Goal: Task Accomplishment & Management: Complete application form

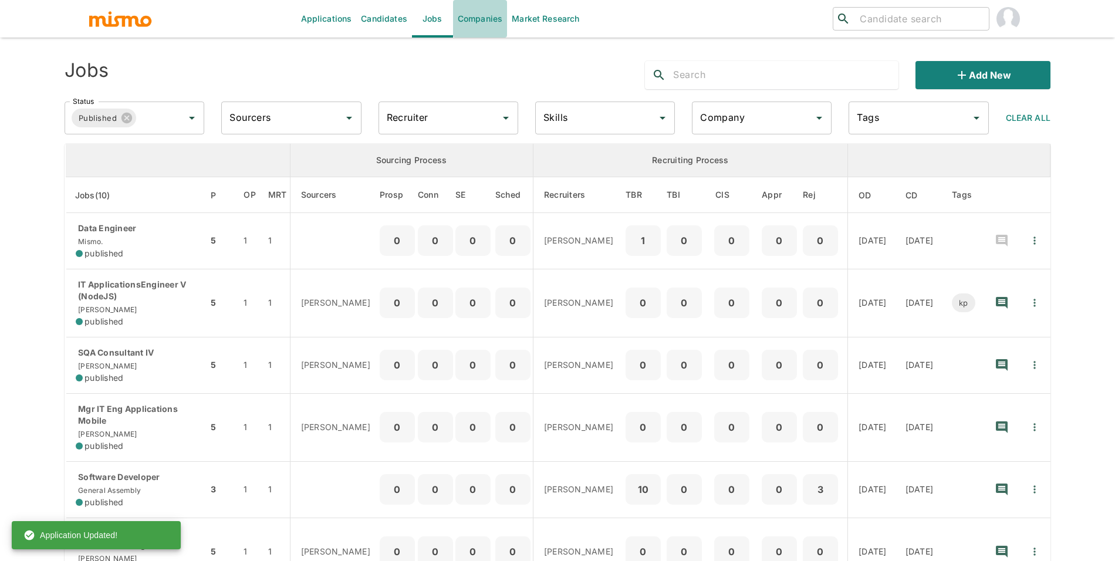
click at [476, 18] on link "Companies" at bounding box center [480, 19] width 54 height 38
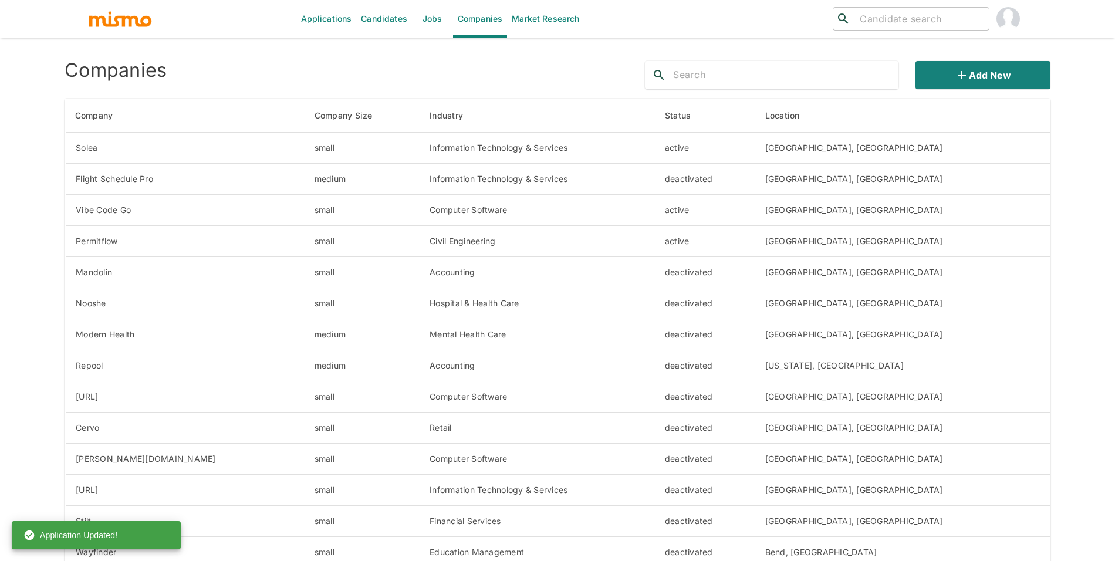
click at [1015, 14] on img "account of current user" at bounding box center [1007, 18] width 23 height 23
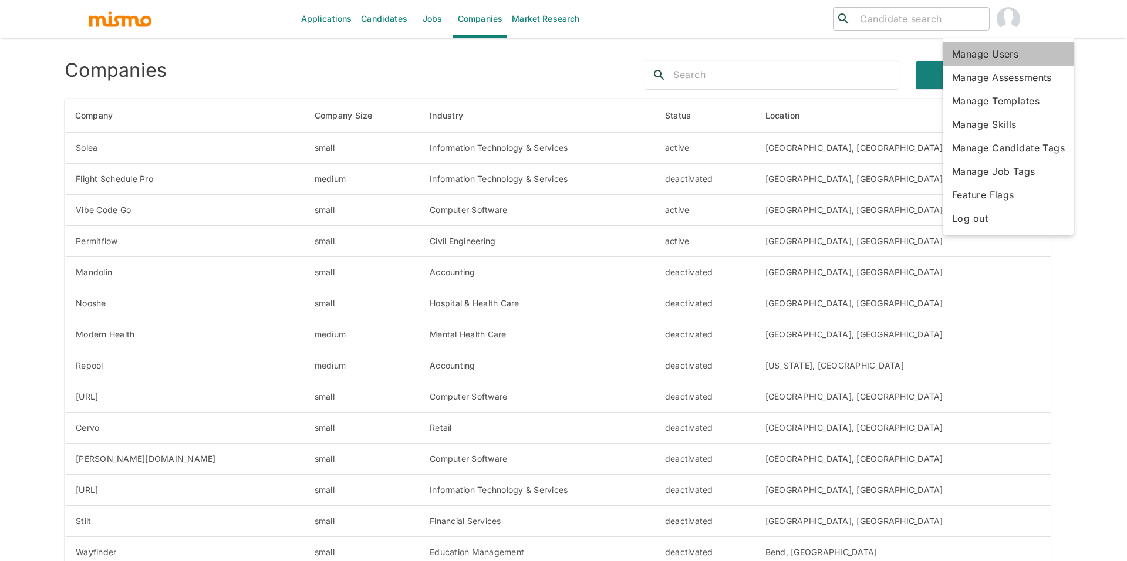
click at [1023, 52] on li "Manage Users" at bounding box center [1007, 53] width 131 height 23
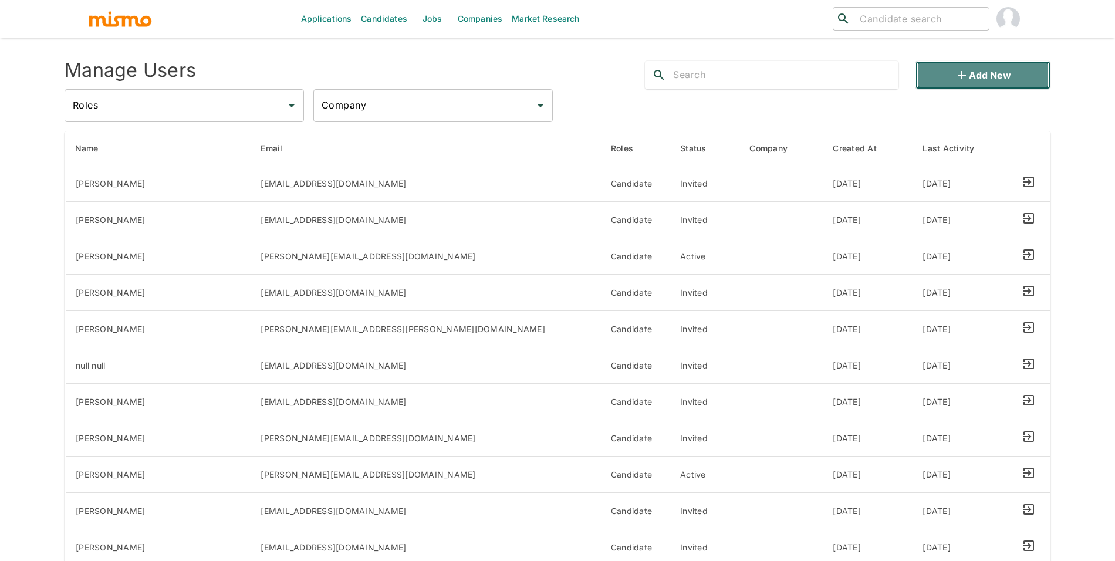
click at [977, 69] on button "Add new" at bounding box center [982, 75] width 135 height 28
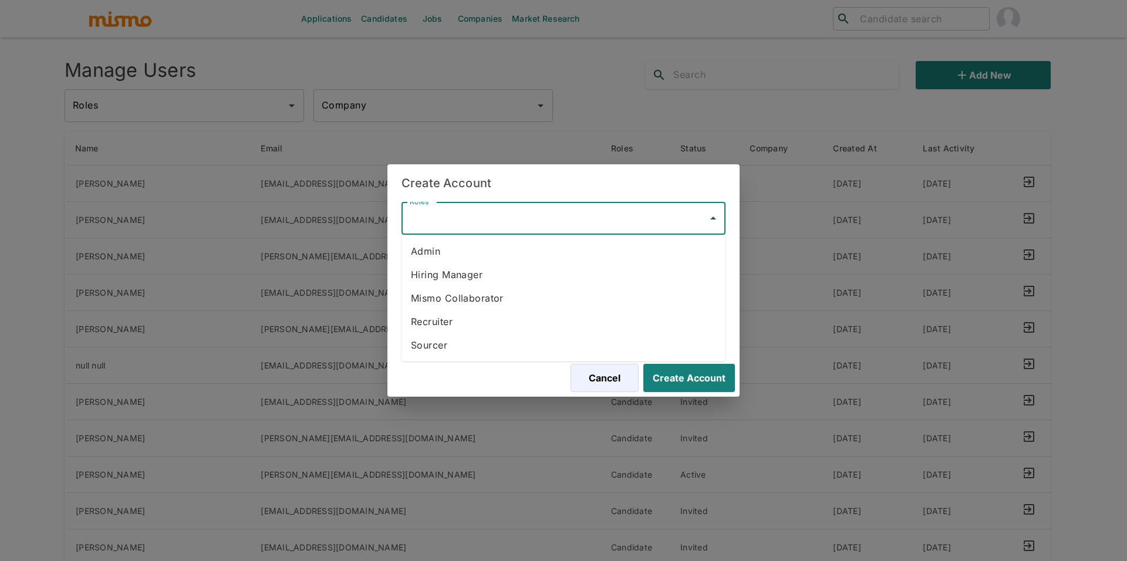
click at [487, 225] on input "Roles*" at bounding box center [555, 218] width 296 height 22
click at [471, 283] on li "Hiring Manager" at bounding box center [563, 274] width 324 height 23
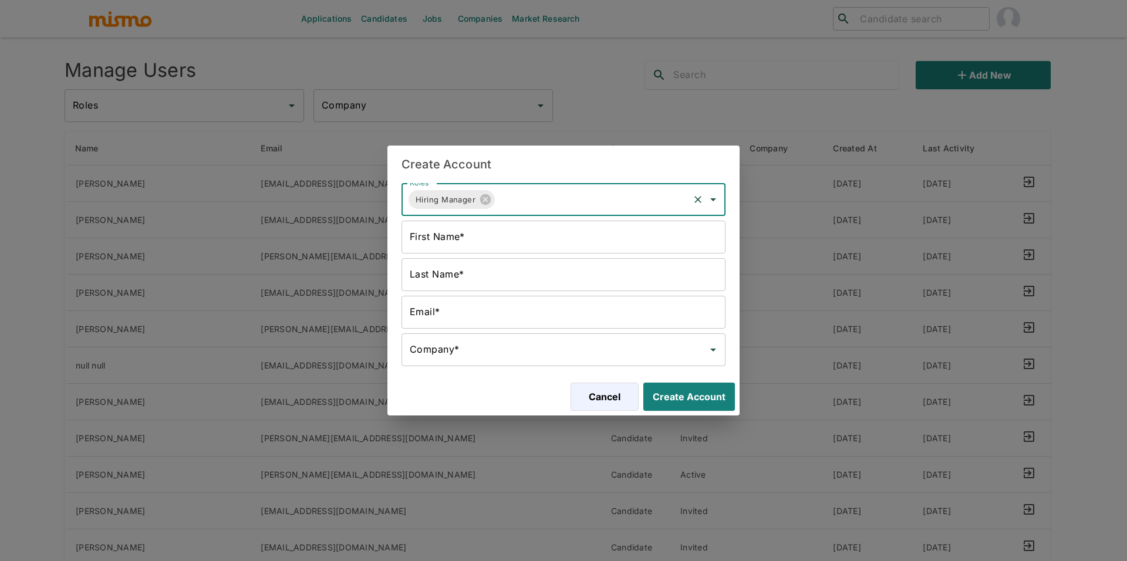
click at [481, 247] on input "First Name*" at bounding box center [563, 237] width 324 height 33
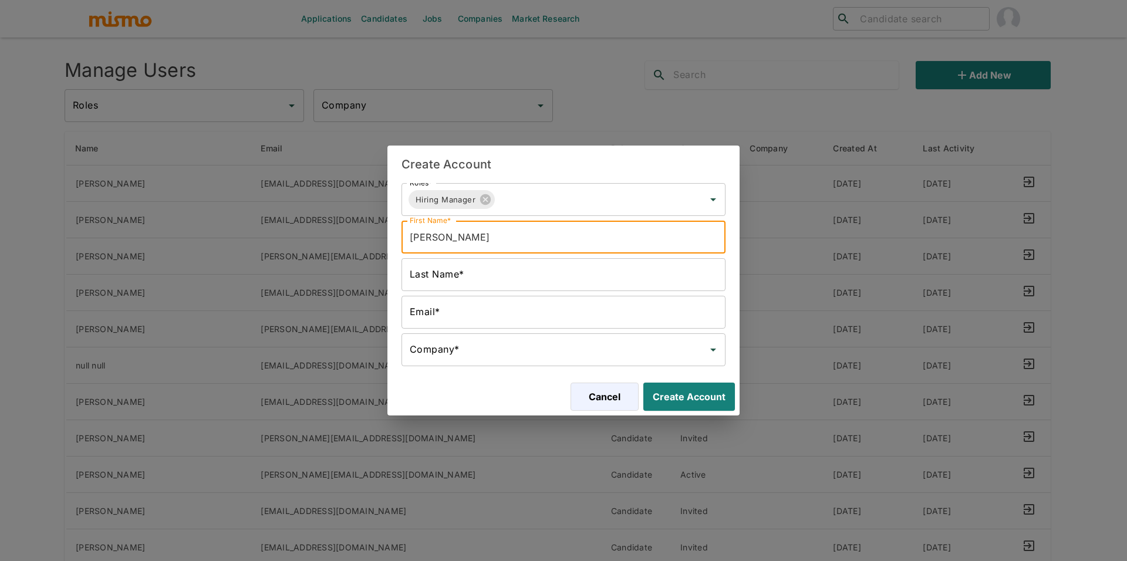
type input "Sprout HM"
click at [517, 322] on input "Email*" at bounding box center [563, 312] width 324 height 33
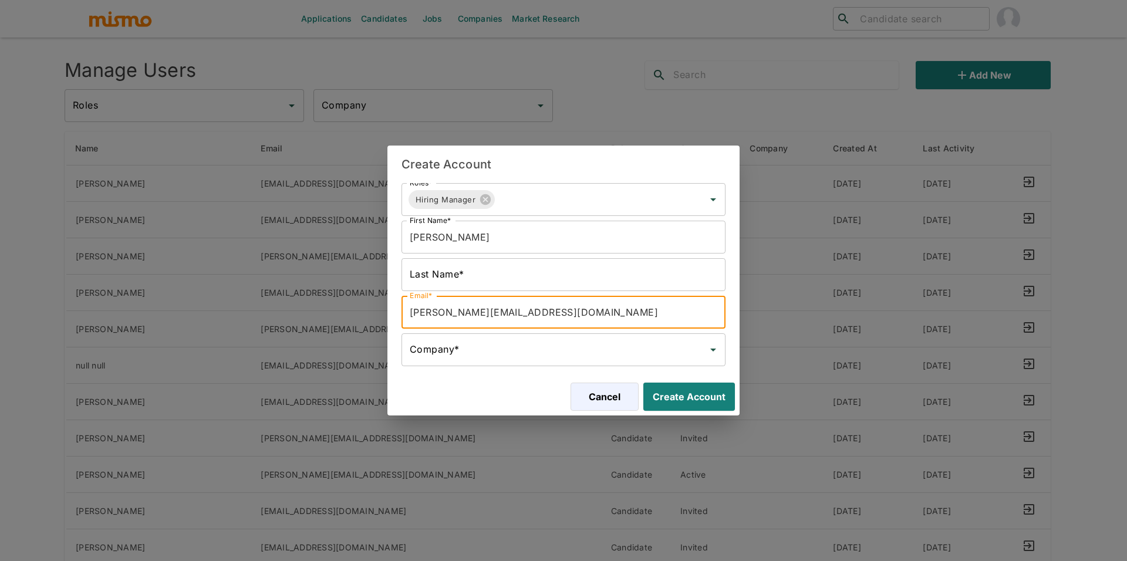
drag, startPoint x: 434, startPoint y: 314, endPoint x: 386, endPoint y: 313, distance: 48.7
click at [386, 313] on div "Create Account Roles* Hiring Manager Roles* First Name* Sprout HM First Name* L…" at bounding box center [563, 280] width 1127 height 561
type input "sprout@mismo.team"
click at [477, 346] on input "Company*" at bounding box center [555, 350] width 296 height 22
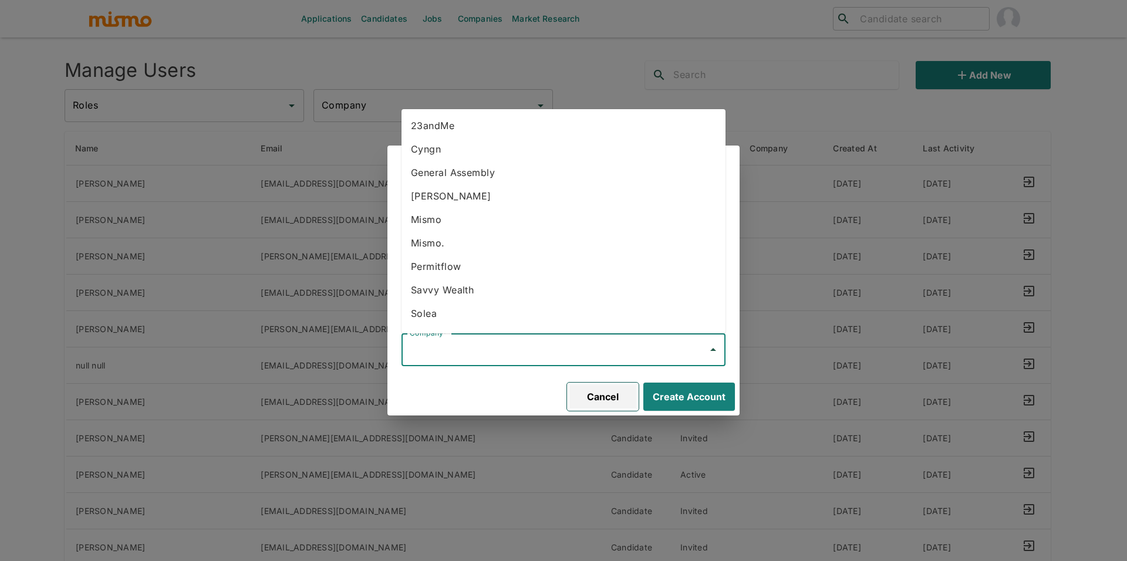
click at [574, 383] on button "Cancel" at bounding box center [603, 397] width 72 height 28
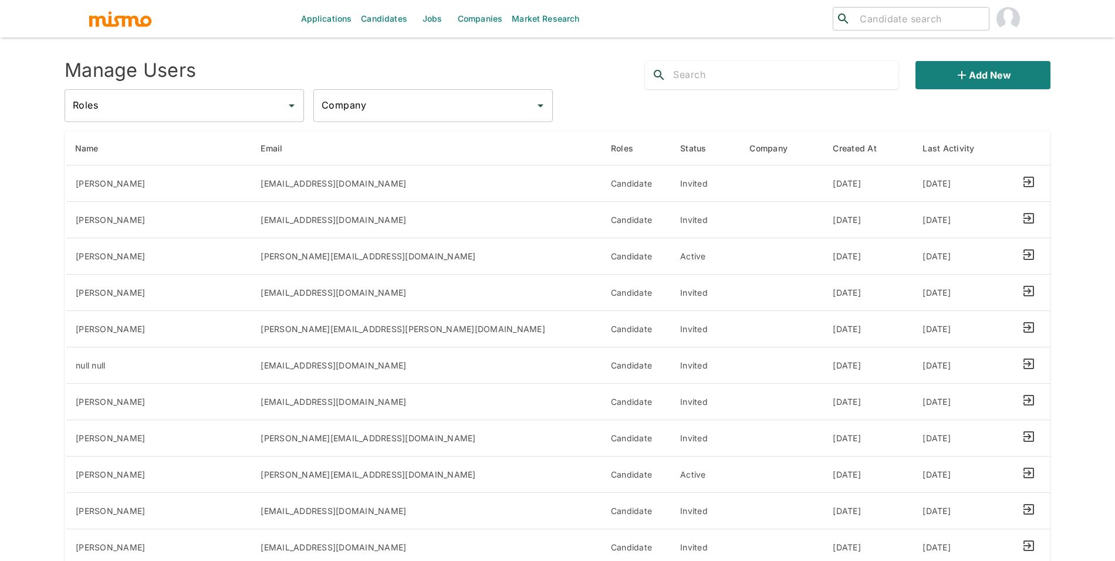
click at [471, 20] on link "Companies" at bounding box center [480, 19] width 54 height 38
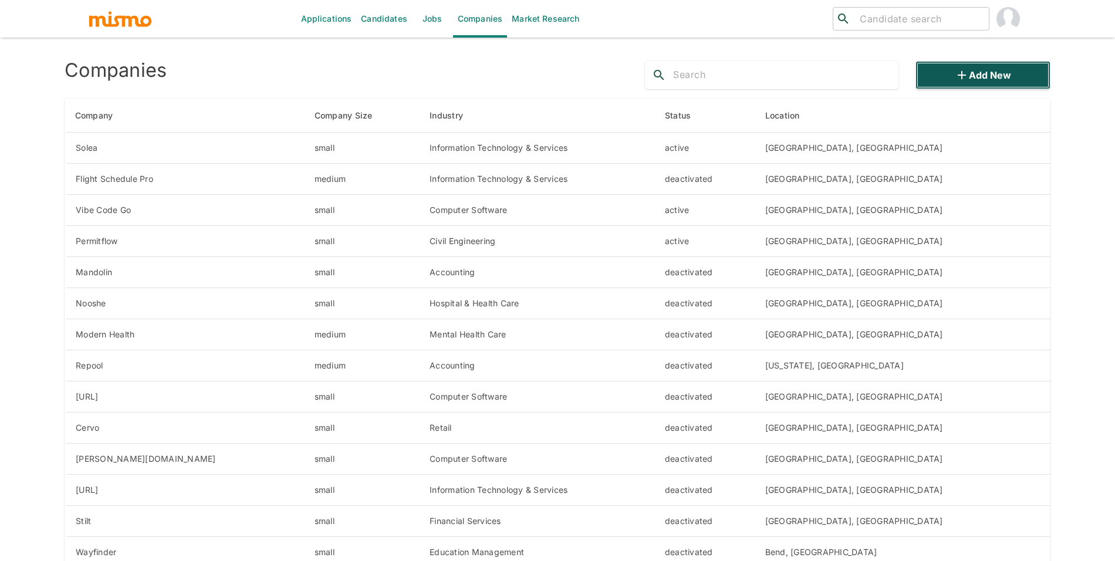
click at [966, 77] on icon "button" at bounding box center [962, 75] width 14 height 14
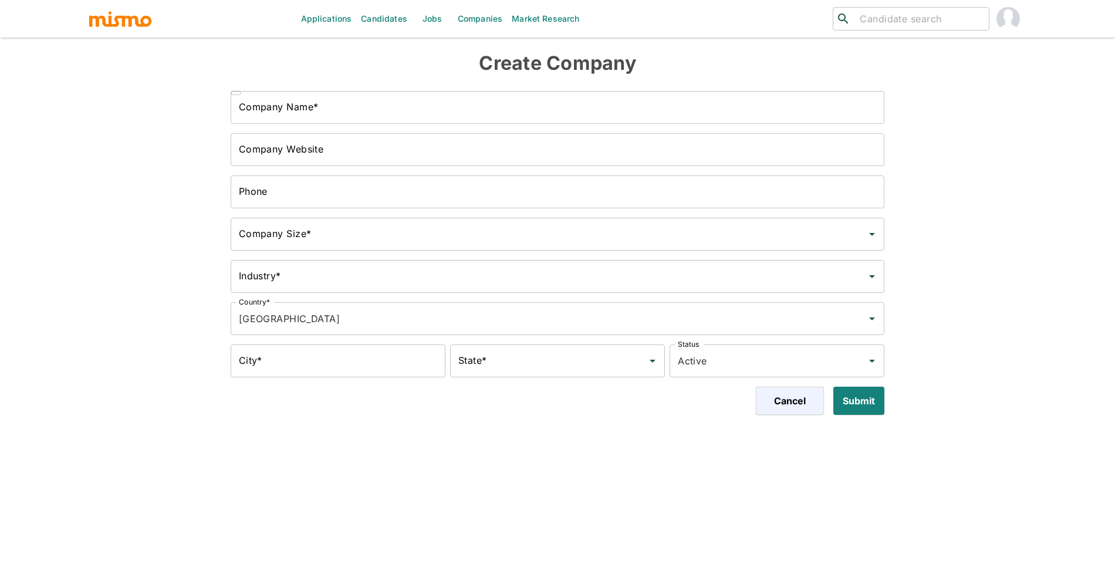
click at [500, 107] on input "Company Name*" at bounding box center [558, 107] width 654 height 33
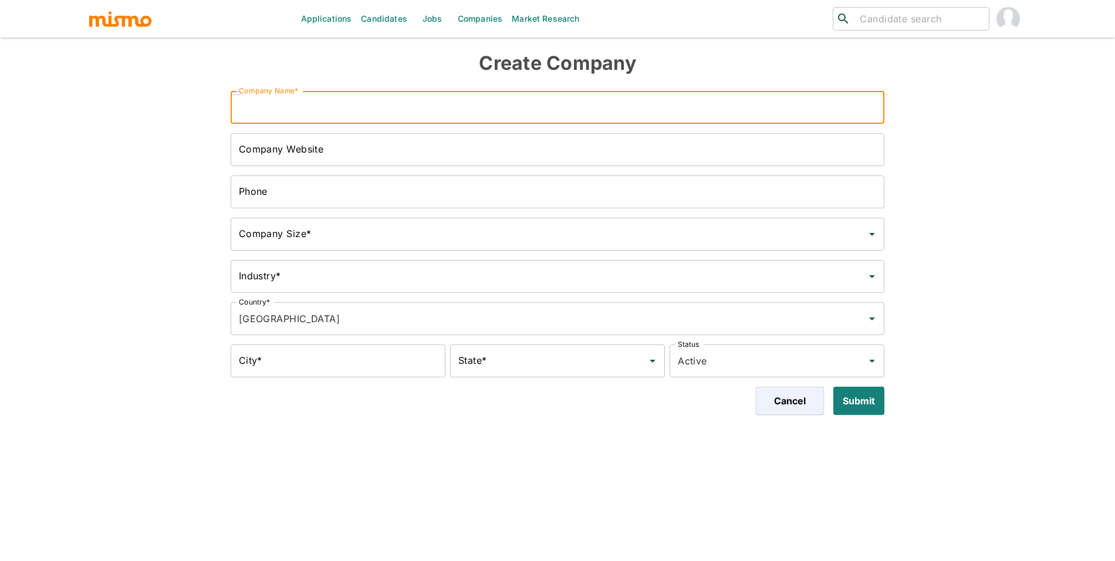
paste input "Sproutlabs"
type input "Sproutlabs"
click at [342, 150] on input "Company Website" at bounding box center [558, 149] width 654 height 33
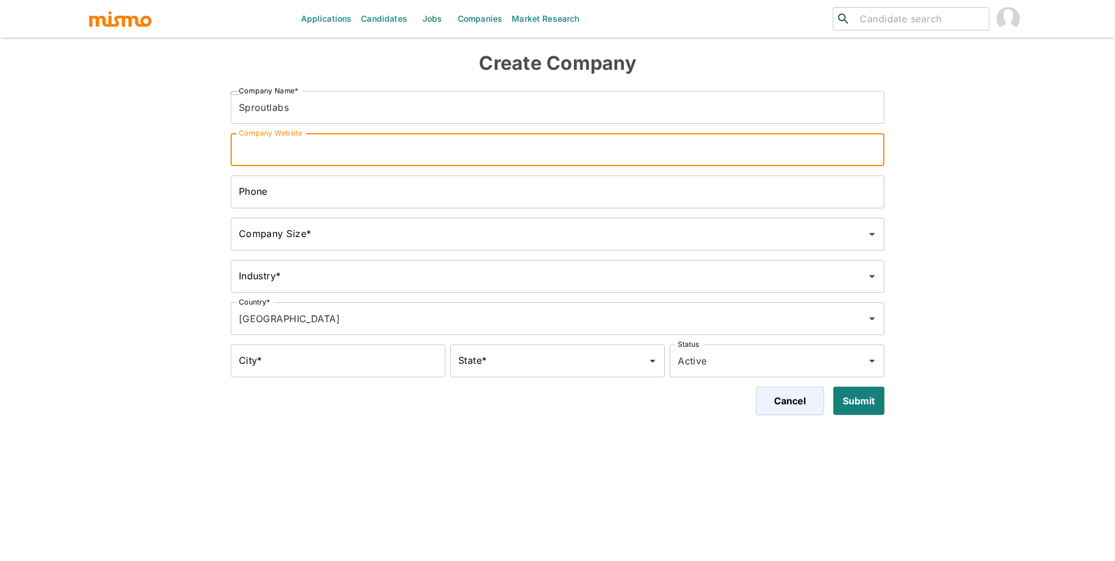
paste input "https://www.sproutlabs.com/"
type input "https://www.sproutlabs.com/"
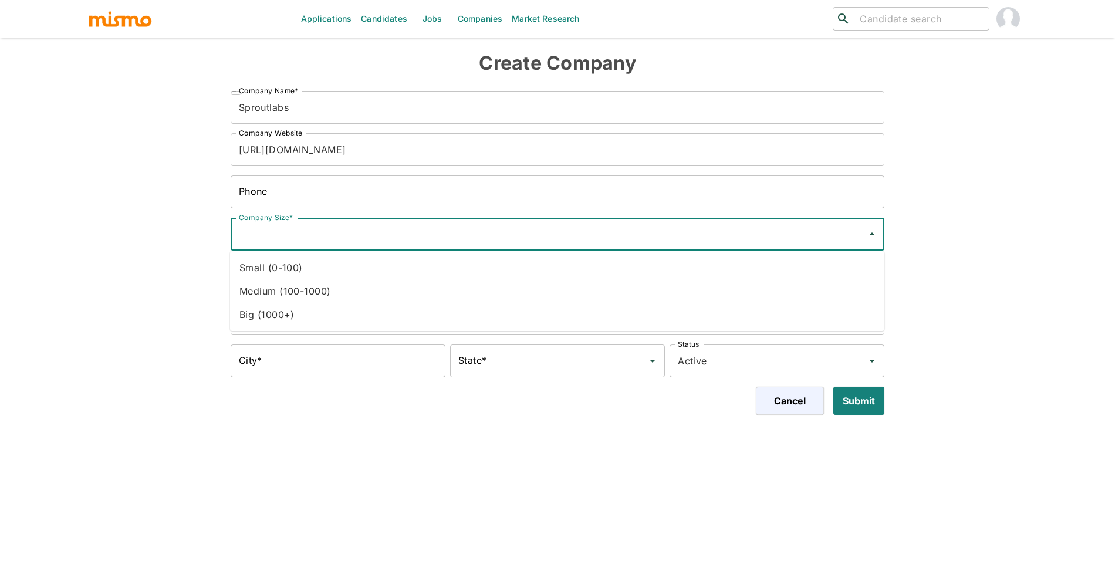
click at [366, 225] on input "Company Size*" at bounding box center [549, 234] width 626 height 22
click at [356, 267] on li "Small (0-100)" at bounding box center [557, 267] width 654 height 23
type input "Small (0-100)"
click at [348, 285] on input "Industry*" at bounding box center [549, 276] width 626 height 22
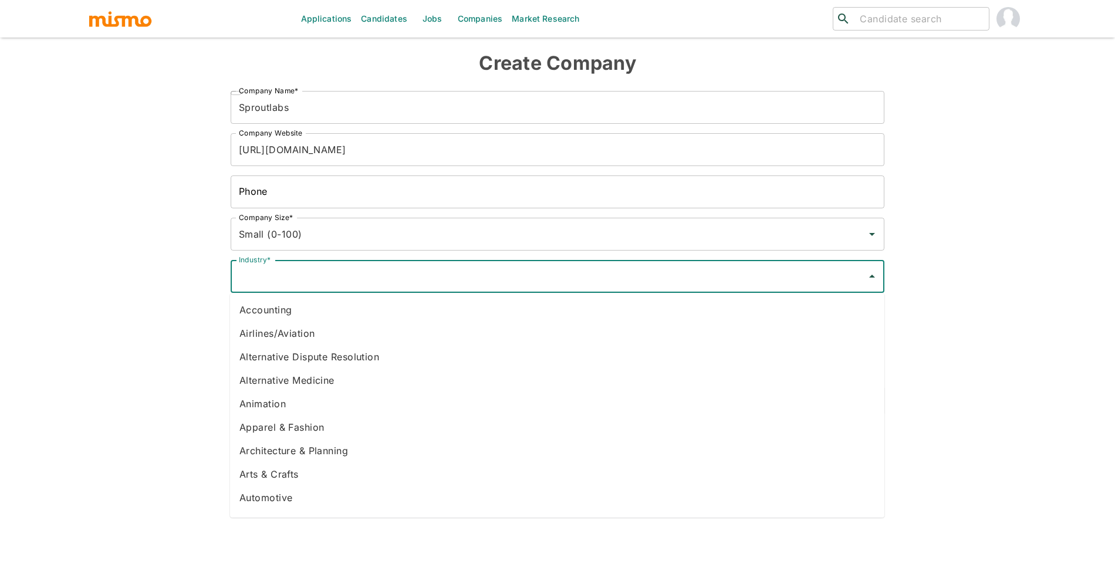
click at [340, 303] on li "Accounting" at bounding box center [557, 309] width 654 height 23
type input "Accounting"
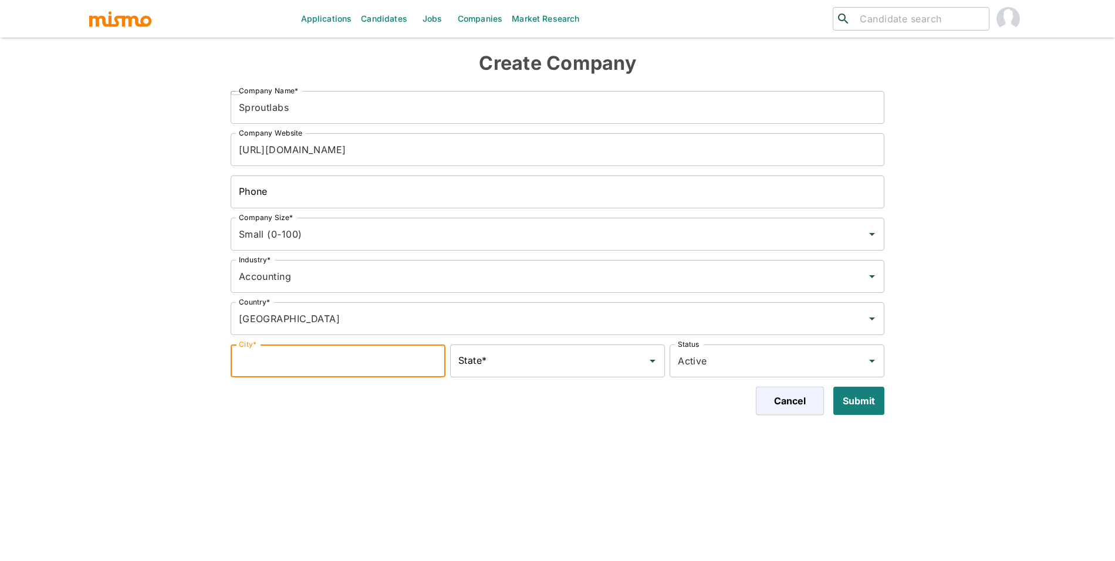
click at [346, 360] on input "City*" at bounding box center [338, 360] width 215 height 33
type input "San Francisco"
click at [496, 363] on input "State*" at bounding box center [548, 361] width 187 height 22
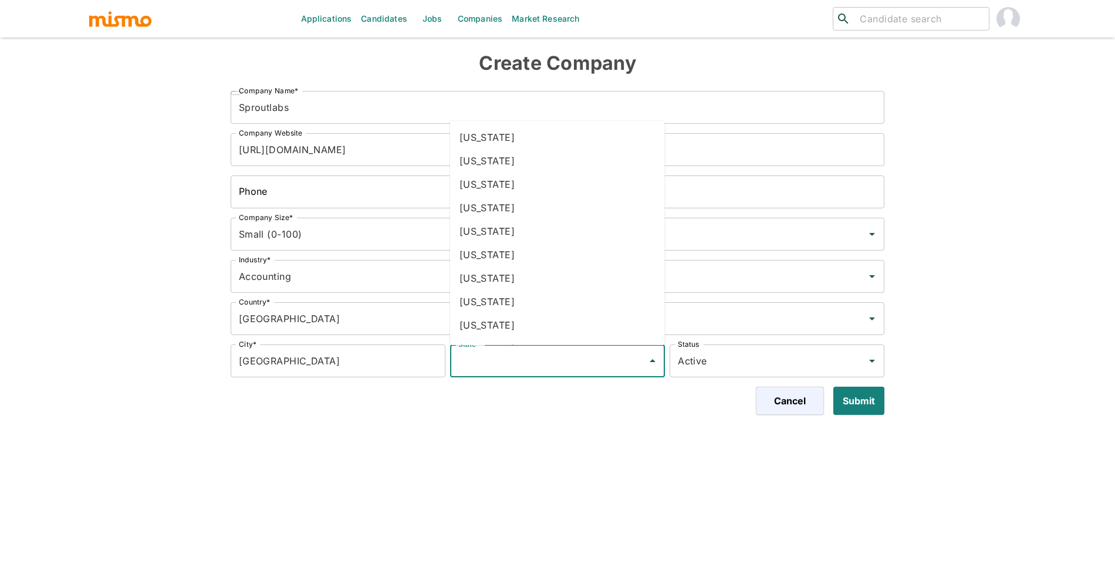
click at [494, 225] on li "California" at bounding box center [557, 230] width 215 height 23
type input "California"
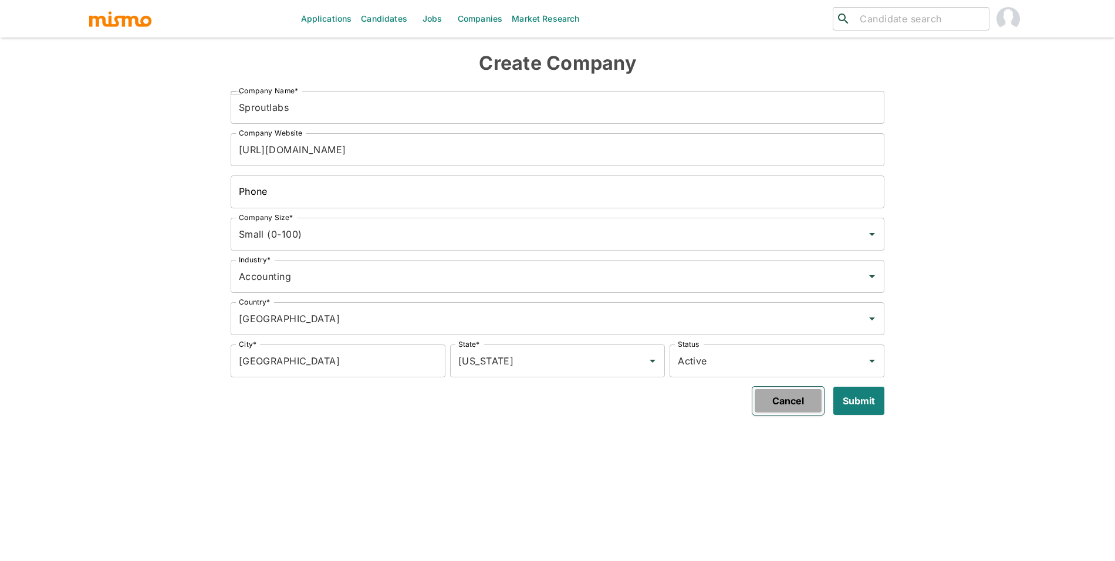
click at [781, 398] on button "Cancel" at bounding box center [788, 401] width 72 height 28
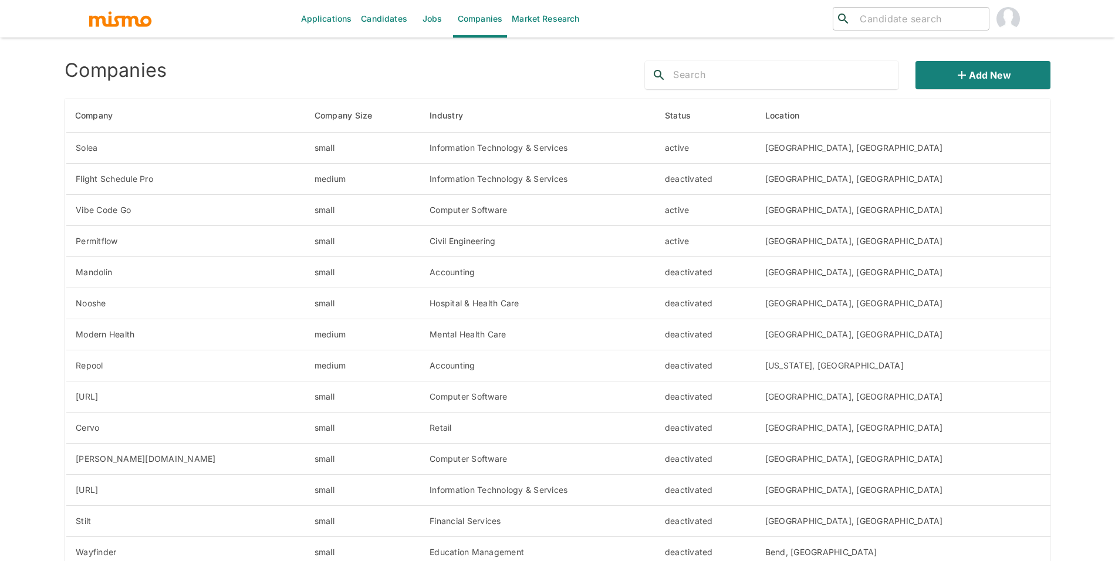
click at [1020, 52] on div "Add new" at bounding box center [842, 71] width 415 height 38
click at [1014, 75] on button "Add new" at bounding box center [982, 75] width 135 height 28
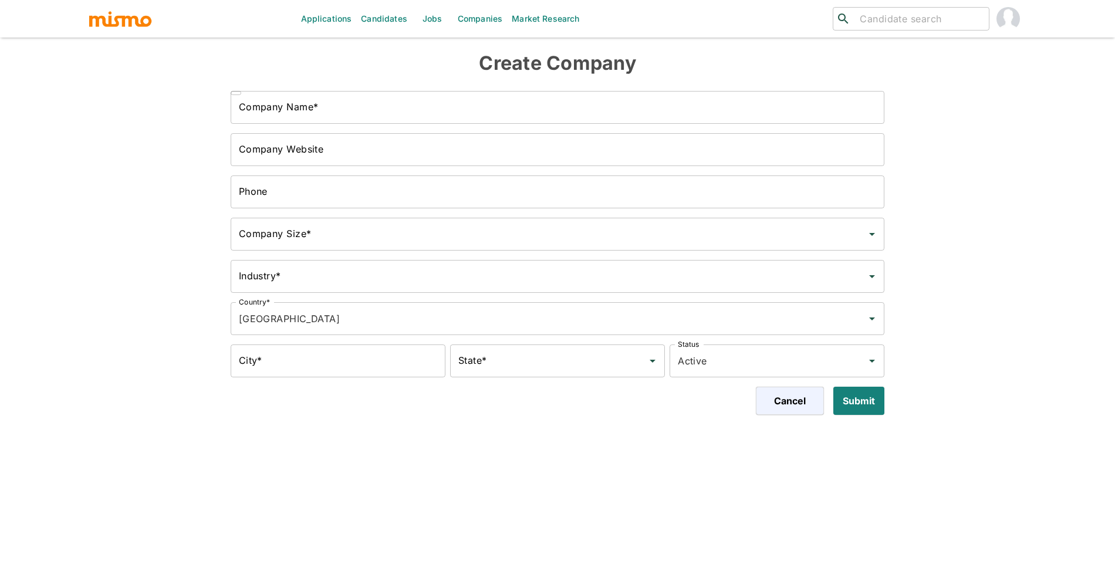
click at [329, 129] on div "Company Website Company Website" at bounding box center [553, 145] width 664 height 42
paste input "https://www.sproutlabs.com/"
click at [330, 122] on input "Company Name*" at bounding box center [558, 107] width 654 height 33
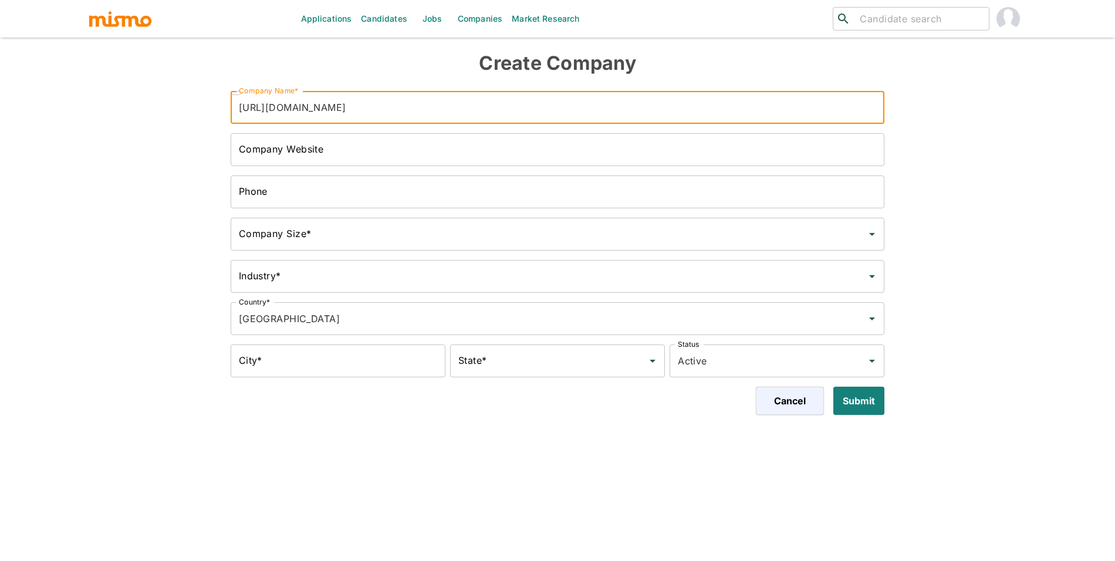
type input "https://www.sproutlabs.com/"
click at [233, 153] on input "Company Website" at bounding box center [558, 149] width 654 height 33
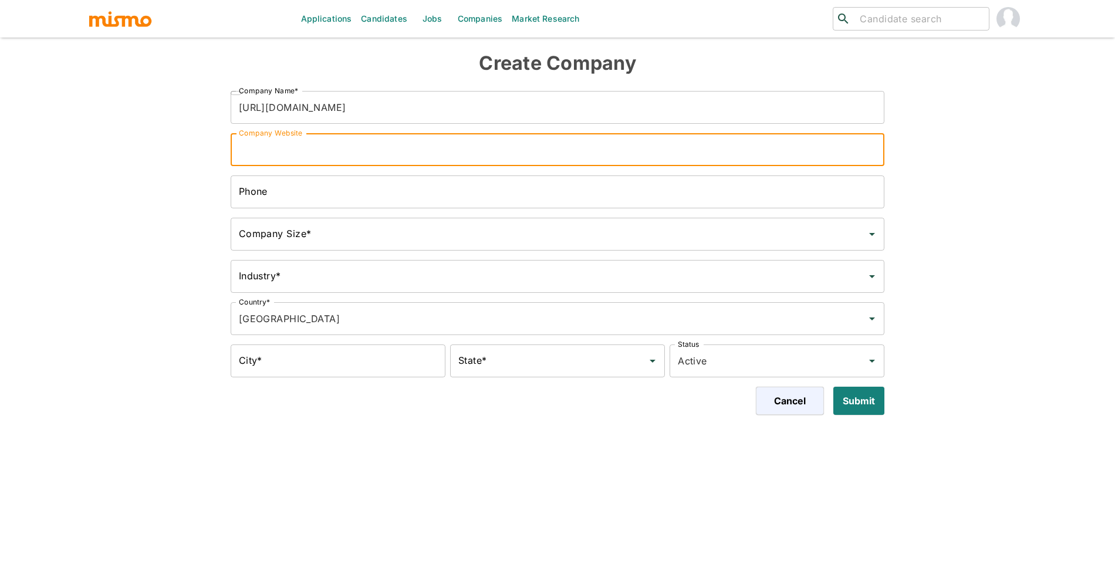
paste input "https://www.sproutlabs.com/"
type input "https://www.sproutlabs.com/"
click at [299, 109] on input "https://www.sproutlabs.com/" at bounding box center [558, 107] width 654 height 33
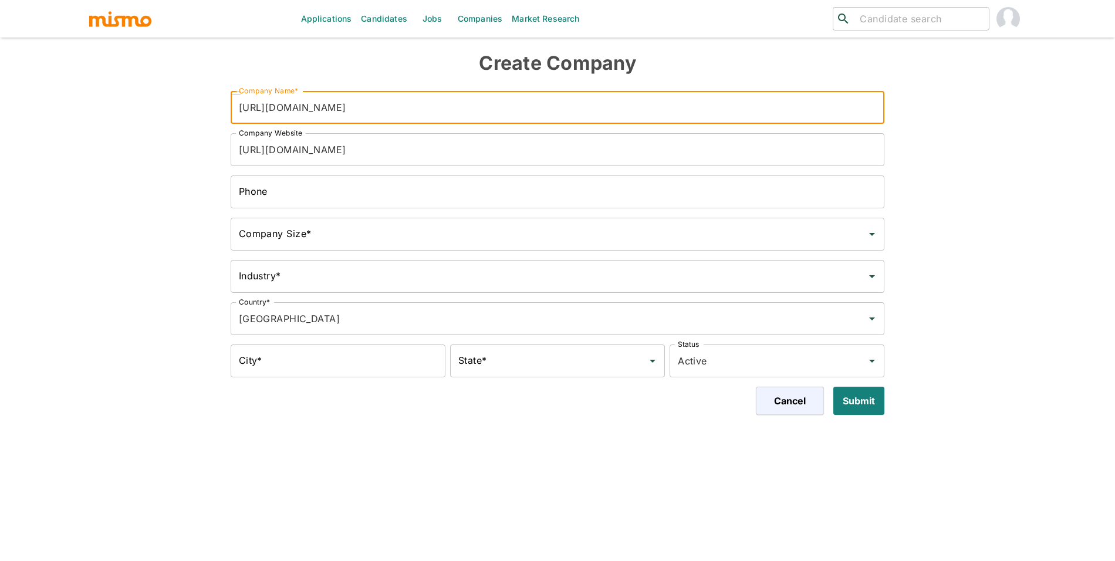
click at [299, 109] on input "https://www.sproutlabs.com/" at bounding box center [558, 107] width 654 height 33
type input "SproutLabs"
click at [326, 245] on input "Company Size*" at bounding box center [549, 234] width 626 height 22
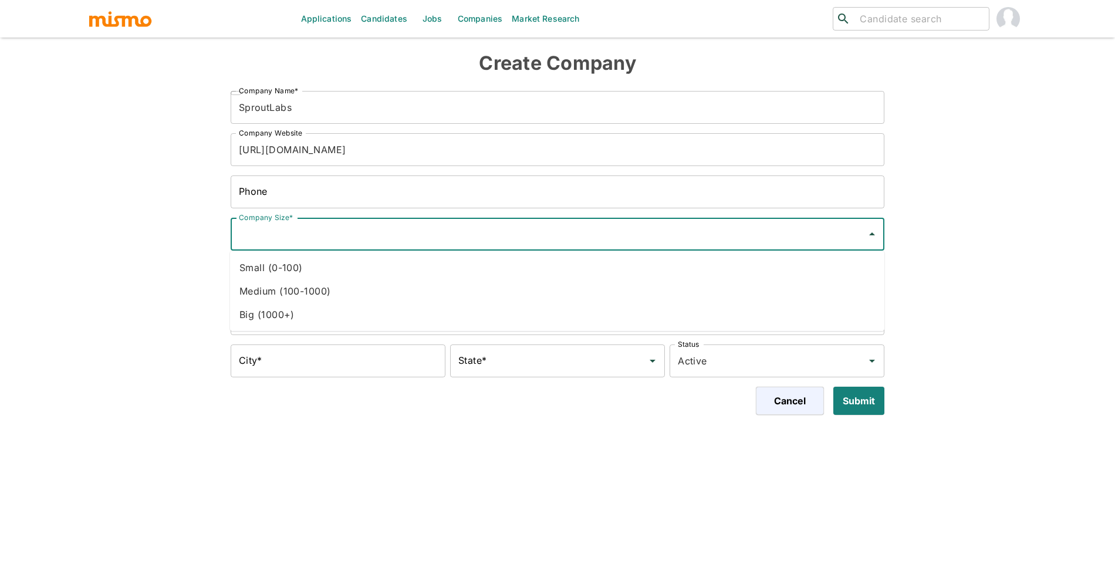
click at [324, 262] on li "Small (0-100)" at bounding box center [557, 267] width 654 height 23
type input "Small (0-100)"
click at [308, 289] on div "Industry*" at bounding box center [558, 276] width 654 height 33
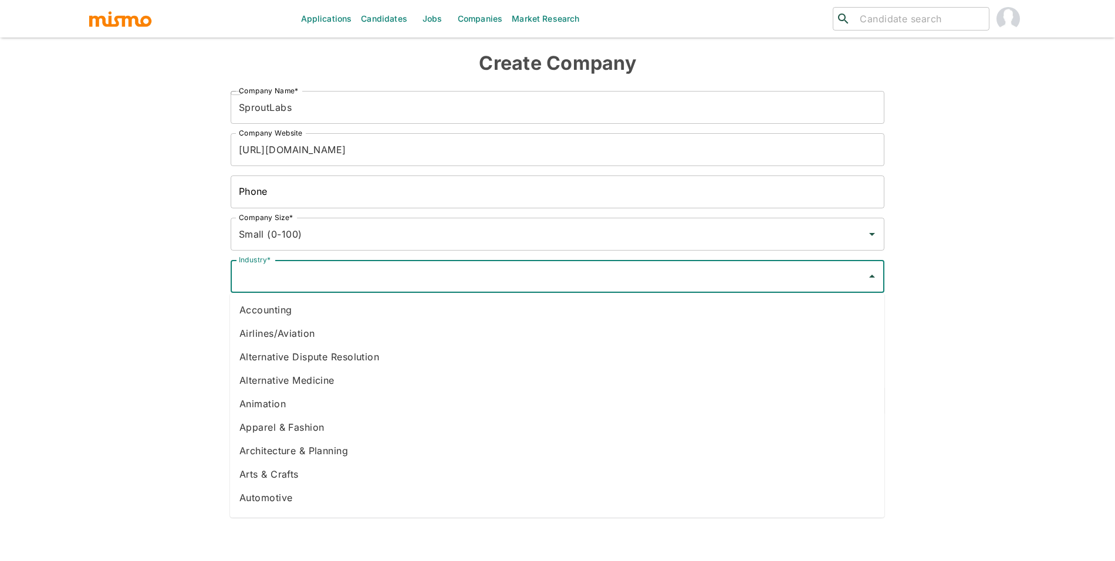
click at [314, 313] on li "Accounting" at bounding box center [557, 309] width 654 height 23
type input "Accounting"
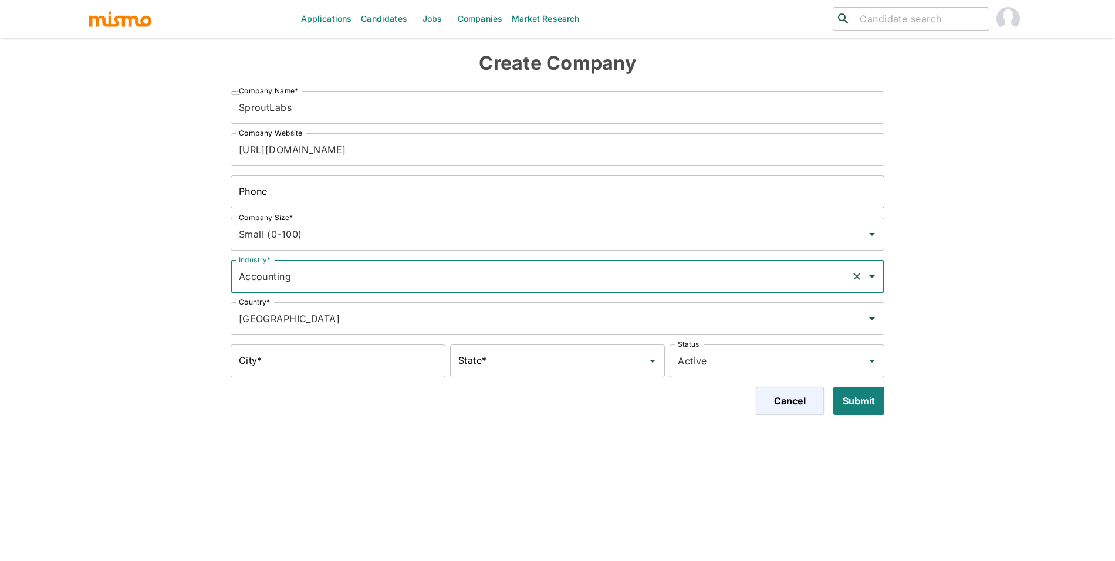
click at [319, 378] on div "Cancel Submit" at bounding box center [553, 396] width 664 height 38
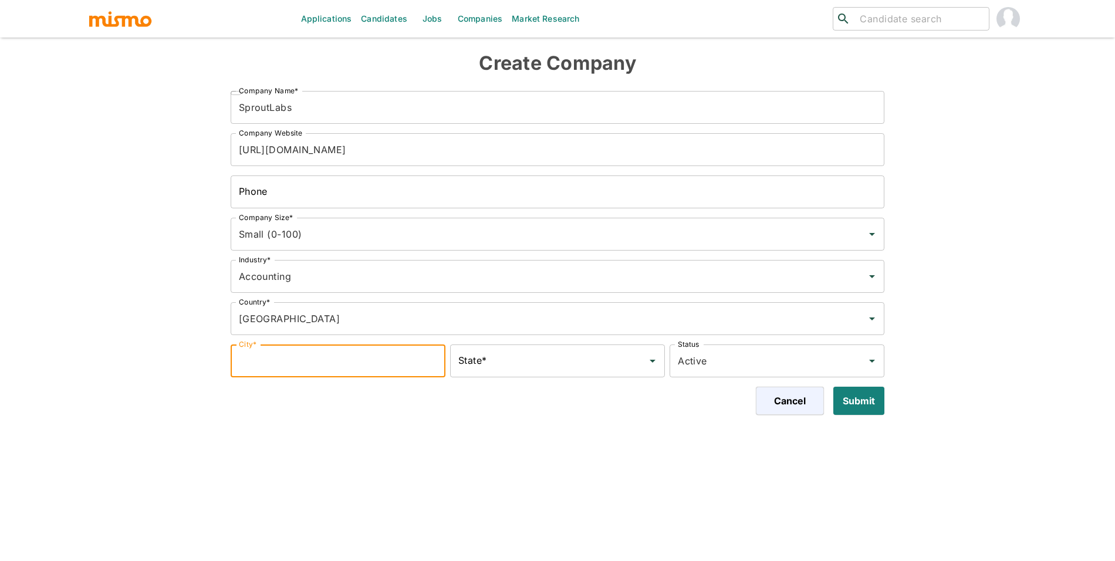
click at [323, 367] on input "City*" at bounding box center [338, 360] width 215 height 33
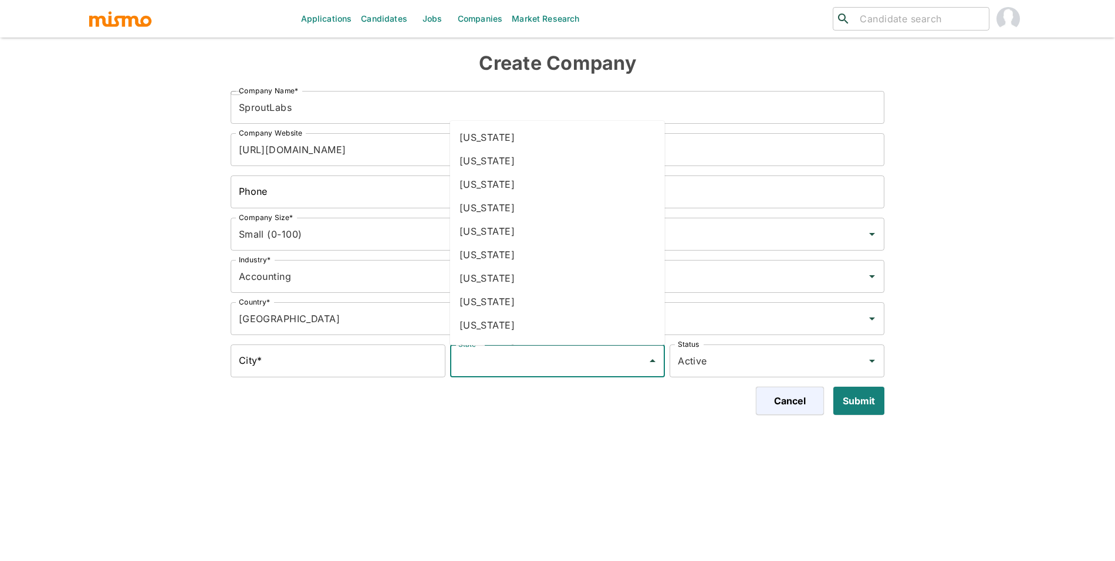
click at [569, 369] on input "State*" at bounding box center [548, 361] width 187 height 22
click at [518, 235] on li "California" at bounding box center [557, 230] width 215 height 23
type input "California"
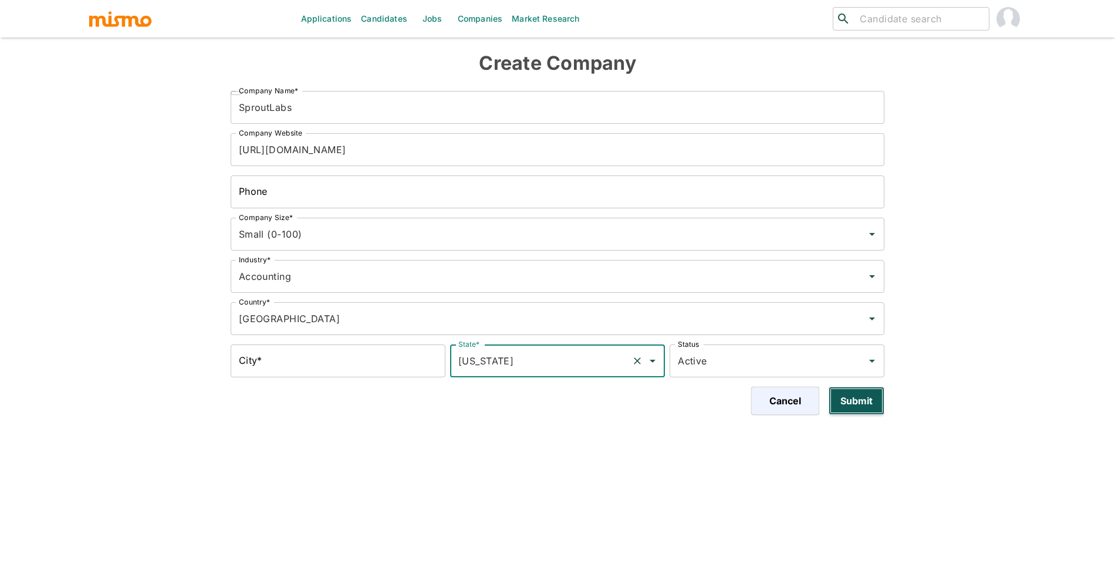
click at [853, 403] on button "Submit" at bounding box center [857, 401] width 56 height 28
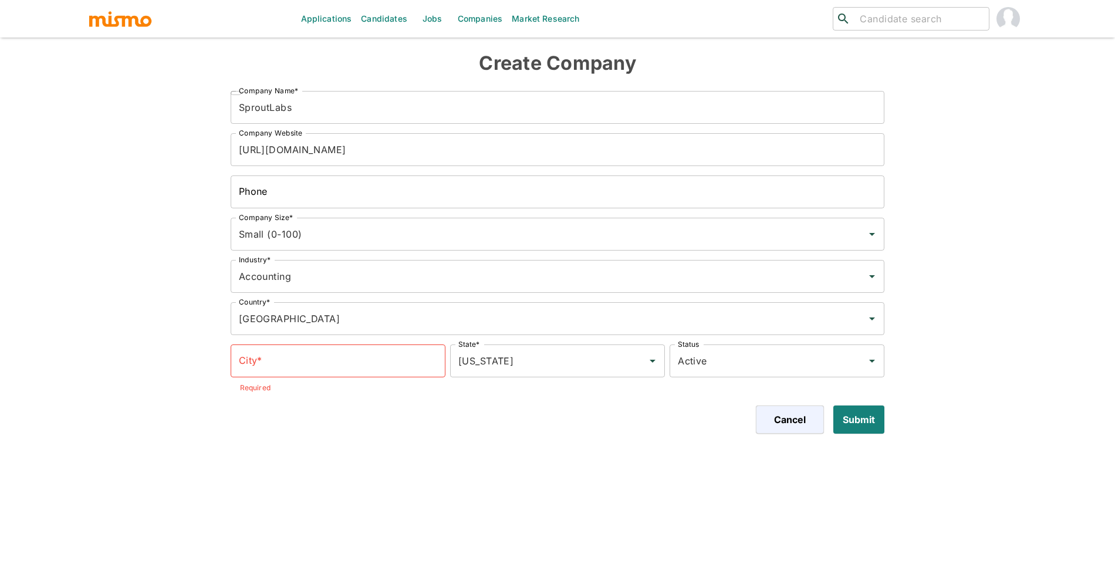
click at [377, 360] on input "City*" at bounding box center [338, 360] width 215 height 33
type input "San Francisco"
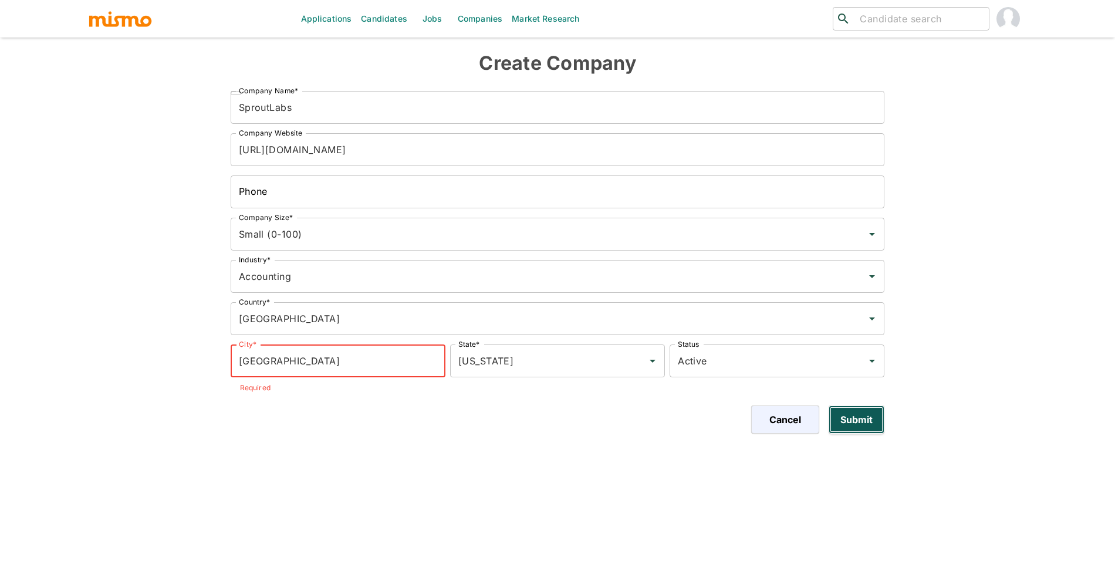
click at [850, 418] on button "Submit" at bounding box center [857, 419] width 56 height 28
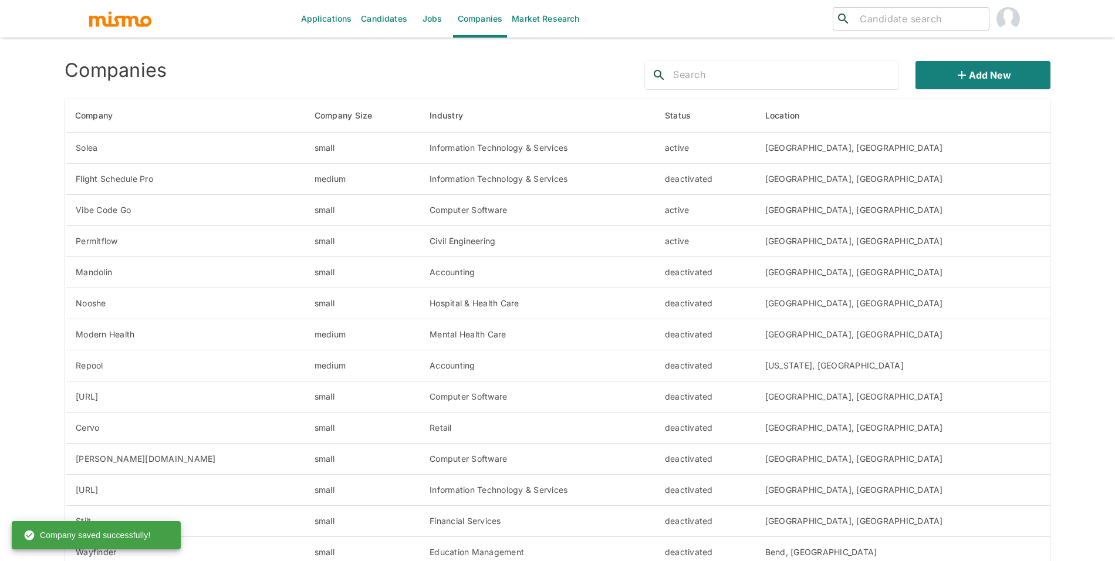
click at [440, 23] on link "Jobs" at bounding box center [432, 19] width 41 height 38
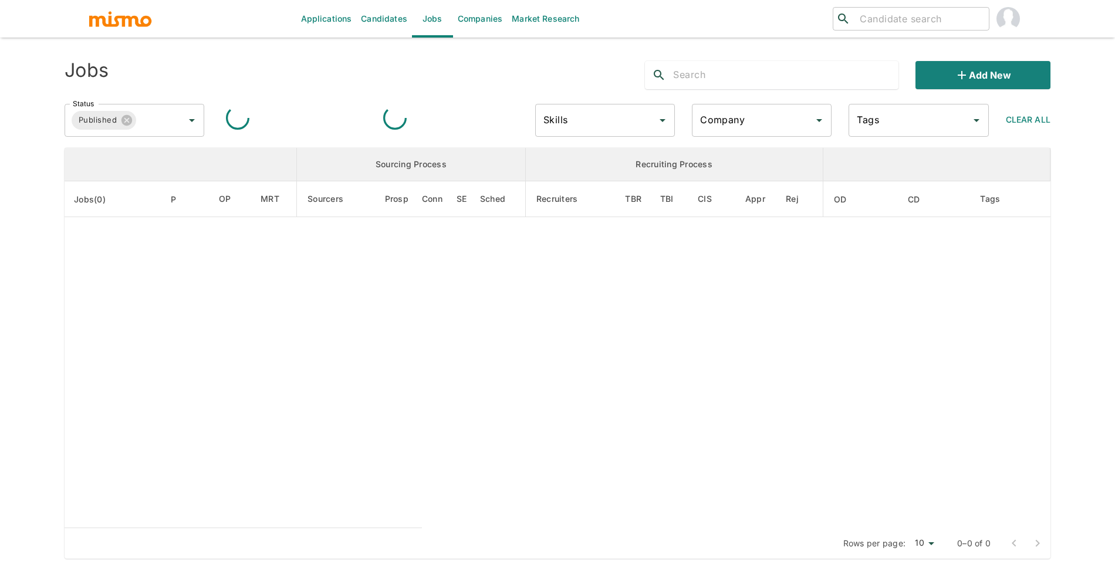
click at [1005, 21] on img "account of current user" at bounding box center [1007, 18] width 23 height 23
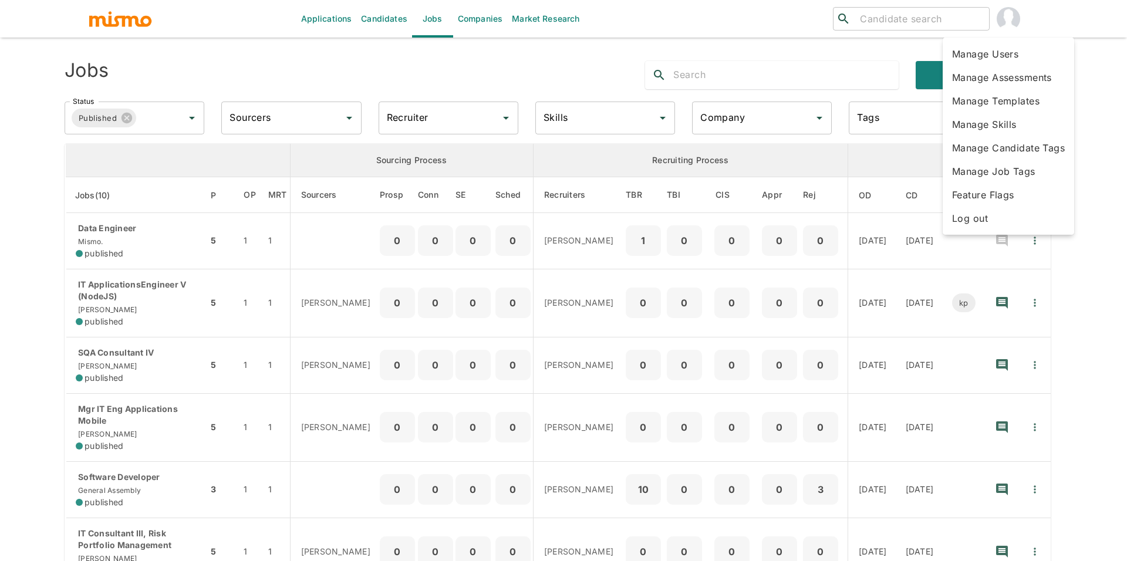
click at [1025, 52] on li "Manage Users" at bounding box center [1007, 53] width 131 height 23
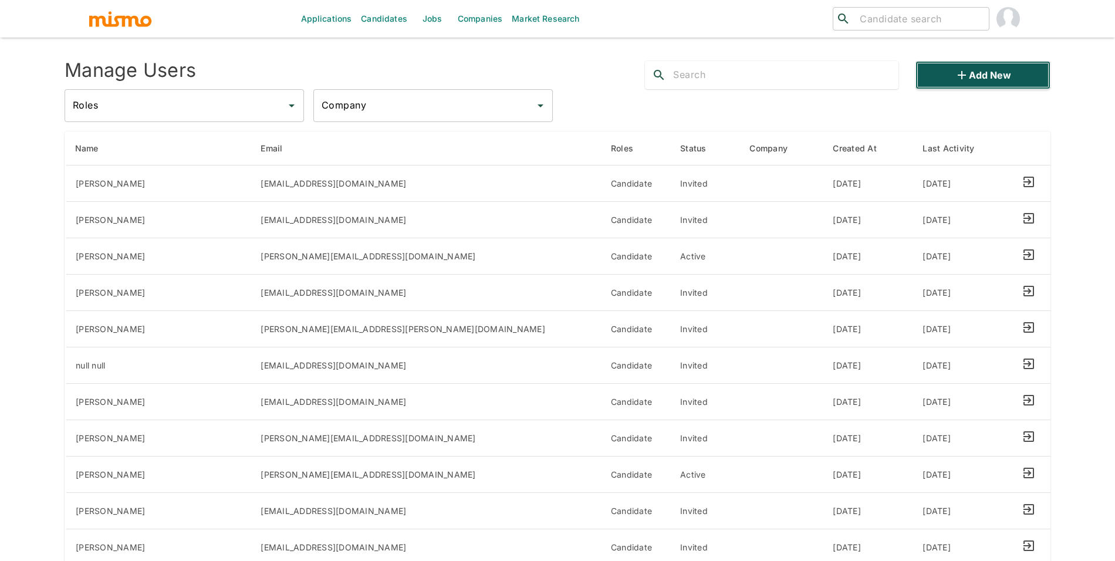
click at [972, 84] on button "Add new" at bounding box center [982, 75] width 135 height 28
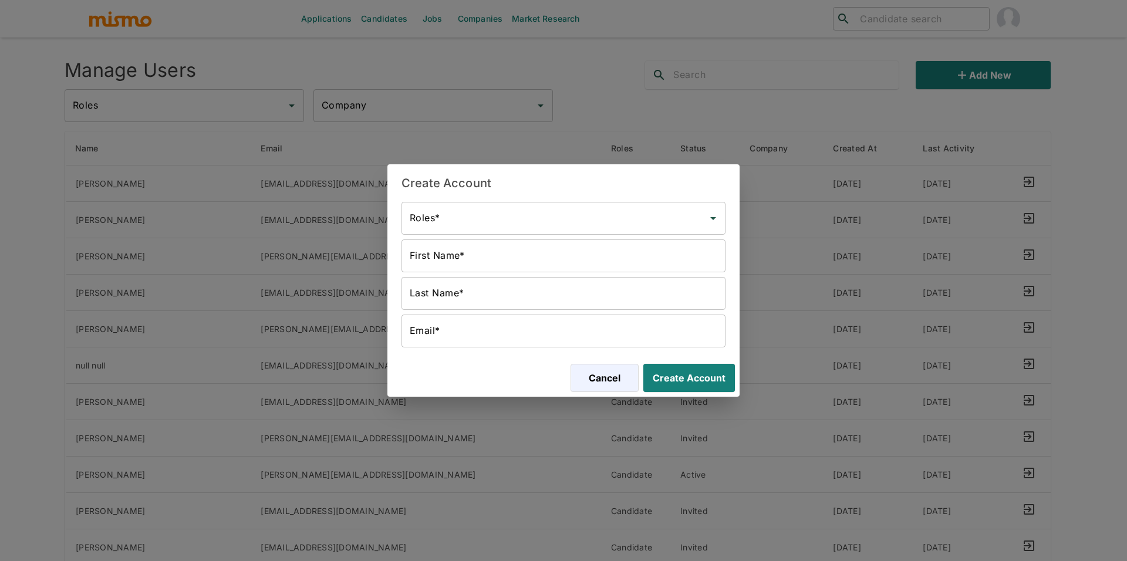
click at [630, 209] on input "Roles*" at bounding box center [555, 218] width 296 height 22
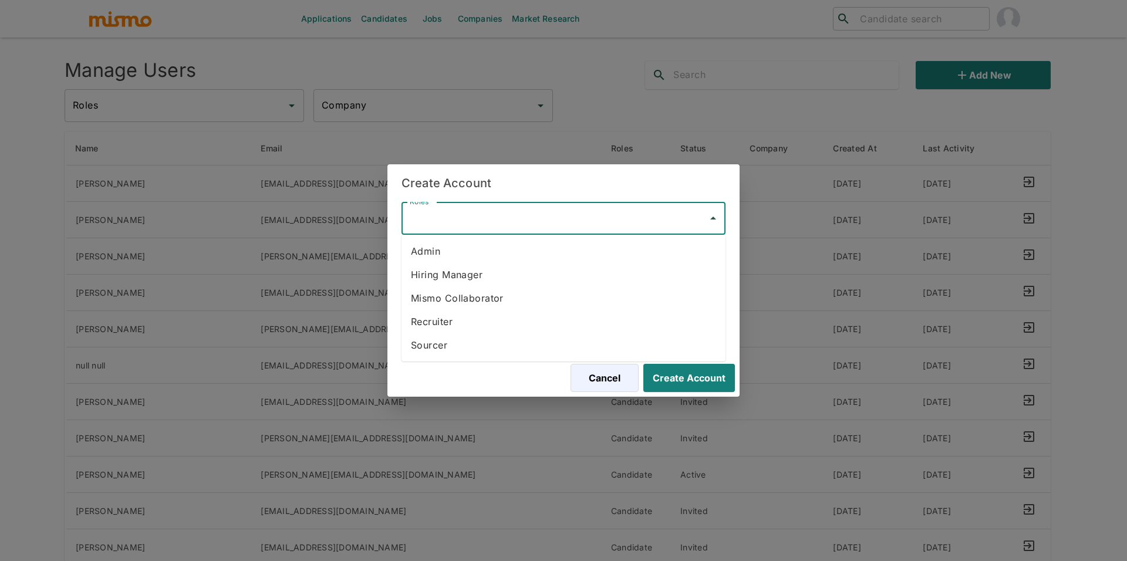
click at [585, 276] on li "Hiring Manager" at bounding box center [563, 274] width 324 height 23
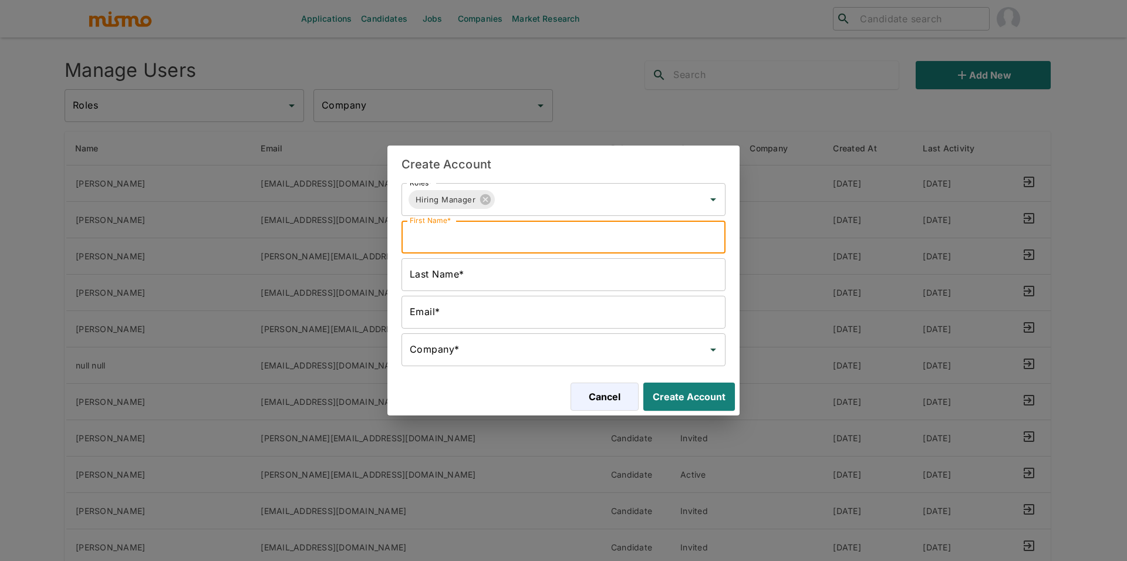
click at [446, 239] on input "First Name*" at bounding box center [563, 237] width 324 height 33
type input "Sporut HM"
click at [482, 313] on input "Email*" at bounding box center [563, 312] width 324 height 33
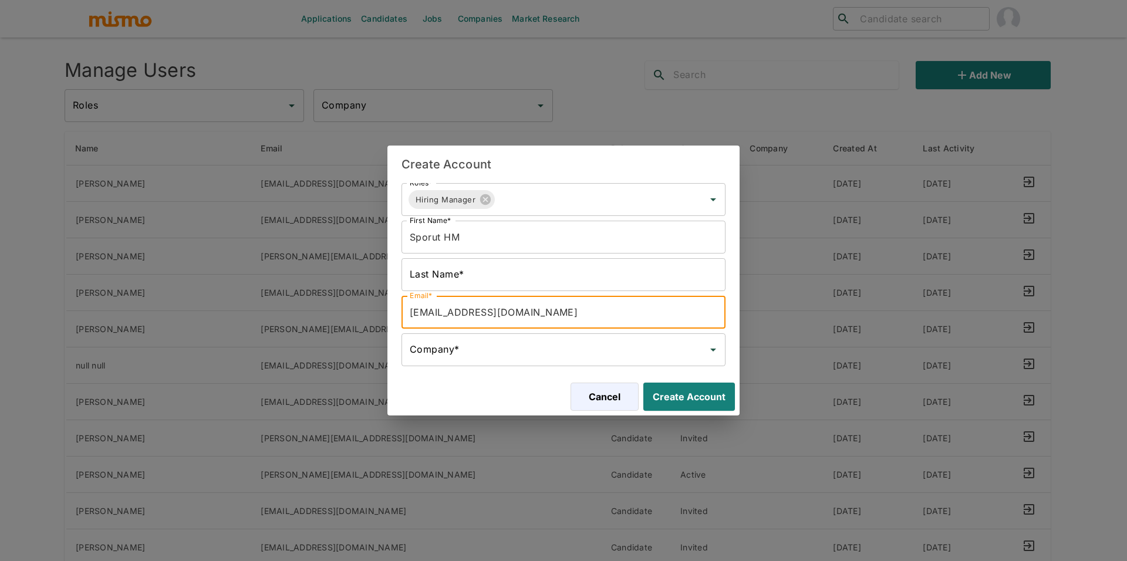
type input "sporut@mismo.team"
click at [471, 352] on input "Company*" at bounding box center [555, 350] width 296 height 22
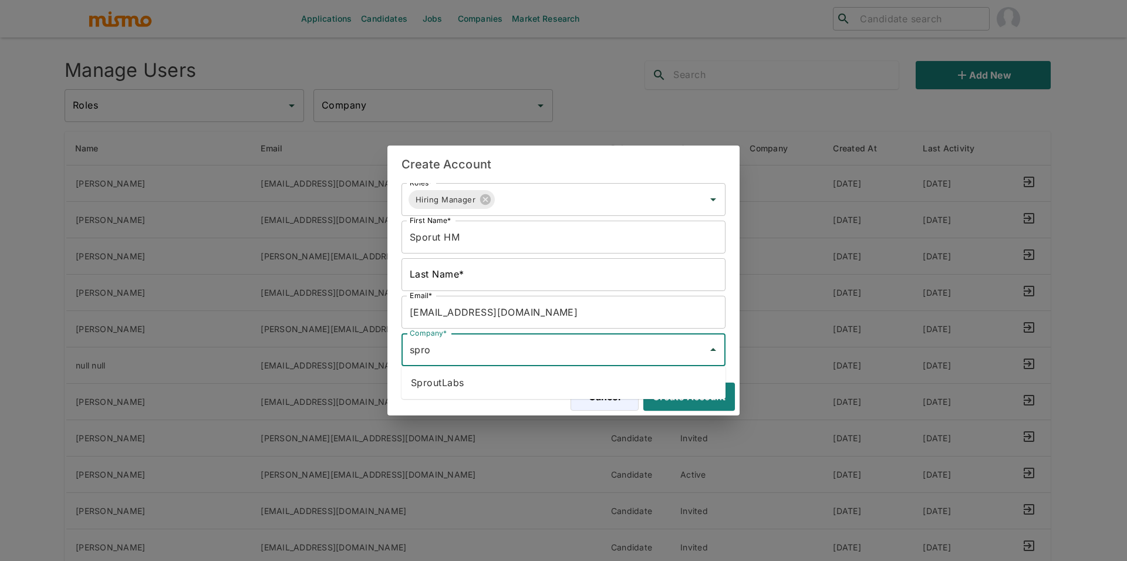
click at [457, 389] on li "SproutLabs" at bounding box center [563, 382] width 324 height 23
type input "SproutLabs"
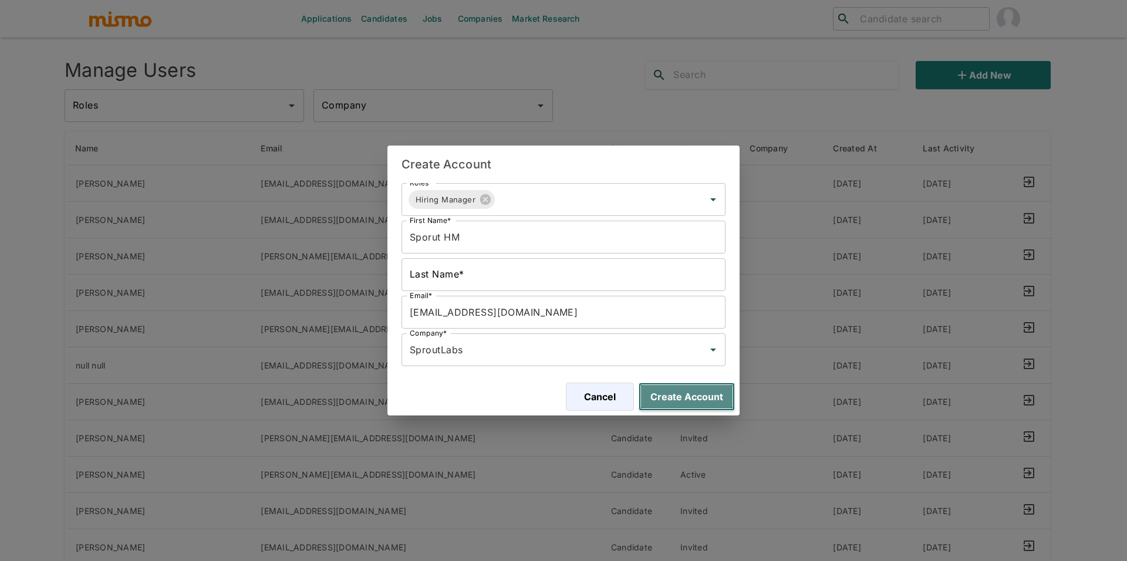
click at [664, 394] on button "Create Account" at bounding box center [686, 397] width 96 height 28
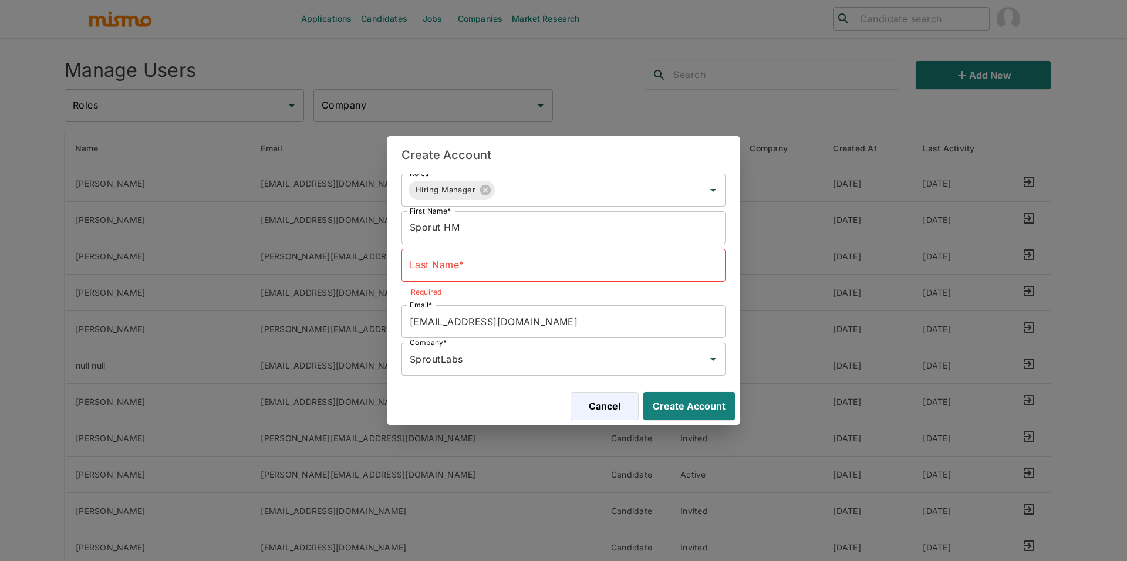
click at [524, 266] on input "Last Name*" at bounding box center [563, 265] width 324 height 33
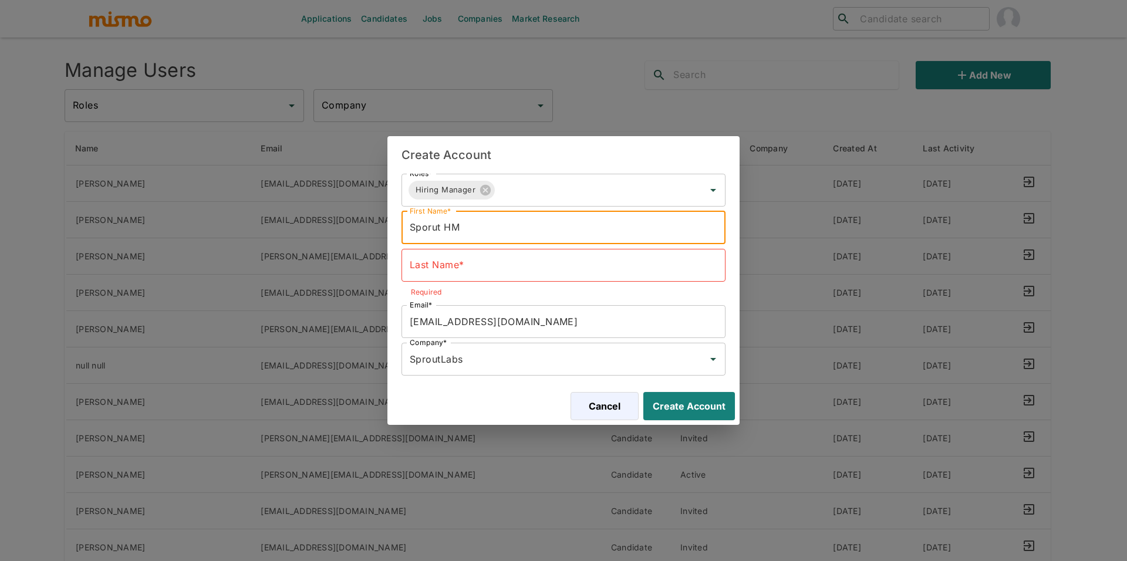
click at [501, 231] on input "Sporut HM" at bounding box center [563, 227] width 324 height 33
click at [462, 231] on input "Sporut HM" at bounding box center [563, 227] width 324 height 33
drag, startPoint x: 434, startPoint y: 230, endPoint x: 447, endPoint y: 229, distance: 12.9
click at [447, 229] on input "Sporut HM" at bounding box center [563, 227] width 324 height 33
type input "Sporut"
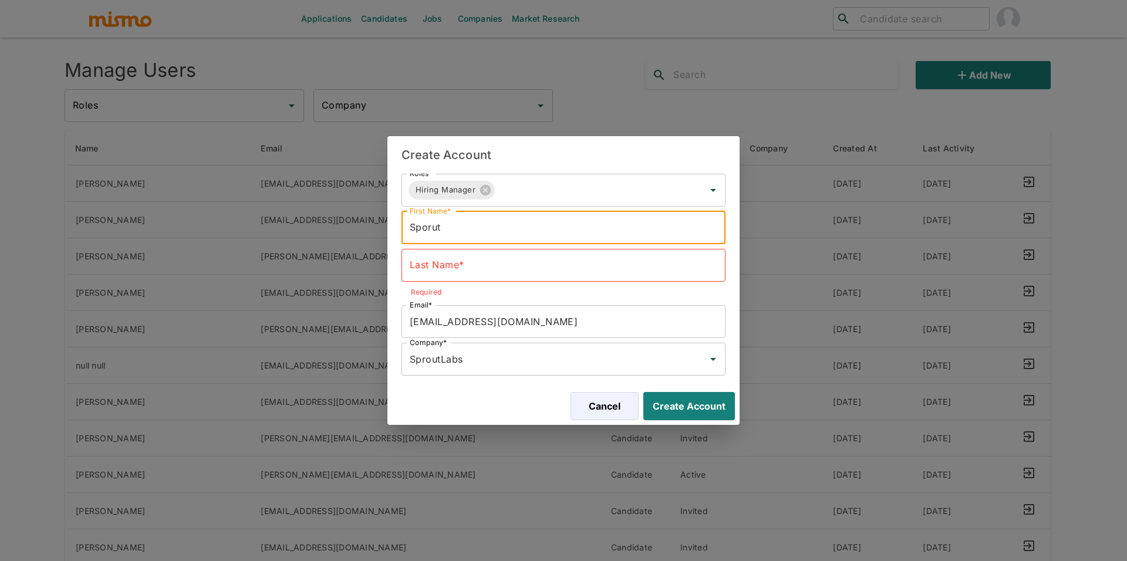
click at [527, 270] on input "Last Name*" at bounding box center [563, 265] width 324 height 33
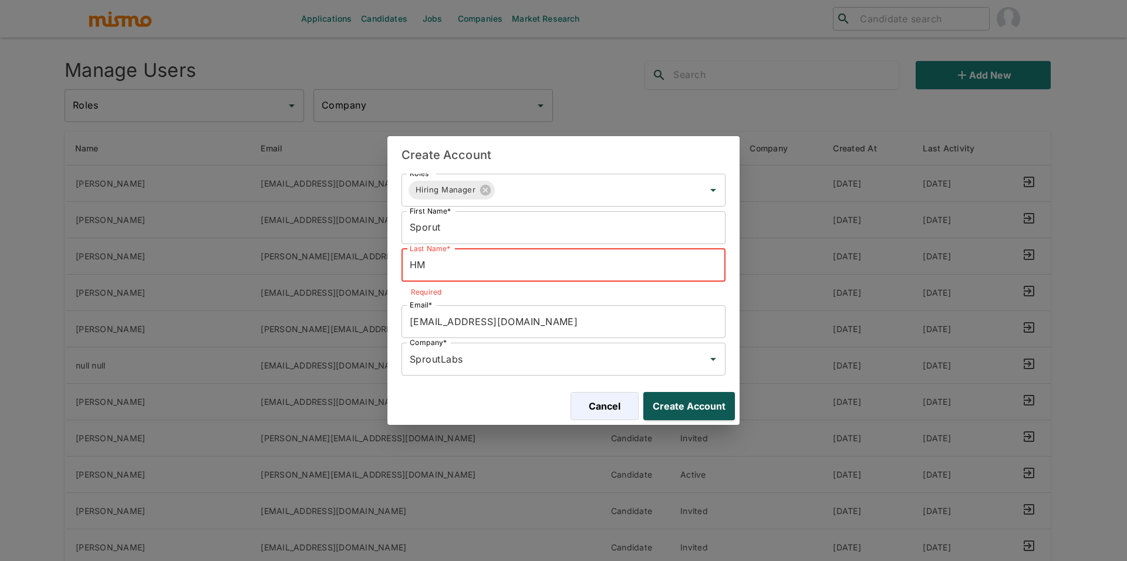
type input "HM"
click at [711, 401] on button "Create Account" at bounding box center [686, 406] width 96 height 28
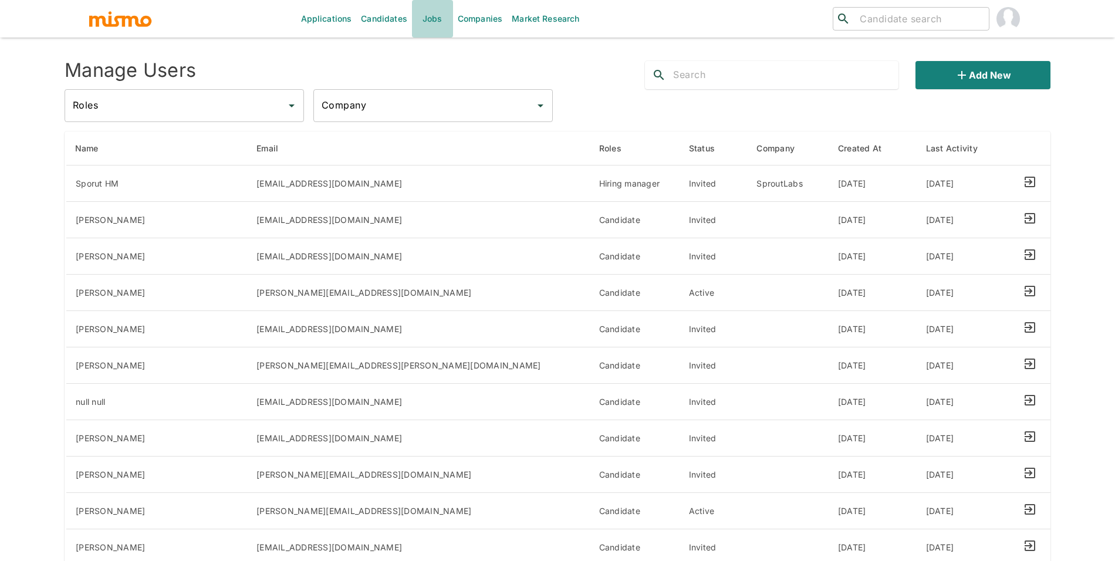
click at [442, 29] on link "Jobs" at bounding box center [432, 19] width 41 height 38
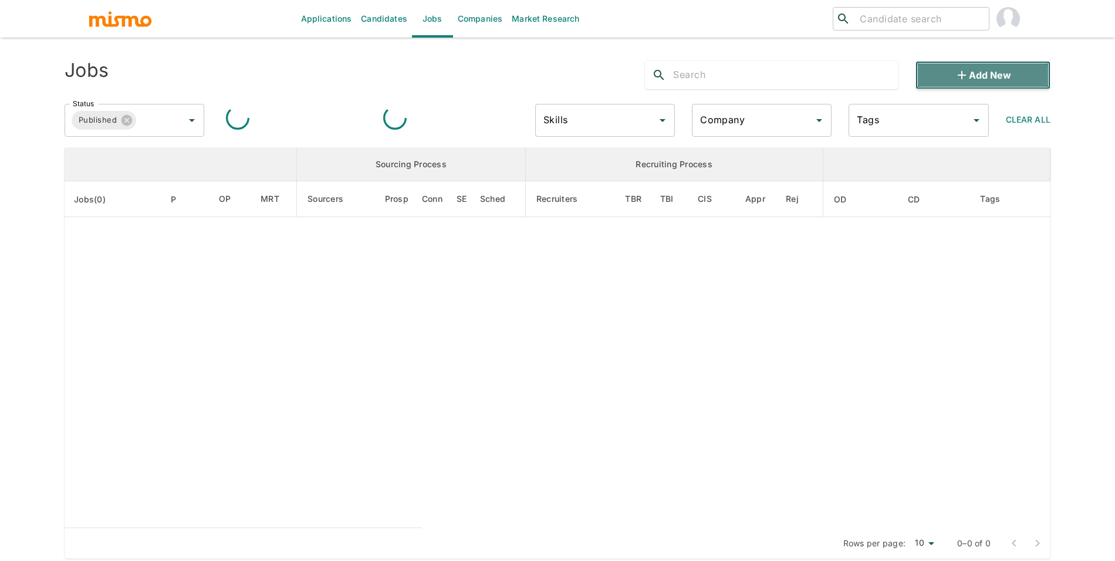
click at [946, 82] on button "Add new" at bounding box center [982, 75] width 135 height 28
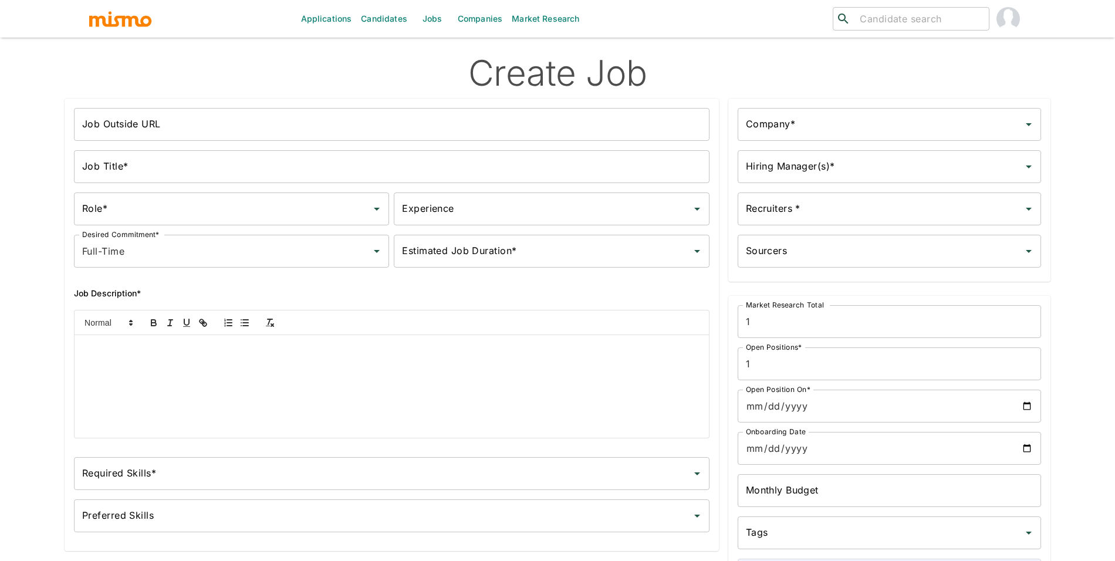
click at [139, 129] on input "Job Outside URL" at bounding box center [391, 124] width 635 height 33
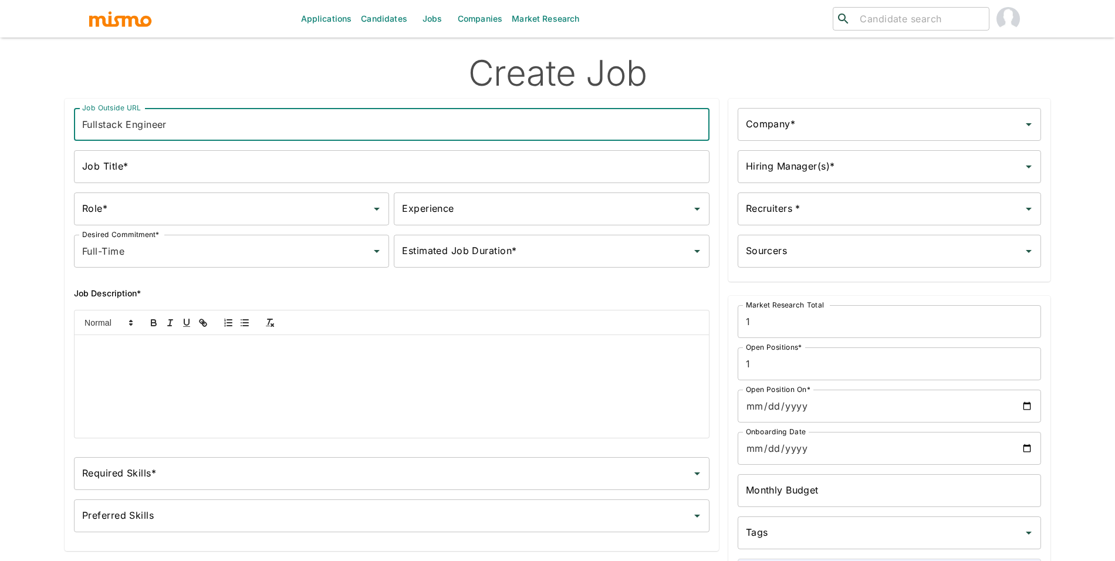
type input "Fullstack Engineer"
click at [229, 360] on div at bounding box center [392, 386] width 634 height 103
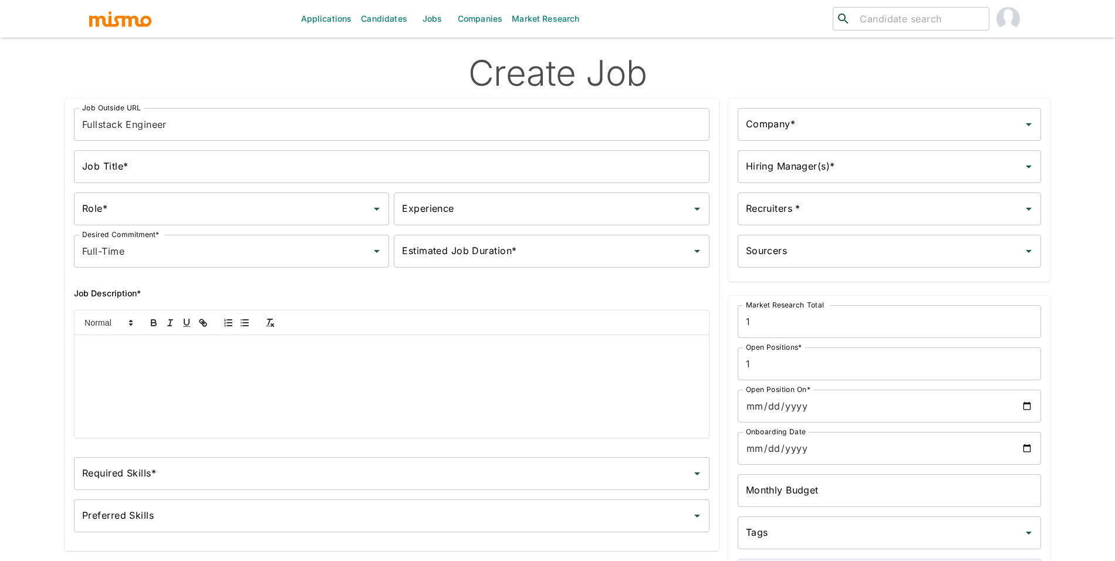
paste div
click at [178, 129] on input "Fullstack Engineer" at bounding box center [391, 124] width 635 height 33
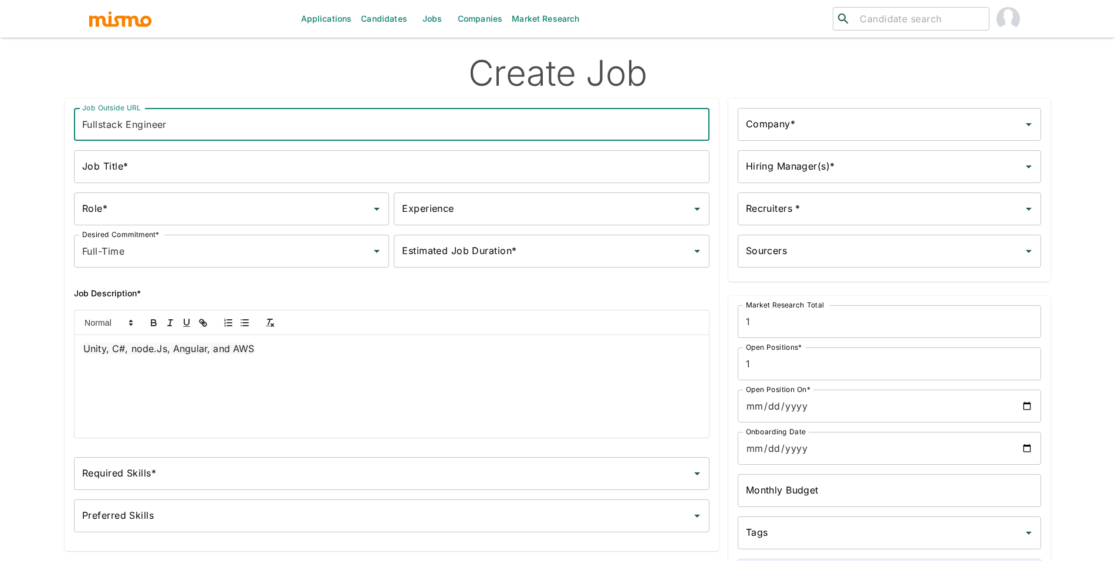
click at [178, 129] on input "Fullstack Engineer" at bounding box center [391, 124] width 635 height 33
click at [139, 165] on input "Job Title*" at bounding box center [391, 166] width 635 height 33
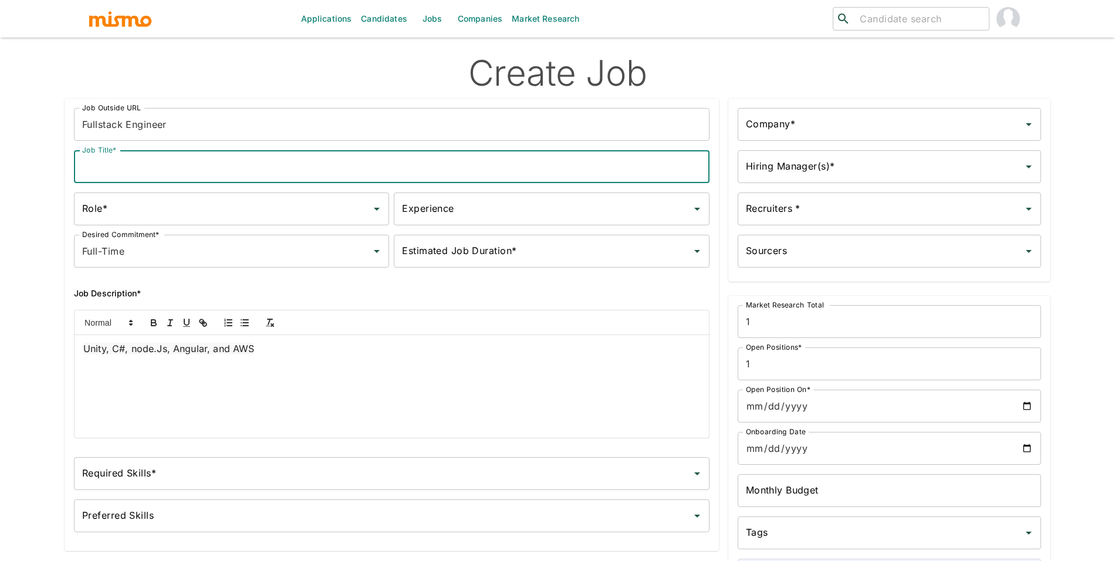
paste input "Fullstack Engineer"
type input "Fullstack Engineer"
click at [191, 202] on input "Role*" at bounding box center [222, 209] width 287 height 22
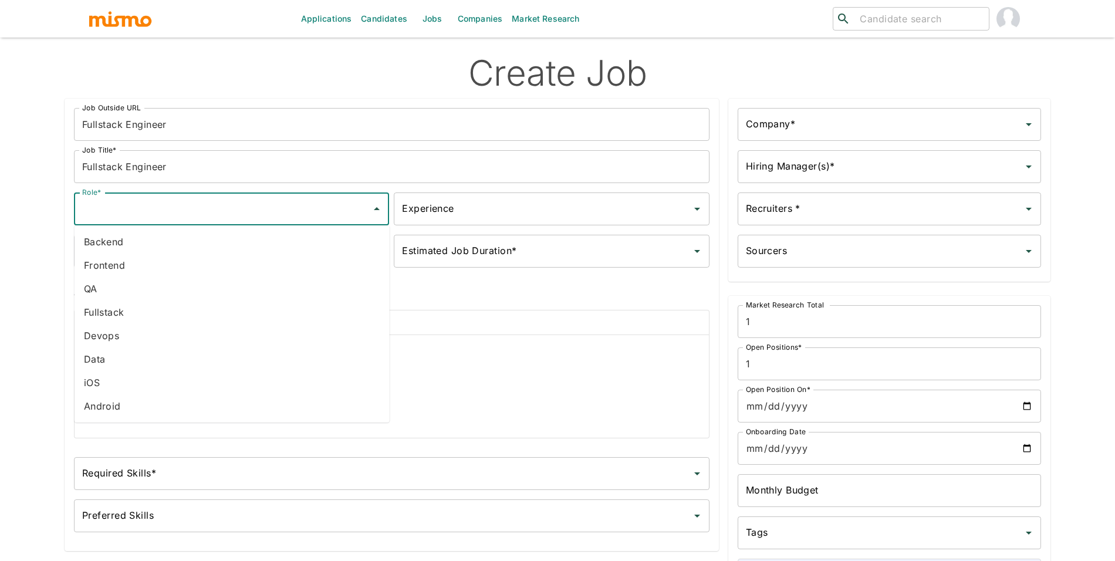
click at [167, 306] on li "Fullstack" at bounding box center [232, 311] width 315 height 23
type input "Fullstack"
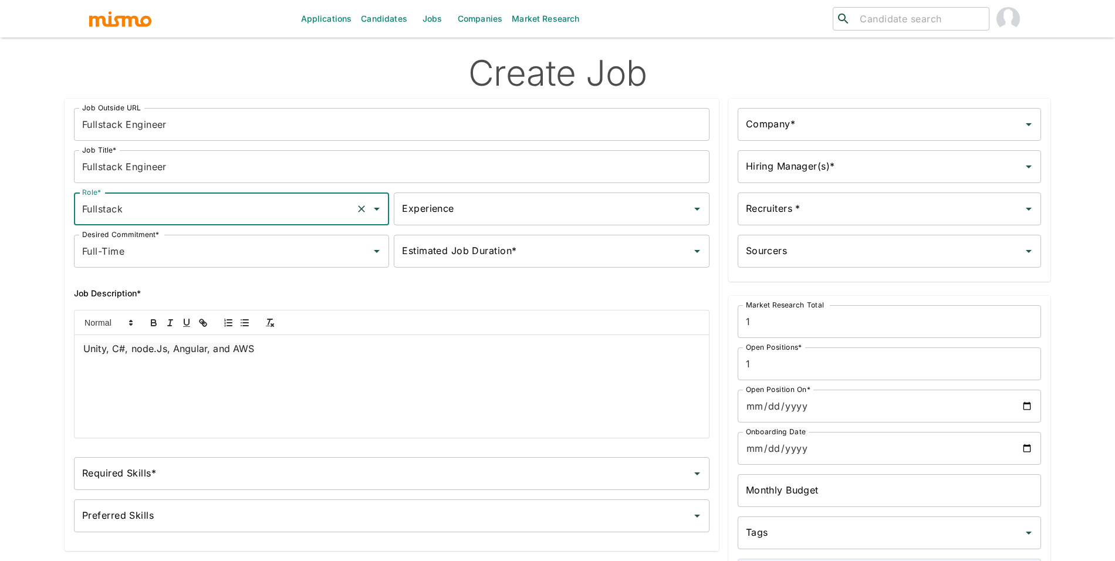
click at [480, 219] on input "Experience" at bounding box center [542, 209] width 287 height 22
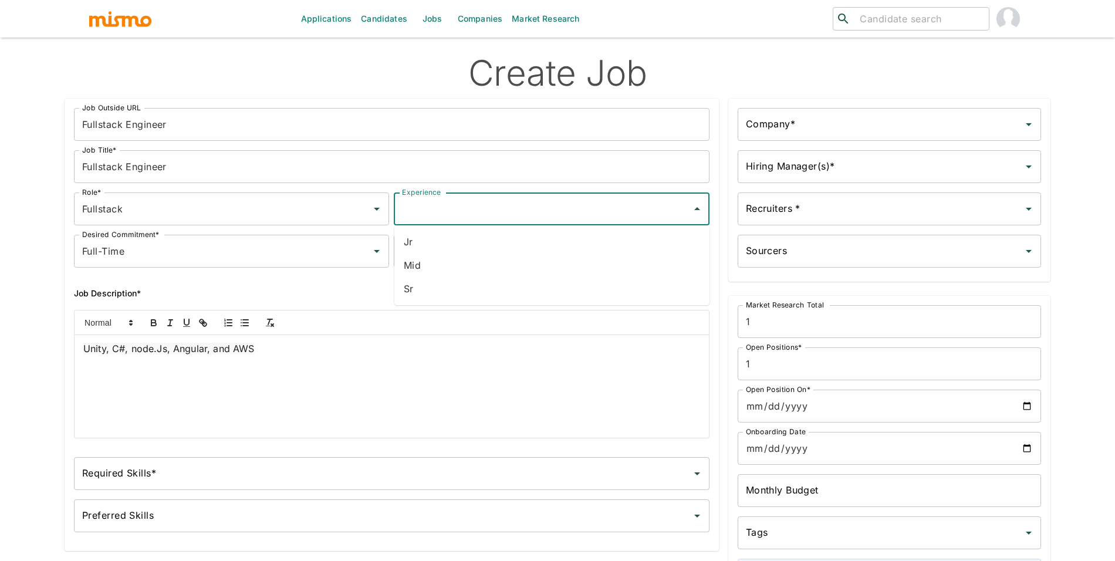
click at [459, 269] on li "Mid" at bounding box center [551, 264] width 315 height 23
type input "Mid"
click at [182, 472] on input "Required Skills*" at bounding box center [382, 473] width 607 height 22
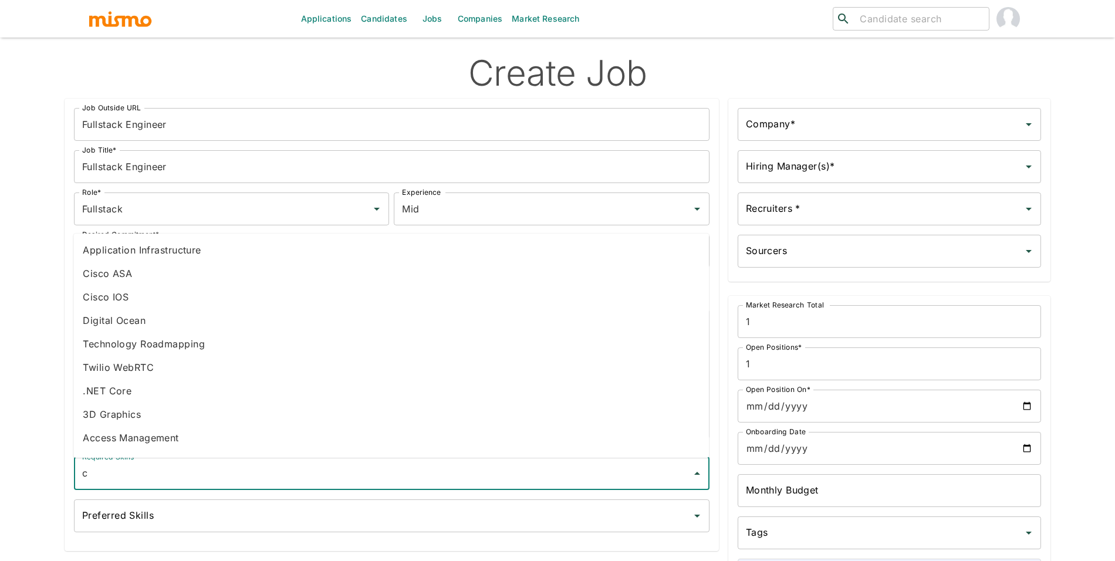
type input "c#"
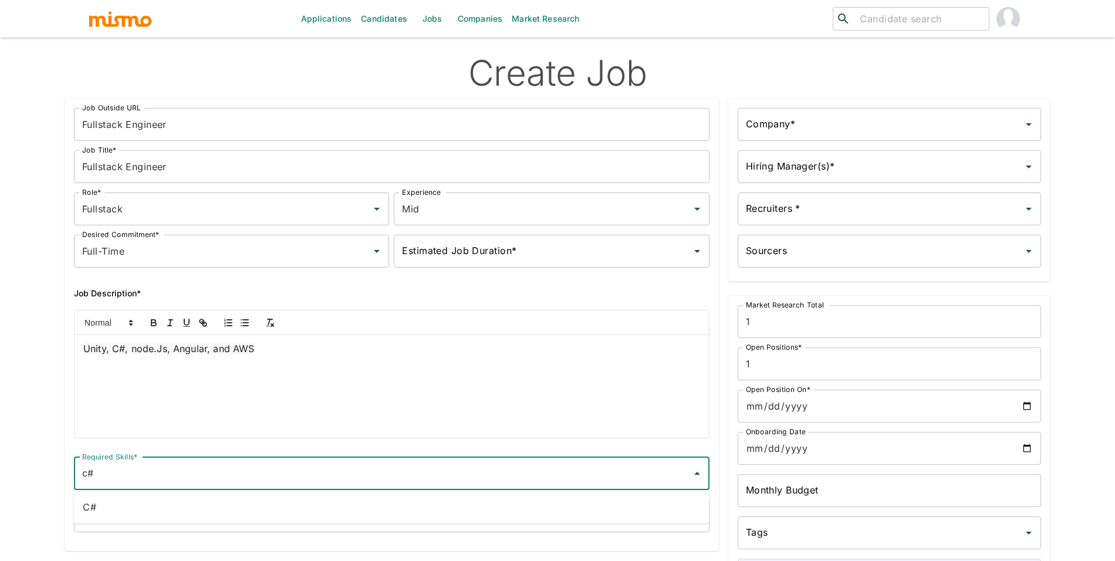
click at [124, 514] on li "C#" at bounding box center [390, 506] width 635 height 23
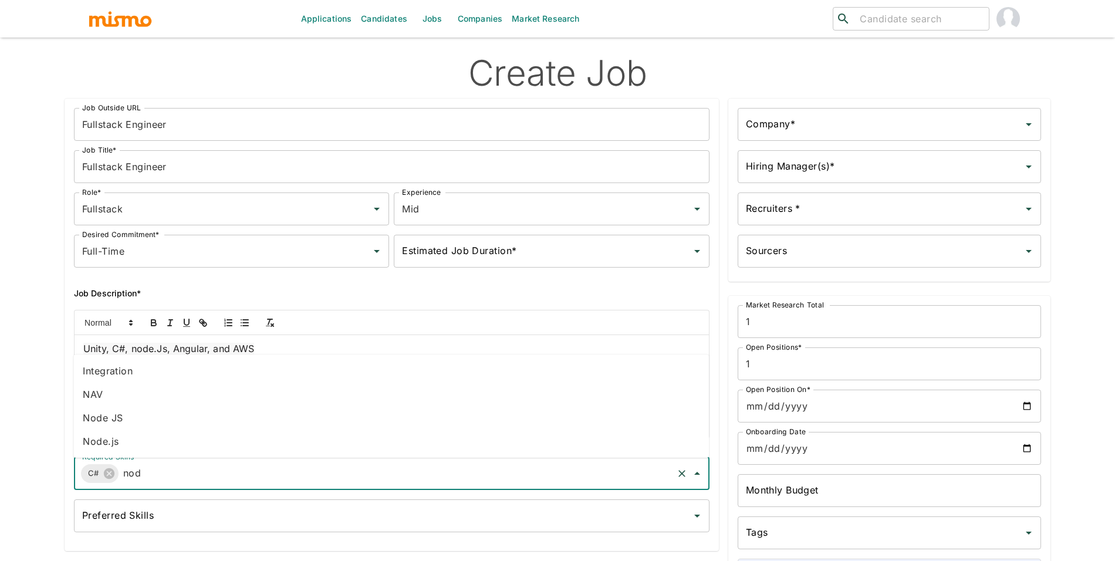
type input "node"
click at [138, 443] on li "Node.js" at bounding box center [390, 441] width 635 height 23
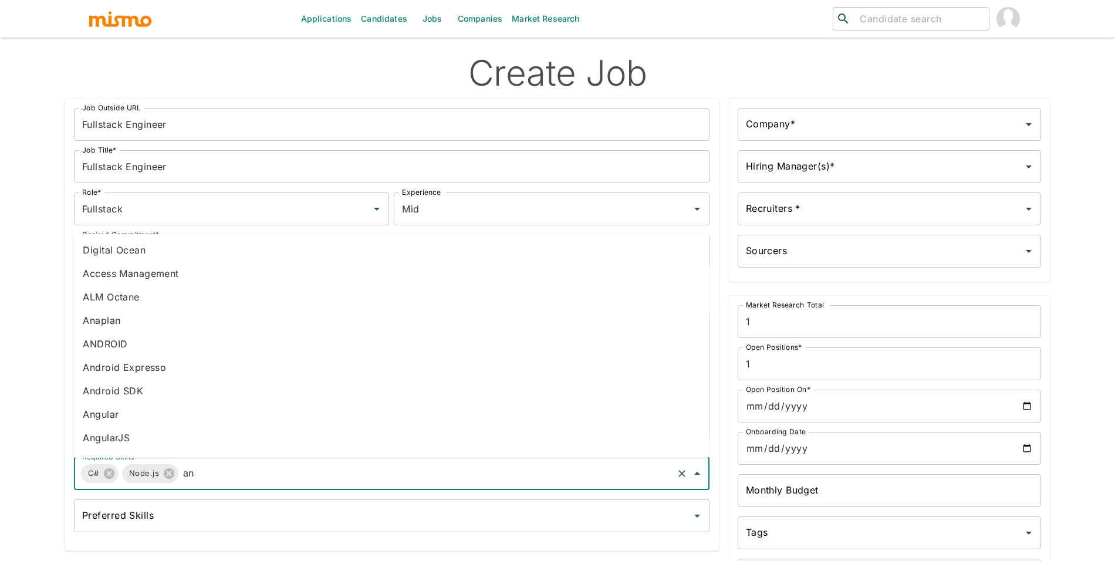
type input "a"
click at [167, 506] on input "Preferred Skills" at bounding box center [382, 516] width 607 height 22
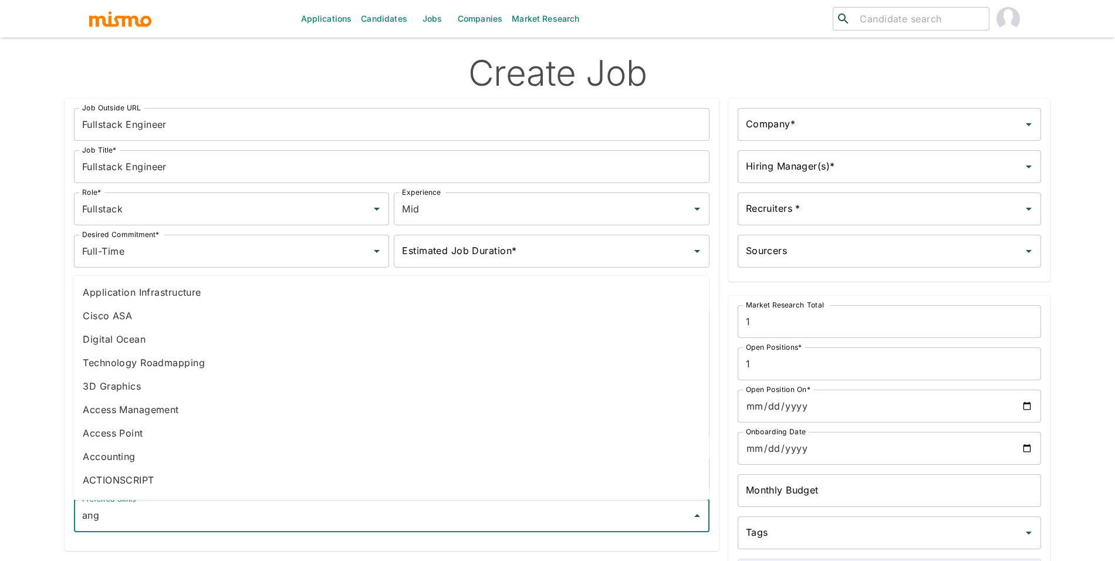
type input "angu"
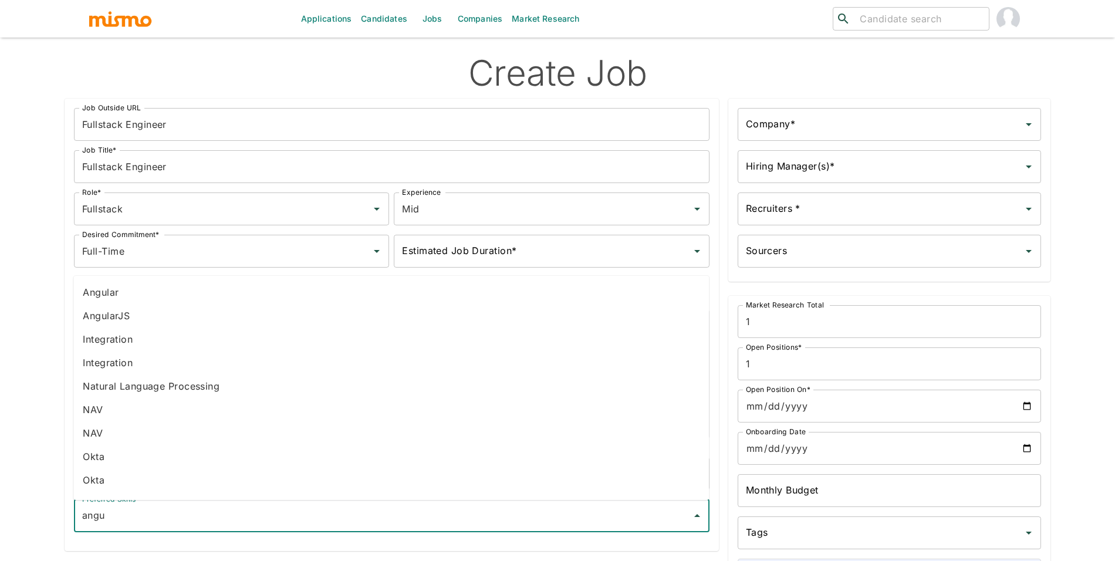
click at [136, 295] on li "Angular" at bounding box center [390, 291] width 635 height 23
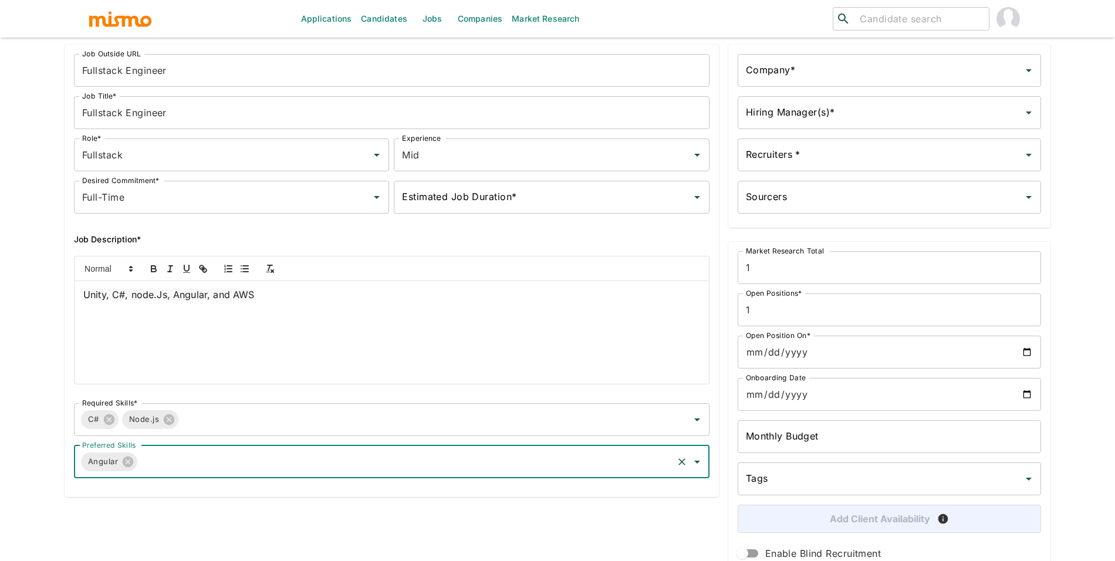
scroll to position [109, 0]
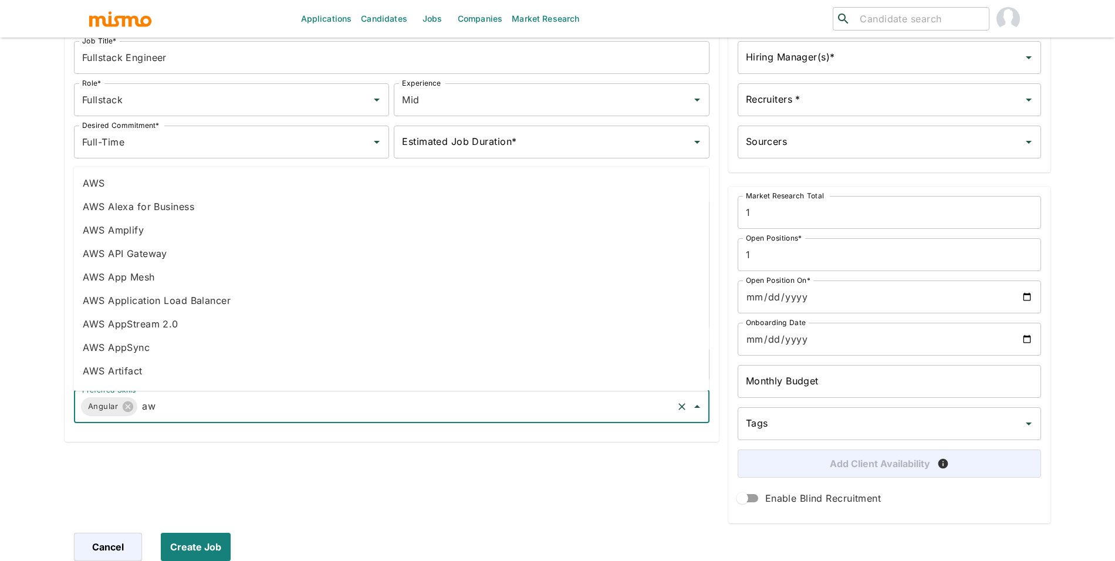
type input "aws"
click at [108, 186] on li "AWS" at bounding box center [390, 182] width 635 height 23
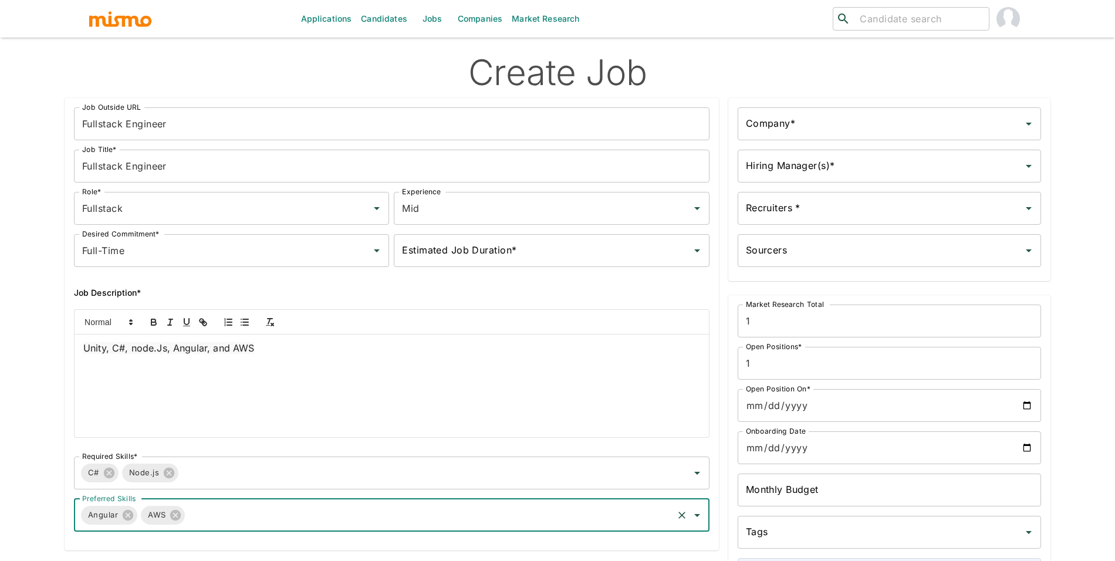
scroll to position [0, 0]
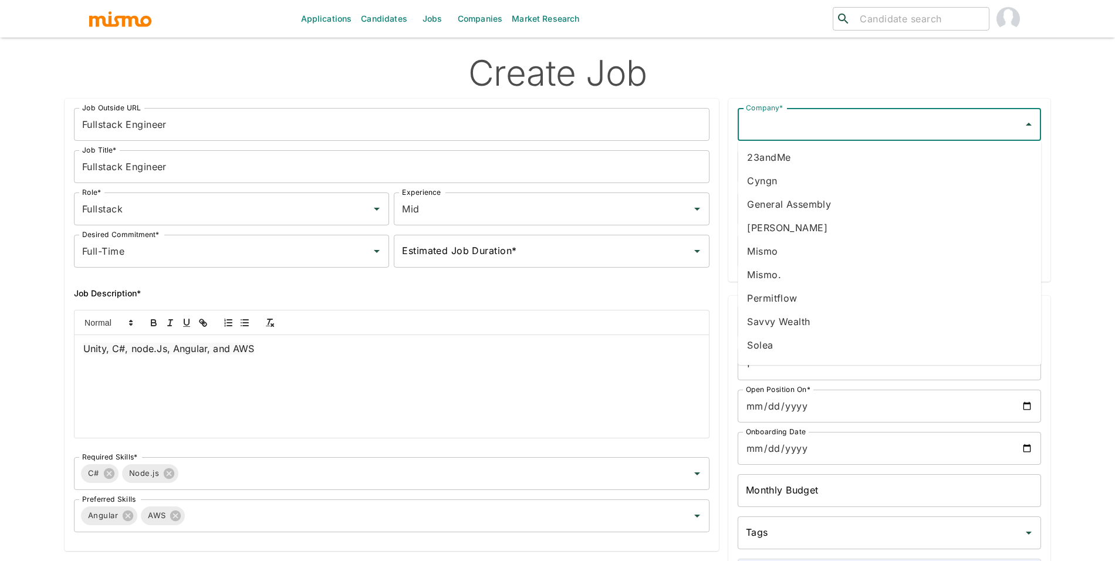
click at [772, 119] on div "Company* Company*" at bounding box center [889, 124] width 303 height 33
click at [794, 301] on li "SproutLabs" at bounding box center [889, 297] width 303 height 23
type input "SproutLabs"
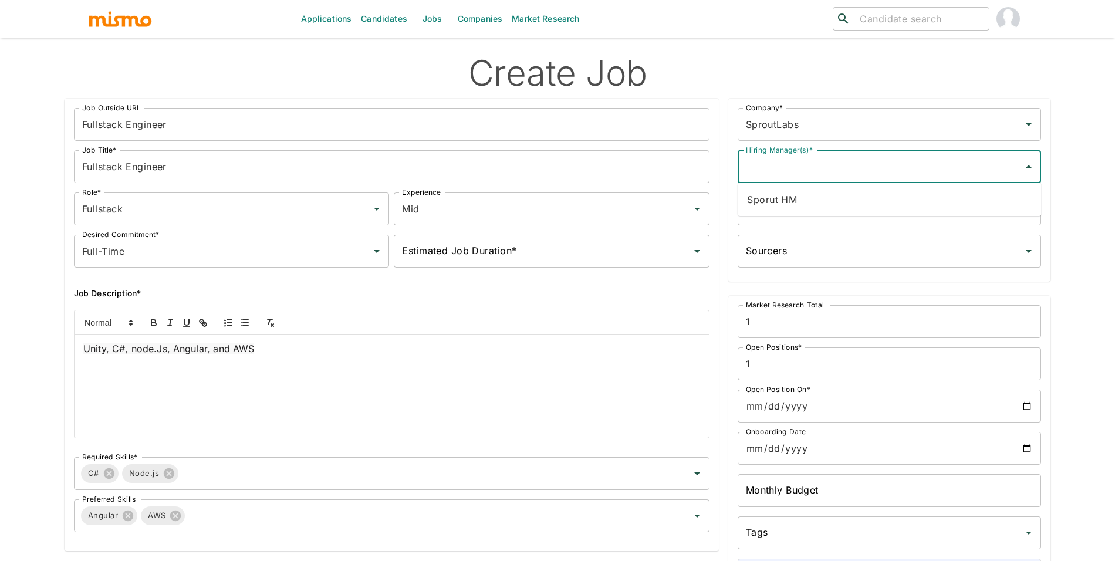
click at [791, 160] on div "Hiring Manager(s)* Hiring Manager(s)*" at bounding box center [889, 166] width 303 height 33
click at [790, 195] on li "Sporut HM" at bounding box center [889, 199] width 303 height 23
click at [795, 210] on div "Recruiters * Recruiters *" at bounding box center [889, 208] width 303 height 33
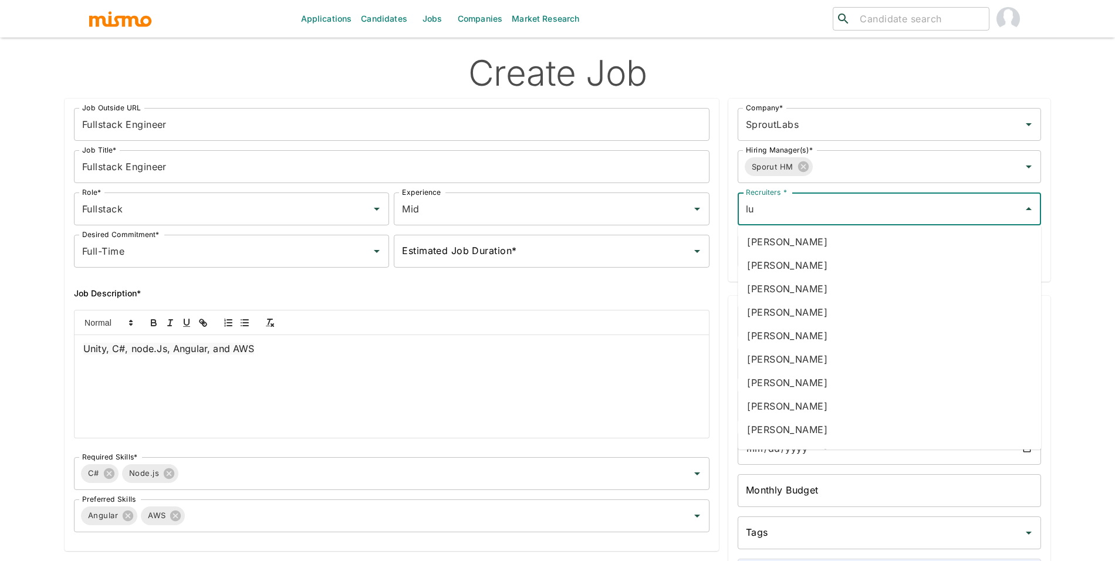
type input "luj"
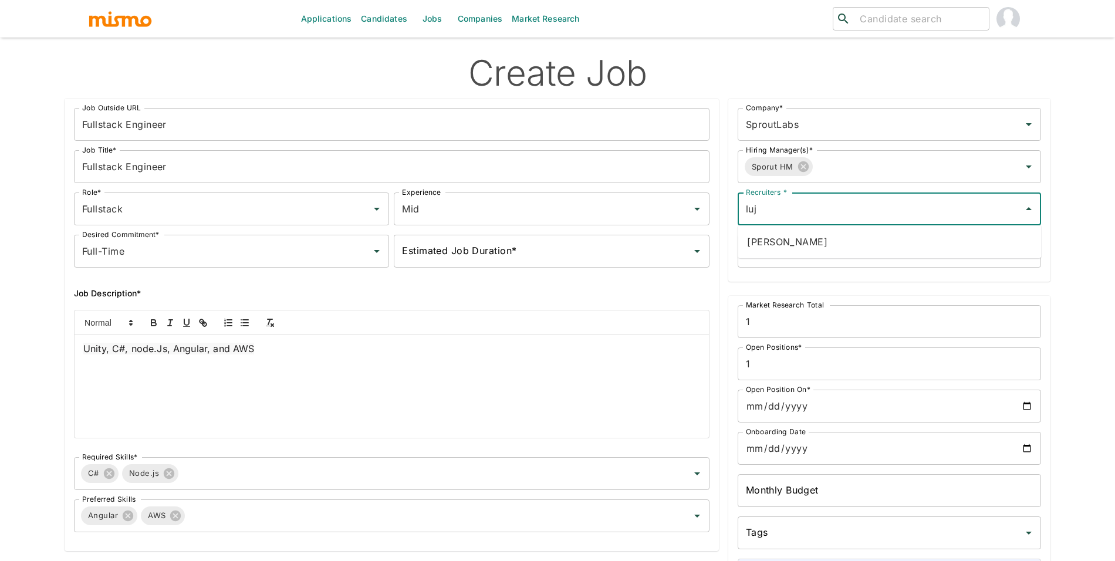
click at [802, 238] on li "Maria Lujan Ciommo" at bounding box center [889, 241] width 303 height 23
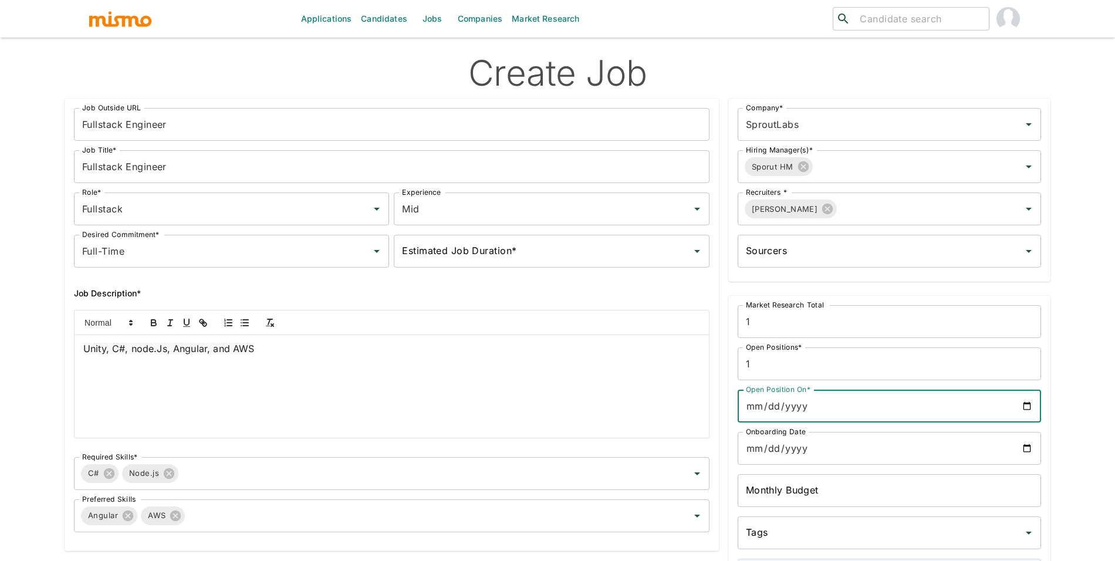
click at [1025, 405] on input "Open Position On*" at bounding box center [889, 406] width 303 height 33
type input "2025-09-16"
click at [1028, 447] on input "Onboarding Date" at bounding box center [889, 448] width 303 height 33
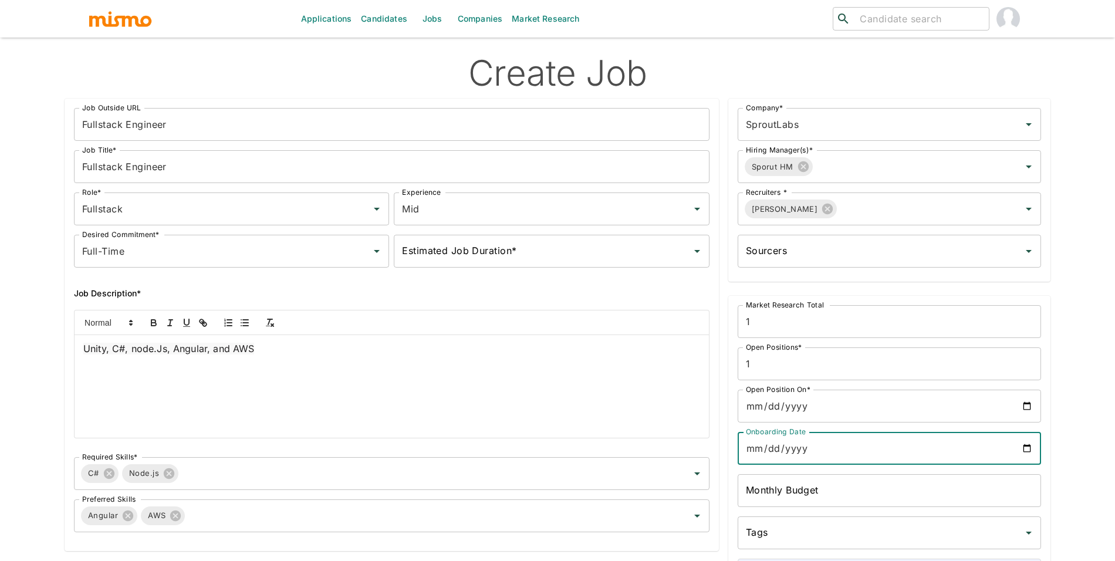
type input "2025-09-16"
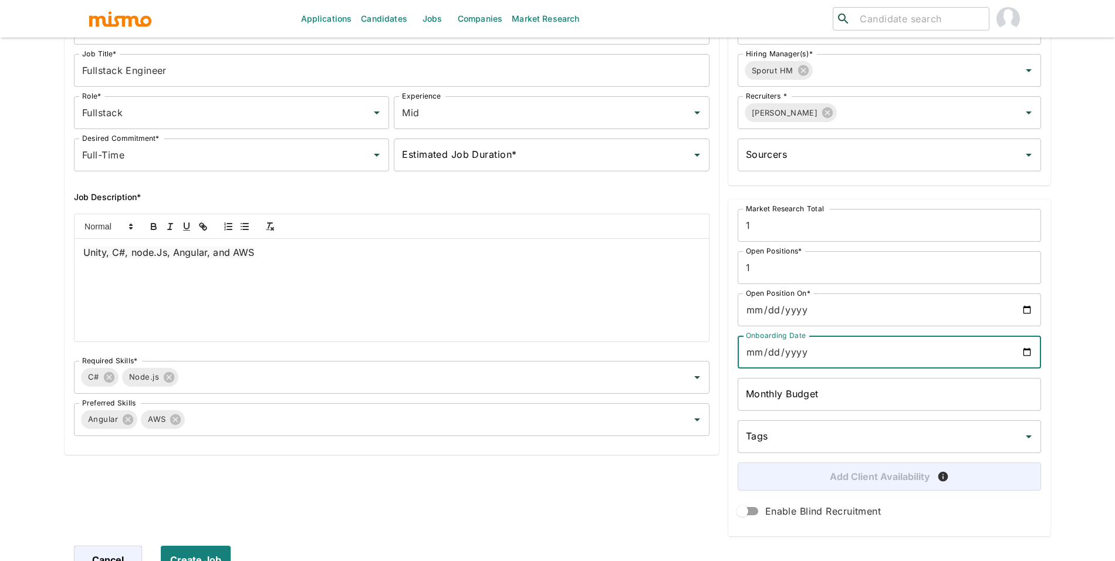
scroll to position [106, 0]
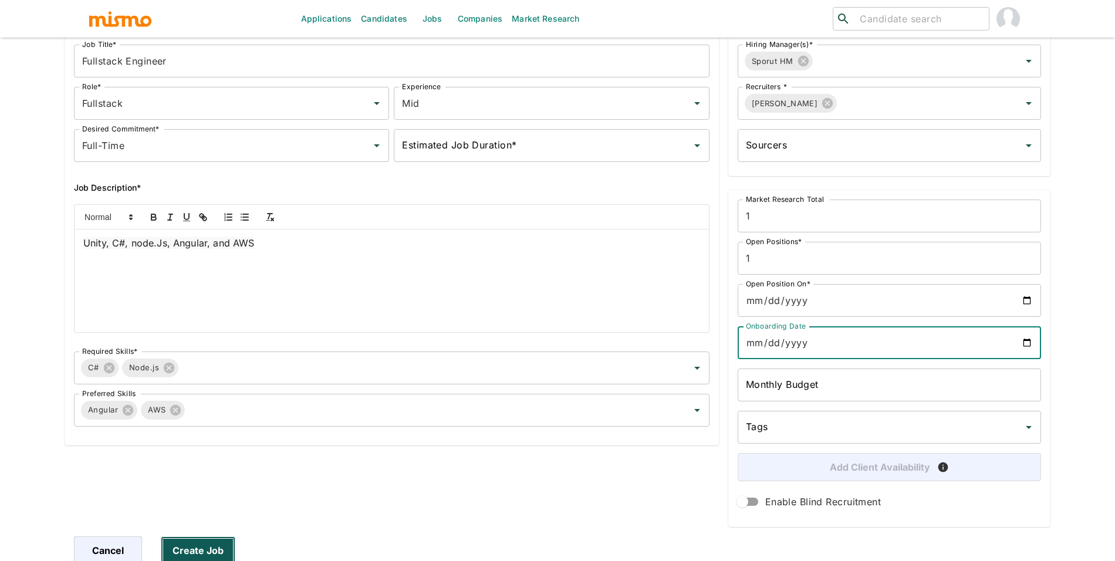
click at [224, 539] on button "Create Job" at bounding box center [198, 550] width 75 height 28
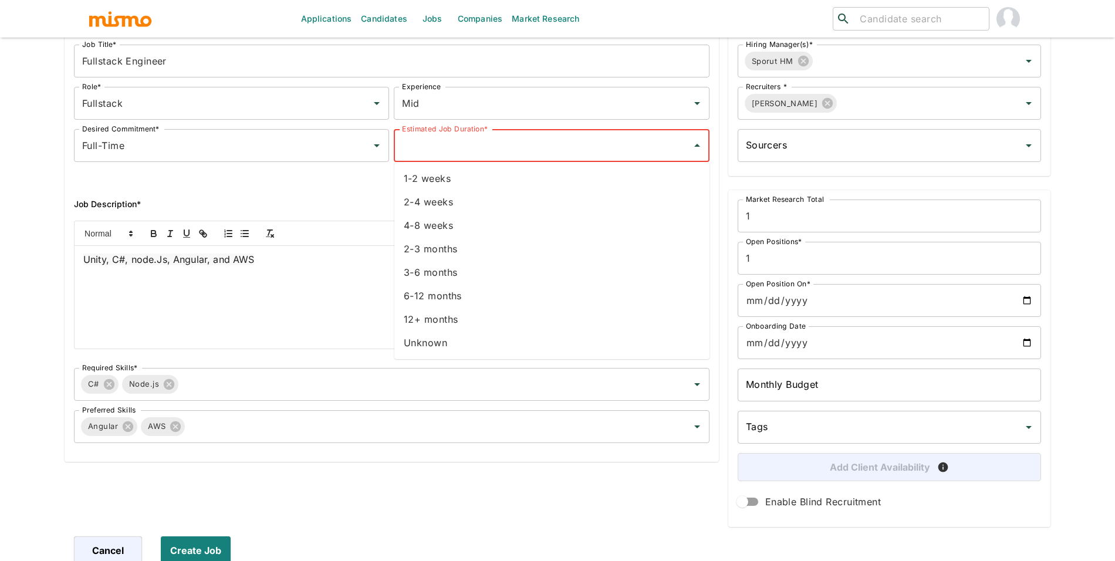
click at [452, 147] on input "Estimated Job Duration*" at bounding box center [542, 145] width 287 height 22
click at [426, 340] on li "Unknown" at bounding box center [551, 342] width 315 height 23
type input "Unknown"
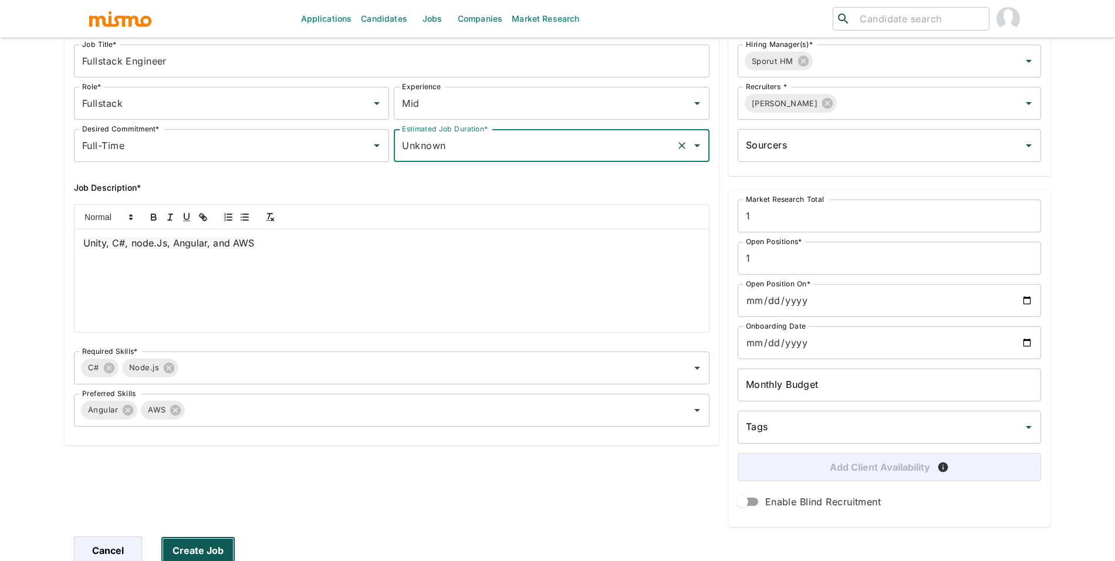
click at [204, 538] on button "Create Job" at bounding box center [198, 550] width 75 height 28
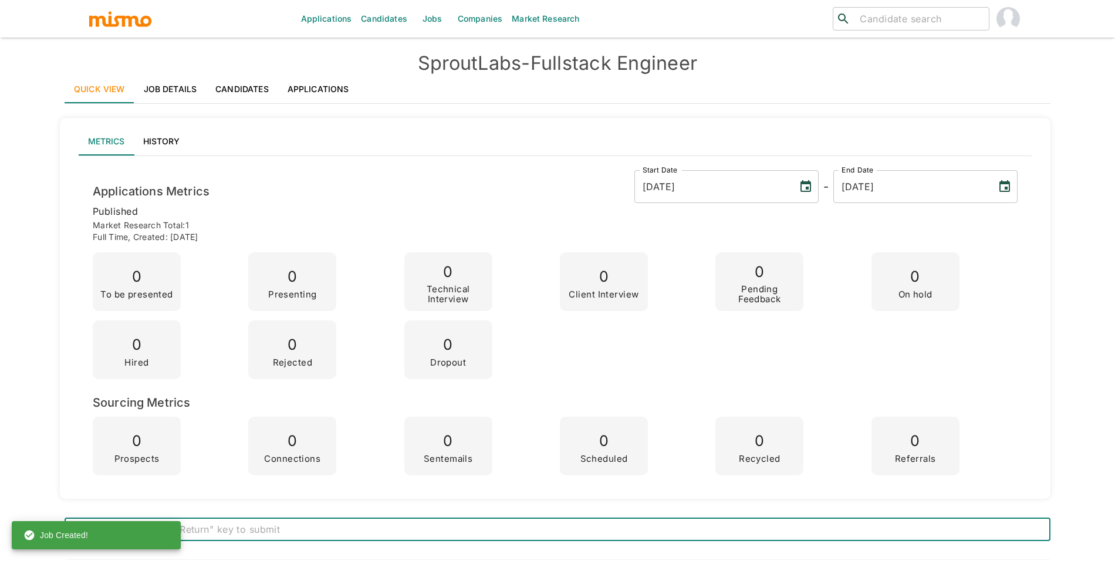
click at [320, 80] on link "Applications" at bounding box center [318, 89] width 80 height 28
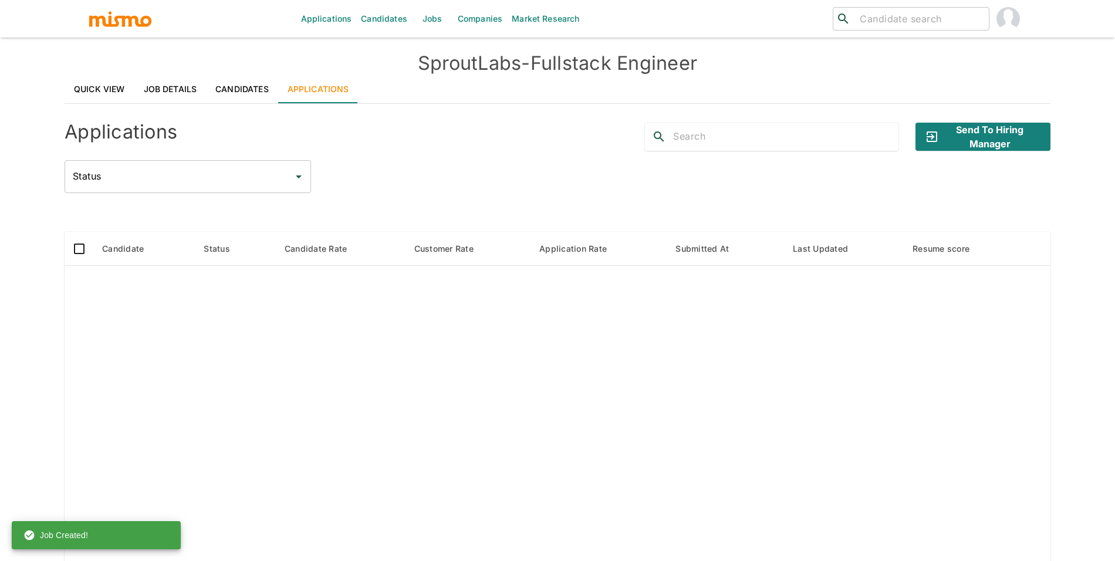
click at [257, 89] on link "Candidates" at bounding box center [242, 89] width 72 height 28
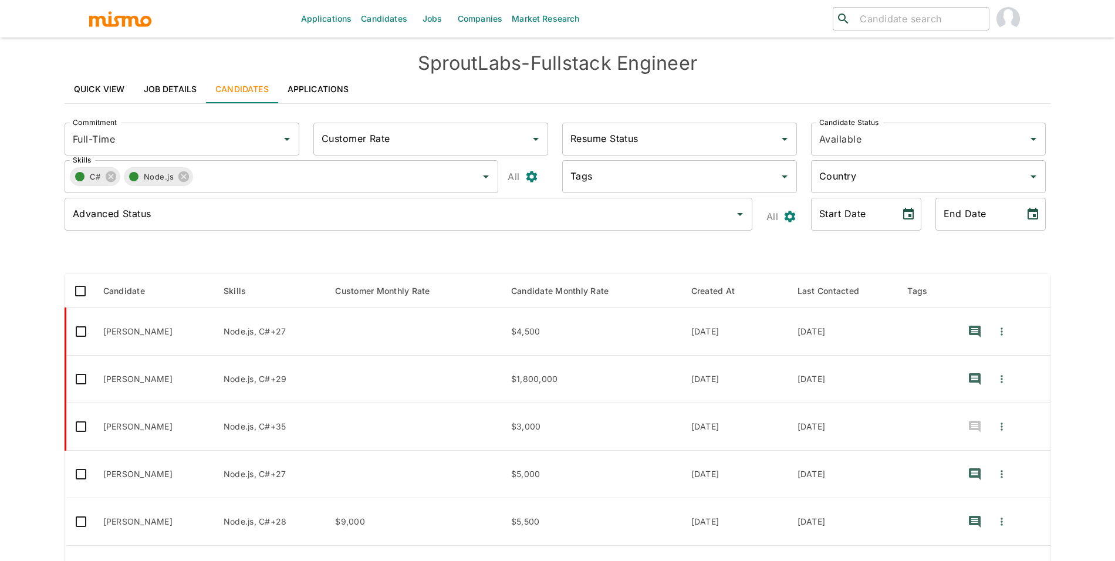
click at [424, 18] on link "Jobs" at bounding box center [432, 19] width 41 height 38
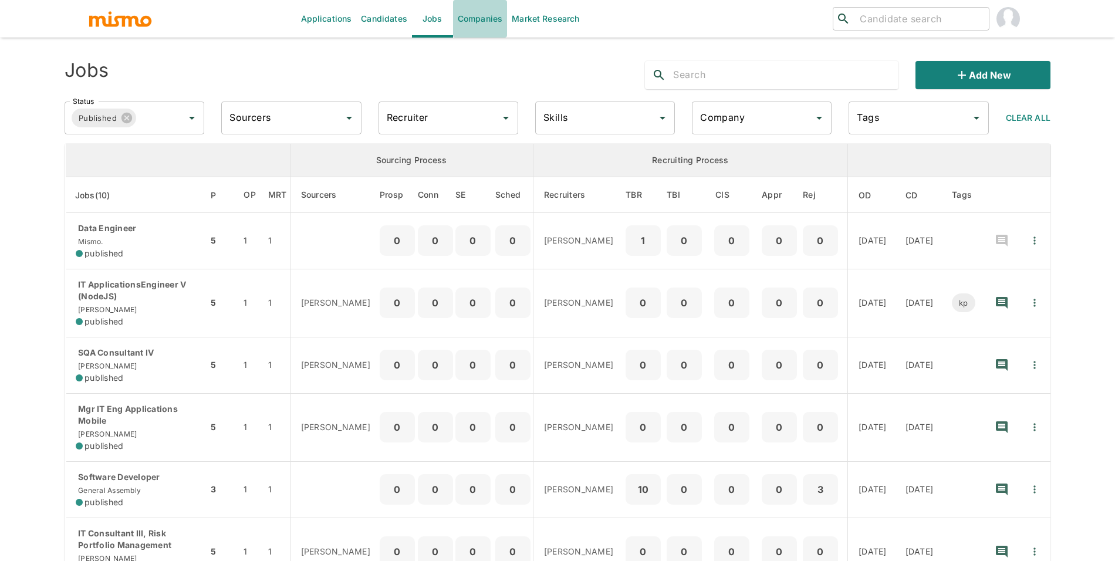
click at [457, 9] on link "Companies" at bounding box center [480, 19] width 54 height 38
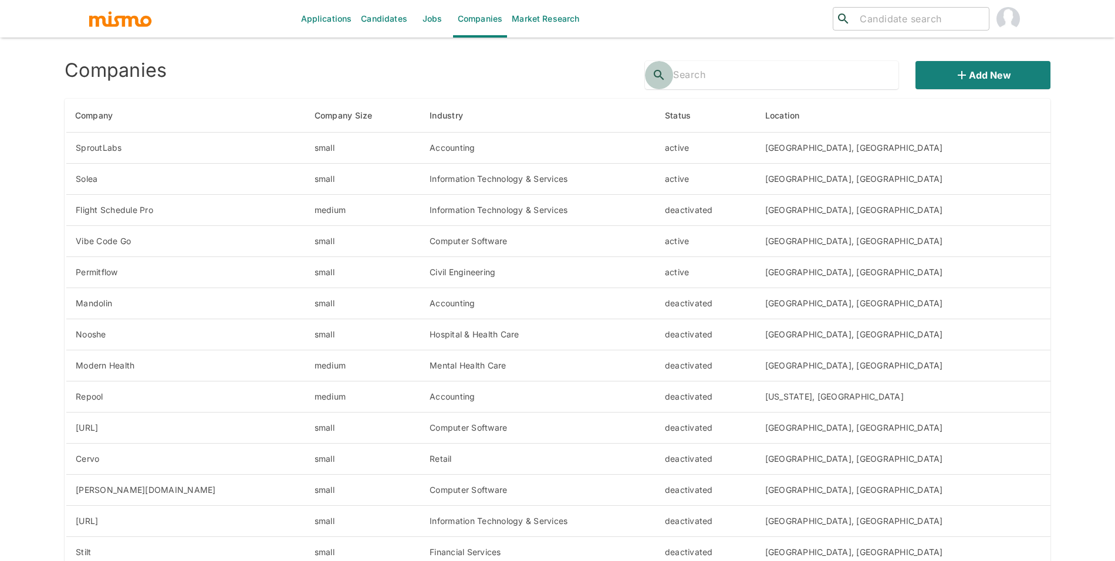
click at [668, 71] on button "search" at bounding box center [659, 75] width 28 height 28
click at [677, 73] on input "text" at bounding box center [785, 75] width 225 height 19
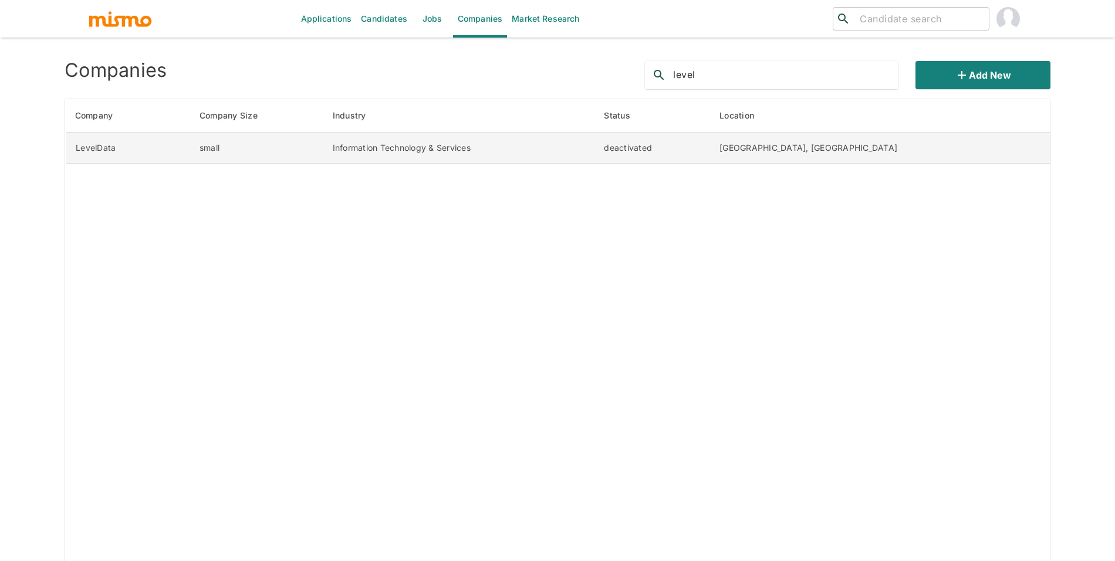
type input "level"
click at [309, 143] on td "small" at bounding box center [256, 148] width 133 height 31
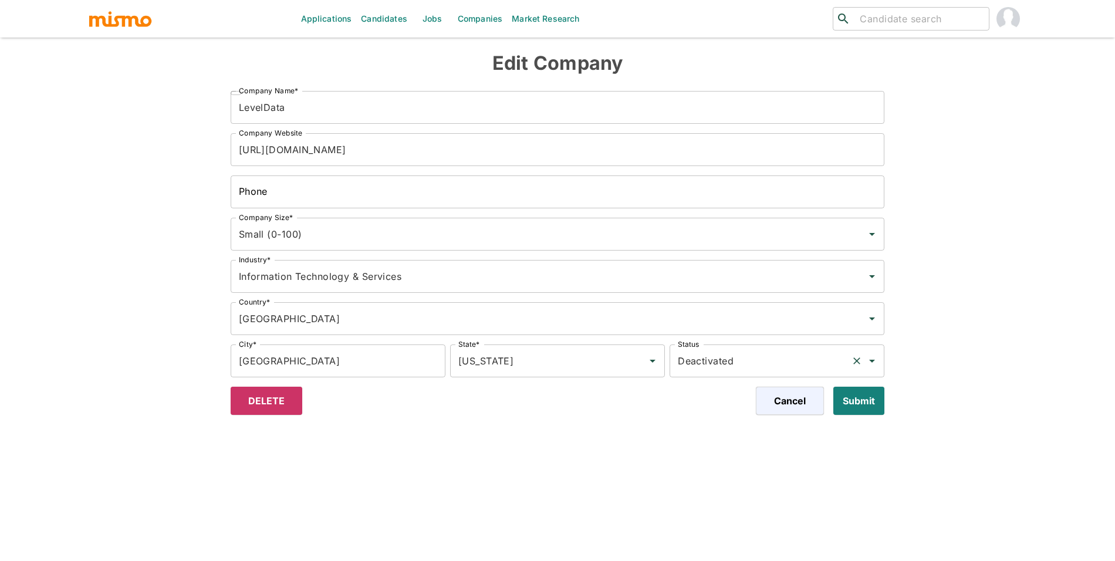
click at [710, 357] on input "Deactivated" at bounding box center [760, 361] width 171 height 22
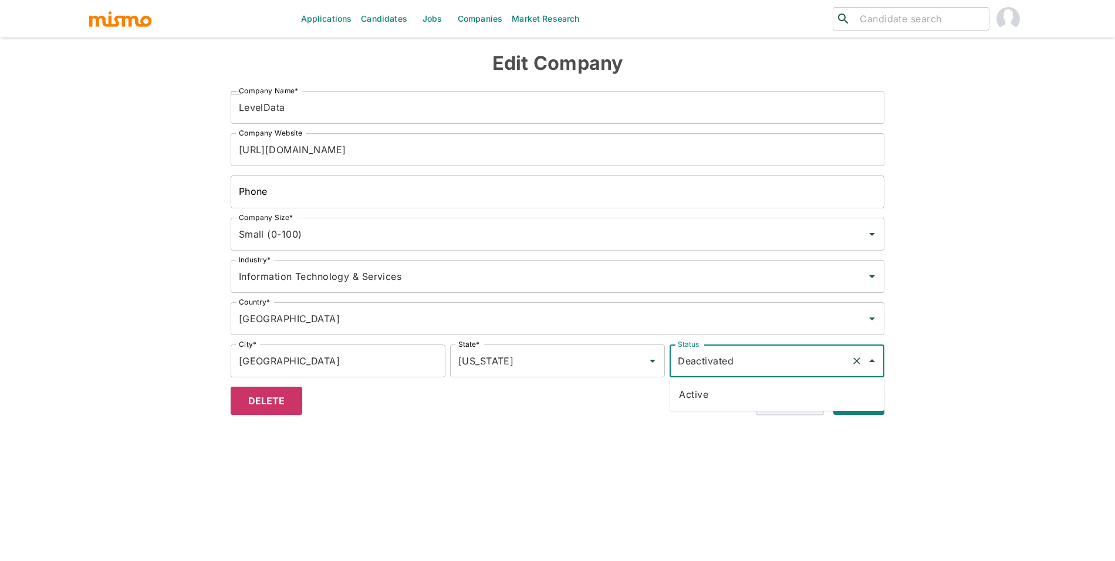
click at [718, 394] on li "Active" at bounding box center [777, 394] width 215 height 23
type input "Active"
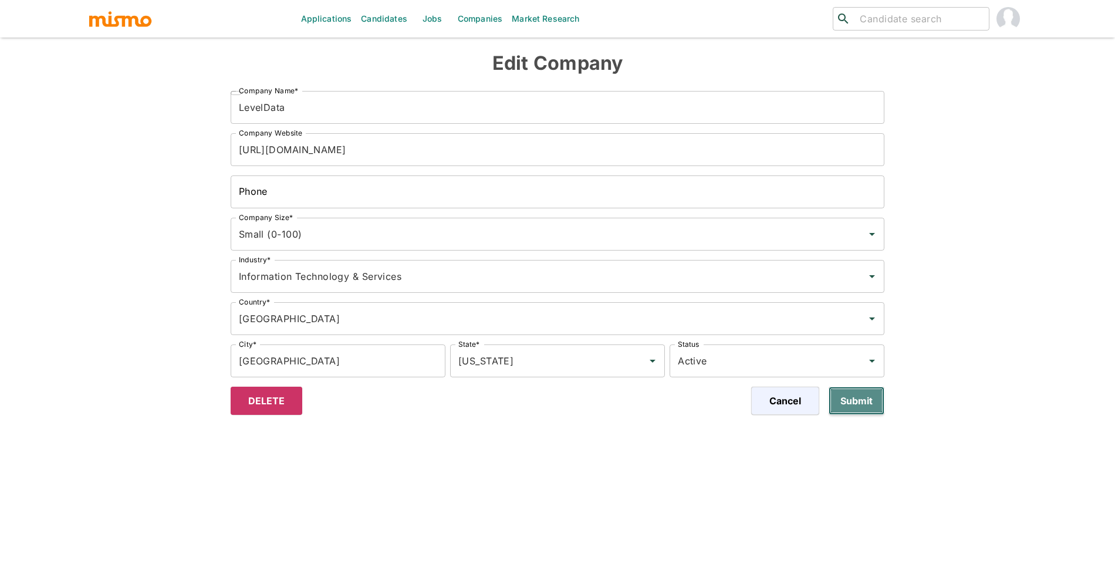
click at [845, 403] on button "Submit" at bounding box center [857, 401] width 56 height 28
click at [443, 19] on link "Jobs" at bounding box center [432, 19] width 41 height 38
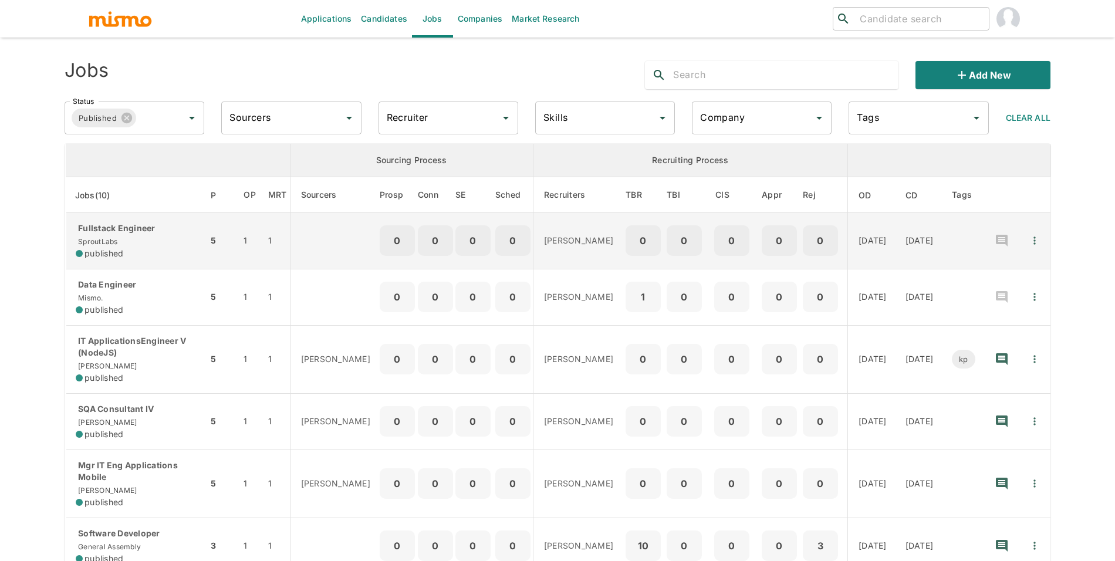
click at [165, 245] on div "Fullstack Engineer SproutLabs published" at bounding box center [137, 240] width 123 height 37
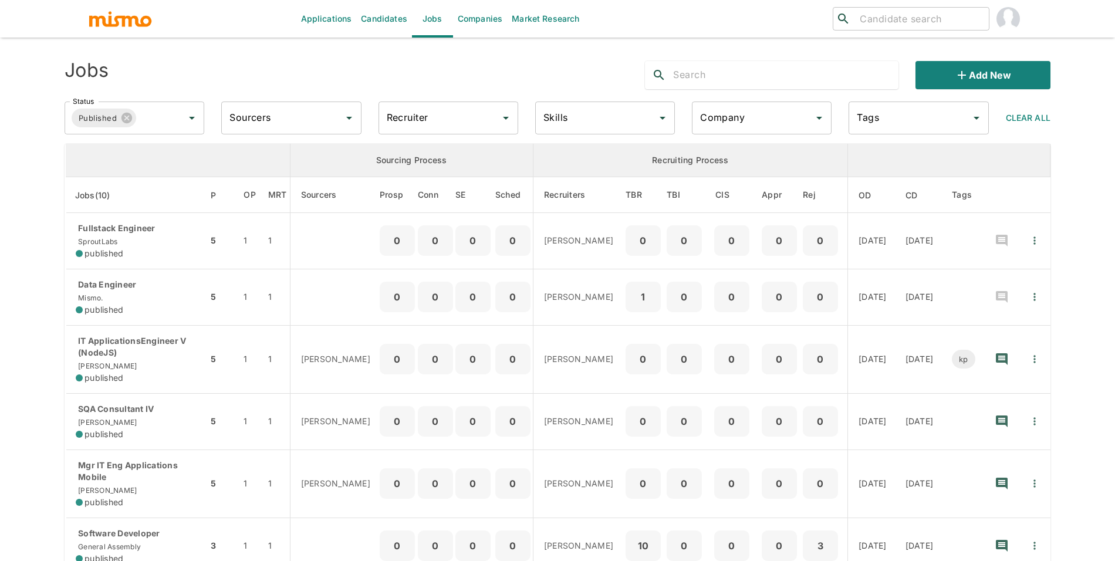
click at [772, 111] on input "Company" at bounding box center [752, 118] width 111 height 22
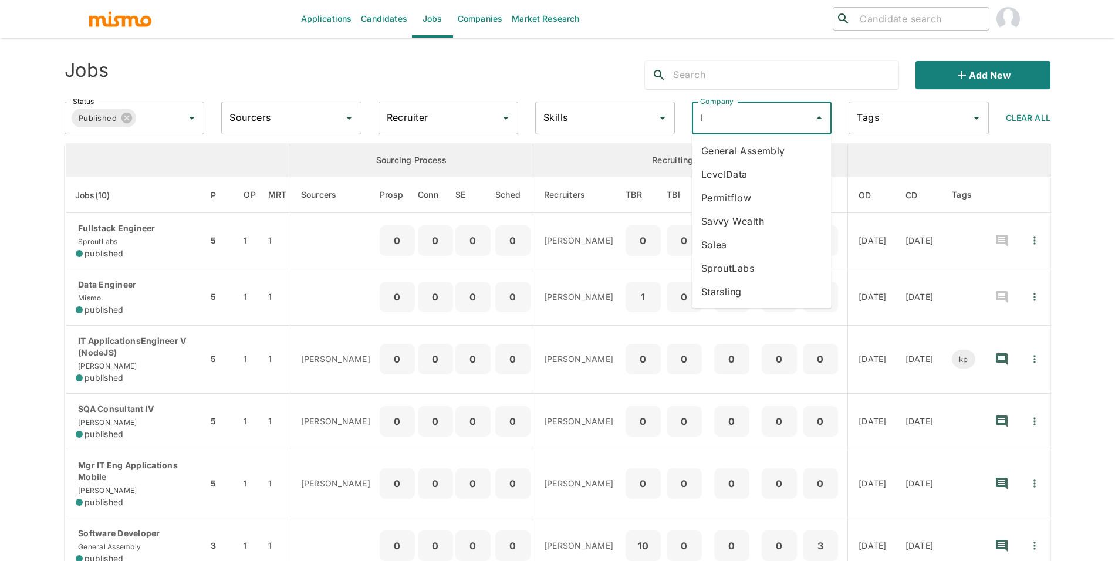
type input "le"
click at [755, 146] on li "LevelData" at bounding box center [762, 150] width 140 height 23
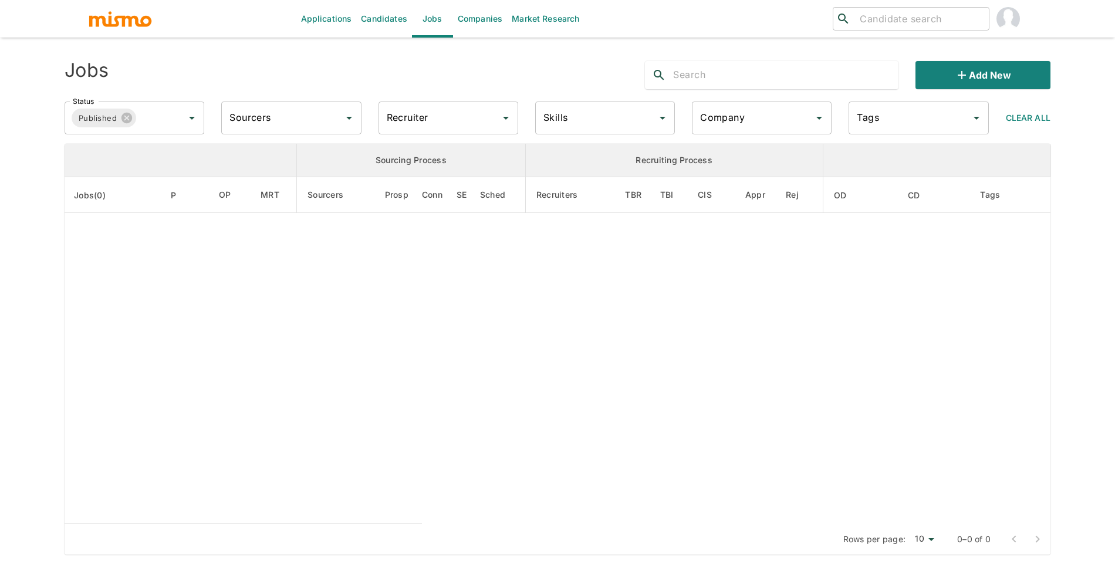
type input "LevelData"
click at [140, 111] on input "Status" at bounding box center [152, 118] width 28 height 22
click at [134, 151] on li "Public" at bounding box center [135, 150] width 140 height 23
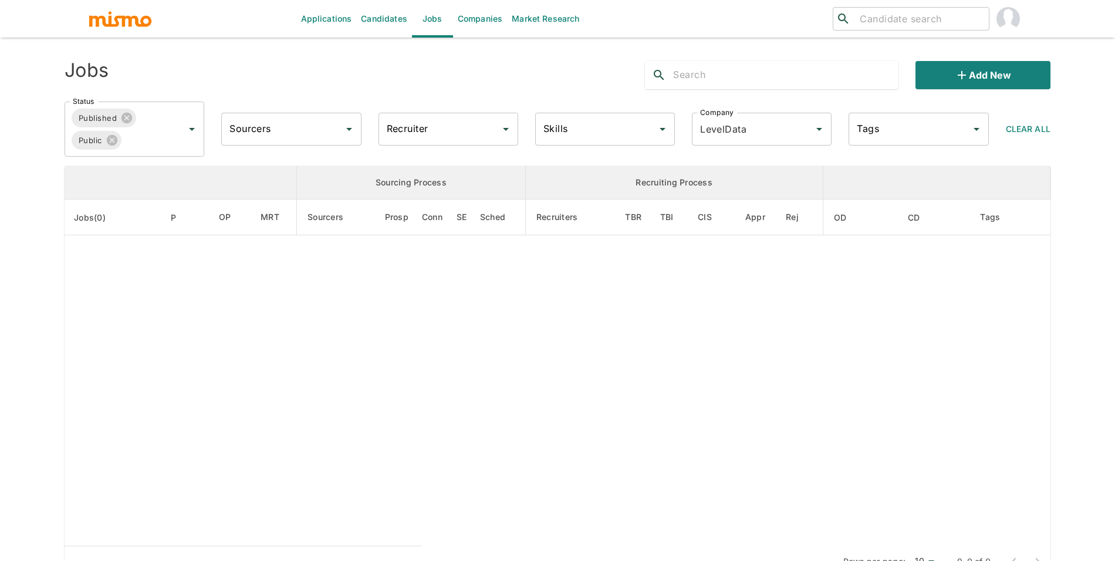
click at [384, 18] on link "Candidates" at bounding box center [384, 19] width 56 height 38
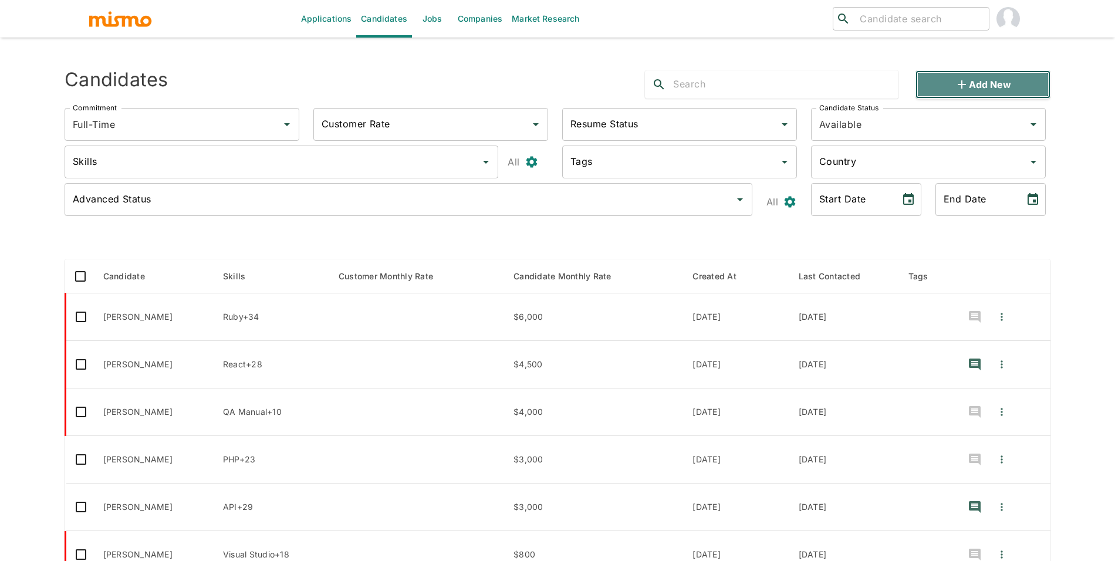
click at [933, 86] on button "Add new" at bounding box center [982, 84] width 135 height 28
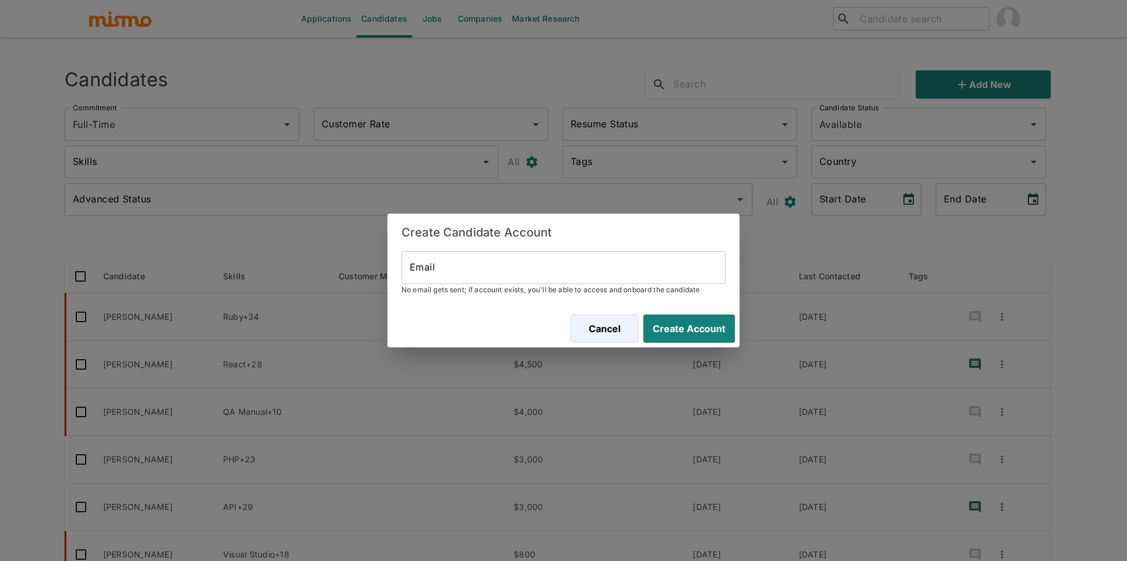
click at [554, 264] on input "Email" at bounding box center [563, 267] width 324 height 33
paste input "felipe.tomino@gmail.com"
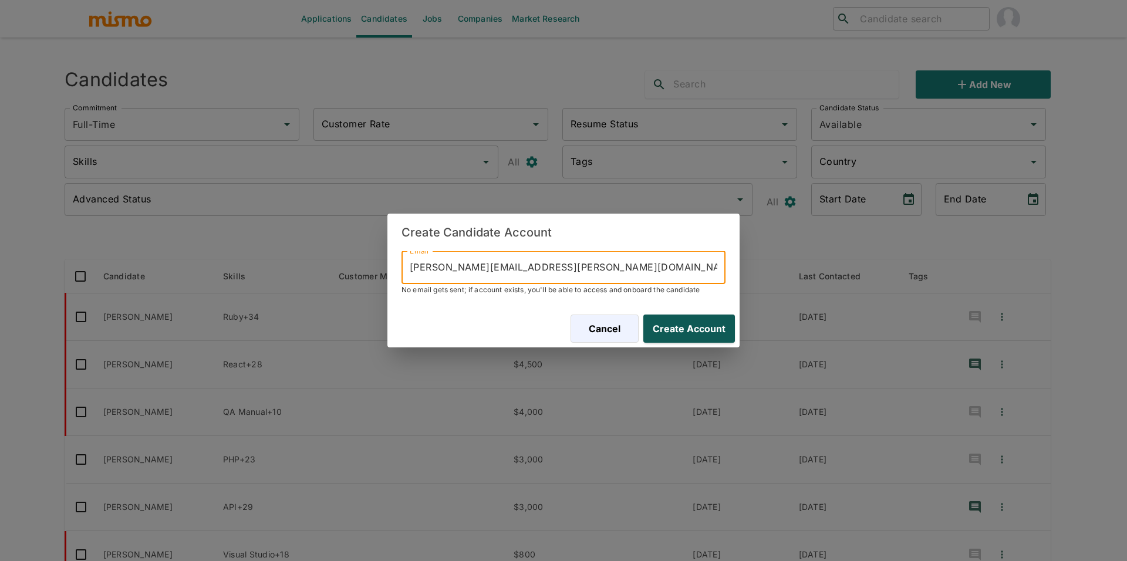
type input "felipe.tomino@gmail.com"
click at [664, 337] on button "Create Account" at bounding box center [686, 329] width 96 height 28
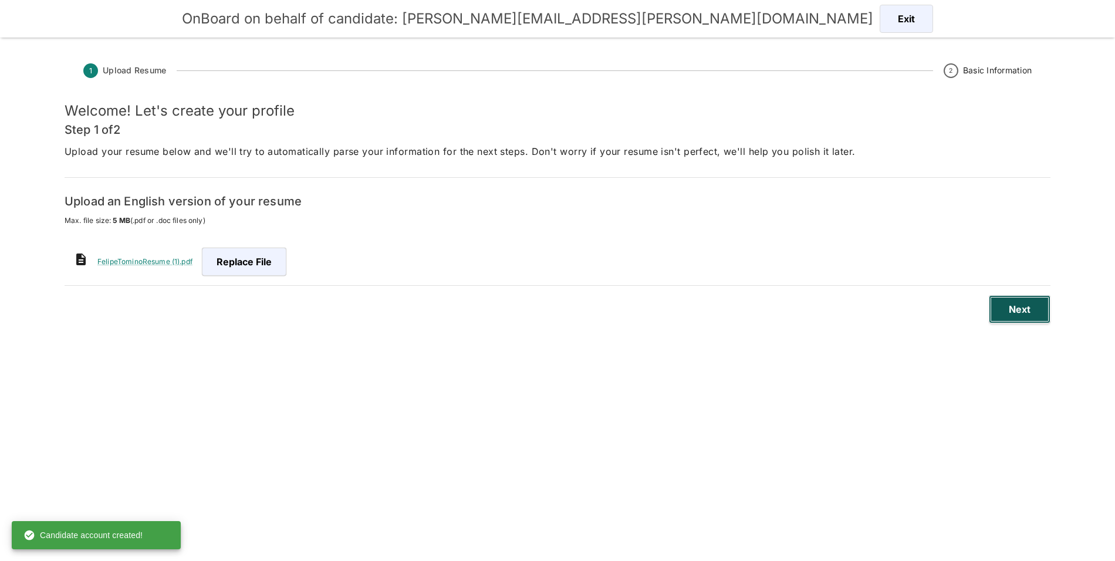
click at [1023, 309] on button "Next" at bounding box center [1020, 309] width 62 height 28
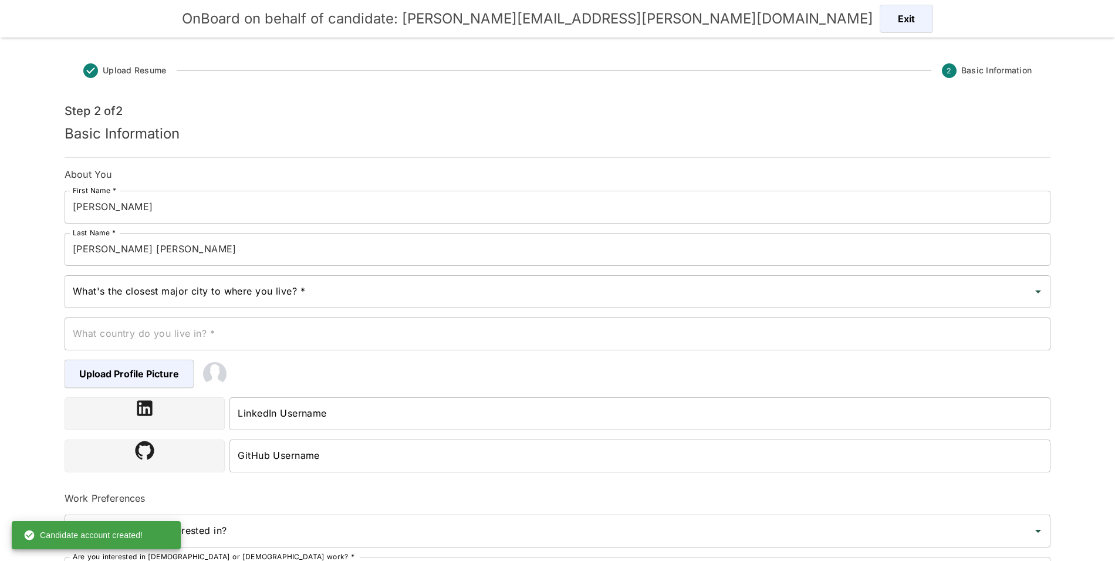
click at [341, 294] on input "What's the closest major city to where you live? *" at bounding box center [549, 291] width 958 height 22
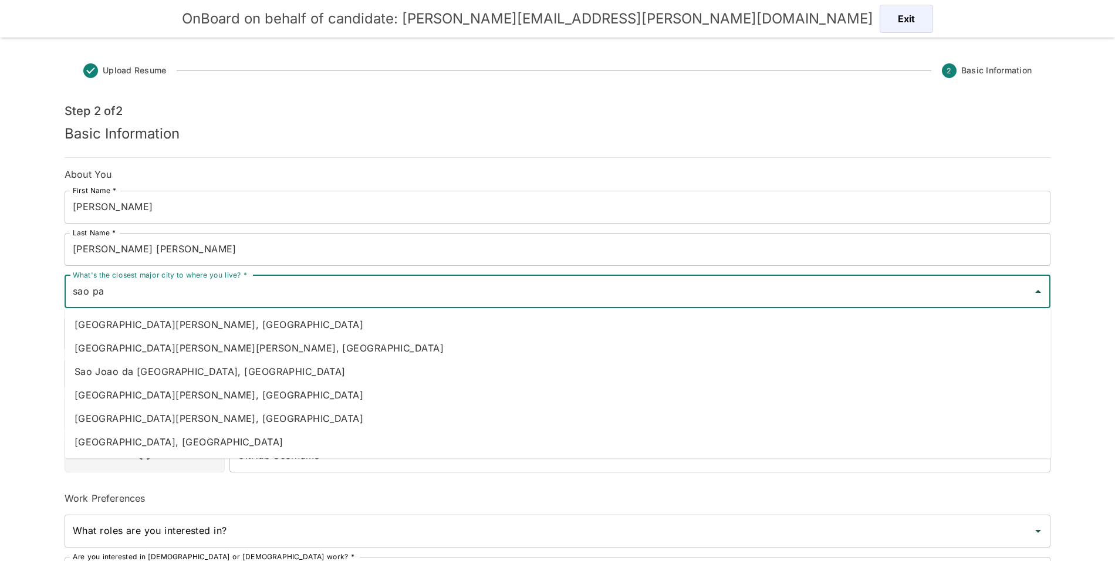
click at [170, 444] on li "Sao Paulo, Brazil" at bounding box center [558, 441] width 986 height 23
type input "Sao Paulo, Brazil"
type input "Brazil"
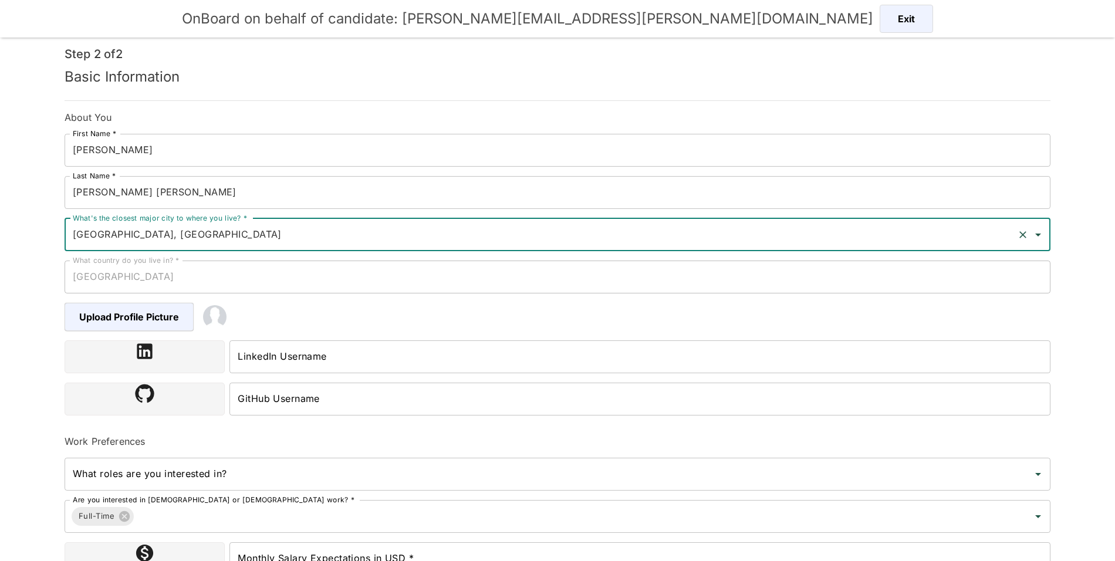
scroll to position [34, 0]
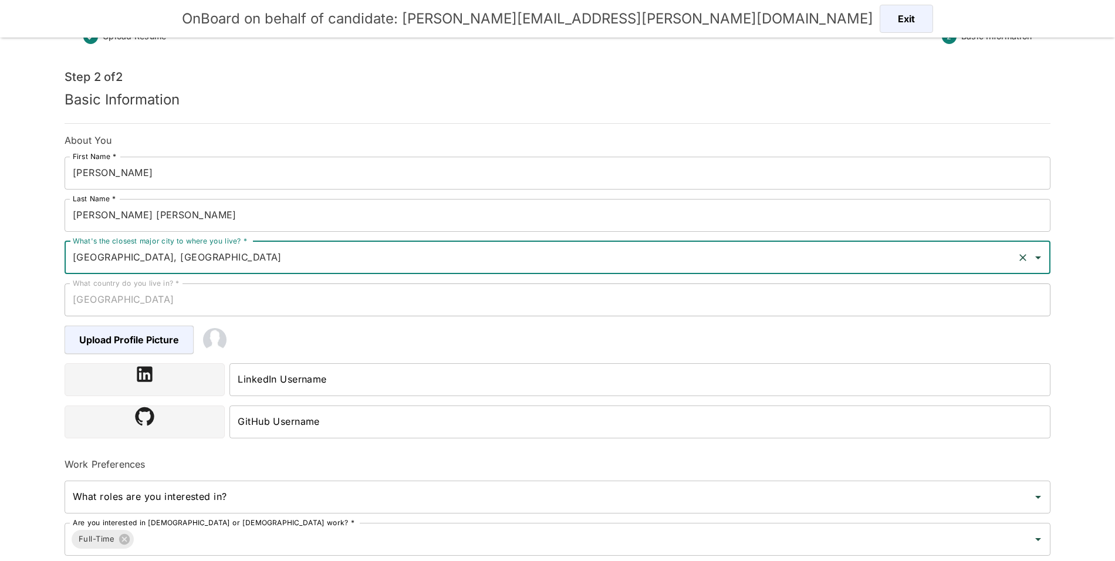
type input "Sao Paulo, Brazil"
click at [340, 376] on input "LinkedIn Username" at bounding box center [639, 379] width 821 height 33
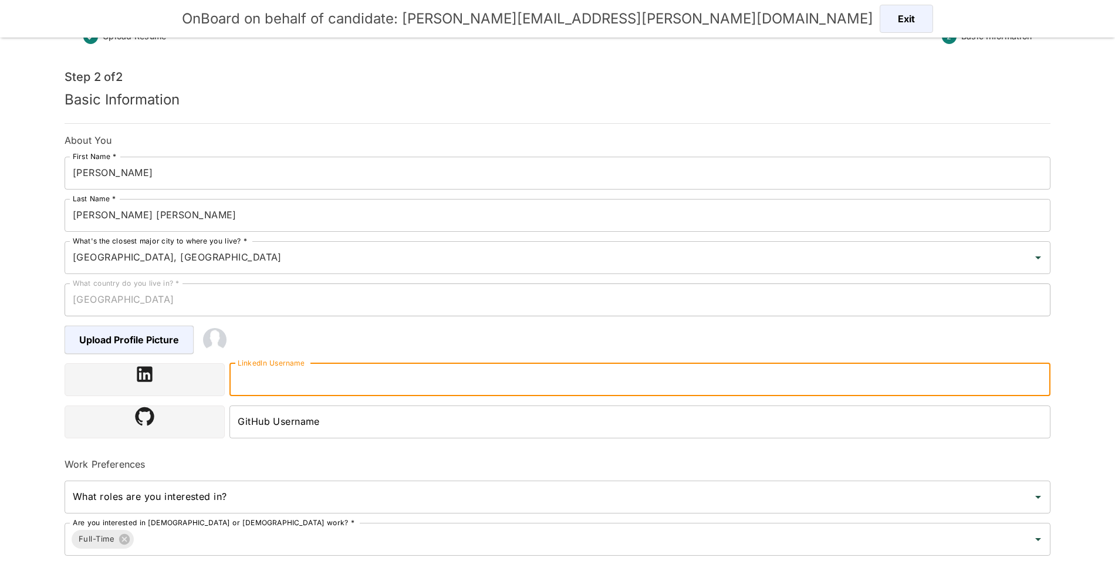
paste input "https://www.linkedin.com/in/felipe-tomino"
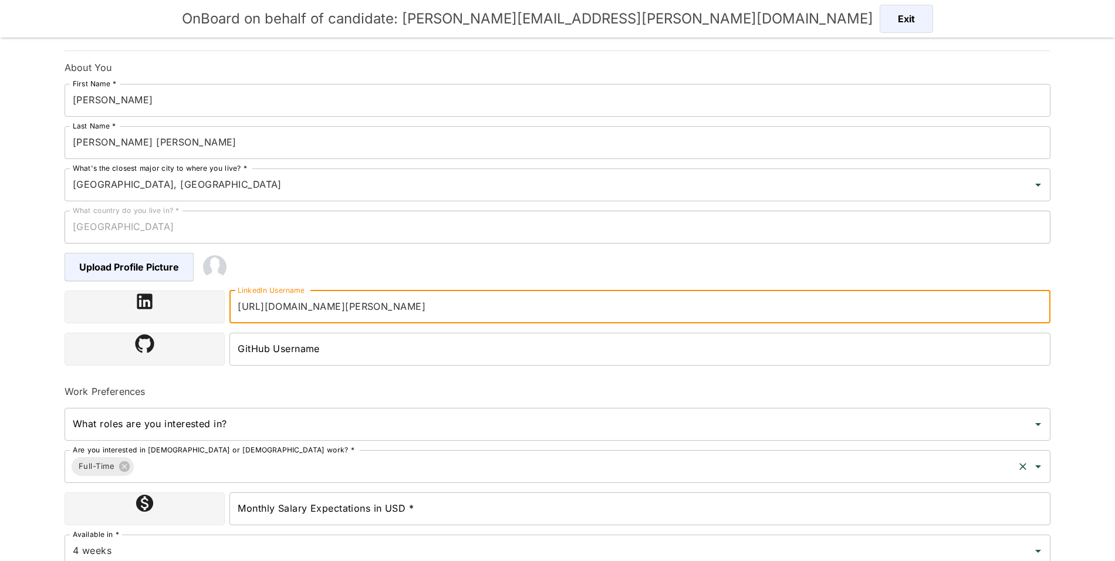
scroll to position [161, 0]
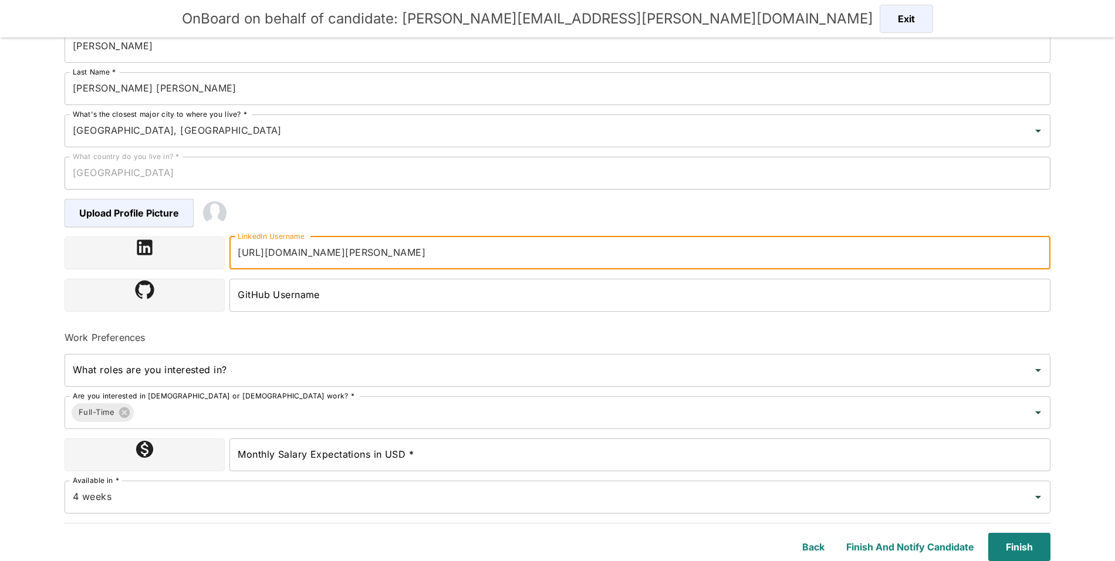
type input "https://www.linkedin.com/in/felipe-tomino"
click at [371, 464] on input "Monthly Salary Expectations in USD *" at bounding box center [639, 454] width 821 height 33
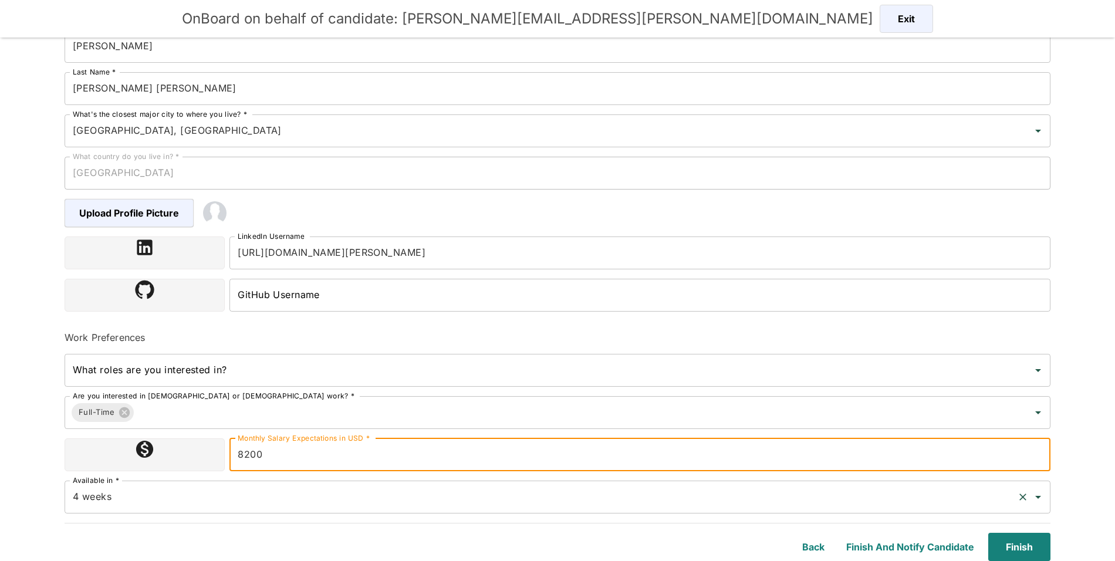
type input "8200"
click at [251, 487] on input "4 weeks" at bounding box center [541, 497] width 942 height 22
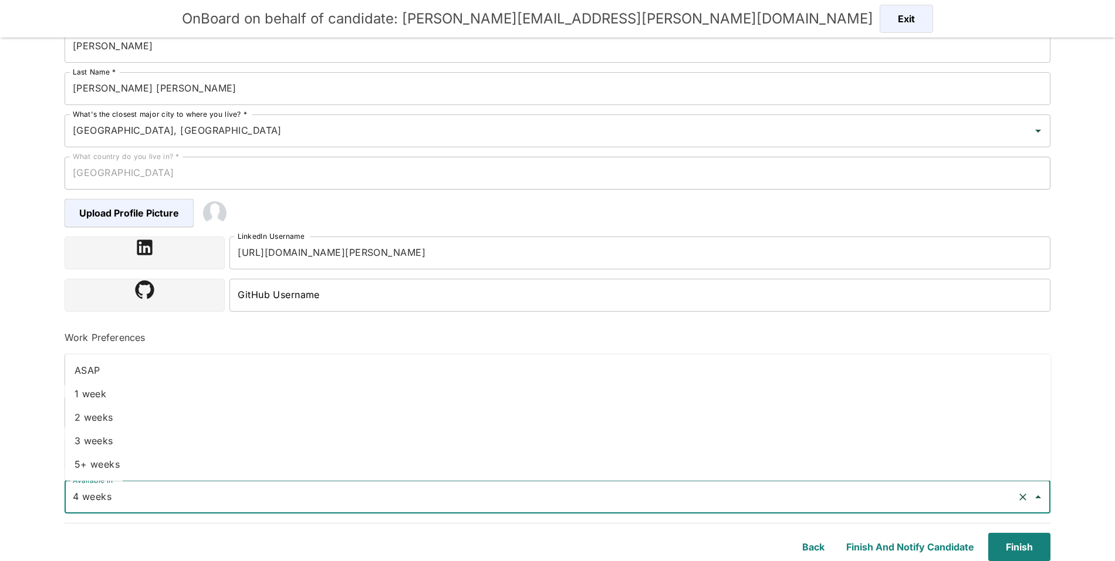
click at [175, 403] on li "1 week" at bounding box center [558, 393] width 986 height 23
click at [157, 506] on input "1 week" at bounding box center [541, 497] width 942 height 22
click at [121, 420] on li "3 weeks" at bounding box center [558, 416] width 986 height 23
type input "3 weeks"
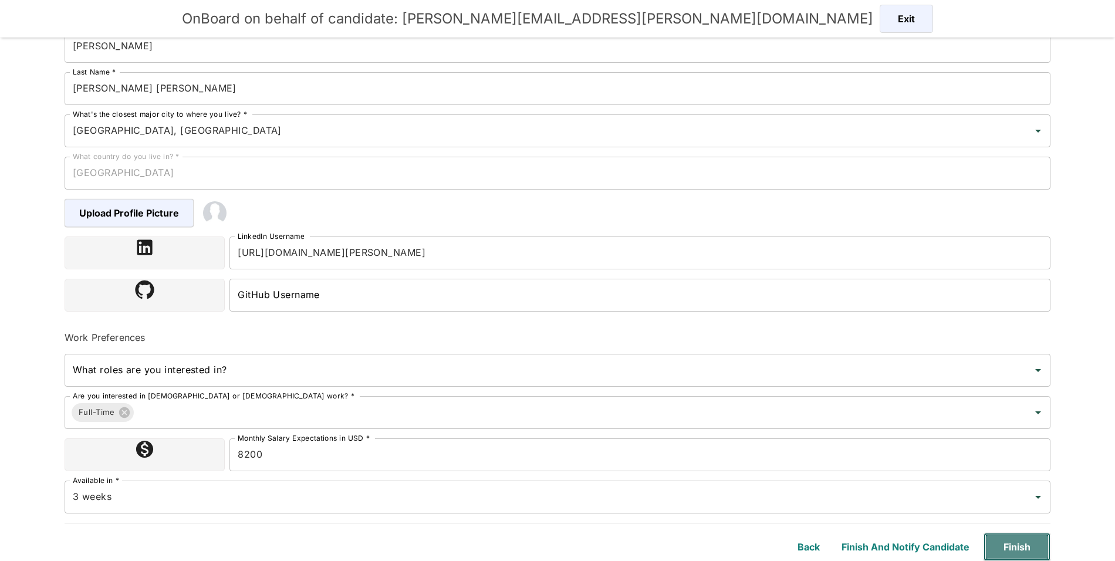
click at [1032, 543] on button "Finish" at bounding box center [1016, 547] width 67 height 28
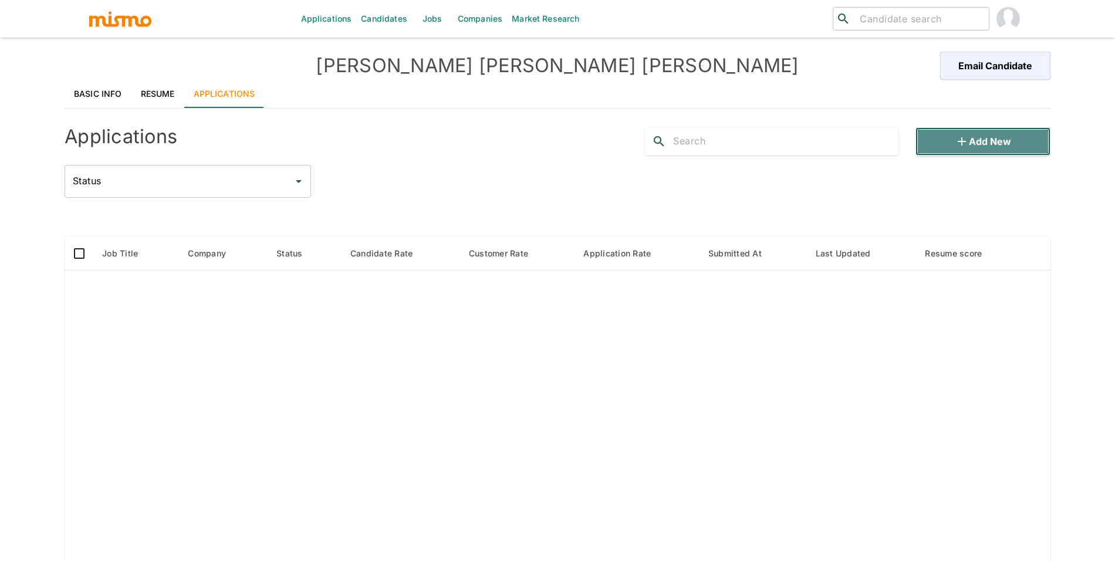
click at [949, 154] on button "Add new" at bounding box center [982, 141] width 135 height 28
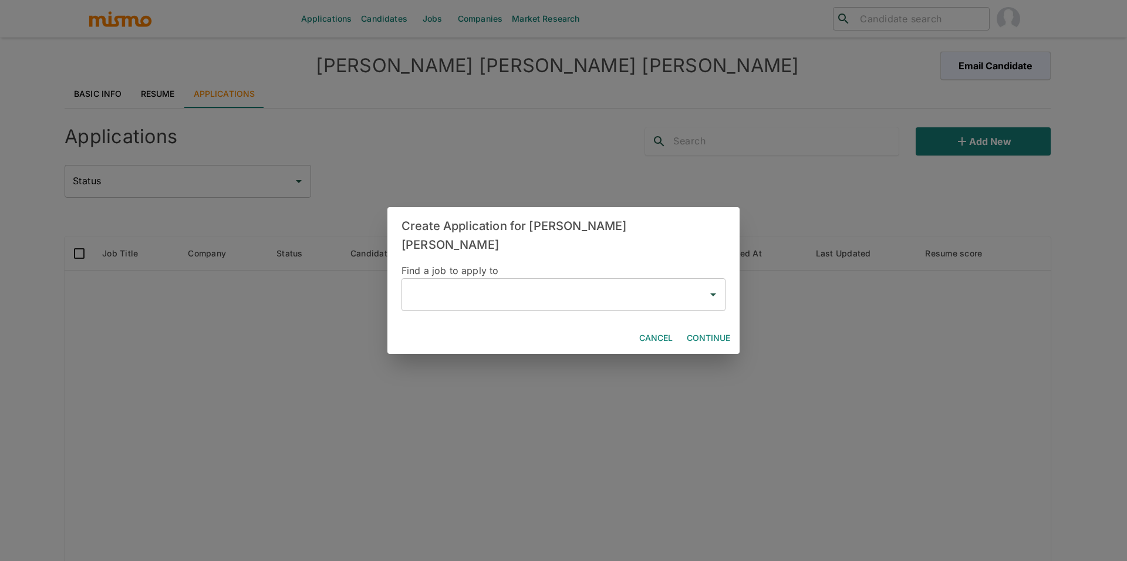
click at [430, 293] on input "text" at bounding box center [555, 294] width 296 height 22
click at [464, 313] on li "Software Engineer(Savvy Wealth )" at bounding box center [563, 317] width 324 height 23
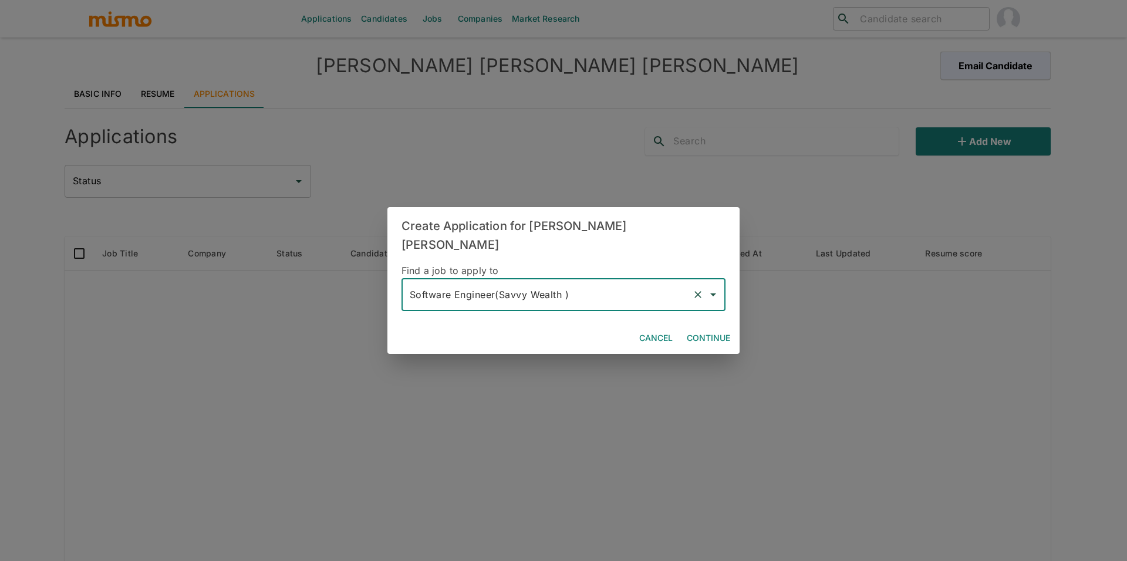
type input "Software Engineer(Savvy Wealth )"
click at [726, 327] on button "Continue" at bounding box center [708, 338] width 53 height 22
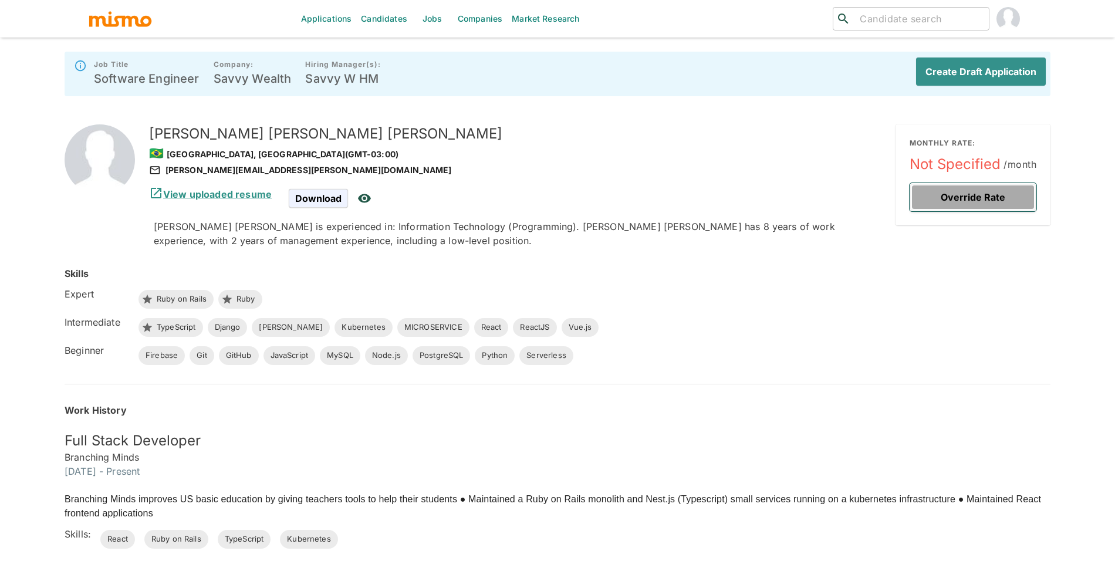
click at [985, 192] on button "Override Rate" at bounding box center [972, 197] width 127 height 28
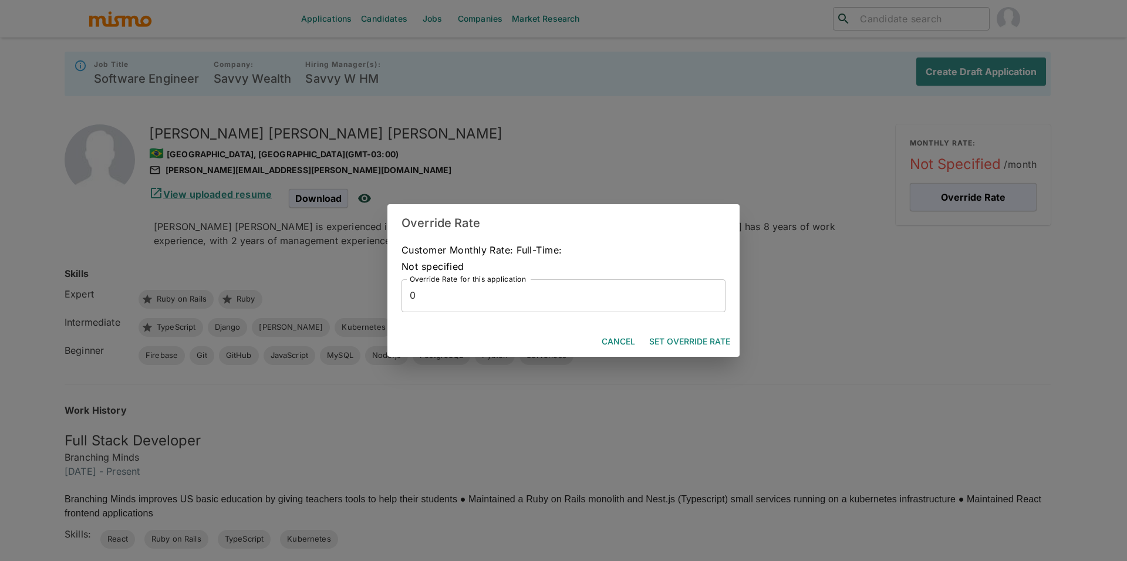
click at [586, 282] on input "0" at bounding box center [563, 295] width 324 height 33
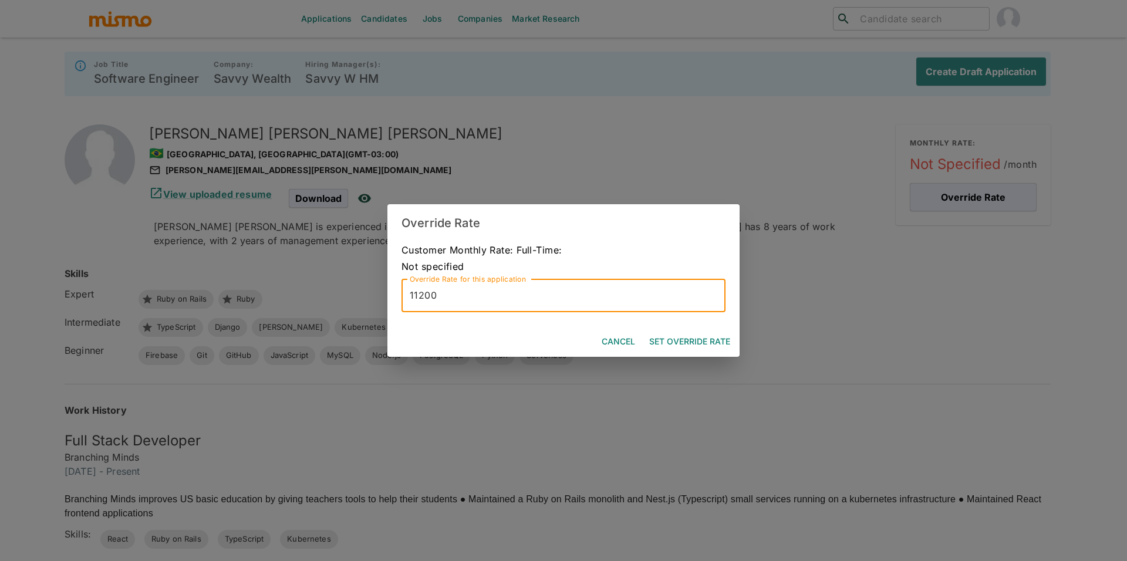
type input "11200"
click at [675, 340] on button "Set Override Rate" at bounding box center [689, 342] width 90 height 22
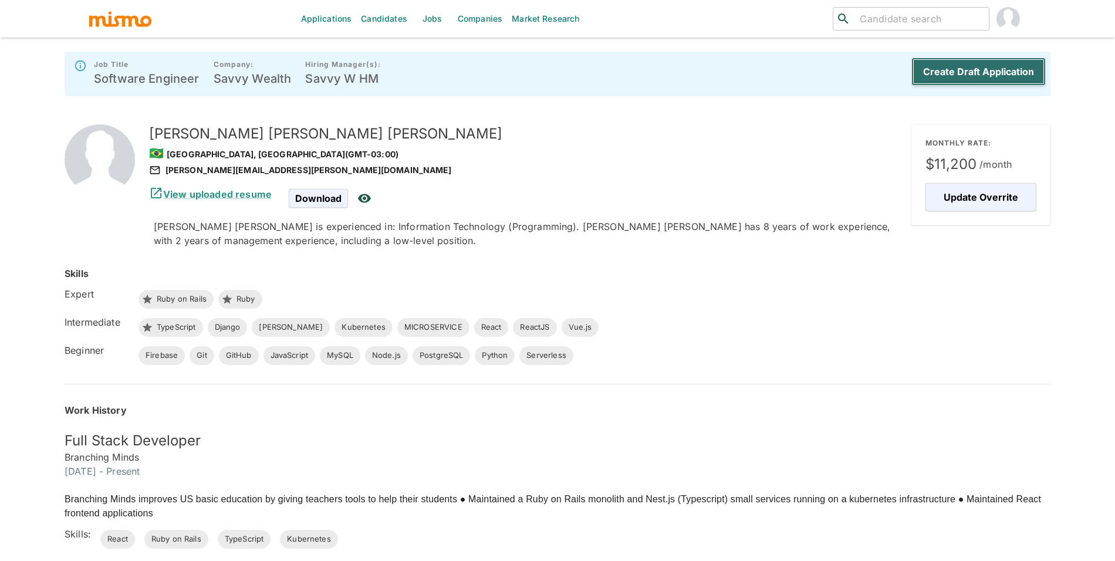
click at [983, 76] on button "Create Draft Application" at bounding box center [978, 72] width 134 height 28
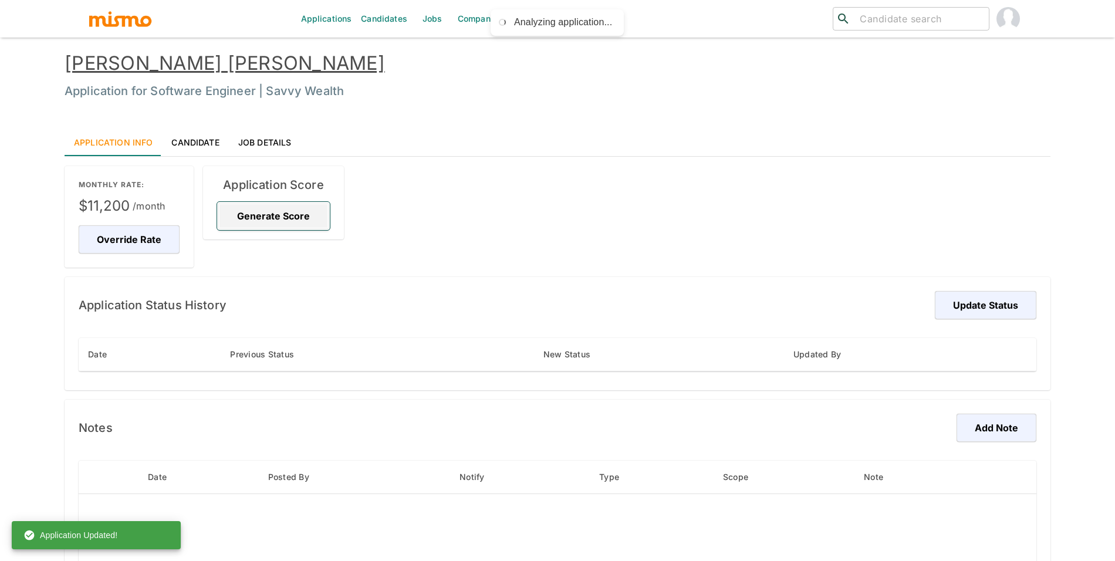
click at [267, 219] on button "Generate Score" at bounding box center [273, 216] width 113 height 28
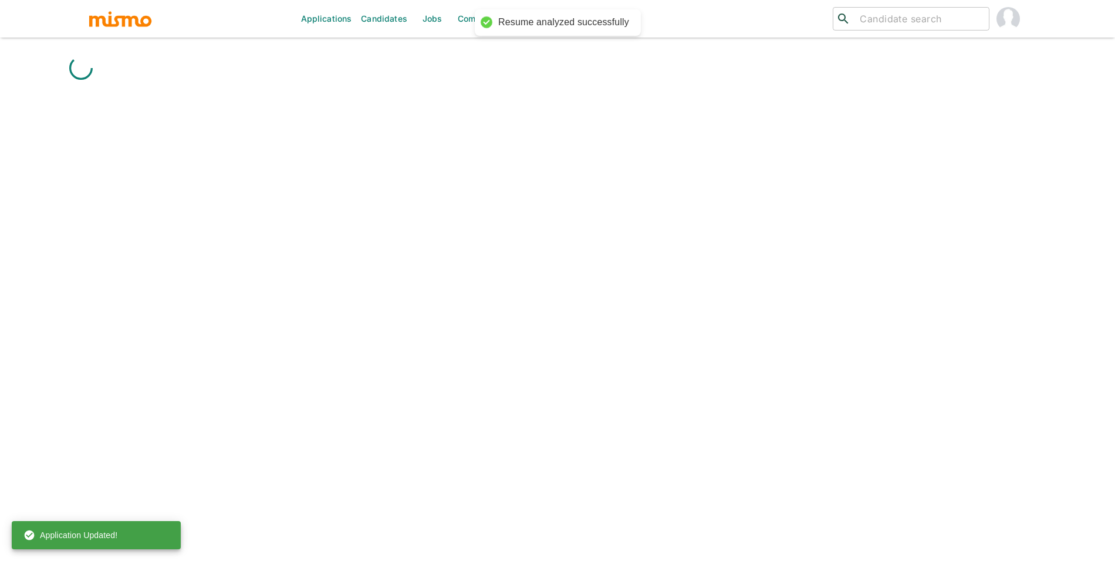
click at [1036, 302] on div "Applications Candidates Jobs Companies Market Research ​ ​" at bounding box center [558, 294] width 986 height 561
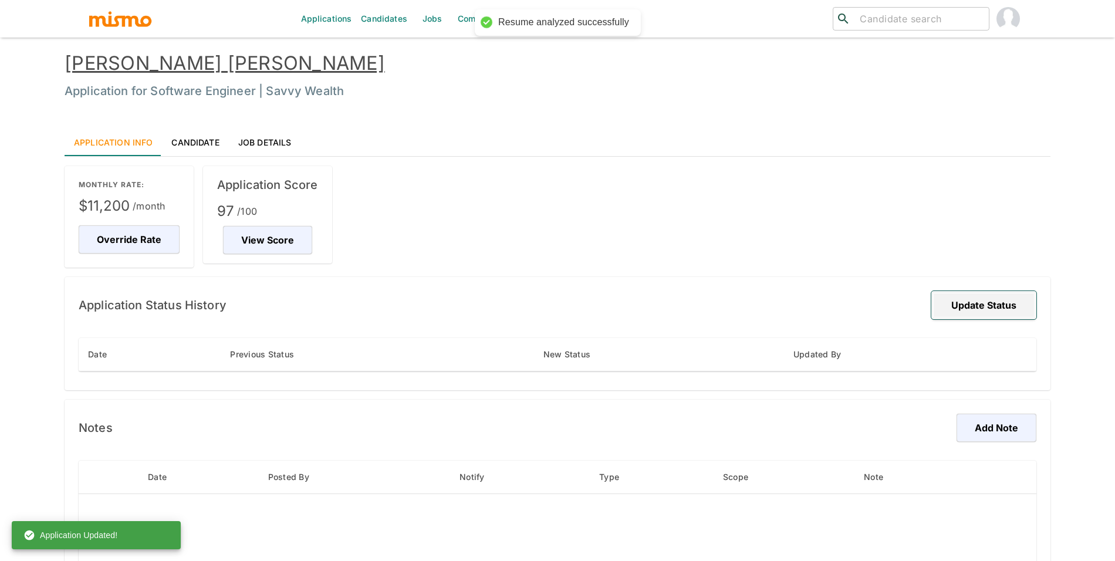
click at [996, 316] on button "Update Status" at bounding box center [983, 305] width 105 height 28
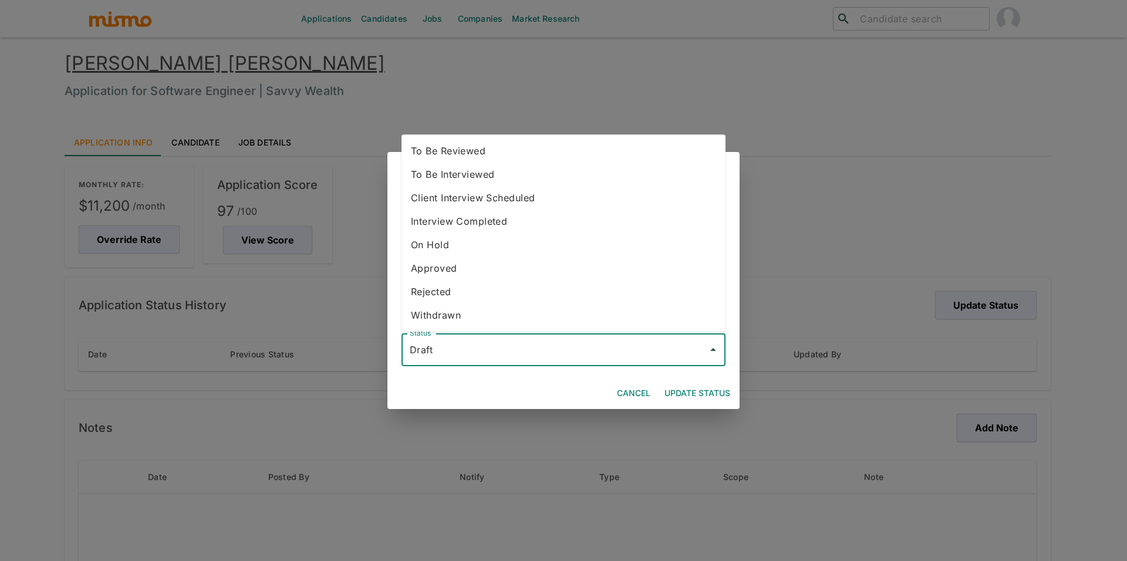
click at [543, 340] on input "Draft" at bounding box center [555, 350] width 296 height 22
click at [482, 154] on li "To Be Reviewed" at bounding box center [563, 150] width 324 height 23
type input "To Be Reviewed"
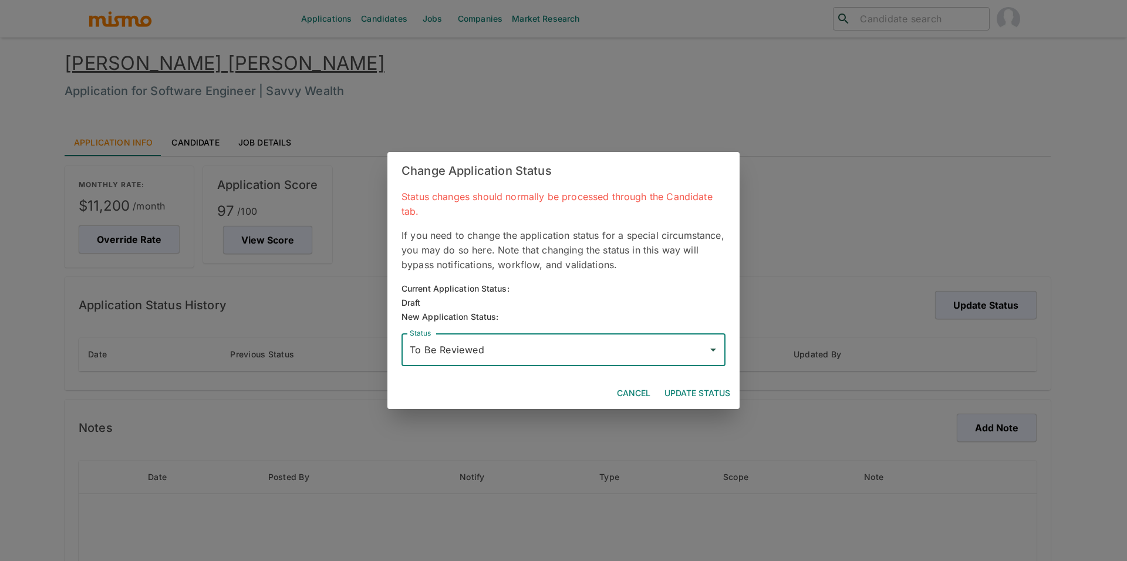
click at [705, 389] on button "Update Status" at bounding box center [697, 394] width 75 height 22
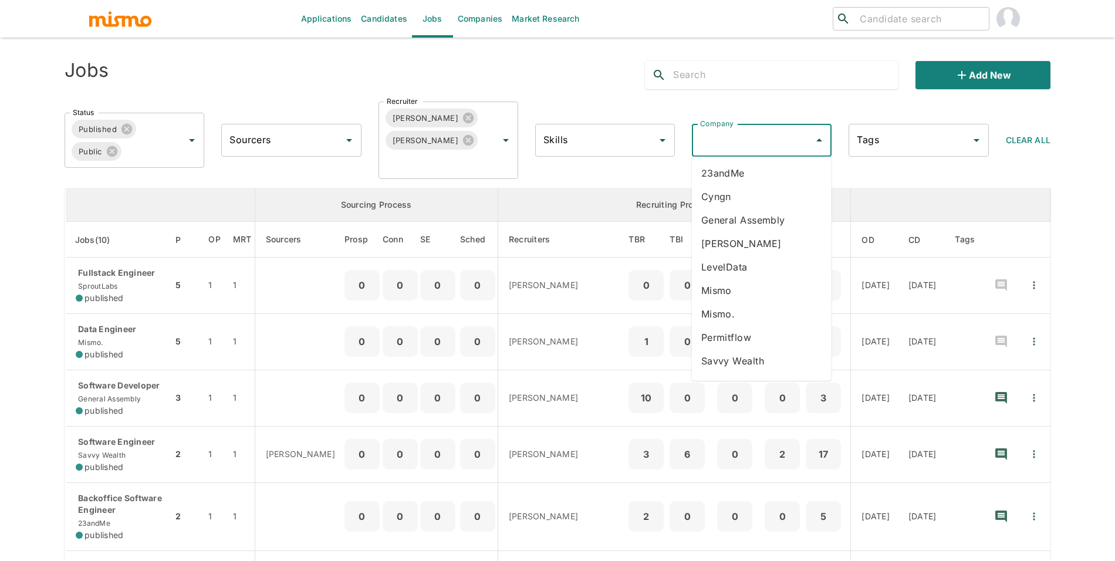
click at [761, 271] on li "LevelData" at bounding box center [762, 266] width 140 height 23
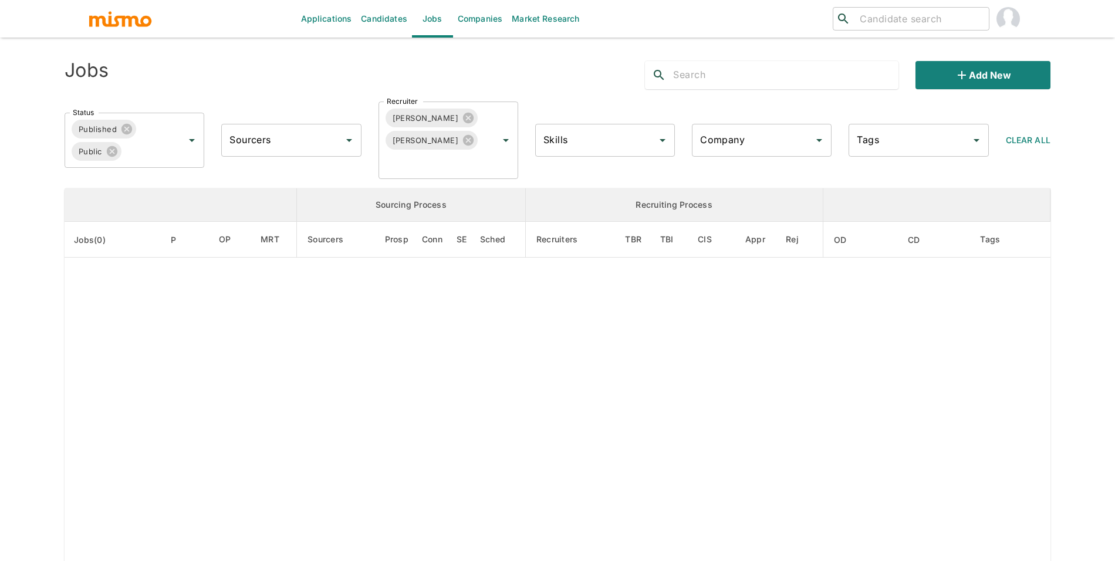
type input "LevelData"
click at [130, 148] on input "Status" at bounding box center [144, 151] width 43 height 22
click at [135, 208] on li "Cancelled" at bounding box center [135, 208] width 140 height 23
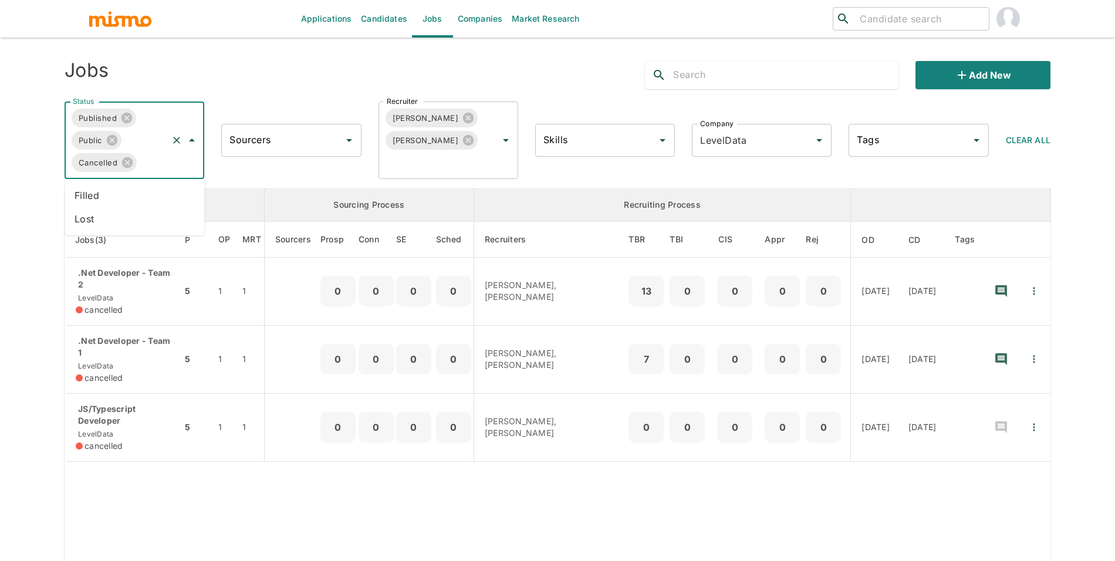
click at [150, 162] on input "Status" at bounding box center [152, 162] width 28 height 22
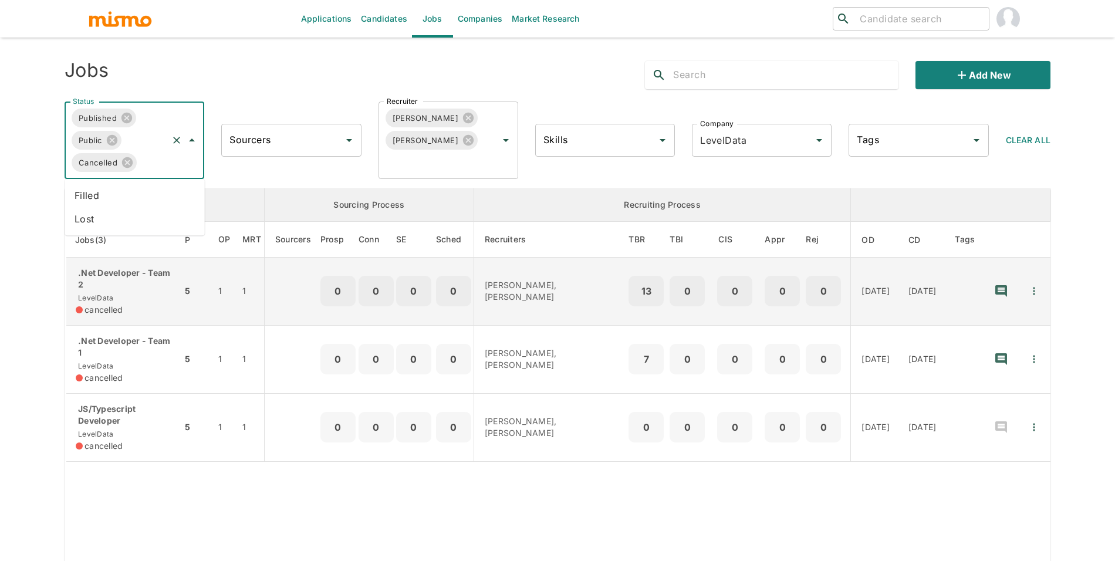
drag, startPoint x: 146, startPoint y: 284, endPoint x: 144, endPoint y: 299, distance: 15.3
click at [144, 299] on div ".Net Developer - Team 2 LevelData cancelled" at bounding box center [124, 291] width 97 height 49
click at [150, 364] on div ".Net Developer - Team 1 LevelData cancelled" at bounding box center [124, 359] width 97 height 49
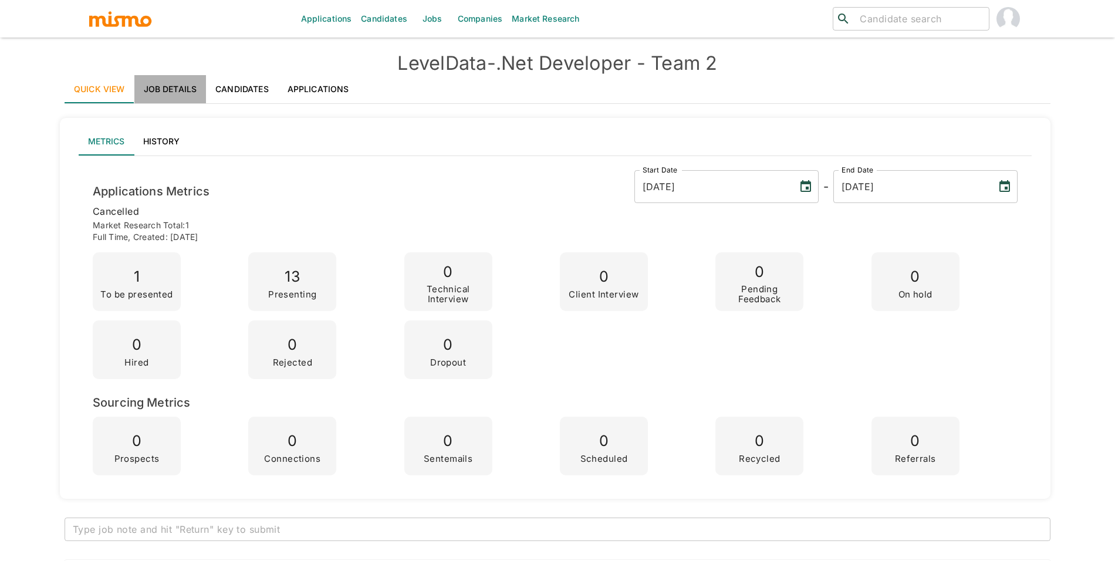
click at [184, 87] on link "Job Details" at bounding box center [170, 89] width 72 height 28
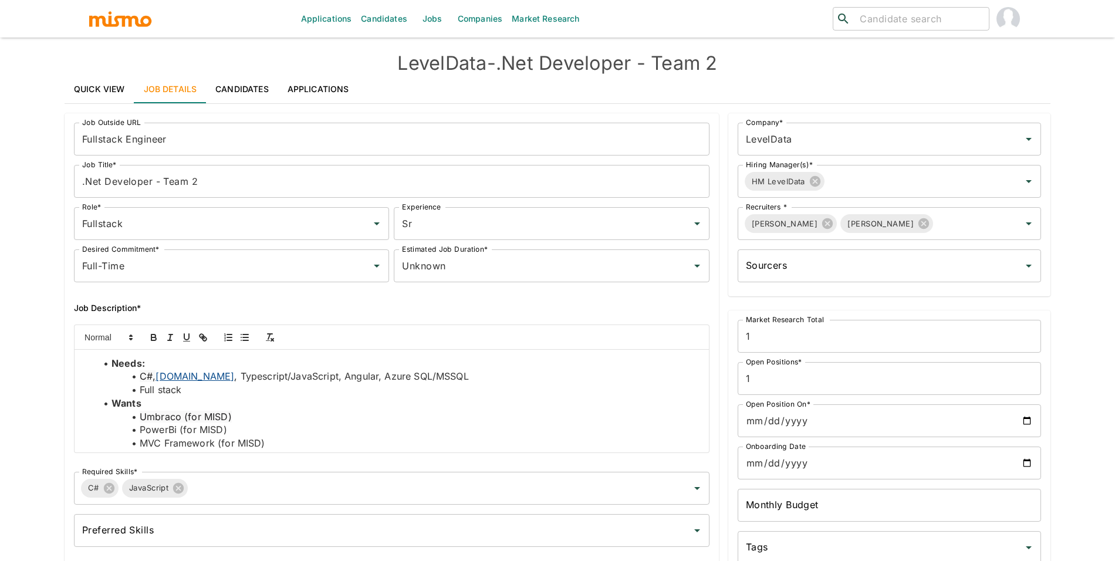
scroll to position [58, 0]
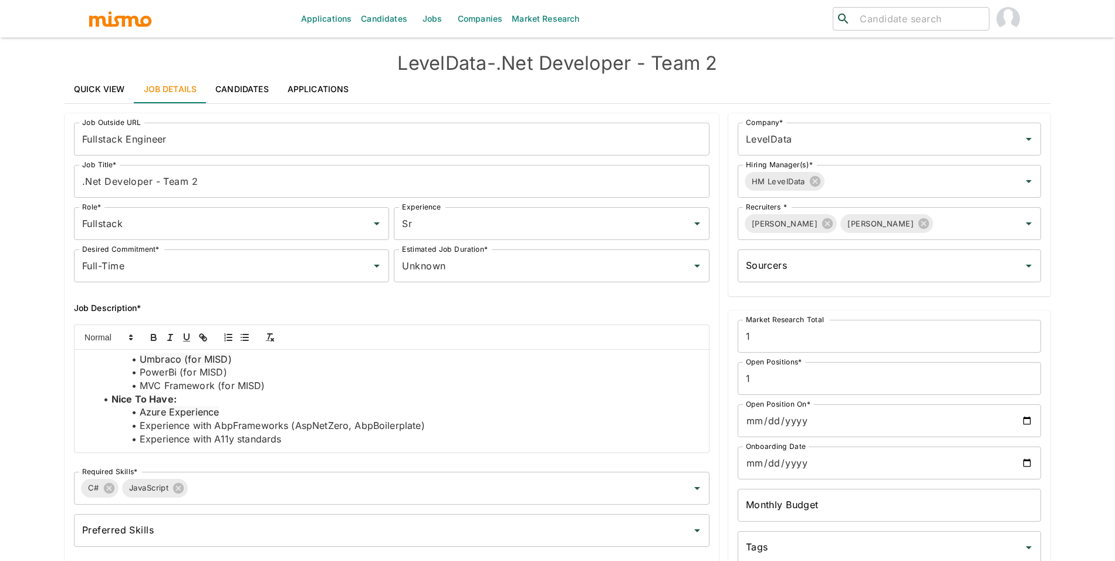
click at [80, 78] on link "Quick View" at bounding box center [100, 89] width 70 height 28
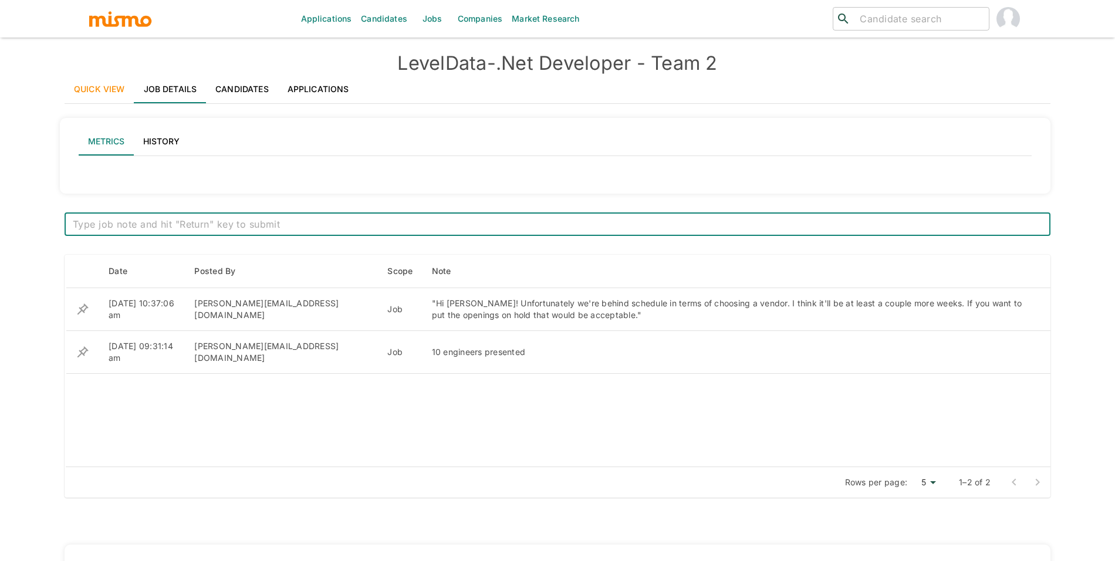
type input "Active statuses"
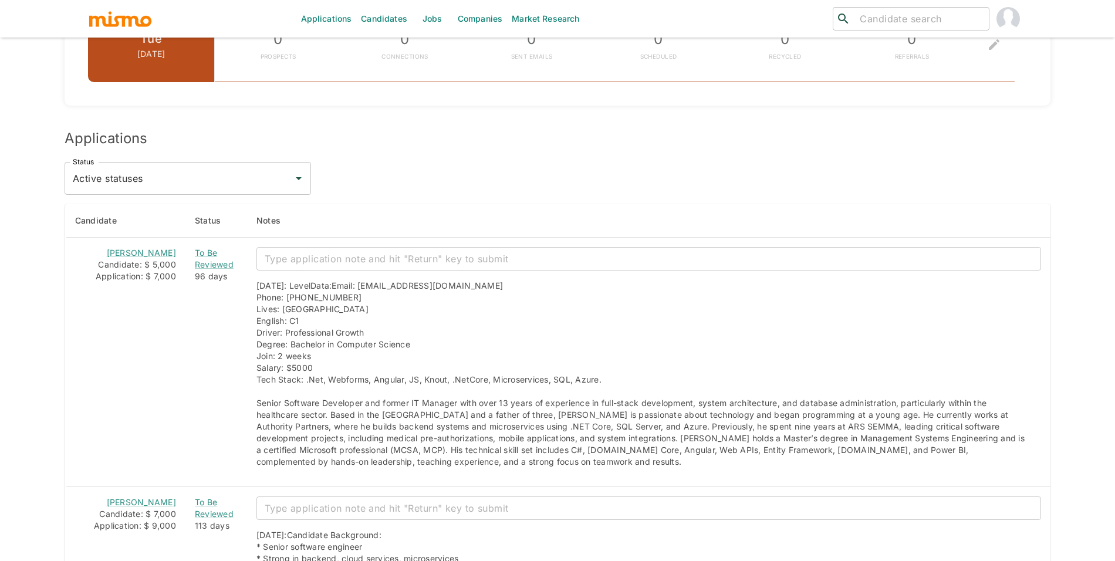
scroll to position [955, 0]
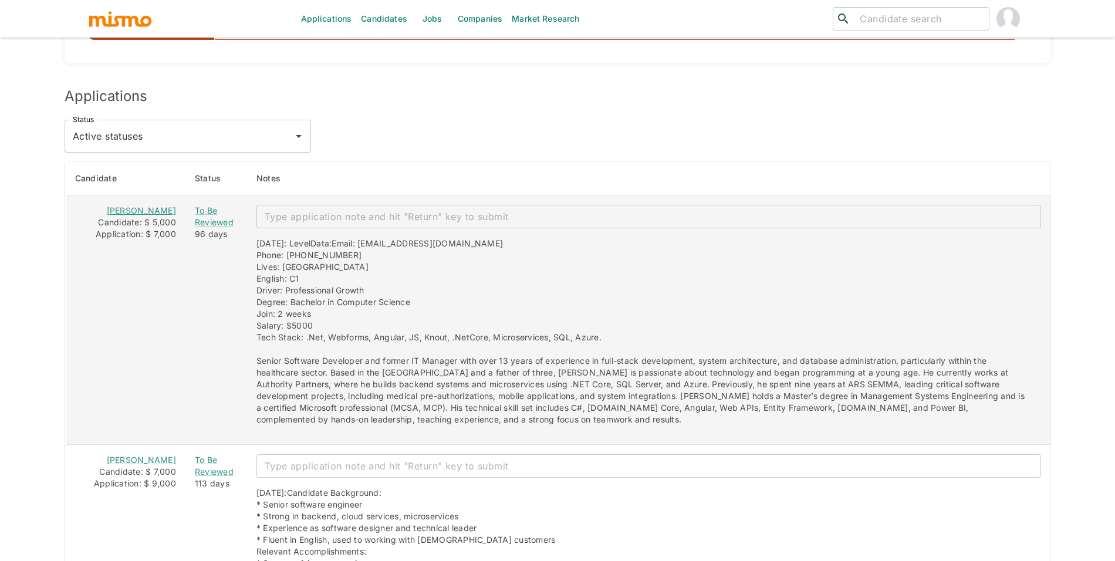
click at [127, 213] on link "Juan Santí" at bounding box center [141, 210] width 69 height 10
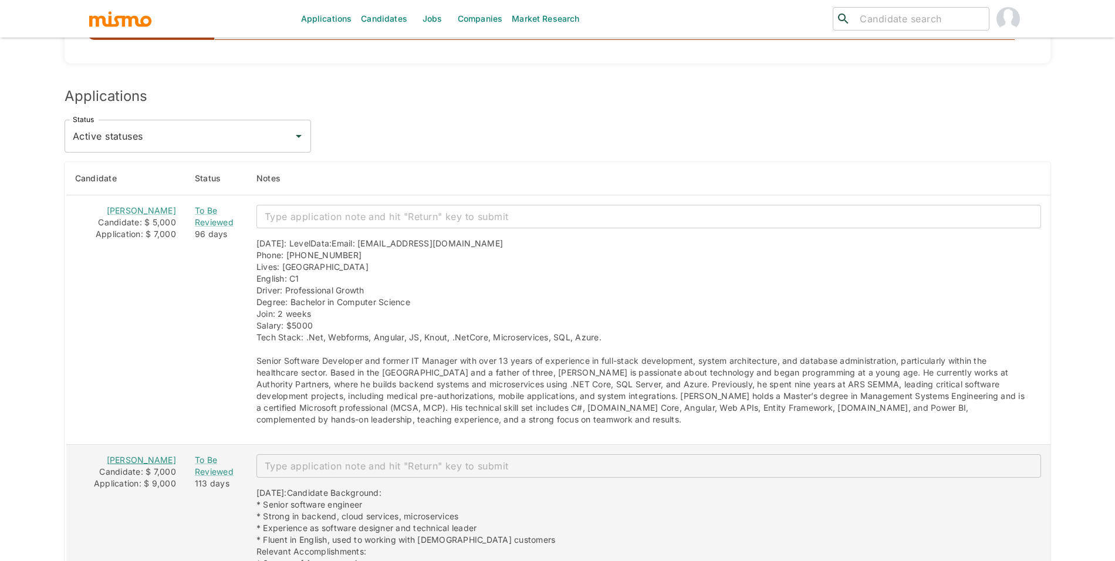
click at [121, 462] on link "Diego Barrios" at bounding box center [141, 460] width 69 height 10
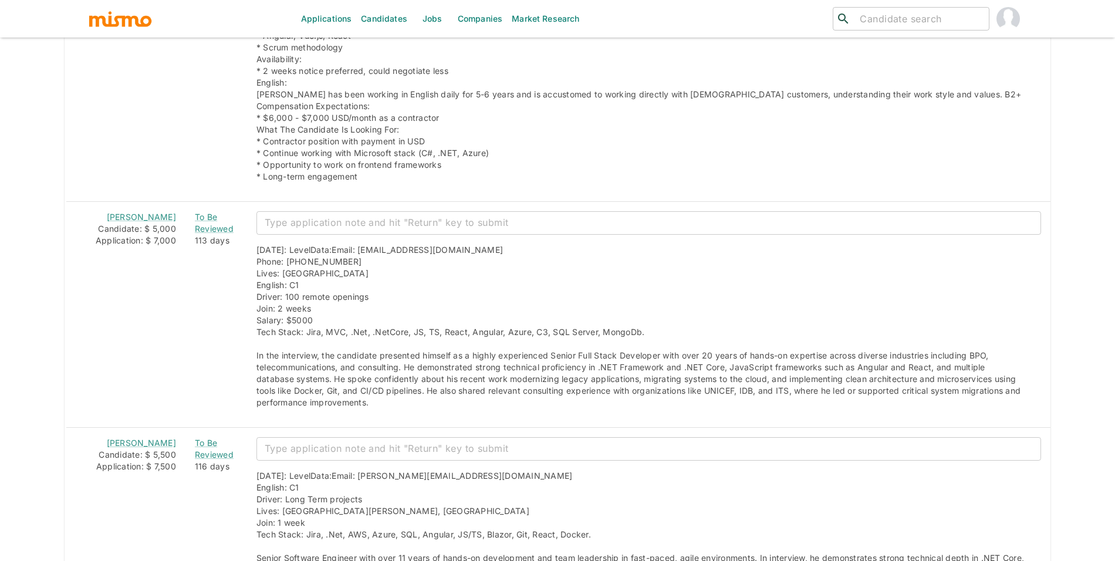
scroll to position [1592, 0]
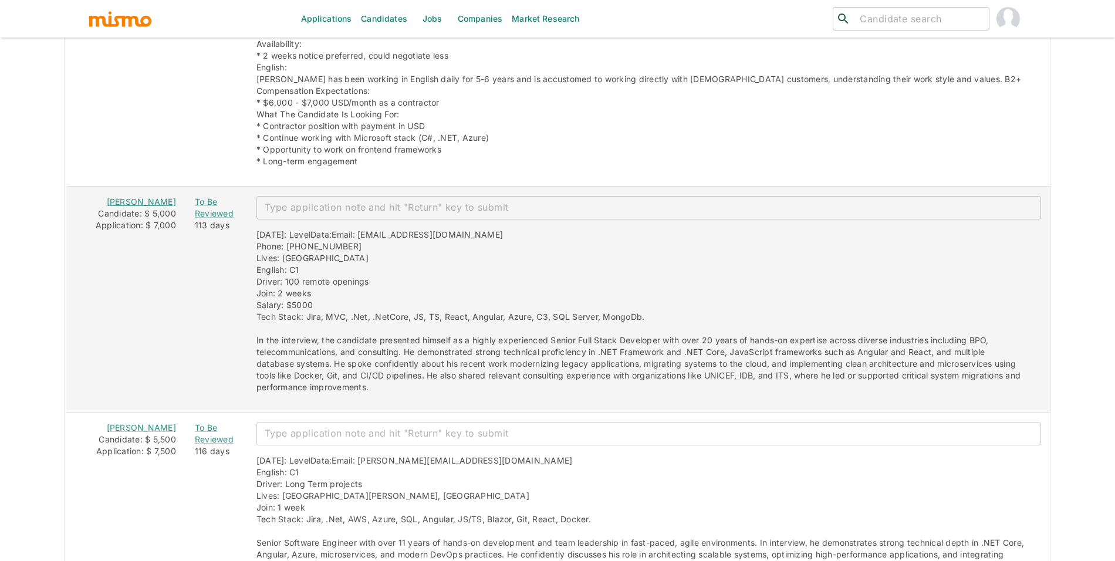
click at [114, 205] on link "Luis Garcia Izaguirre" at bounding box center [141, 202] width 69 height 10
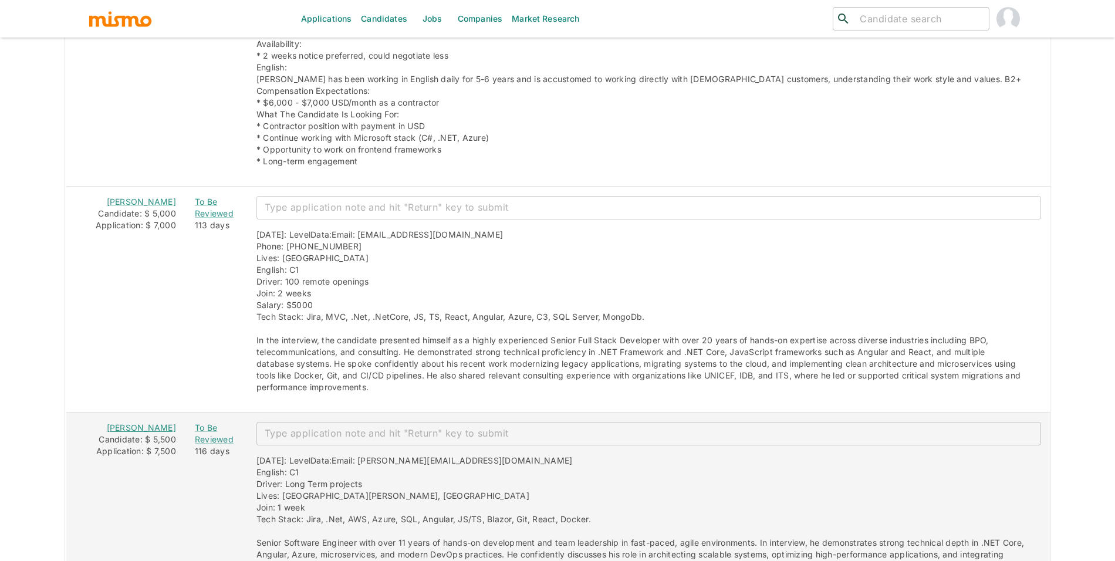
click at [121, 431] on link "Luis Javier" at bounding box center [141, 427] width 69 height 10
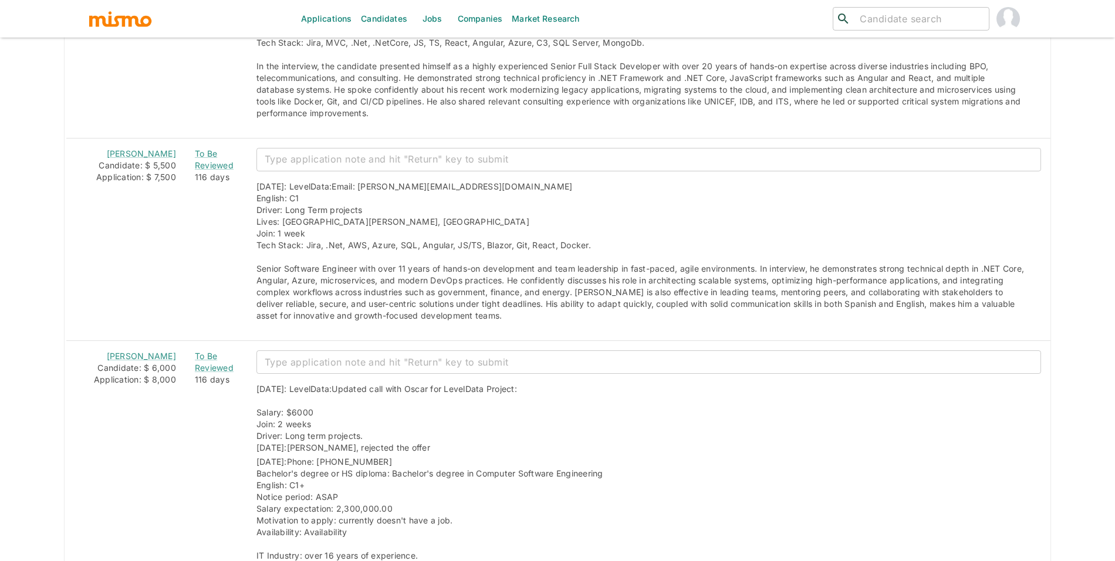
scroll to position [2042, 0]
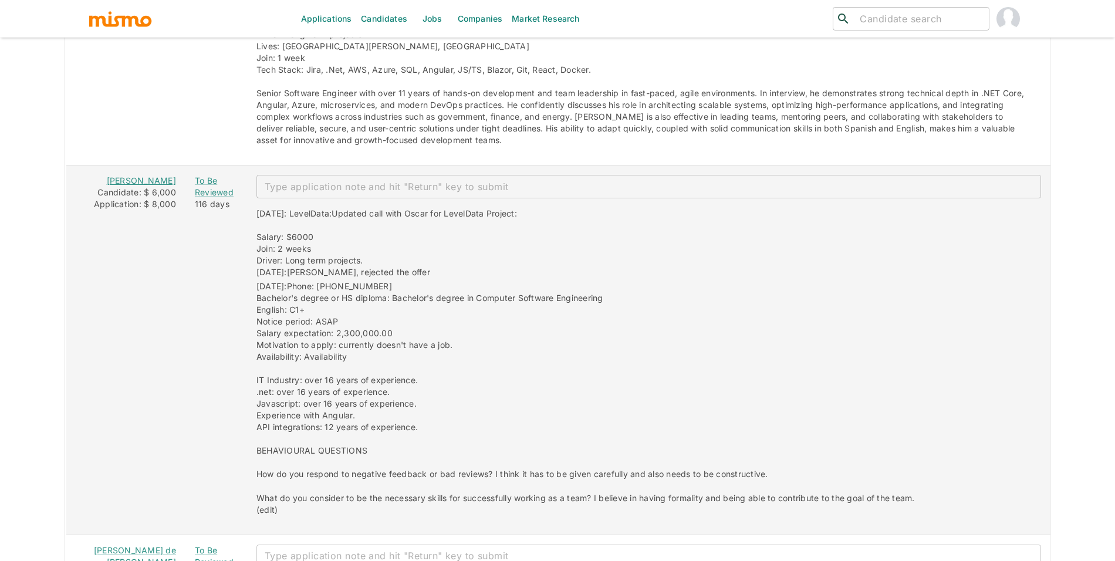
click at [110, 178] on link "Oscar Murillo" at bounding box center [141, 180] width 69 height 10
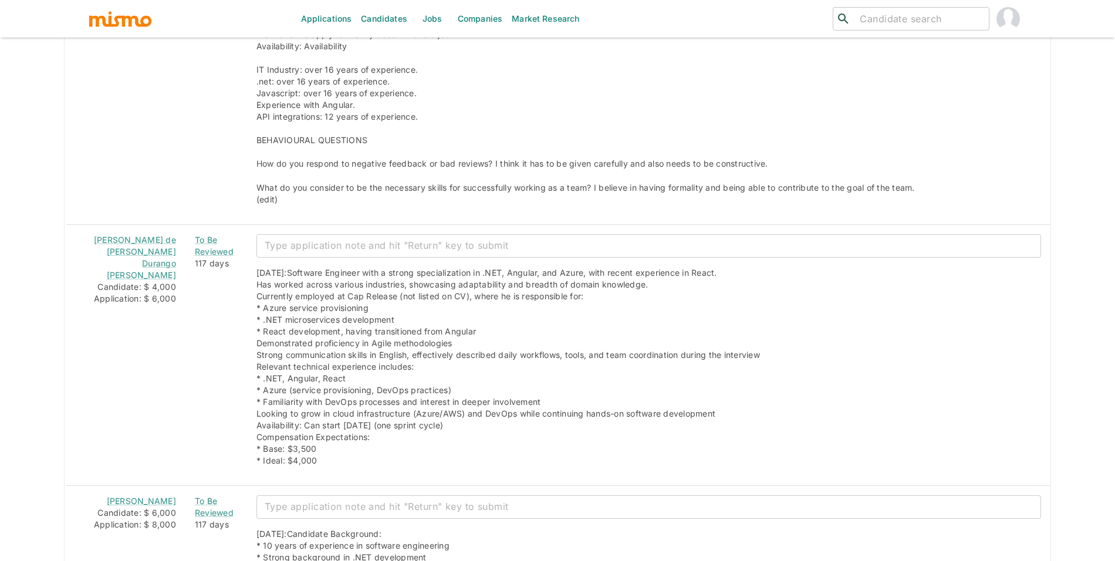
scroll to position [2362, 0]
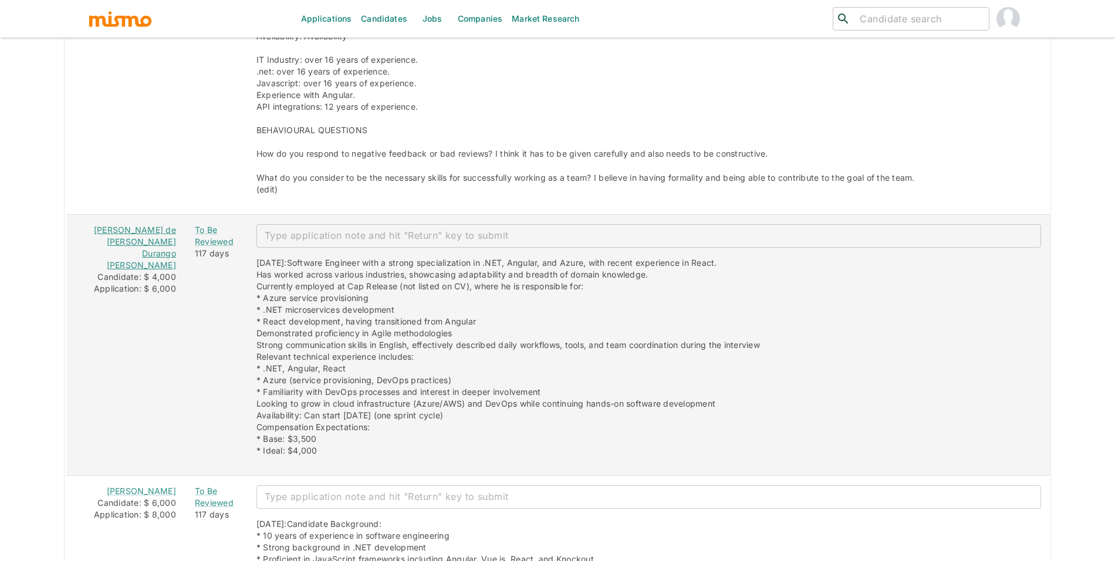
click at [107, 235] on link "Enrique de Jesús Durango Rivera" at bounding box center [135, 247] width 82 height 45
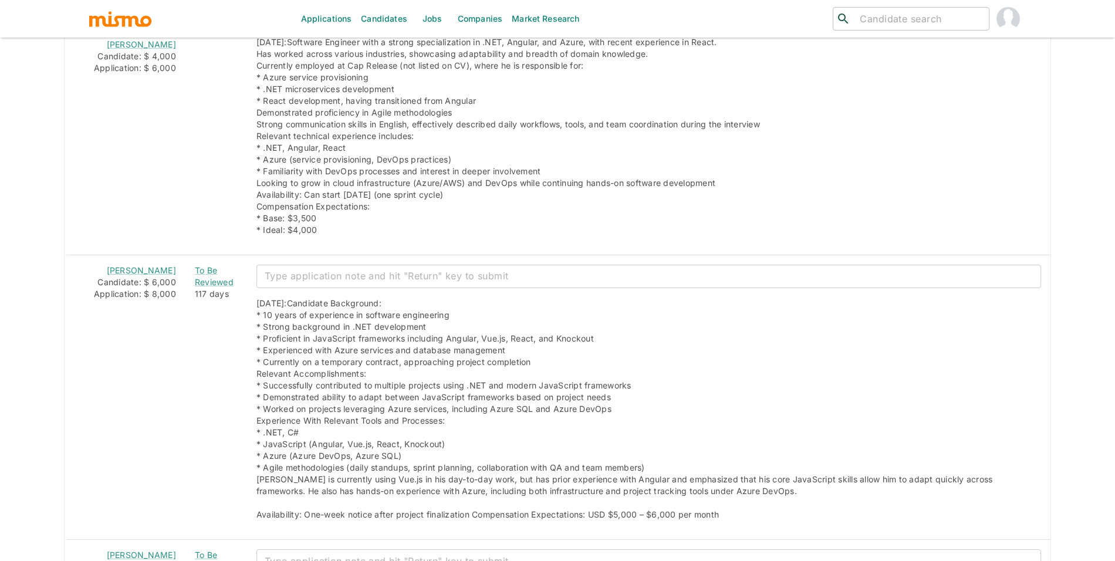
scroll to position [2610, 0]
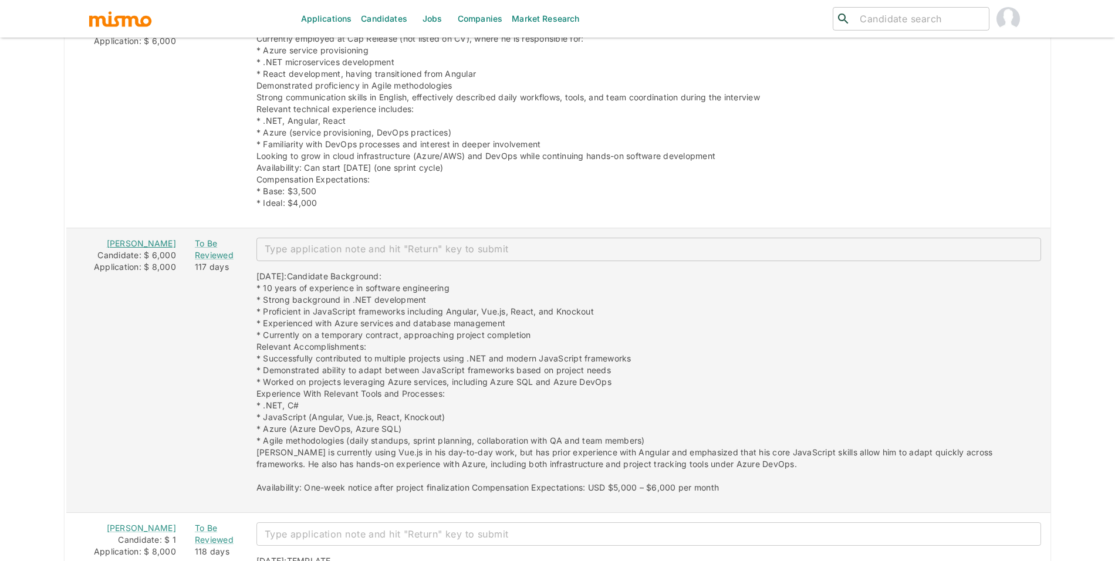
click at [127, 243] on link "[PERSON_NAME]" at bounding box center [141, 243] width 69 height 10
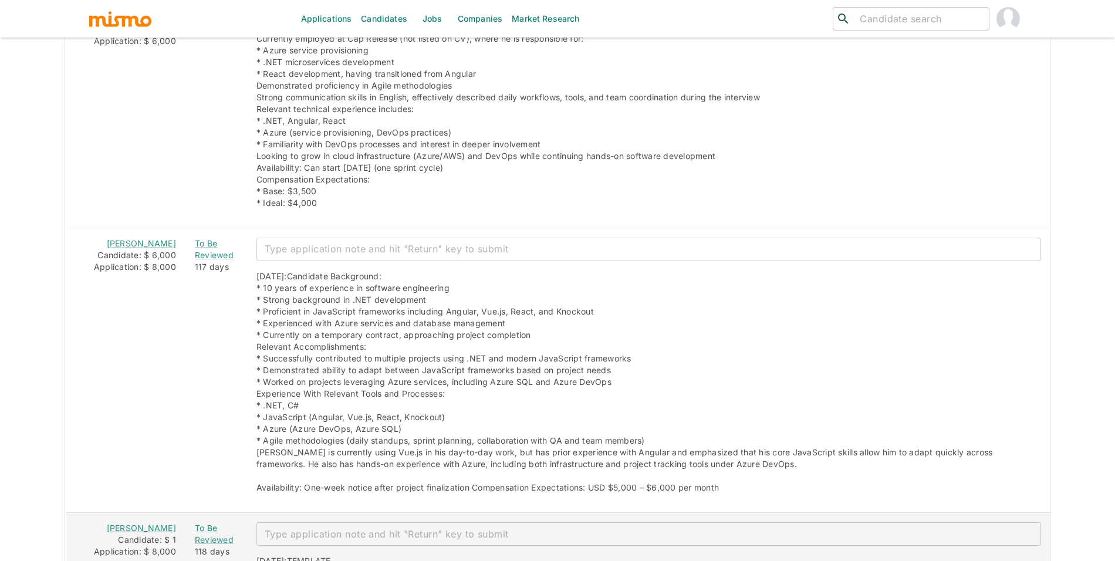
click at [124, 527] on link "Bryan Sanchez" at bounding box center [141, 528] width 69 height 10
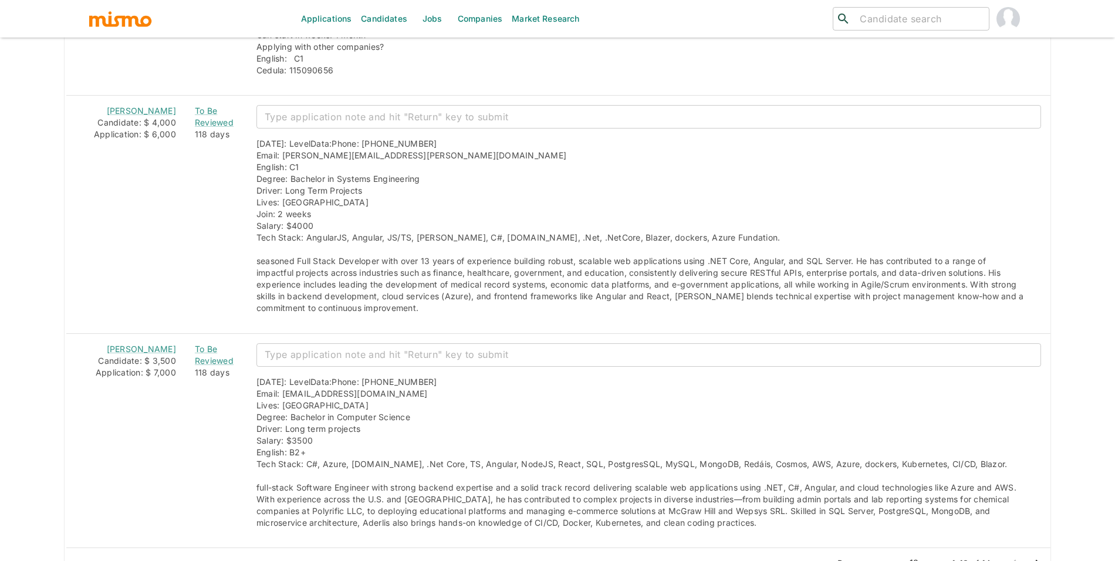
scroll to position [3211, 0]
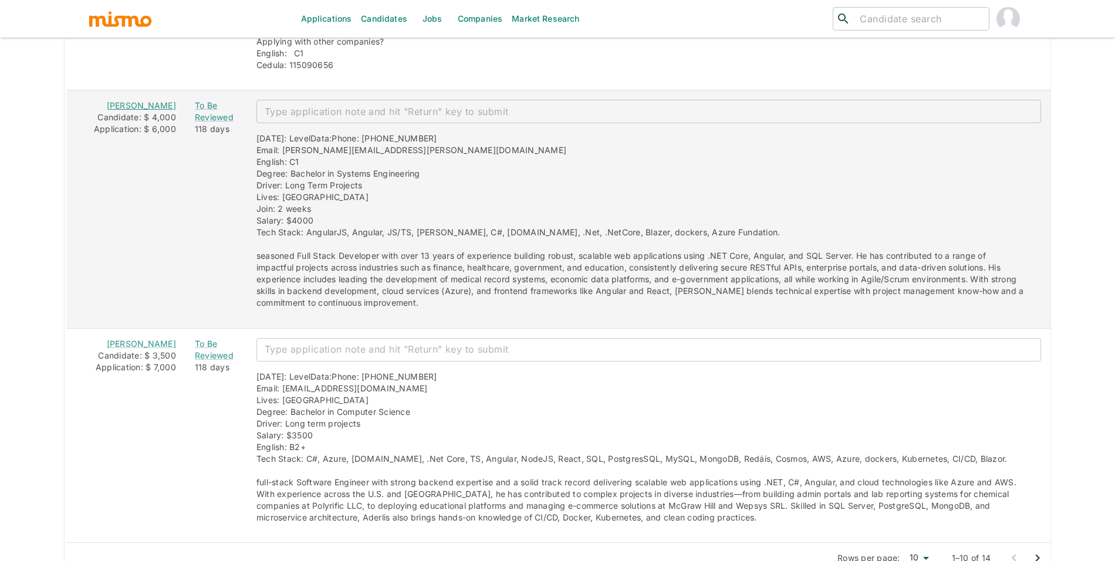
click at [119, 110] on link "Octavio Suero" at bounding box center [141, 105] width 69 height 10
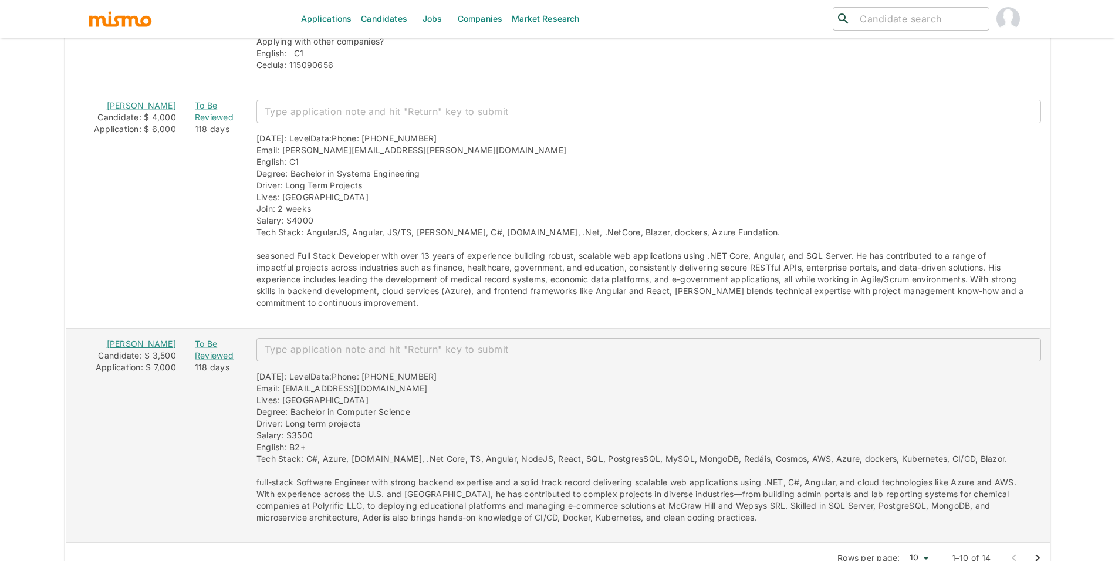
click at [107, 346] on link "[PERSON_NAME]" at bounding box center [141, 344] width 69 height 10
drag, startPoint x: 114, startPoint y: 368, endPoint x: 147, endPoint y: 373, distance: 32.5
click at [147, 373] on td "Aderlis Rojas Candidate: $ 3,500 Application: $ 7,000" at bounding box center [126, 435] width 120 height 214
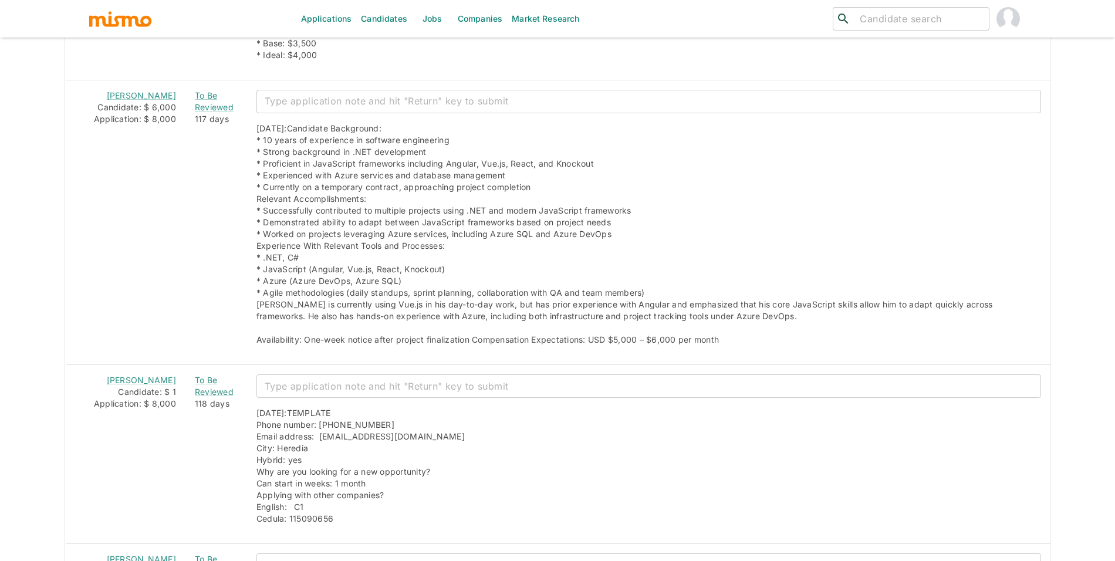
scroll to position [2572, 0]
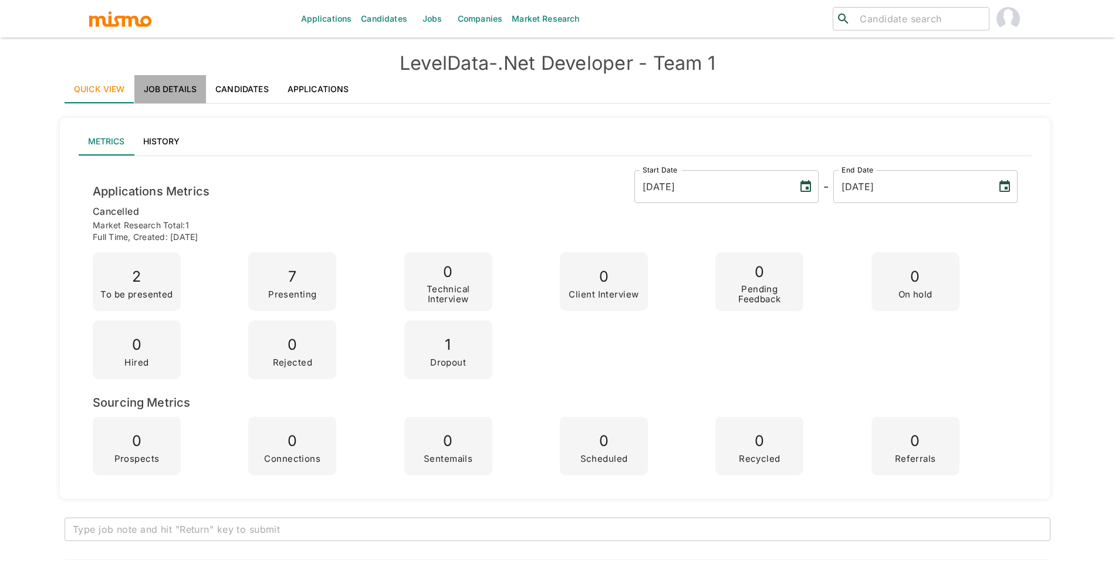
click at [195, 77] on link "Job Details" at bounding box center [170, 89] width 72 height 28
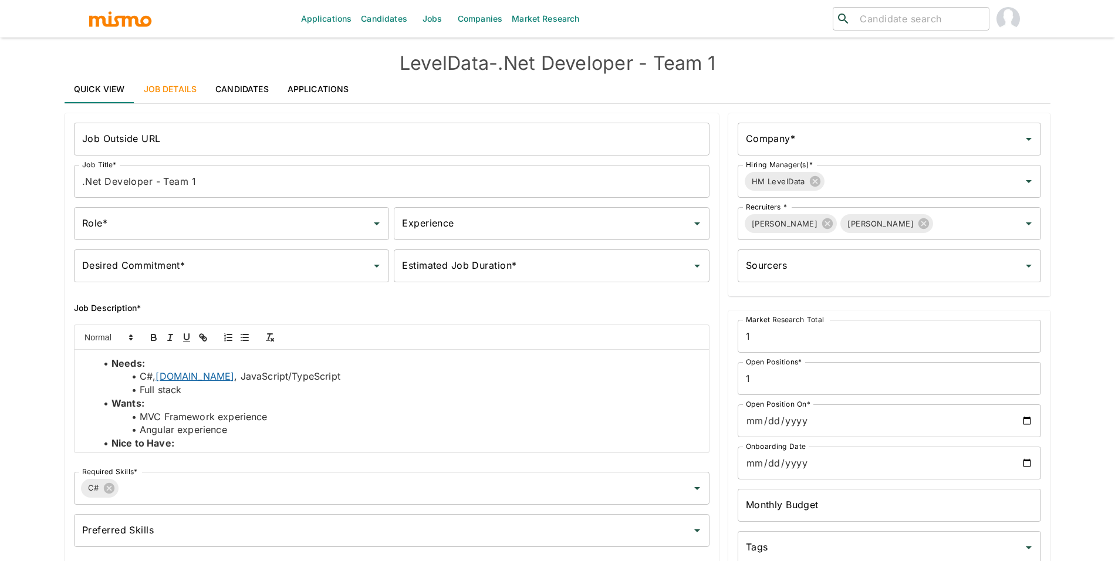
type input "Backend"
type input "Mid"
type input "Full-Time"
type input "Unknown"
type input "LevelData"
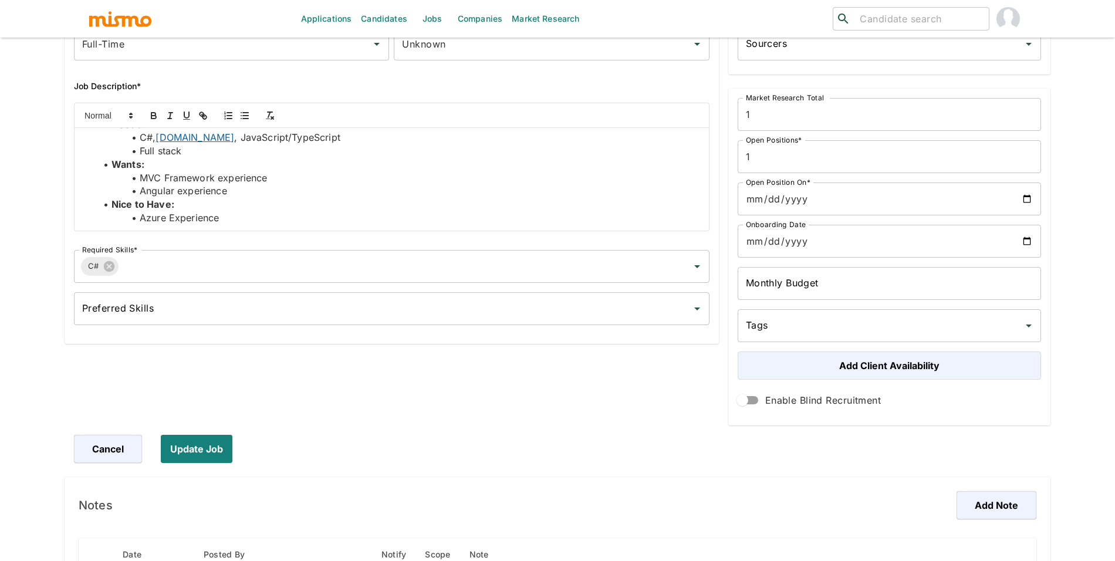
scroll to position [18, 0]
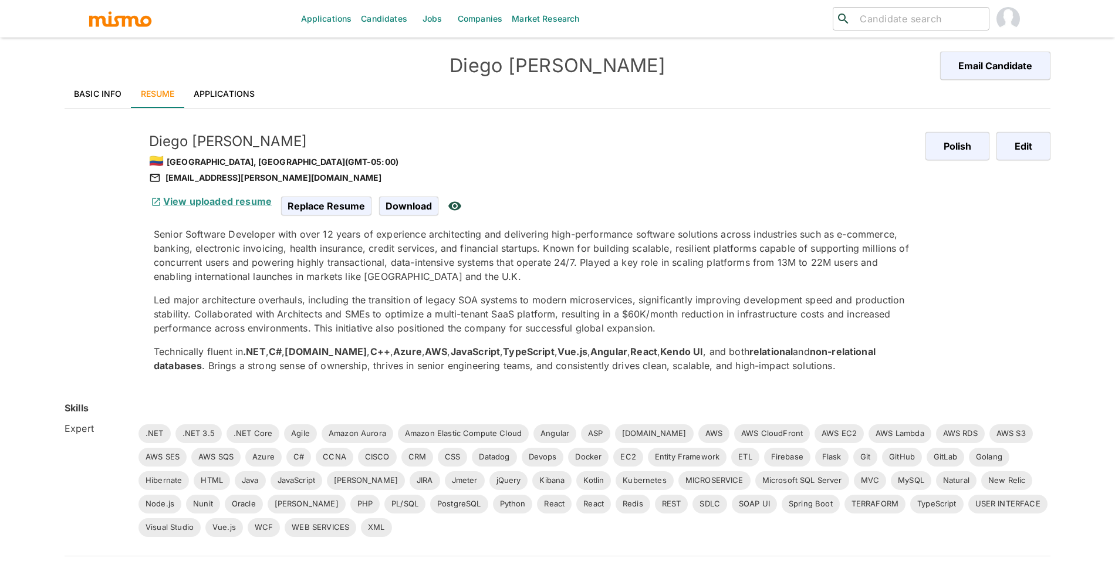
click at [217, 86] on link "Applications" at bounding box center [224, 94] width 80 height 28
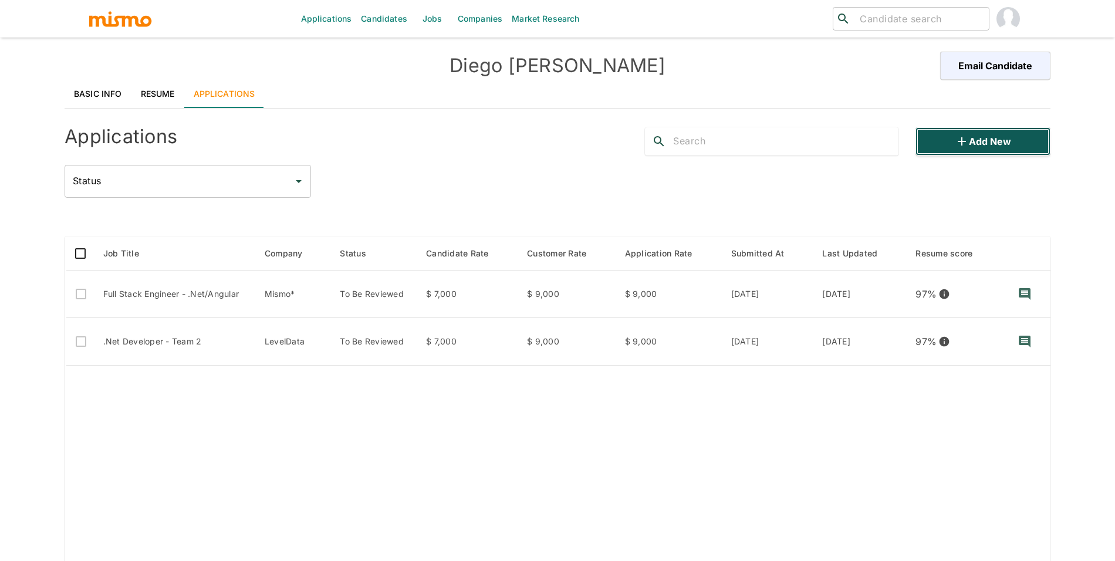
click at [973, 146] on button "Add new" at bounding box center [982, 141] width 135 height 28
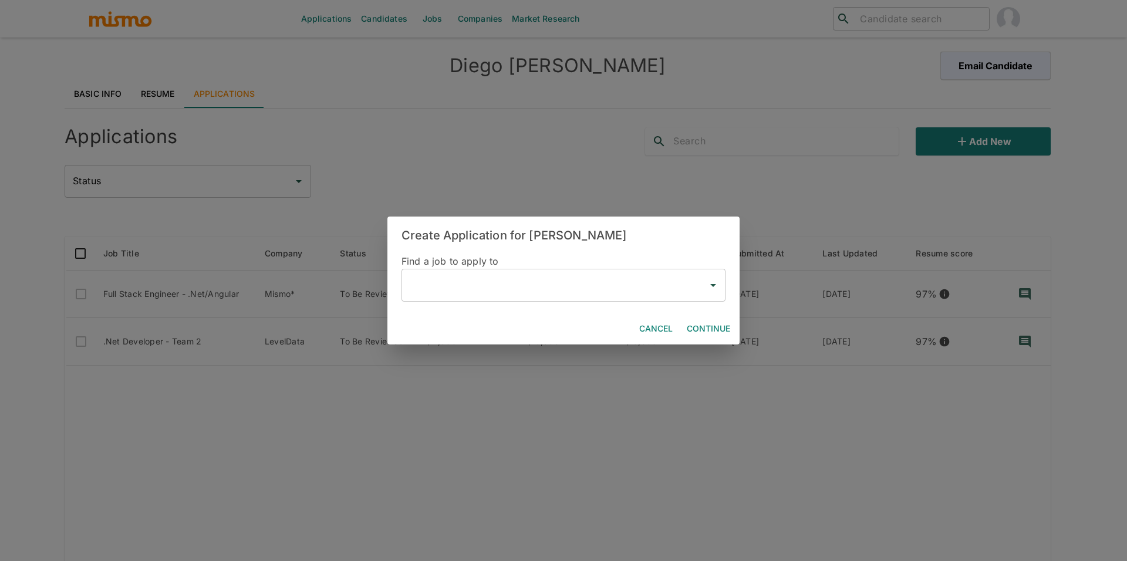
click at [561, 277] on input "text" at bounding box center [555, 285] width 296 height 22
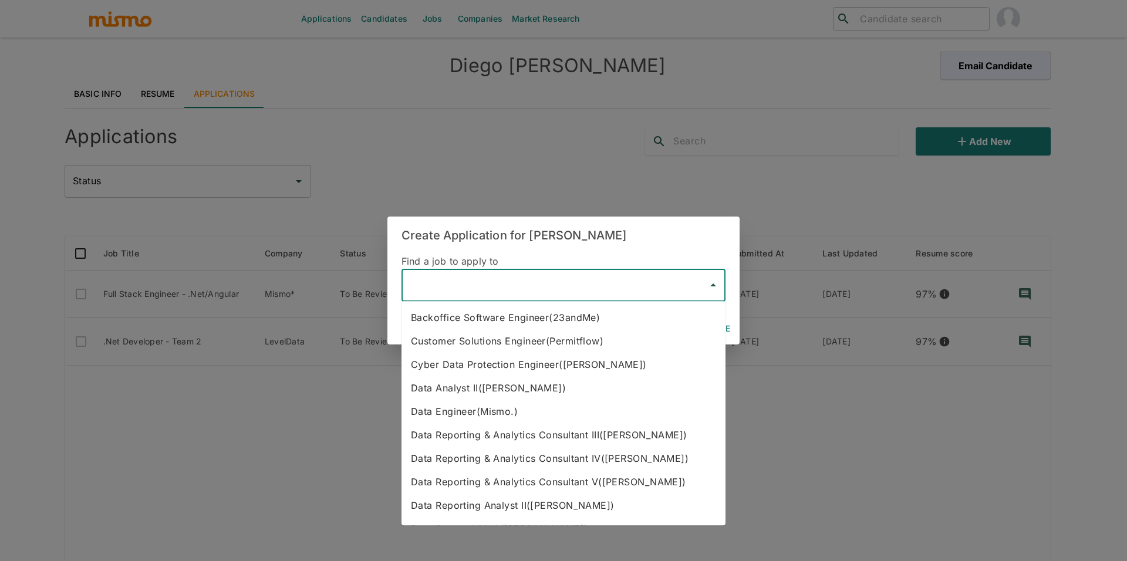
click at [536, 175] on div "Create Application for [PERSON_NAME] Find a job to apply to ​ Cancel Continue" at bounding box center [563, 280] width 1127 height 561
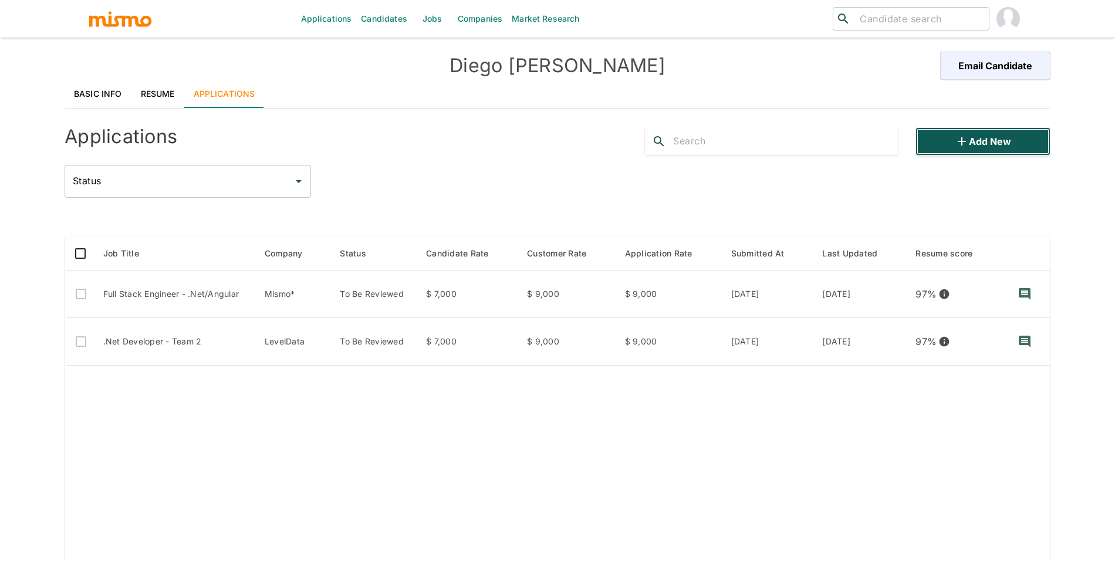
click at [971, 148] on button "Add new" at bounding box center [982, 141] width 135 height 28
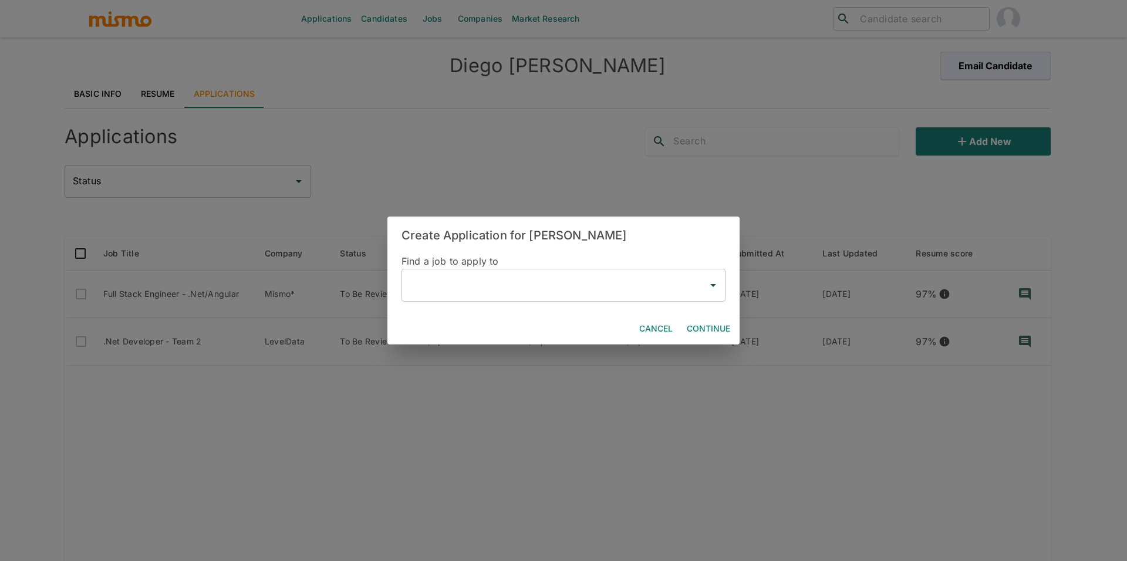
click at [566, 282] on input "text" at bounding box center [555, 285] width 296 height 22
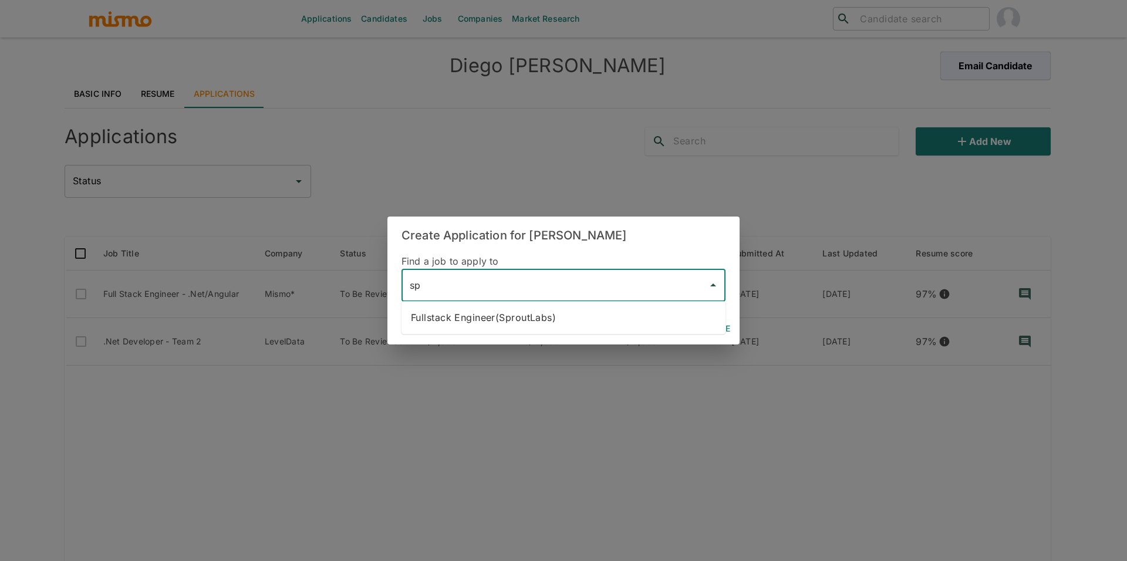
click at [666, 323] on li "Fullstack Engineer(SproutLabs)" at bounding box center [563, 317] width 324 height 23
type input "Fullstack Engineer(SproutLabs)"
click at [699, 325] on button "Continue" at bounding box center [708, 329] width 53 height 22
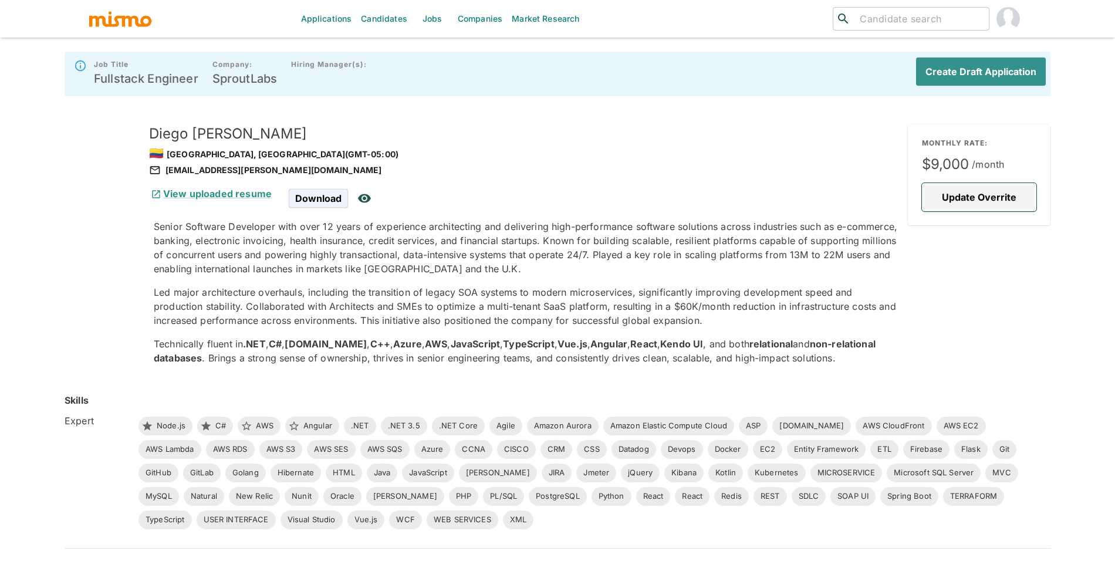
click at [962, 195] on button "Update Overrite" at bounding box center [979, 197] width 114 height 28
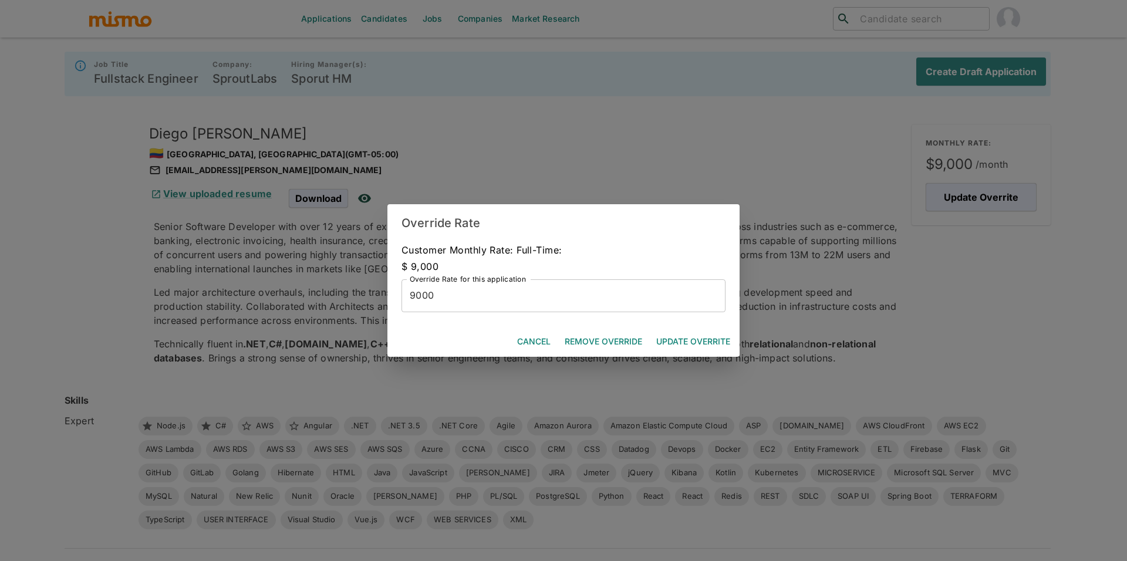
click at [526, 292] on input "9000" at bounding box center [563, 295] width 324 height 33
type input "10000"
click at [705, 339] on button "Update Overrite" at bounding box center [692, 342] width 83 height 22
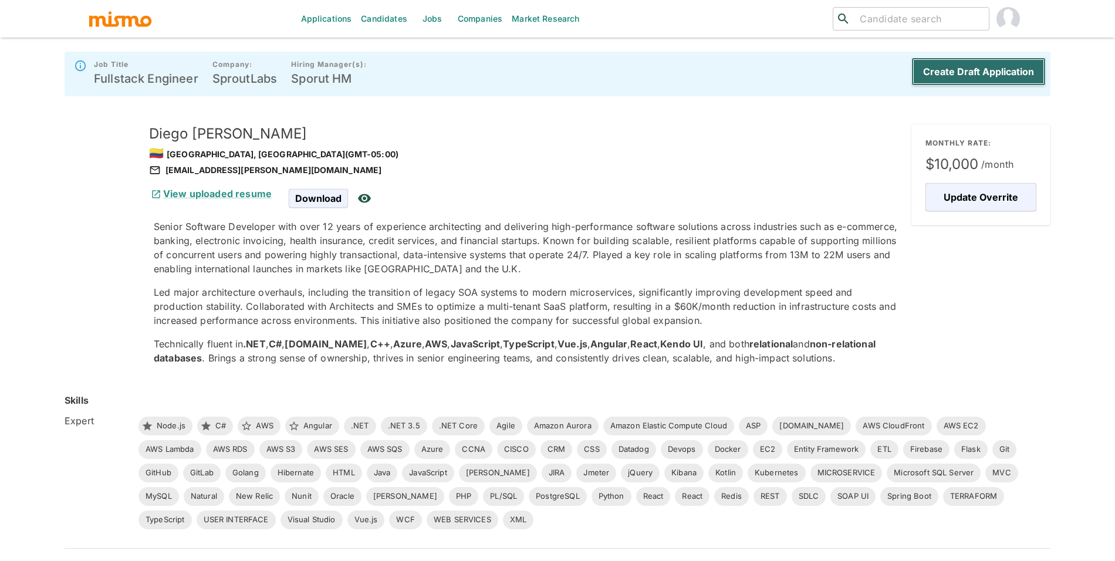
click at [968, 84] on button "Create Draft Application" at bounding box center [978, 72] width 134 height 28
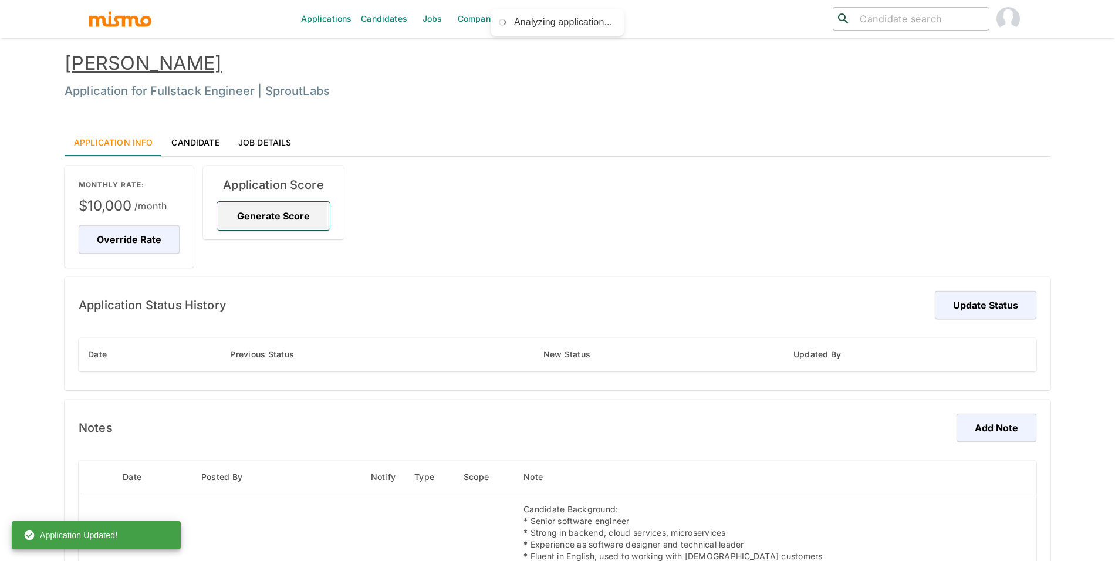
click at [302, 221] on button "Generate Score" at bounding box center [273, 216] width 113 height 28
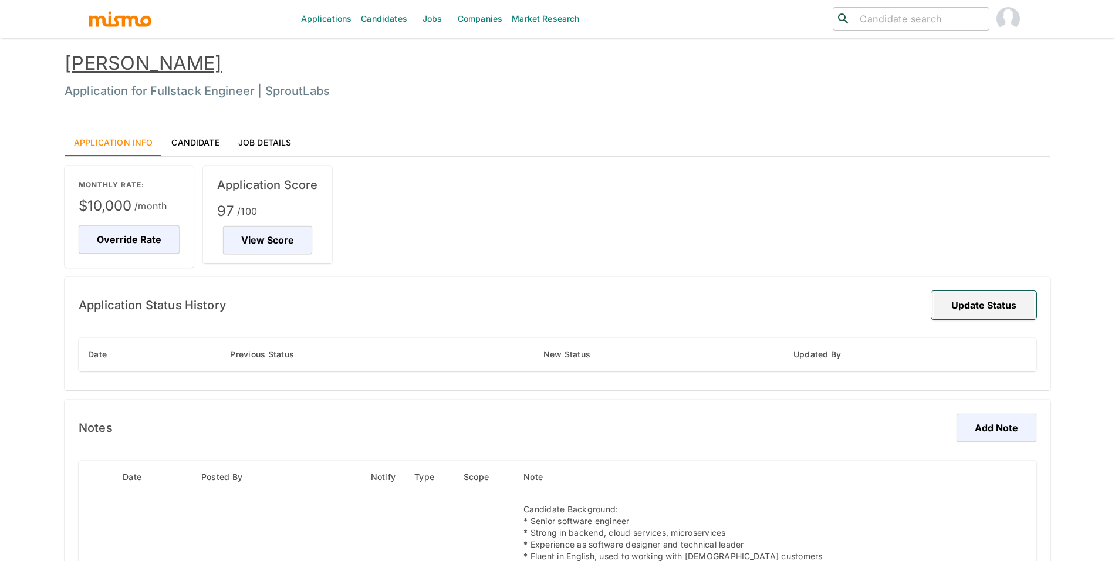
click at [982, 299] on button "Update Status" at bounding box center [983, 305] width 105 height 28
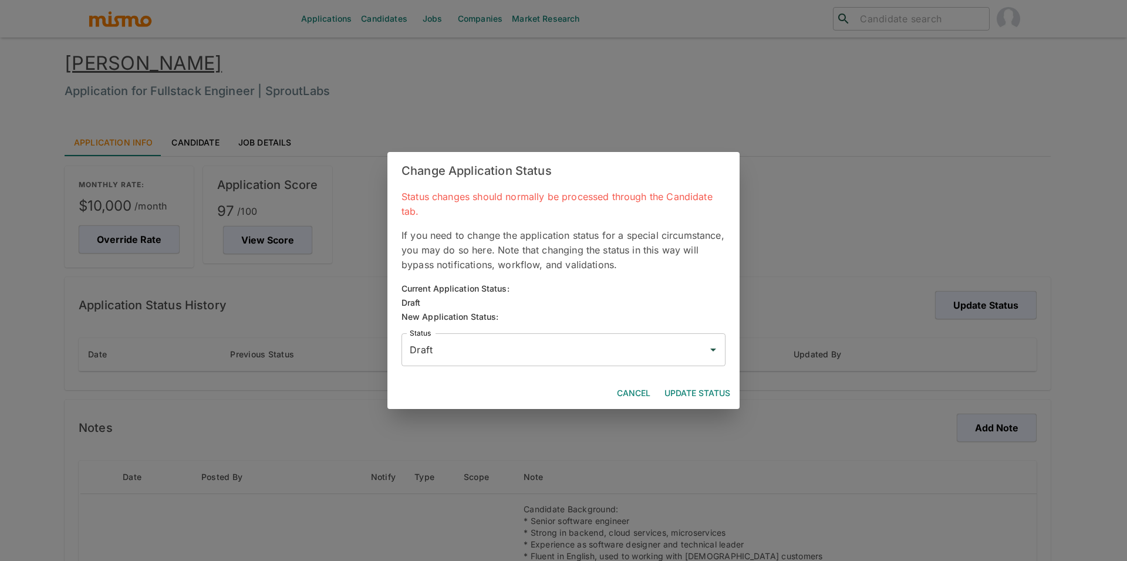
click at [606, 334] on div "Draft Status" at bounding box center [563, 349] width 324 height 33
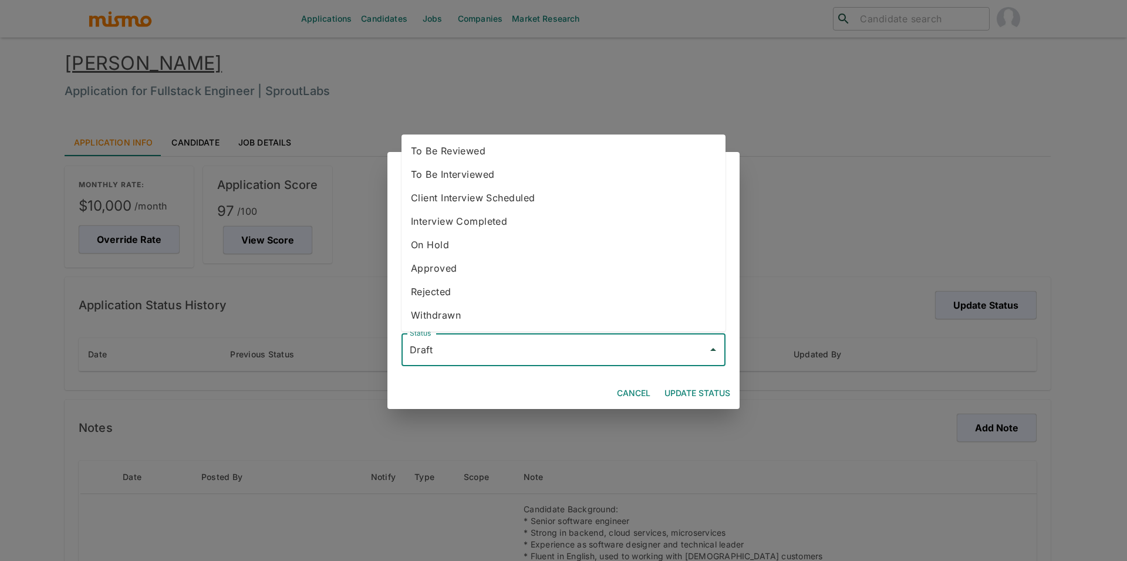
click at [518, 146] on li "To Be Reviewed" at bounding box center [563, 150] width 324 height 23
type input "To Be Reviewed"
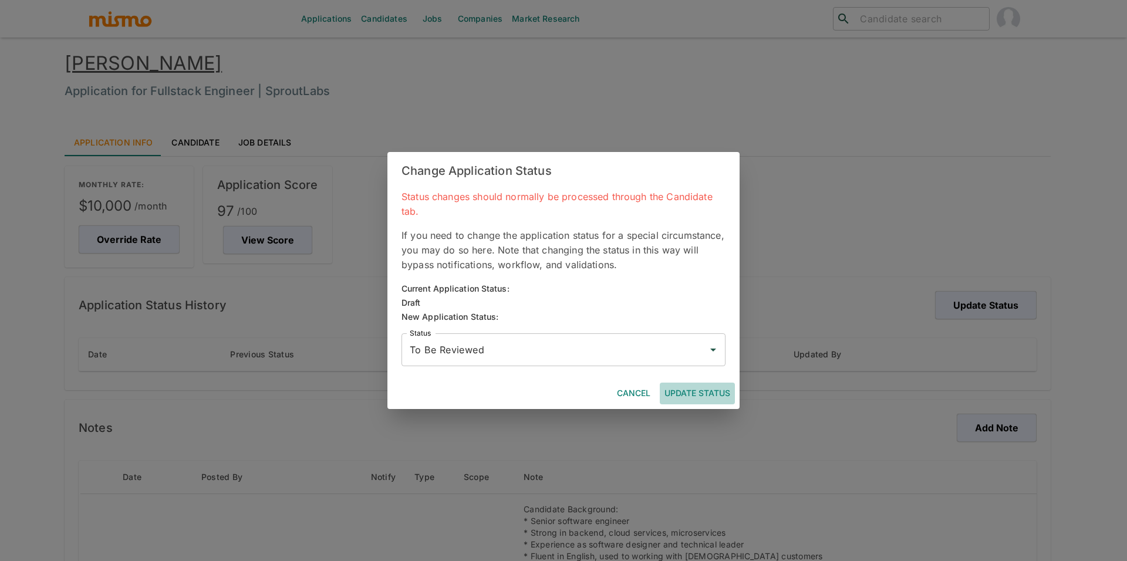
click at [711, 386] on button "Update Status" at bounding box center [697, 394] width 75 height 22
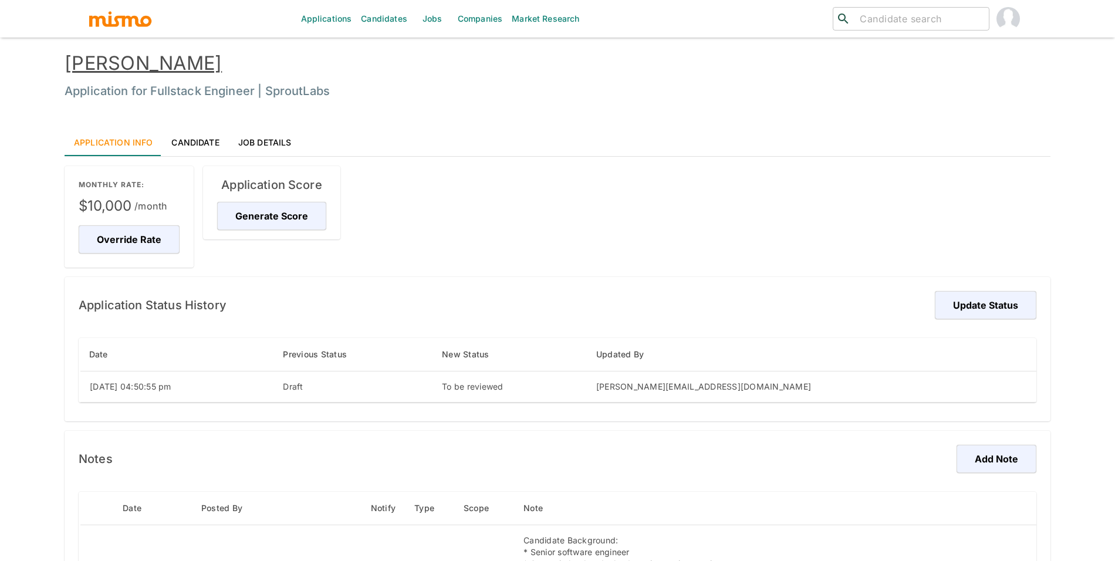
click at [390, 20] on link "Candidates" at bounding box center [384, 19] width 56 height 38
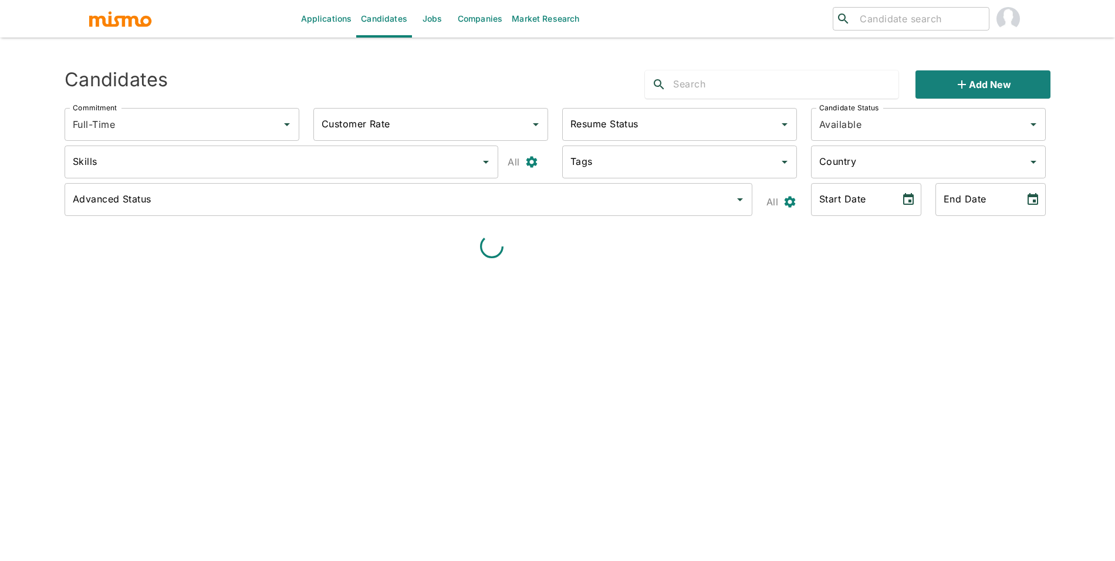
click at [441, 19] on link "Jobs" at bounding box center [432, 19] width 41 height 38
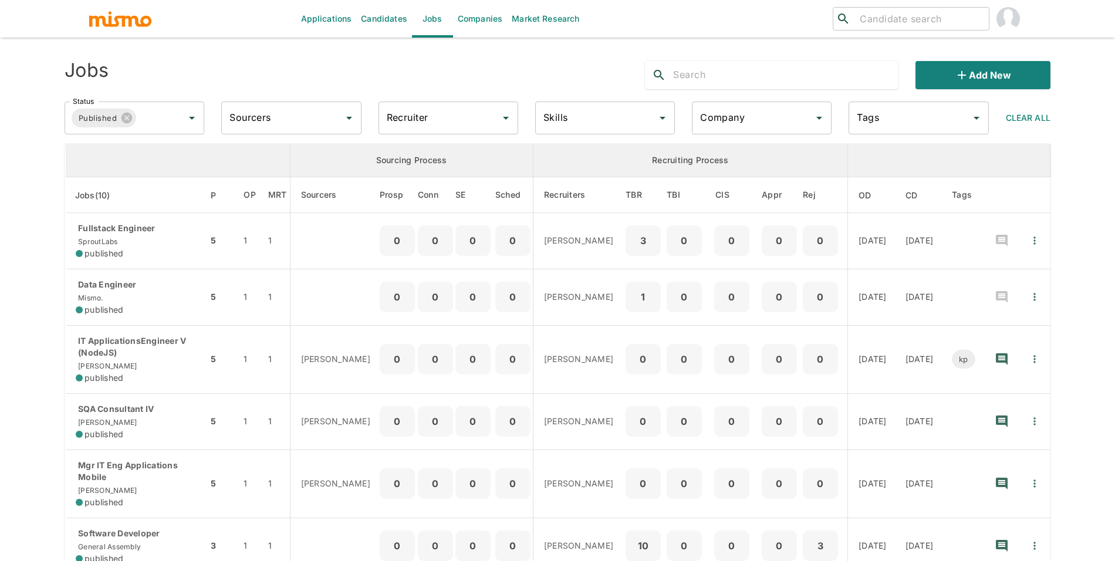
click at [783, 118] on input "Company" at bounding box center [752, 118] width 111 height 22
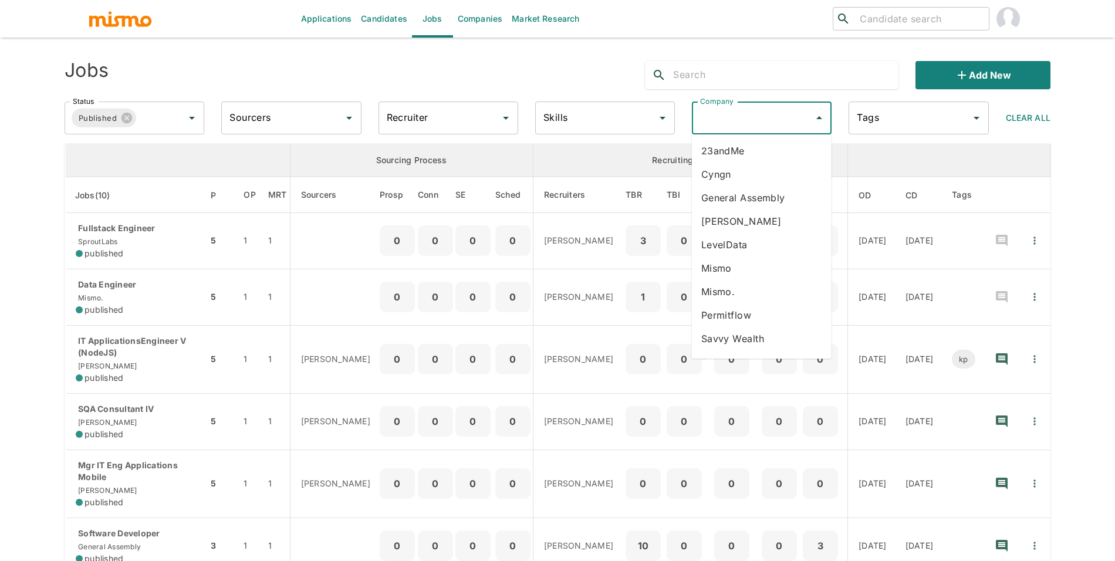
click at [754, 241] on li "LevelData" at bounding box center [762, 244] width 140 height 23
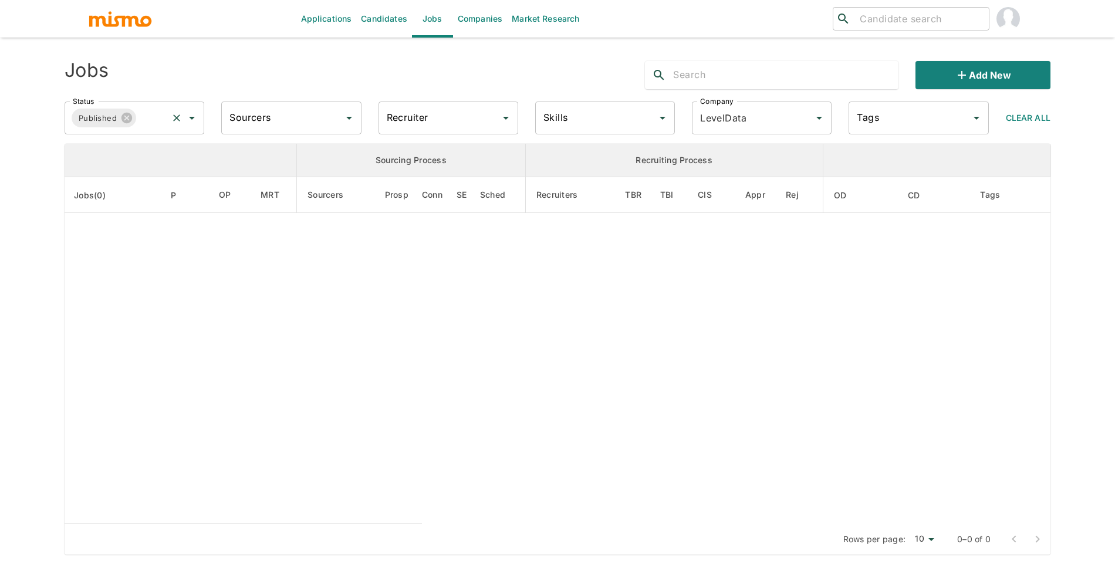
click at [157, 121] on input "Status" at bounding box center [152, 118] width 28 height 22
click at [149, 153] on li "Public" at bounding box center [135, 150] width 140 height 23
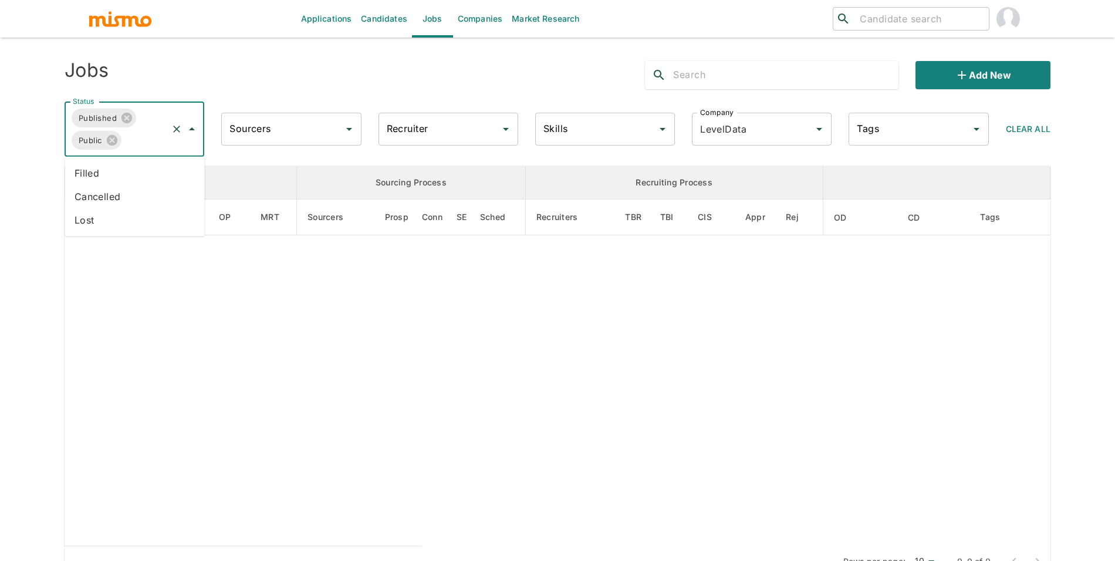
click at [142, 175] on li "Filled" at bounding box center [135, 172] width 140 height 23
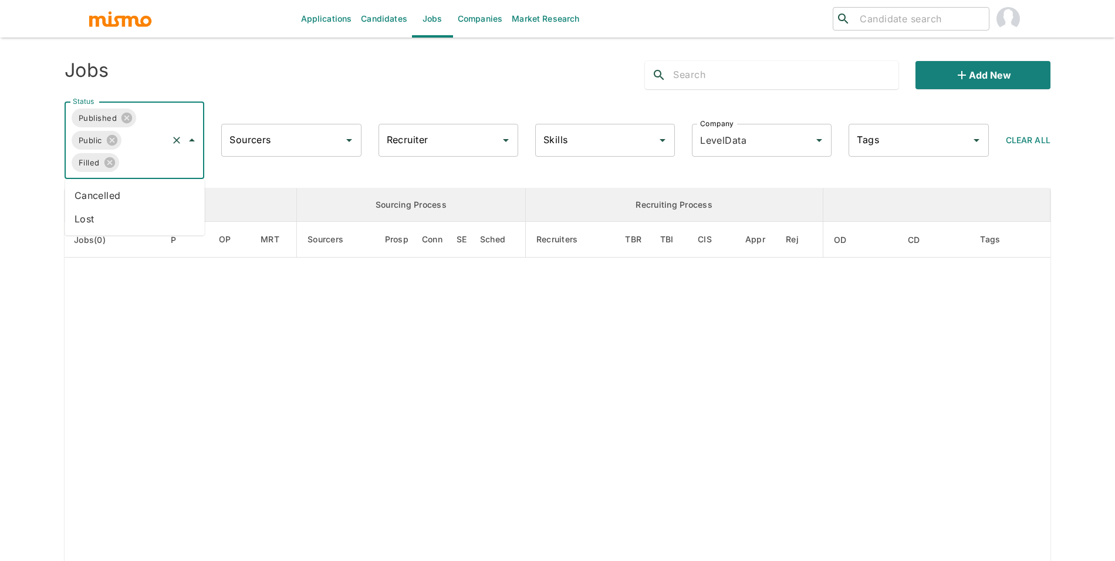
click at [145, 157] on input "Status" at bounding box center [144, 162] width 46 height 22
click at [140, 200] on li "Cancelled" at bounding box center [135, 195] width 140 height 23
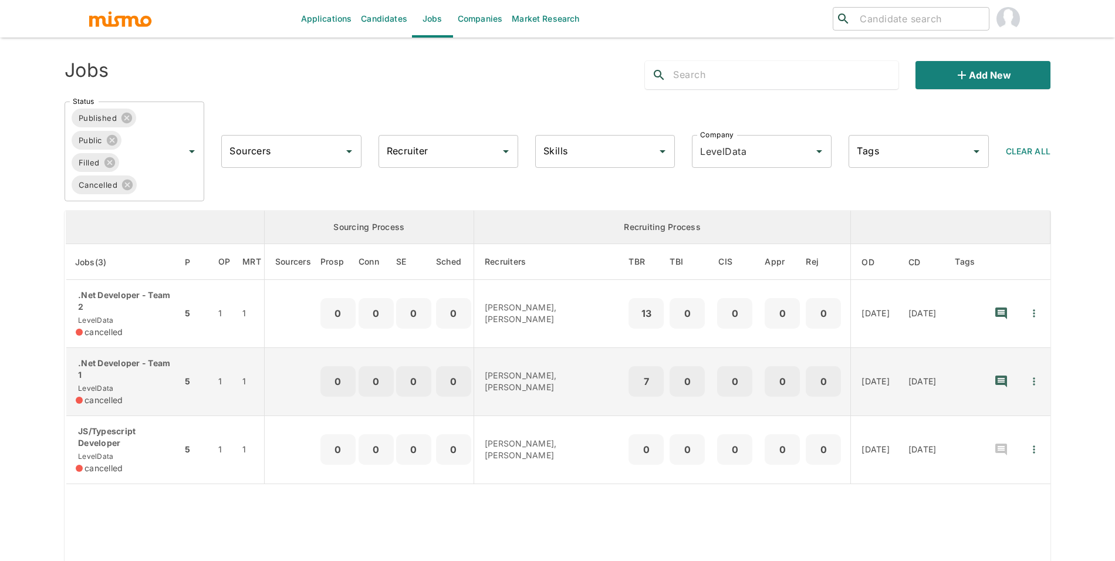
click at [111, 381] on p ".Net Developer - Team 1" at bounding box center [124, 368] width 97 height 23
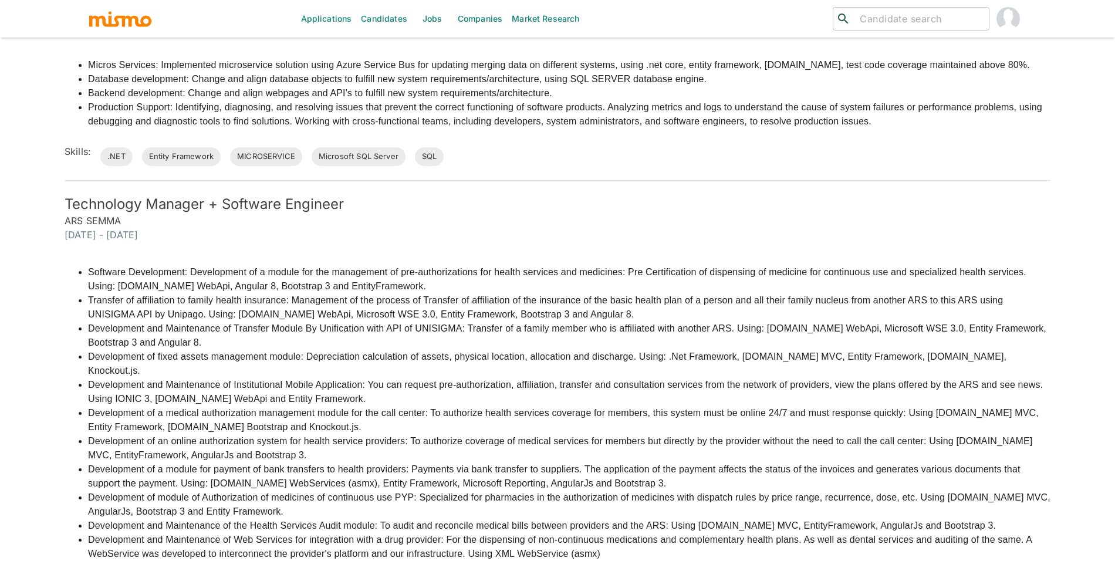
scroll to position [336, 0]
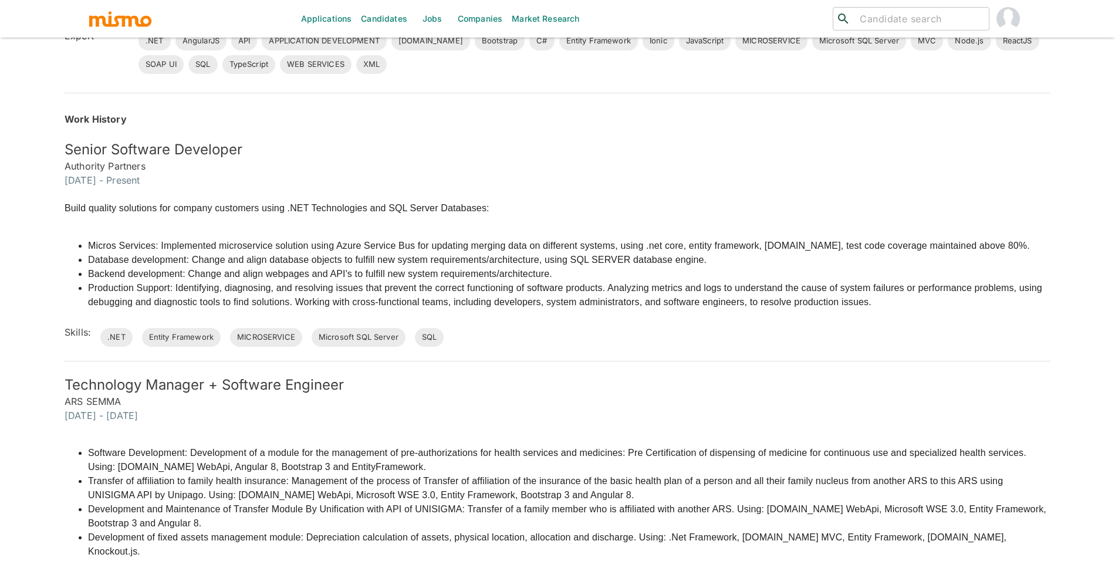
click at [669, 300] on li "Production Support: Identifying, diagnosing, and resolving issues that prevent …" at bounding box center [569, 295] width 962 height 28
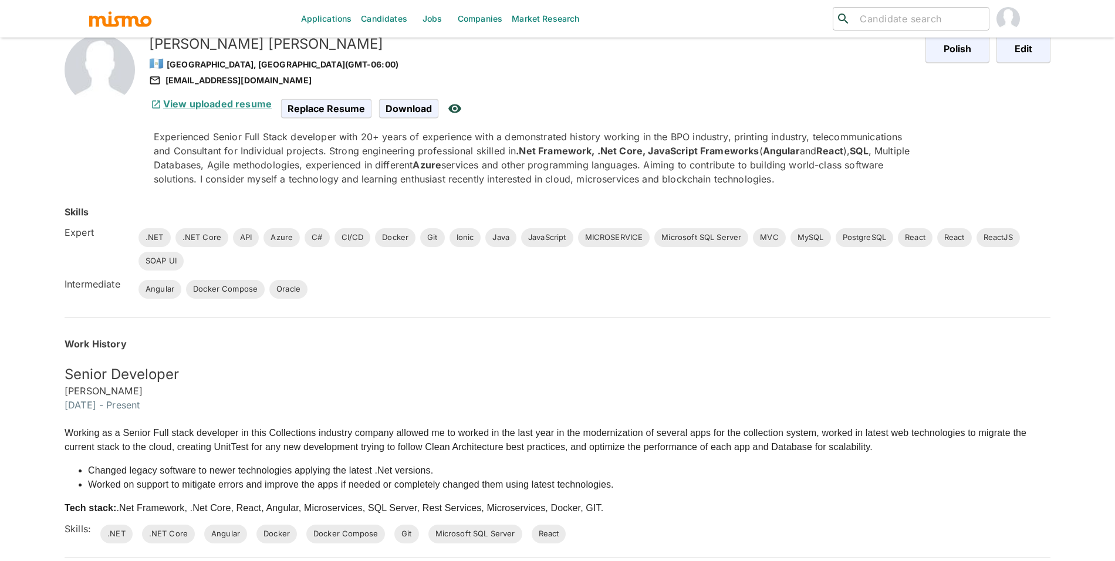
scroll to position [87, 0]
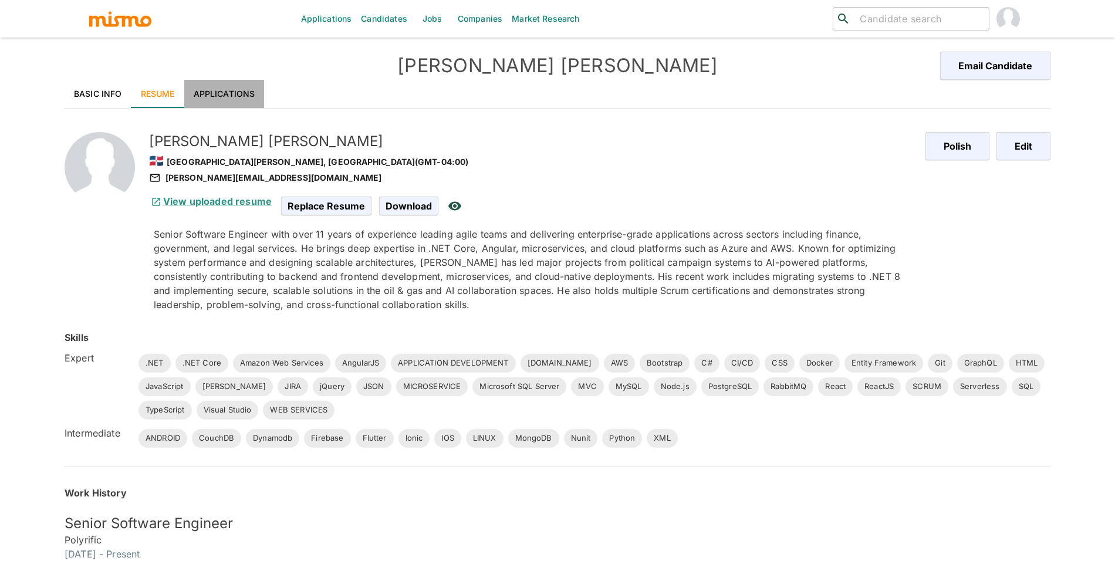
click at [234, 94] on link "Applications" at bounding box center [224, 94] width 80 height 28
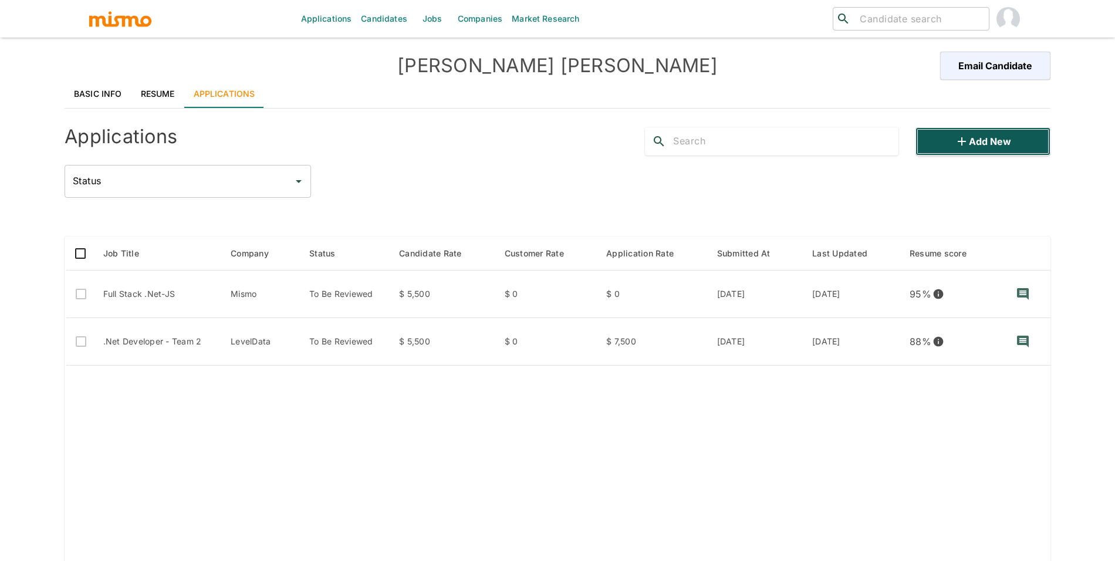
click at [963, 154] on button "Add new" at bounding box center [982, 141] width 135 height 28
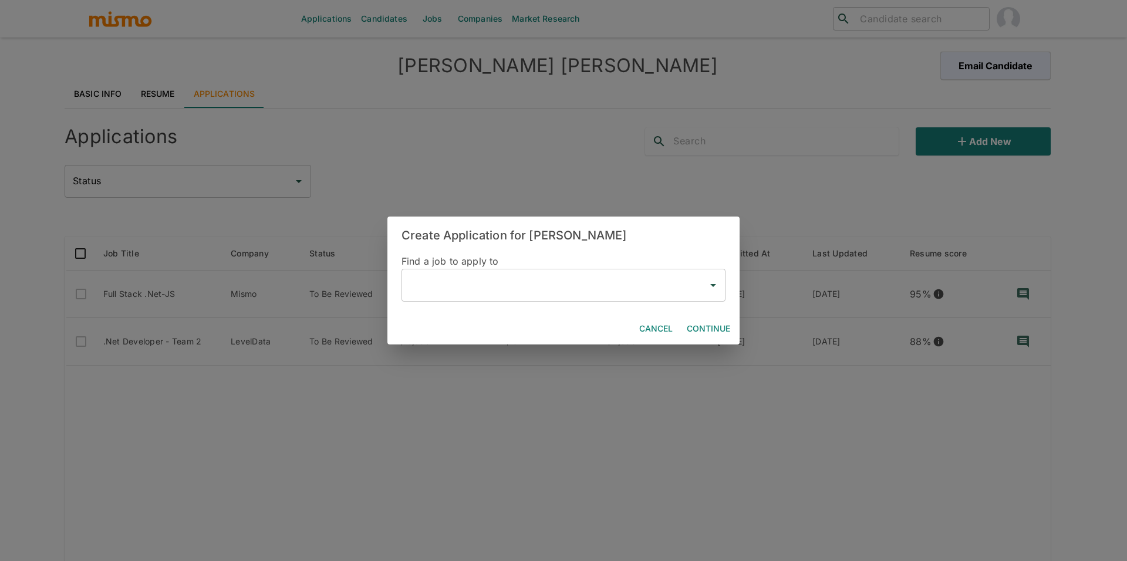
click at [462, 288] on input "text" at bounding box center [555, 285] width 296 height 22
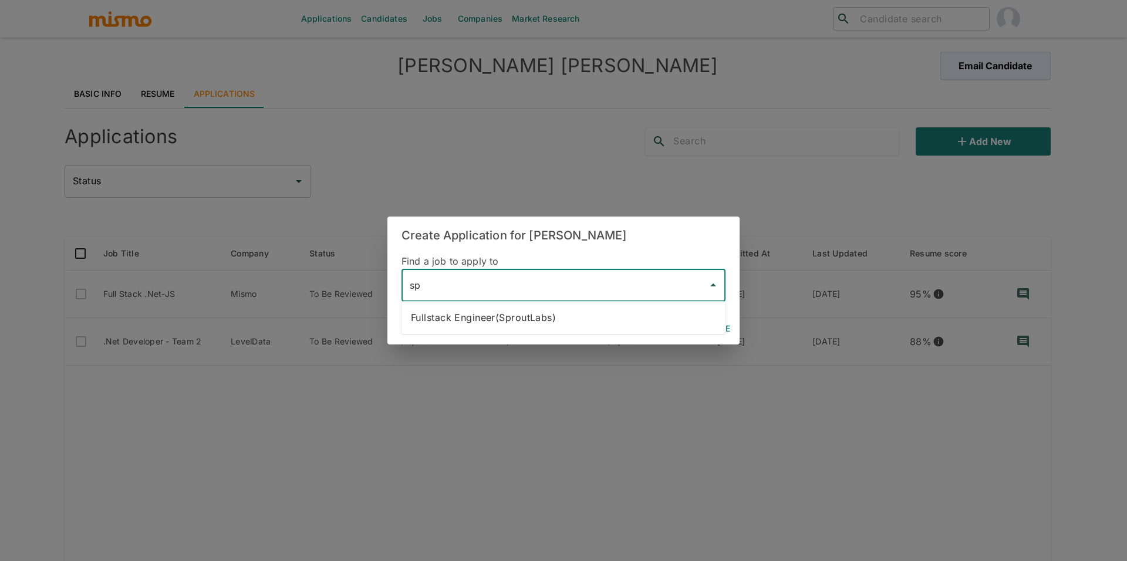
click at [485, 309] on li "Fullstack Engineer(SproutLabs)" at bounding box center [563, 317] width 324 height 23
type input "Fullstack Engineer(SproutLabs)"
click at [719, 321] on button "Continue" at bounding box center [708, 329] width 53 height 22
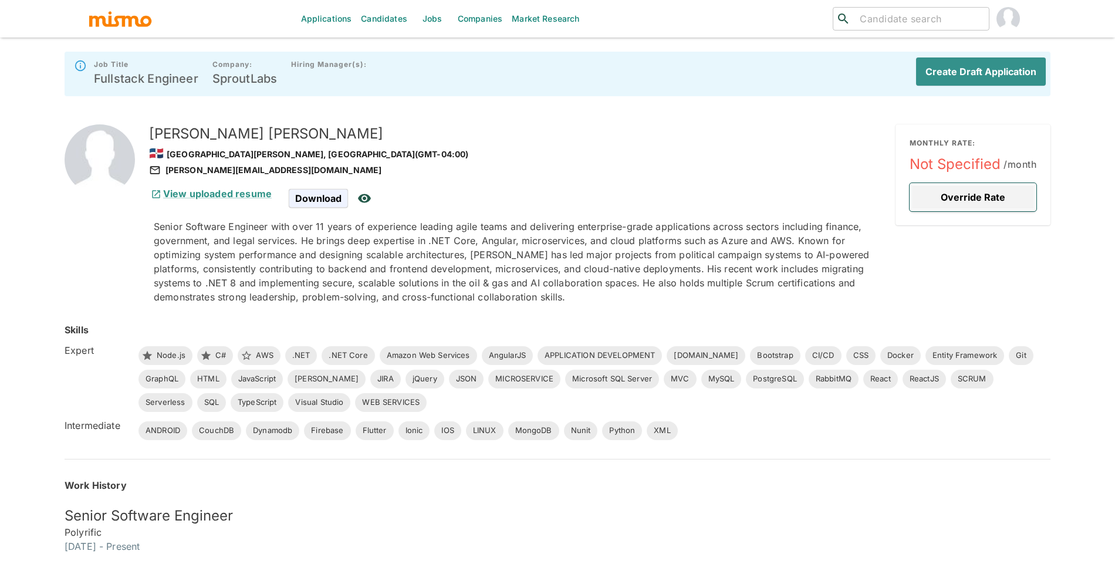
click at [959, 190] on button "Override Rate" at bounding box center [972, 197] width 127 height 28
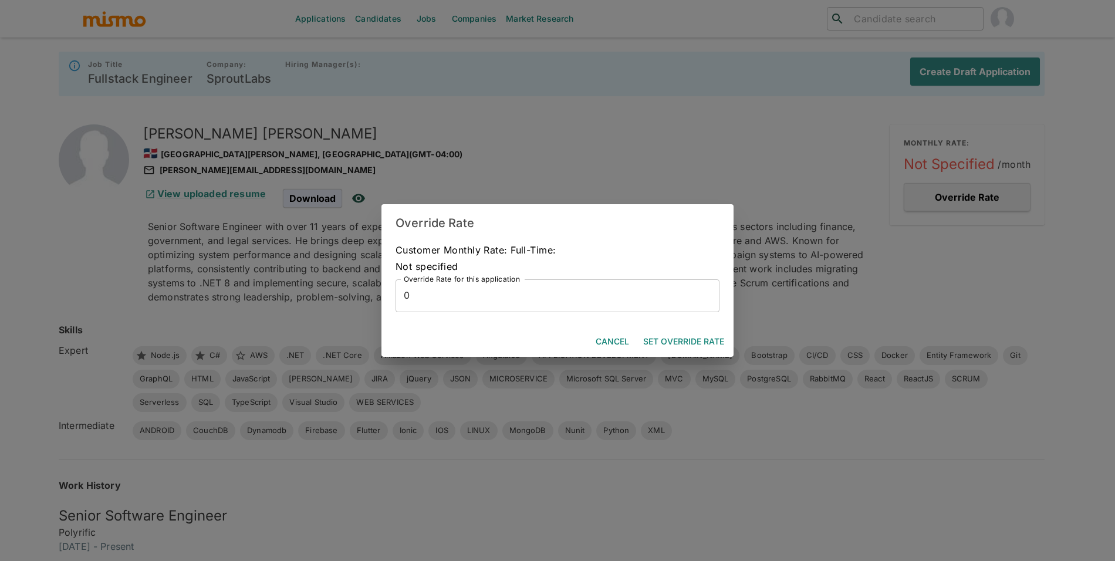
click at [931, 202] on div "Override Rate Customer Monthly Rate: Full-Time: Not specified Override Rate for…" at bounding box center [557, 280] width 1115 height 561
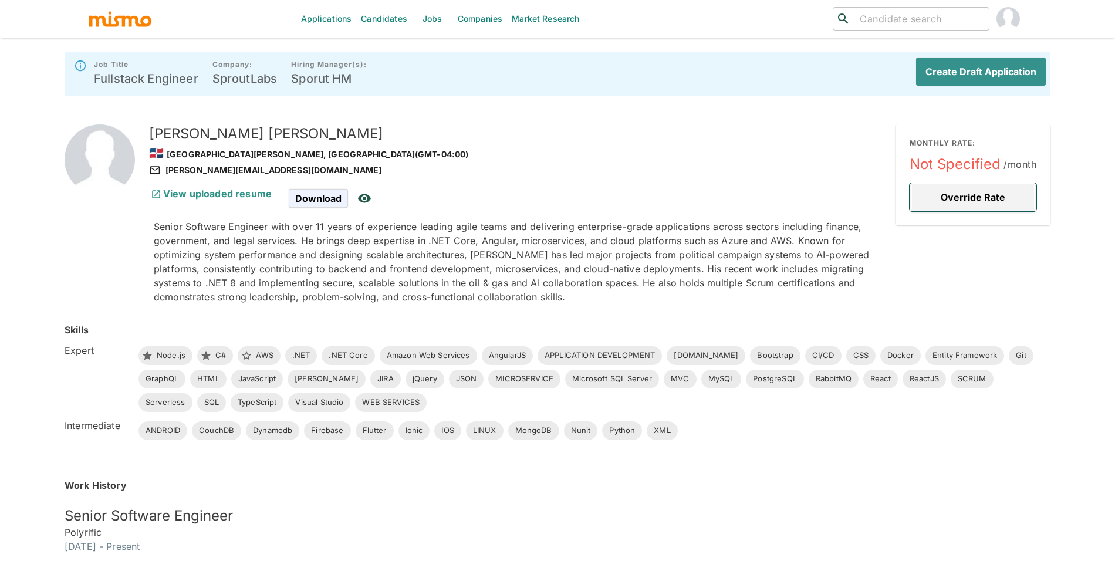
click at [1010, 184] on button "Override Rate" at bounding box center [972, 197] width 127 height 28
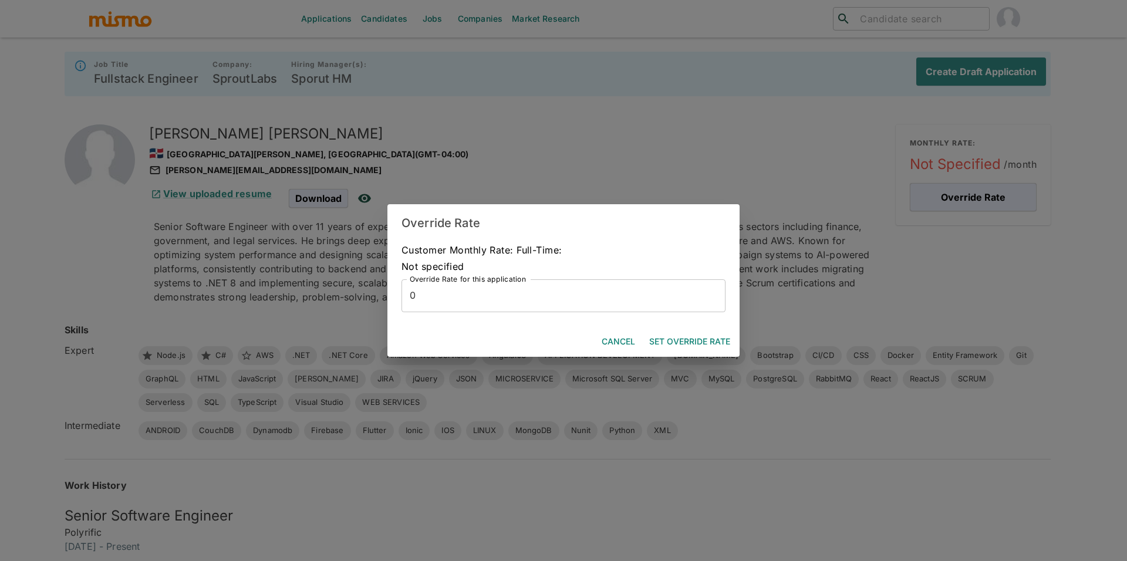
click at [631, 298] on input "0" at bounding box center [563, 295] width 324 height 33
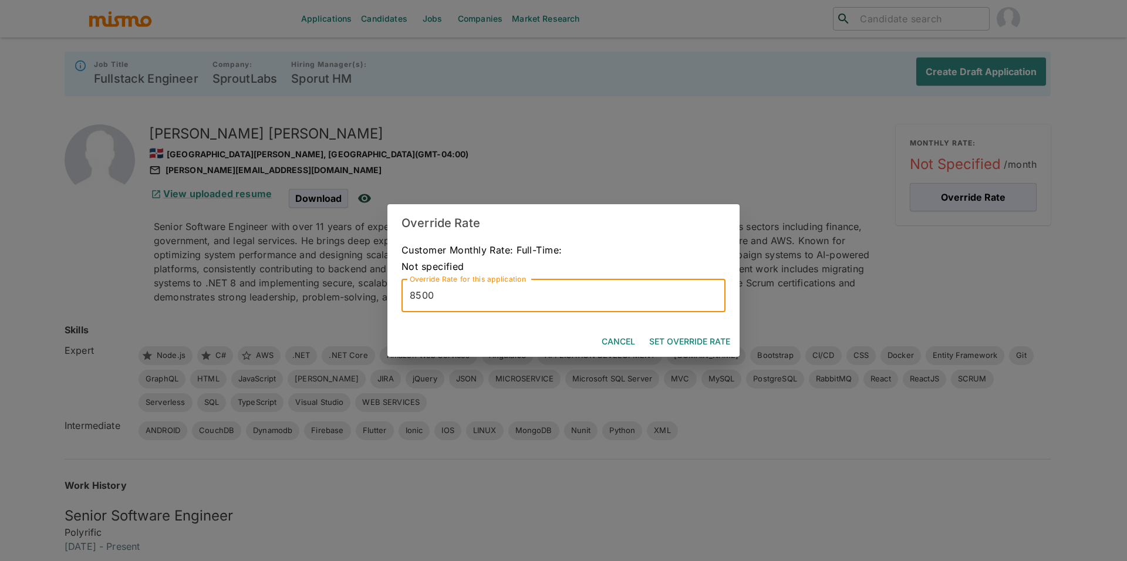
type input "8500"
click at [711, 347] on button "Set Override Rate" at bounding box center [689, 342] width 90 height 22
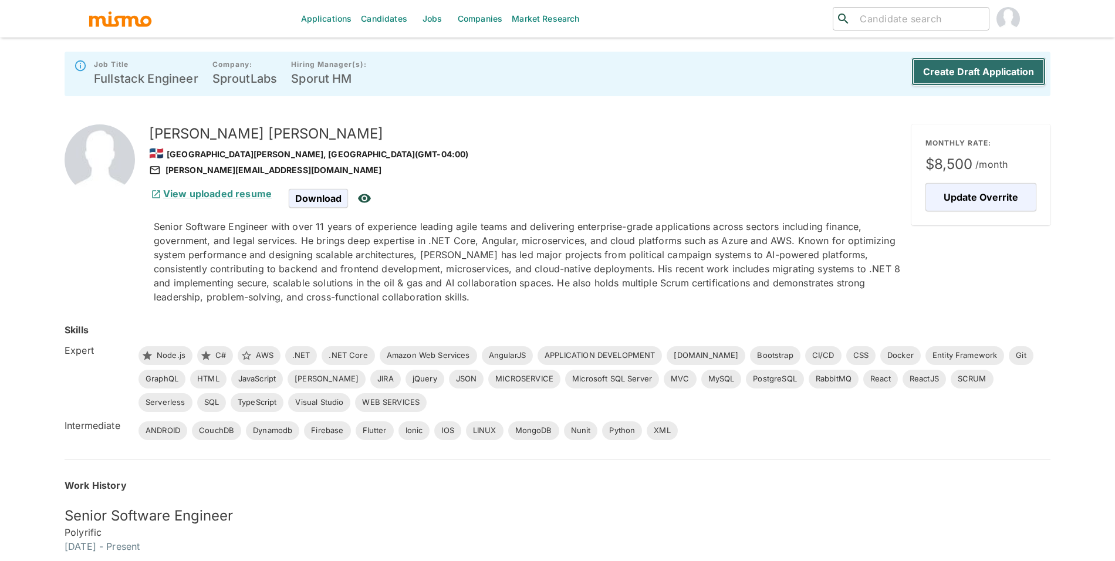
click at [971, 82] on button "Create Draft Application" at bounding box center [978, 72] width 134 height 28
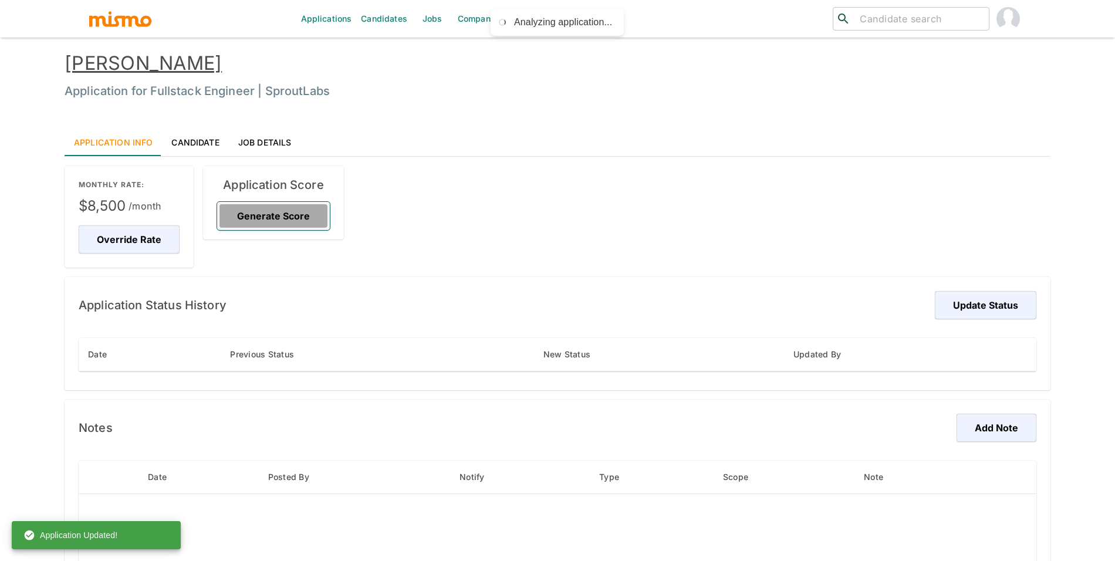
click at [248, 211] on button "Generate Score" at bounding box center [273, 216] width 113 height 28
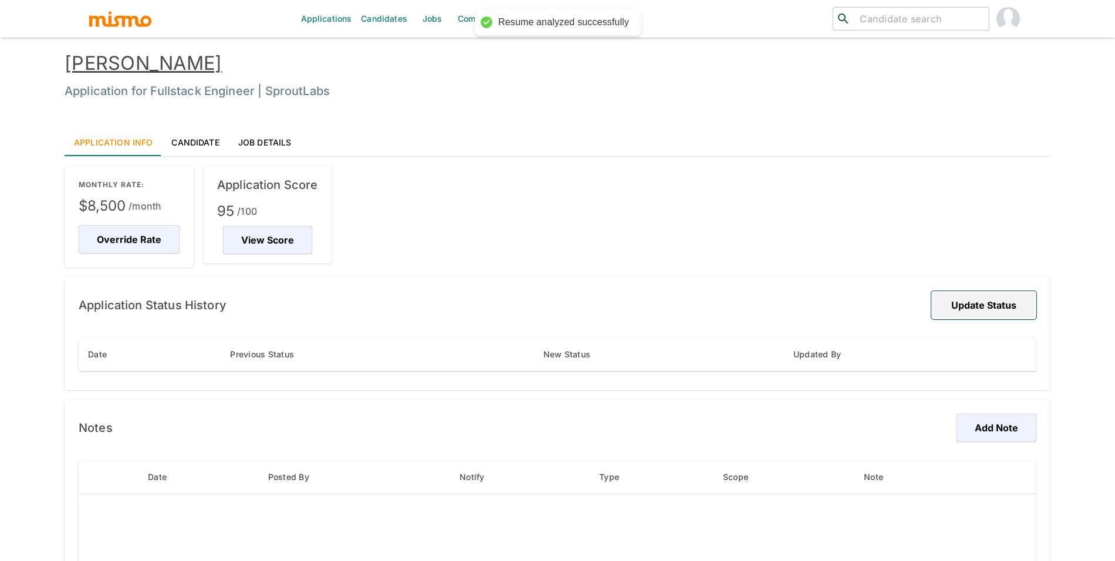
click at [945, 309] on button "Update Status" at bounding box center [983, 305] width 105 height 28
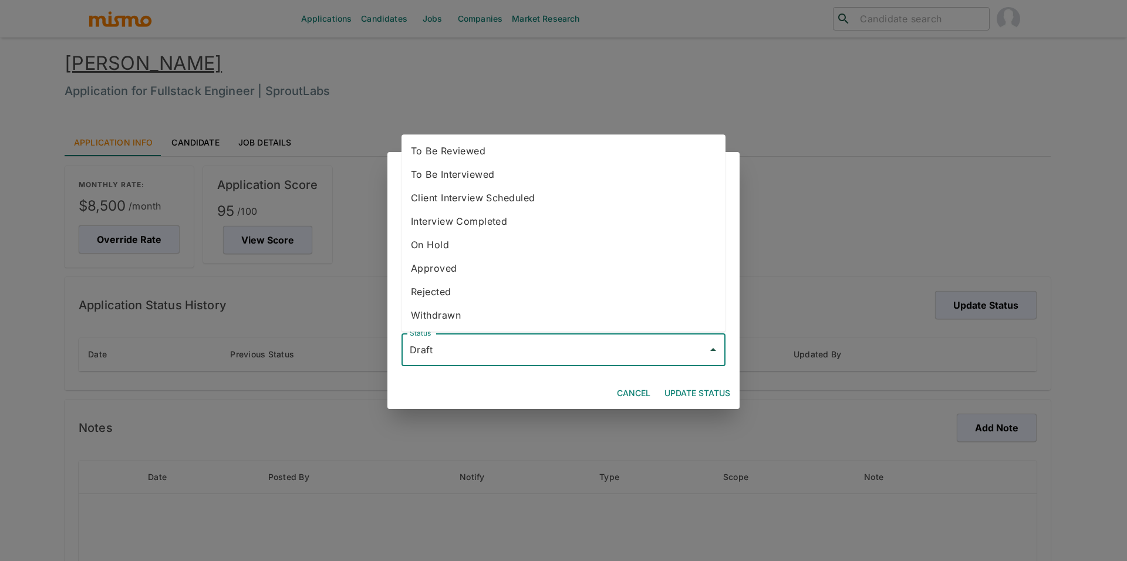
click at [590, 344] on input "Draft" at bounding box center [555, 350] width 296 height 22
click at [522, 140] on li "To Be Reviewed" at bounding box center [563, 150] width 324 height 23
type input "To Be Reviewed"
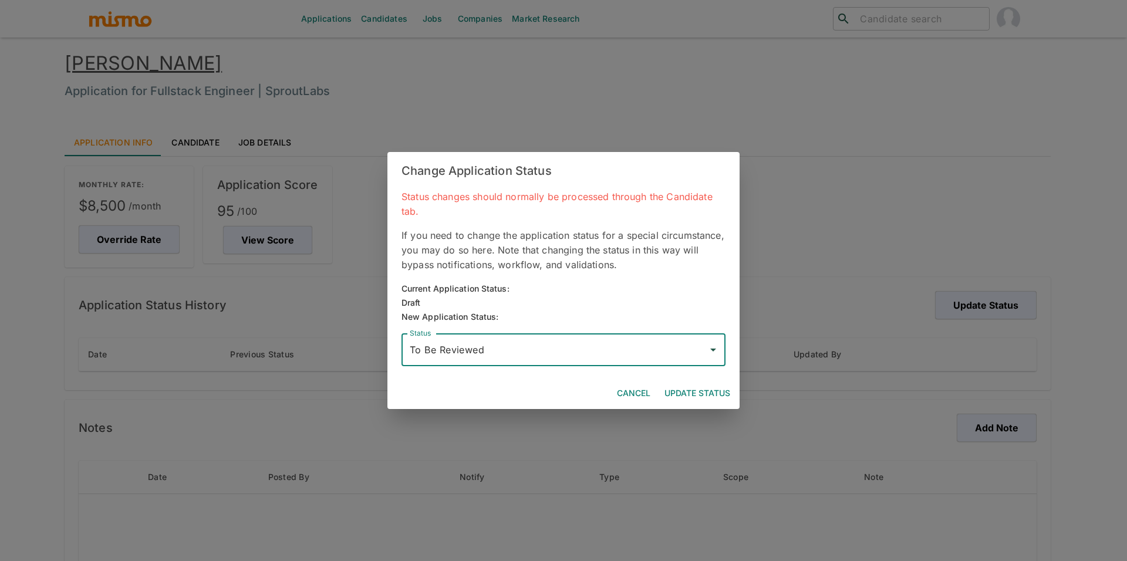
click at [687, 389] on button "Update Status" at bounding box center [697, 394] width 75 height 22
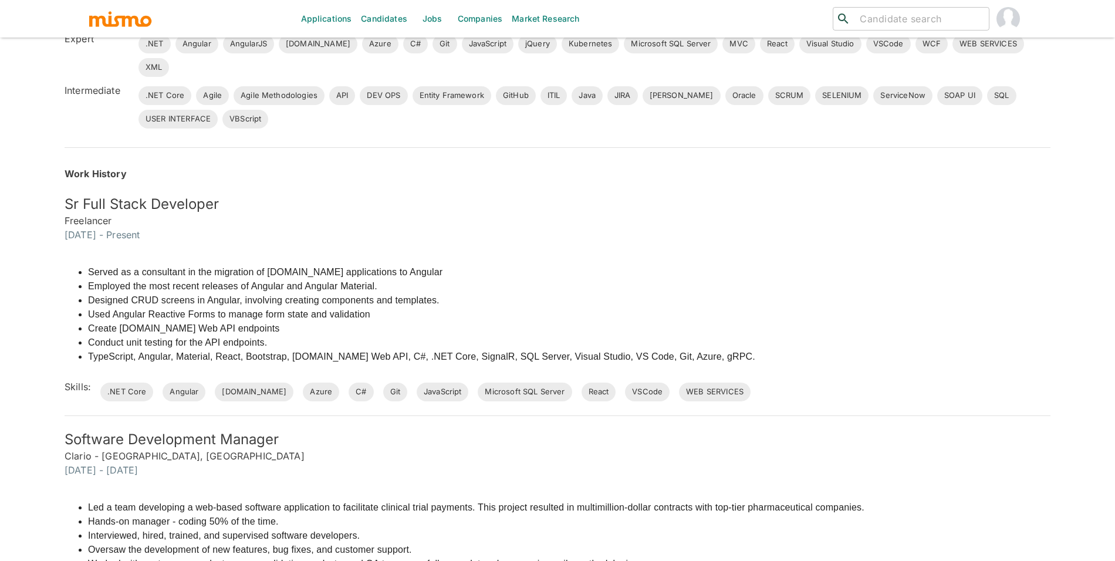
scroll to position [307, 0]
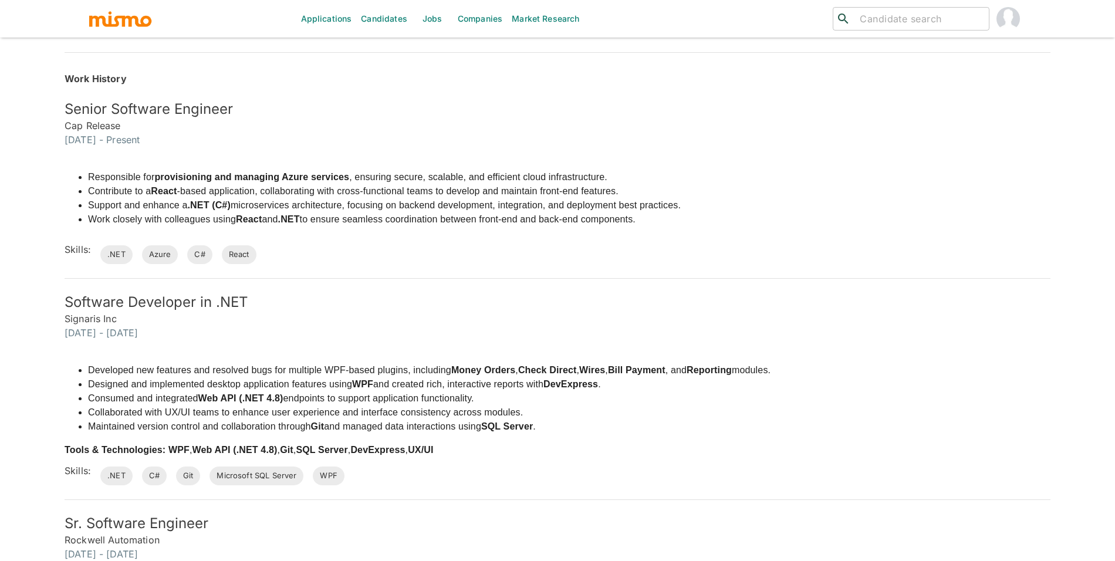
scroll to position [451, 0]
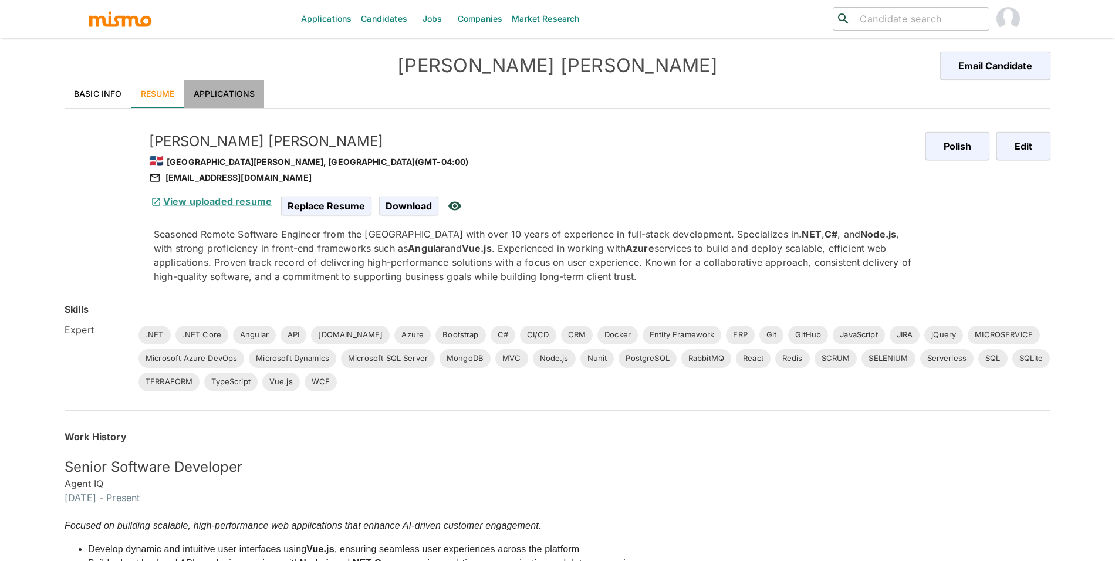
click at [201, 95] on link "Applications" at bounding box center [224, 94] width 80 height 28
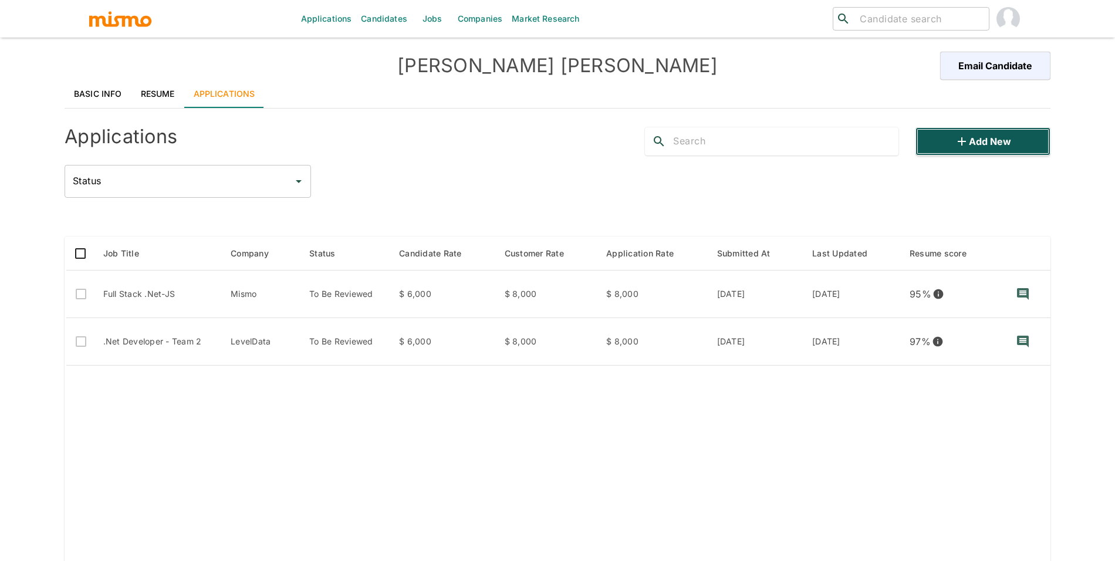
click at [963, 146] on icon "button" at bounding box center [962, 141] width 14 height 14
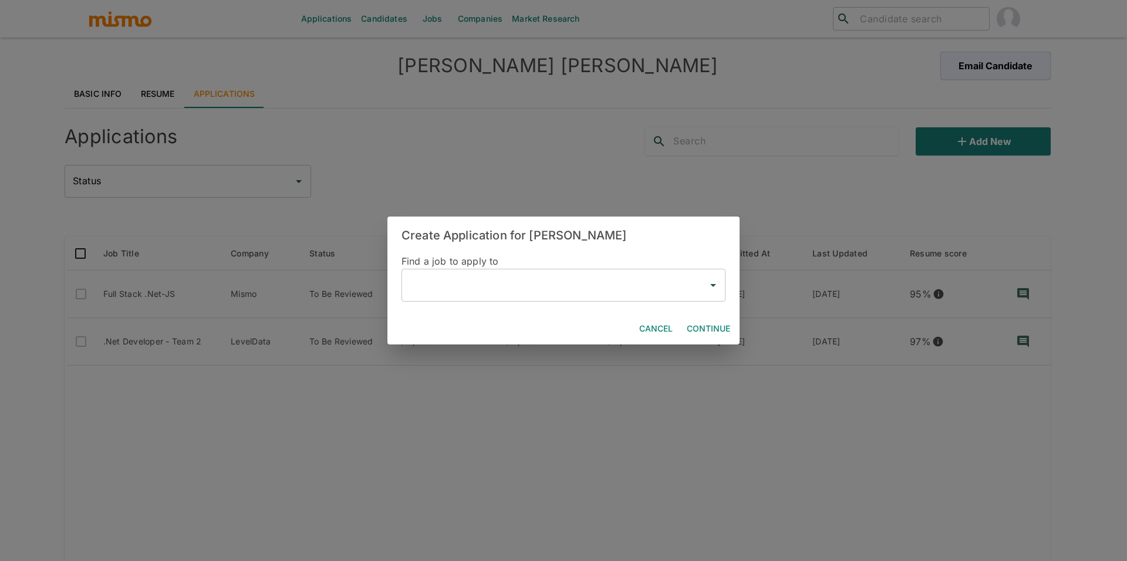
click at [452, 288] on input "text" at bounding box center [555, 285] width 296 height 22
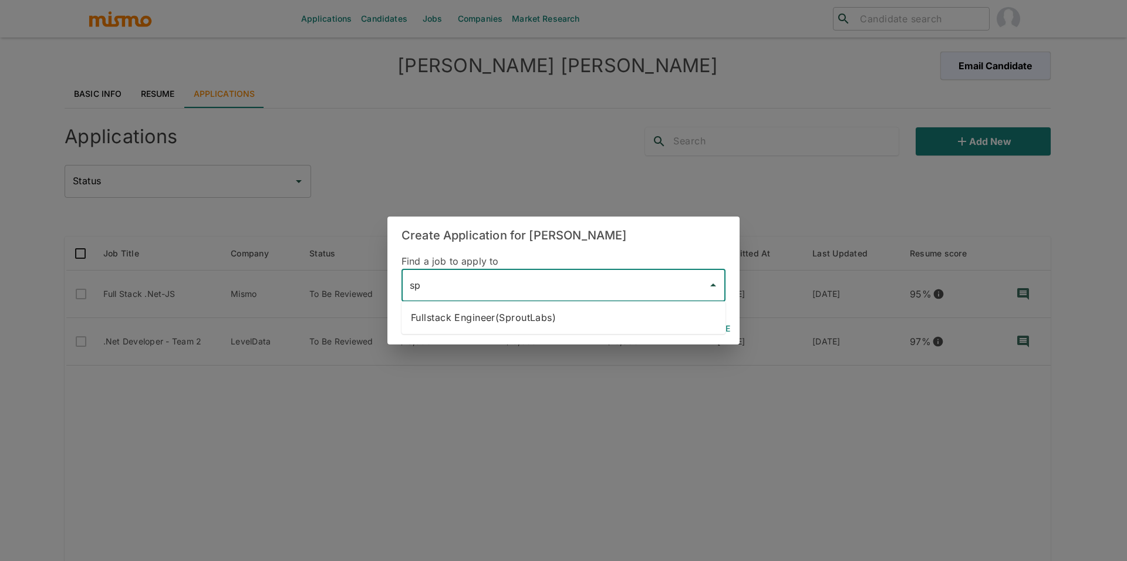
click at [478, 316] on li "Fullstack Engineer(SproutLabs)" at bounding box center [563, 317] width 324 height 23
type input "Fullstack Engineer(SproutLabs)"
click at [711, 325] on button "Continue" at bounding box center [708, 329] width 53 height 22
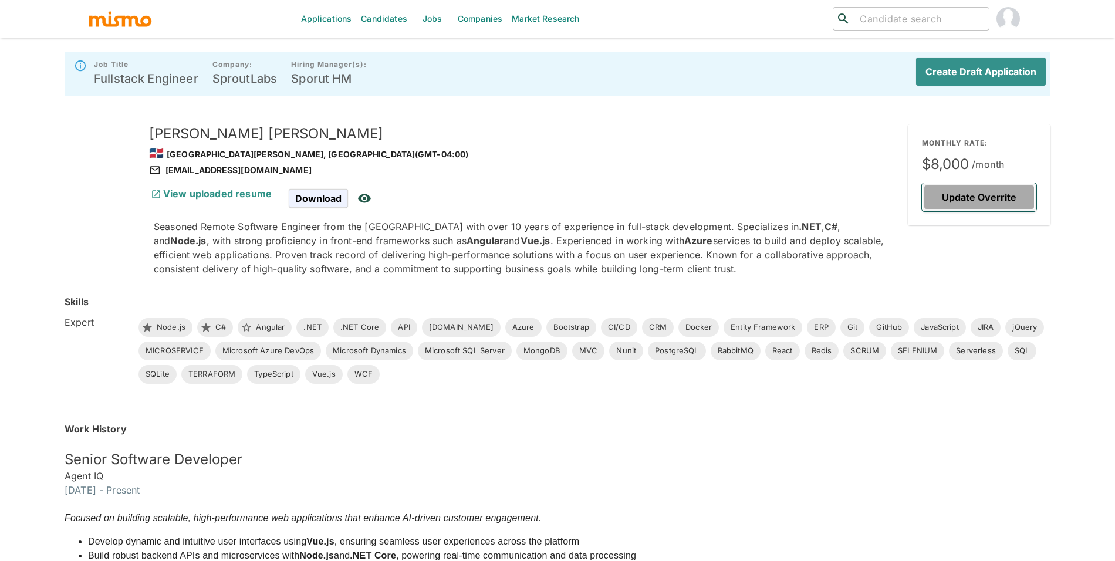
click at [1027, 210] on button "Update Overrite" at bounding box center [979, 197] width 114 height 28
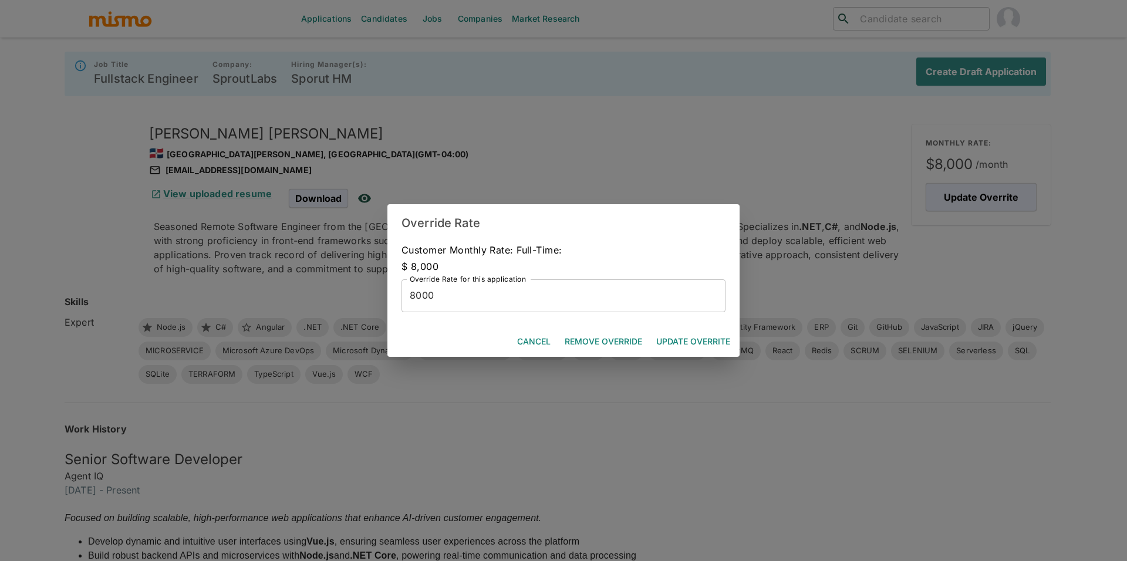
click at [567, 302] on input "8000" at bounding box center [563, 295] width 324 height 33
type input "9000"
click at [668, 348] on button "Update Overrite" at bounding box center [692, 342] width 83 height 22
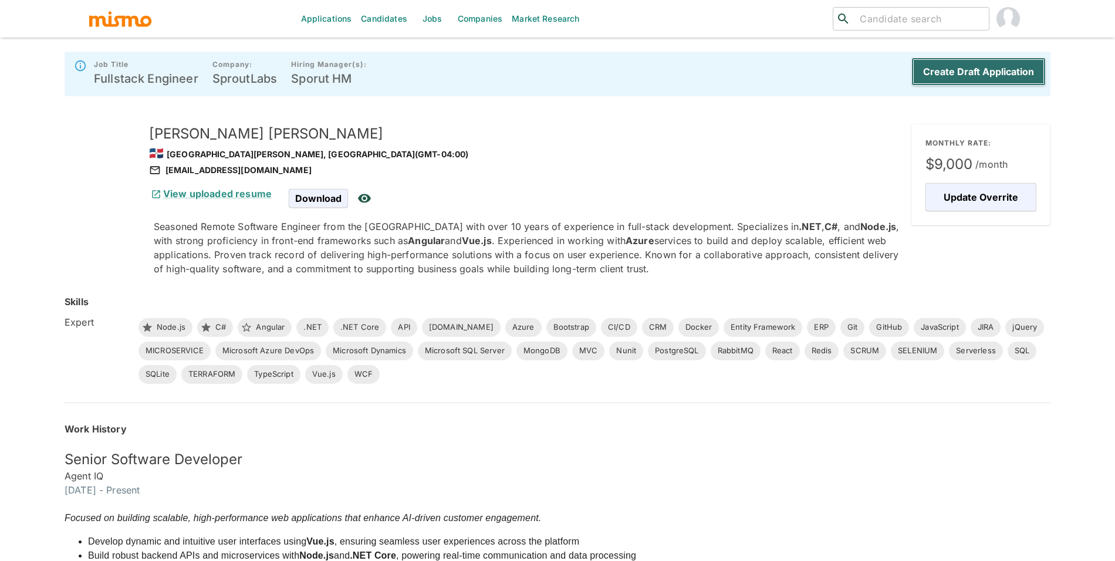
click at [961, 80] on button "Create Draft Application" at bounding box center [978, 72] width 134 height 28
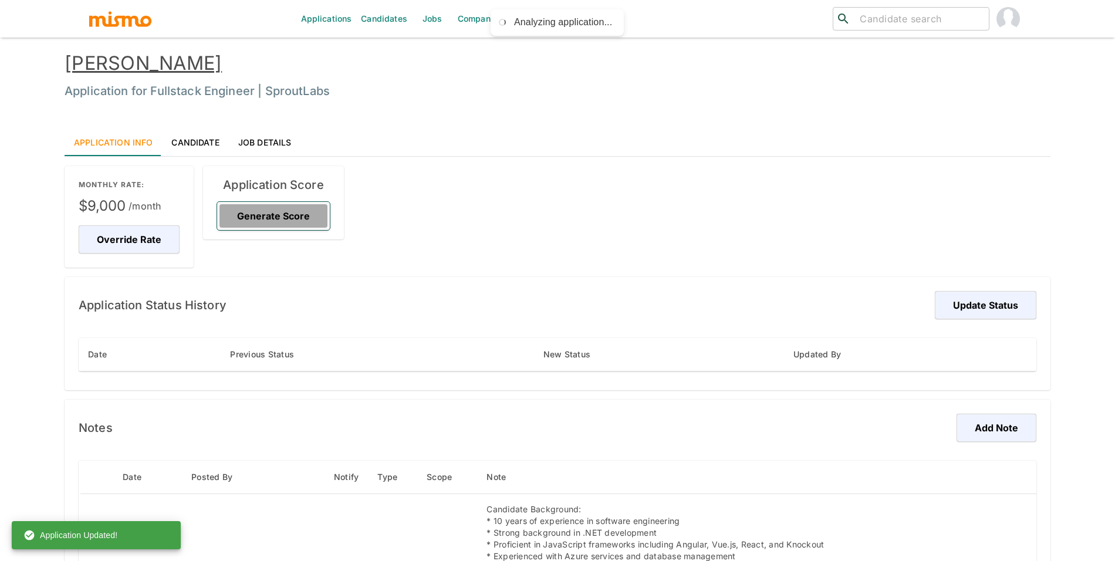
click at [288, 212] on button "Generate Score" at bounding box center [273, 216] width 113 height 28
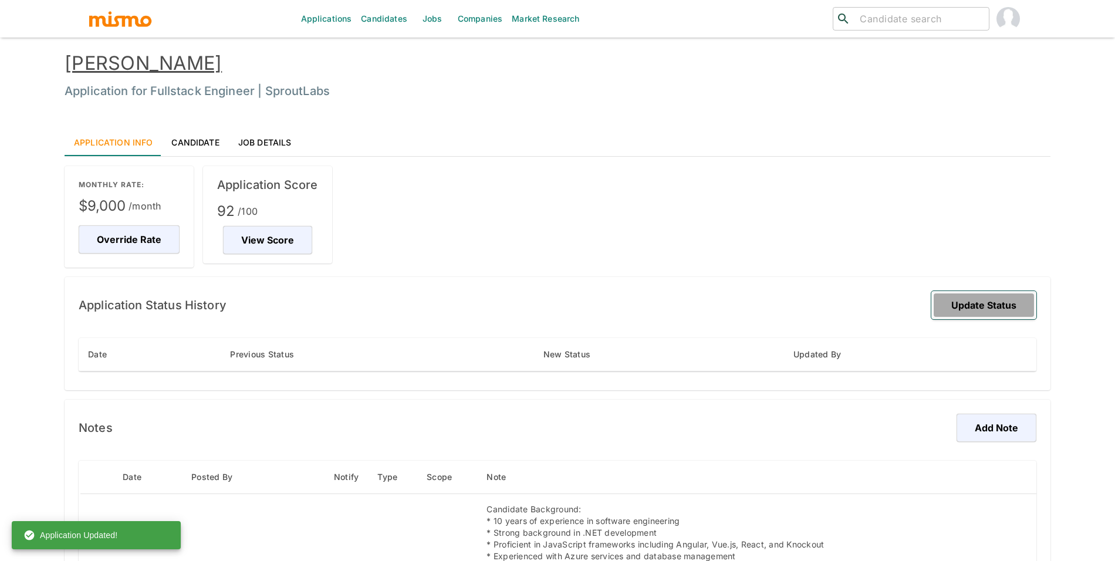
click at [989, 315] on button "Update Status" at bounding box center [983, 305] width 105 height 28
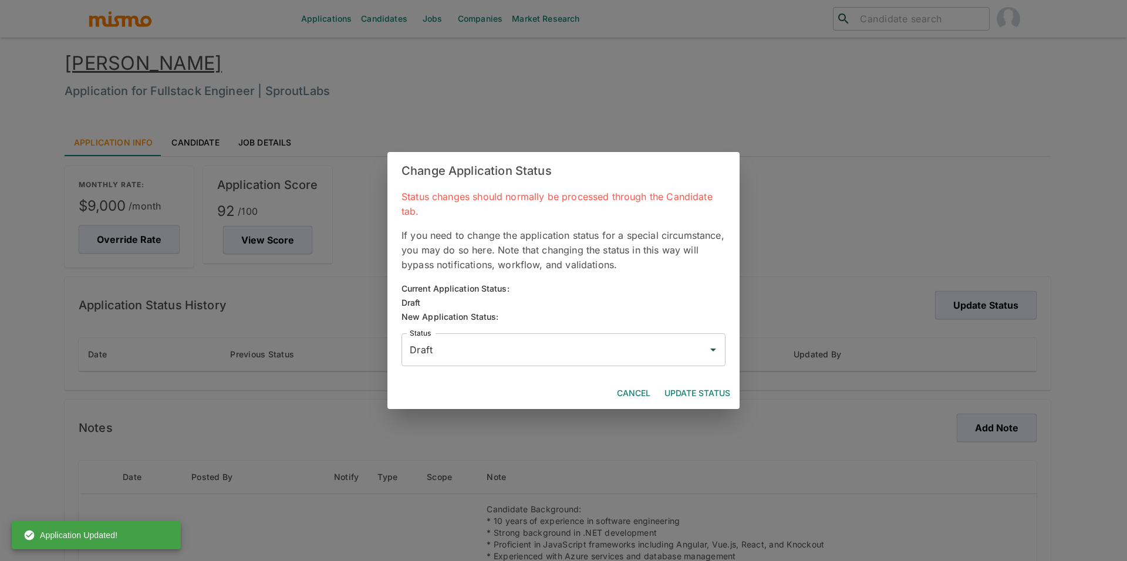
click at [465, 343] on input "Draft" at bounding box center [555, 350] width 296 height 22
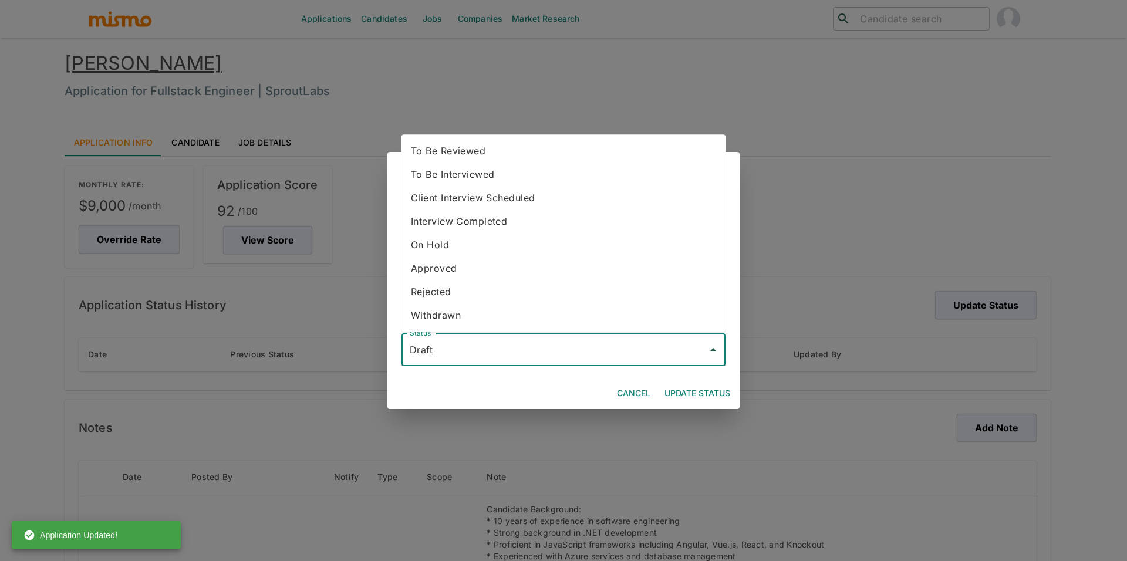
click at [478, 153] on li "To Be Reviewed" at bounding box center [563, 150] width 324 height 23
type input "To Be Reviewed"
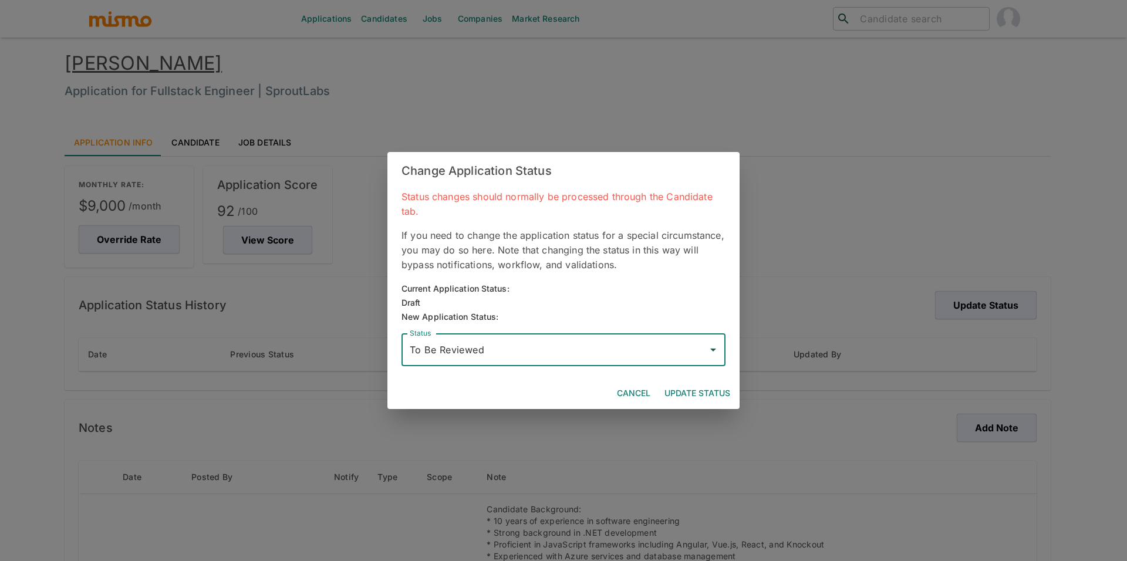
click at [698, 388] on button "Update Status" at bounding box center [697, 394] width 75 height 22
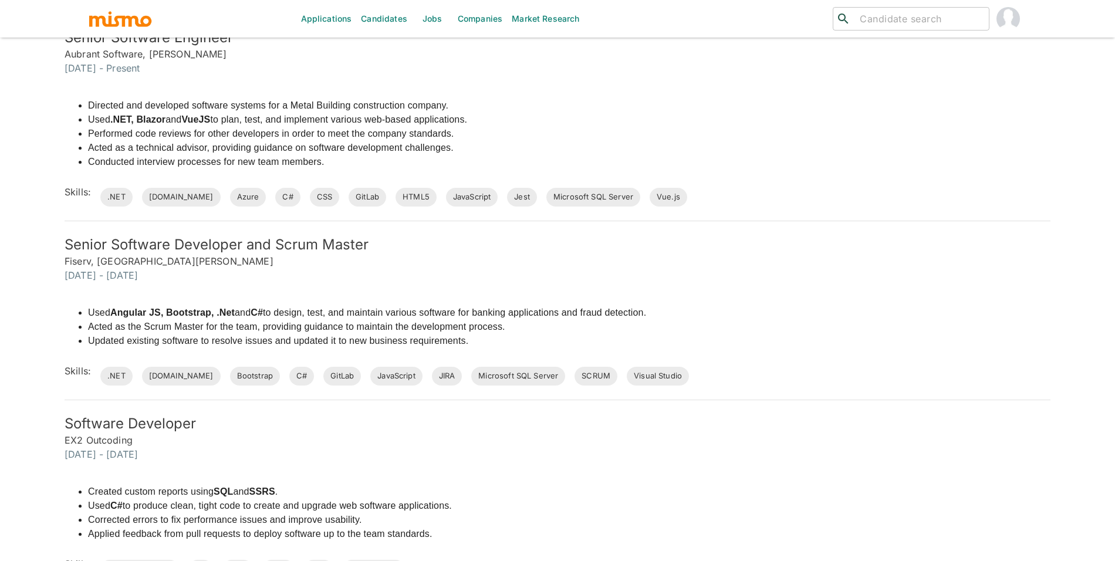
scroll to position [476, 0]
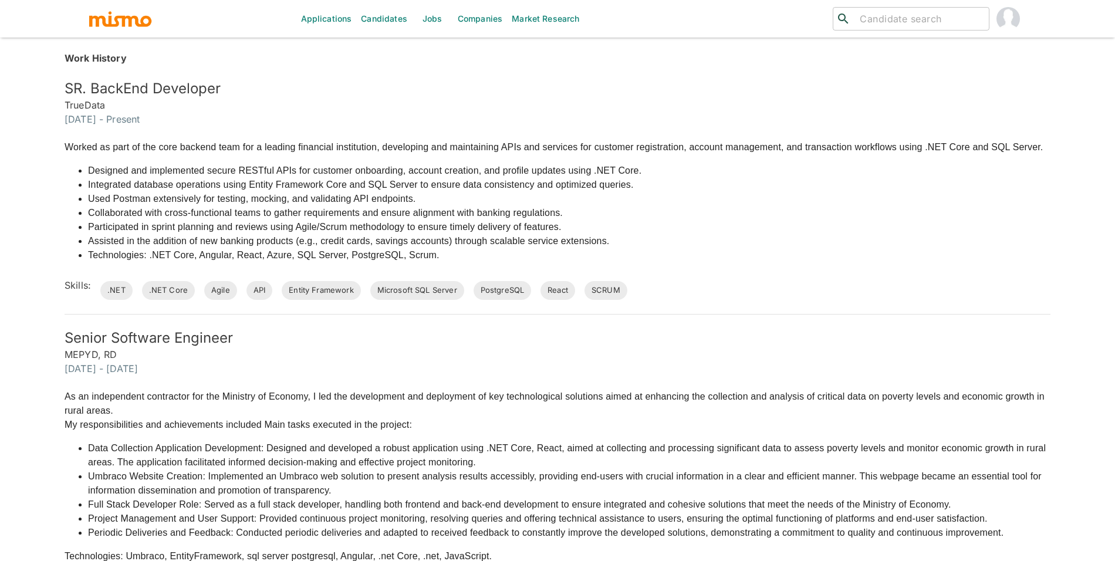
scroll to position [453, 0]
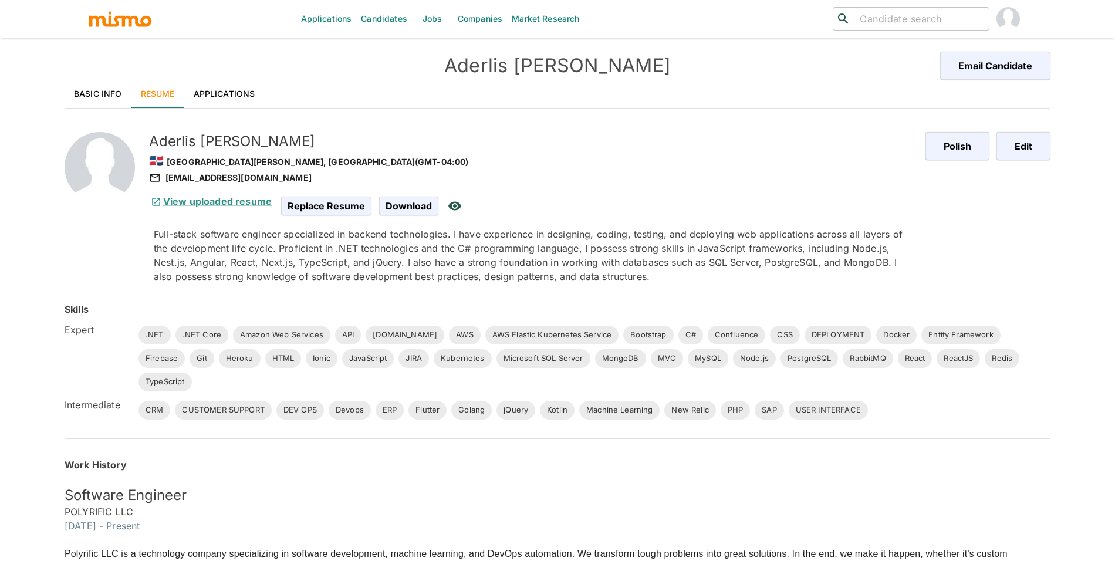
click at [219, 88] on link "Applications" at bounding box center [224, 94] width 80 height 28
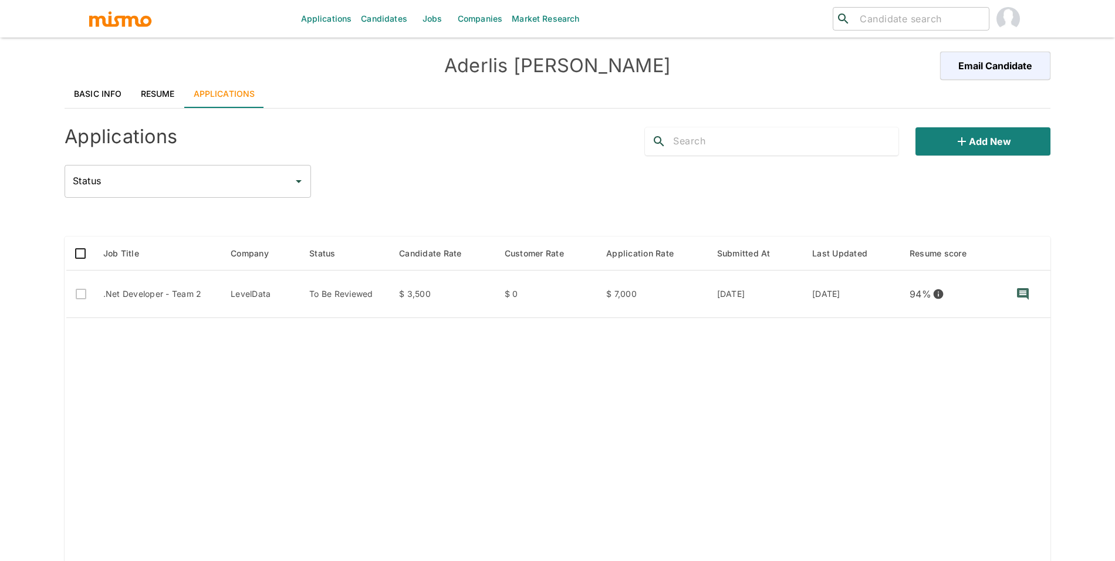
click at [158, 93] on link "Resume" at bounding box center [157, 94] width 53 height 28
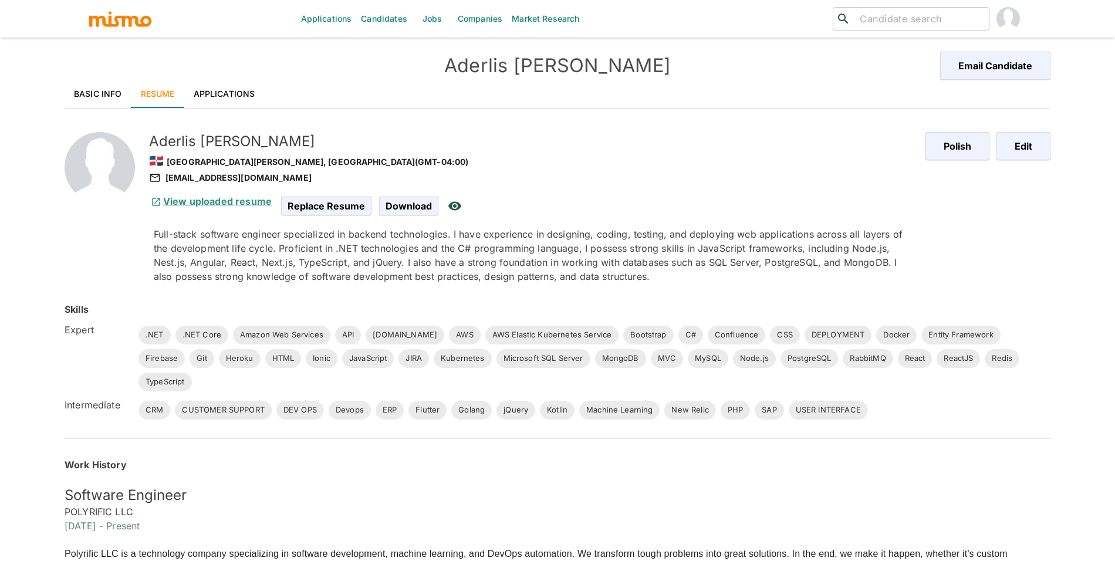
click at [232, 87] on link "Applications" at bounding box center [224, 94] width 80 height 28
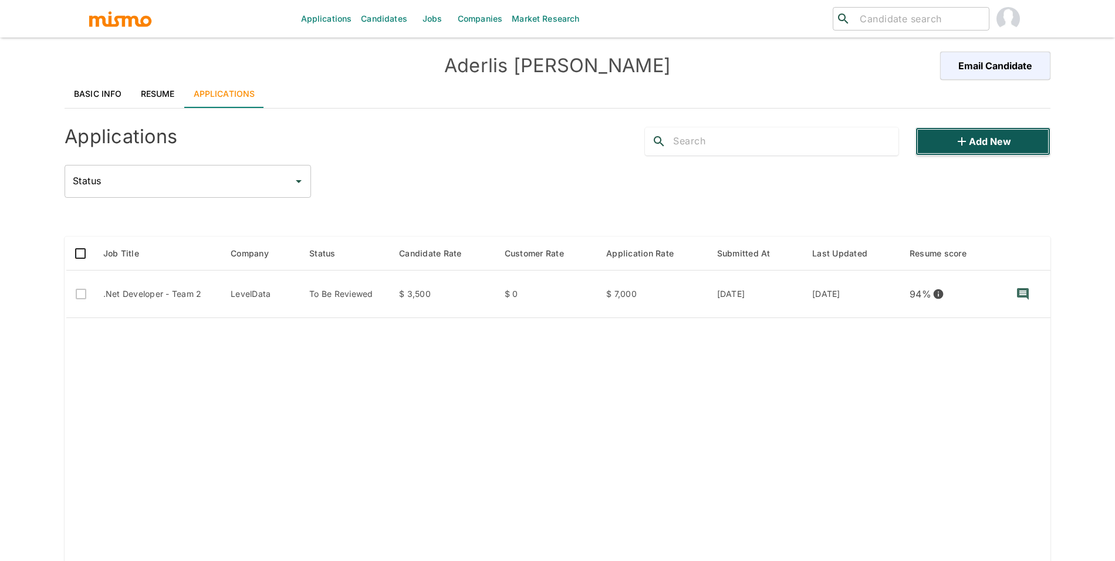
click at [990, 133] on button "Add new" at bounding box center [982, 141] width 135 height 28
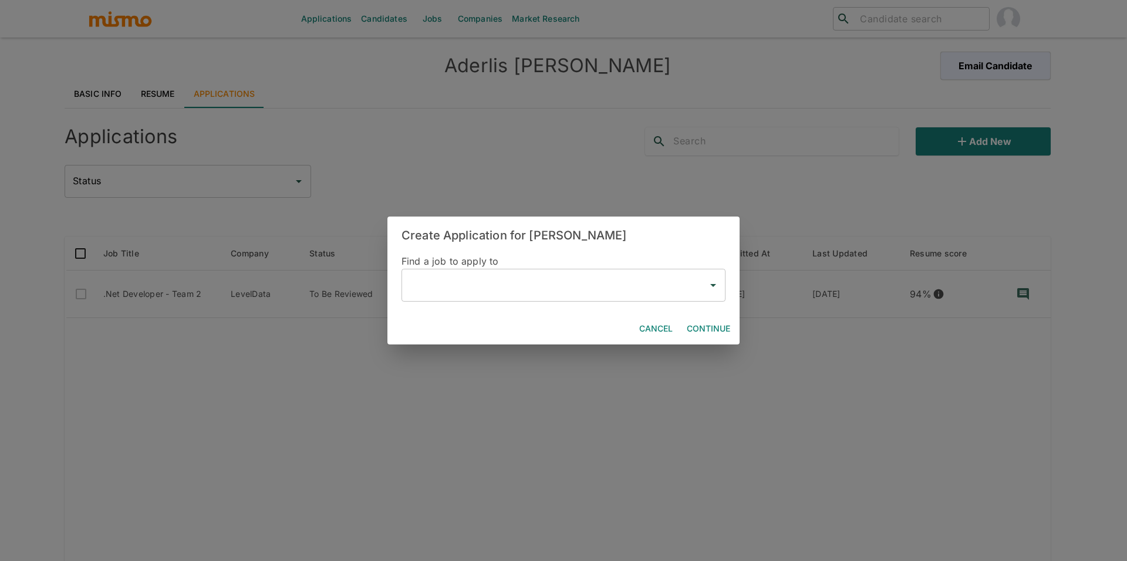
click at [563, 290] on input "text" at bounding box center [555, 285] width 296 height 22
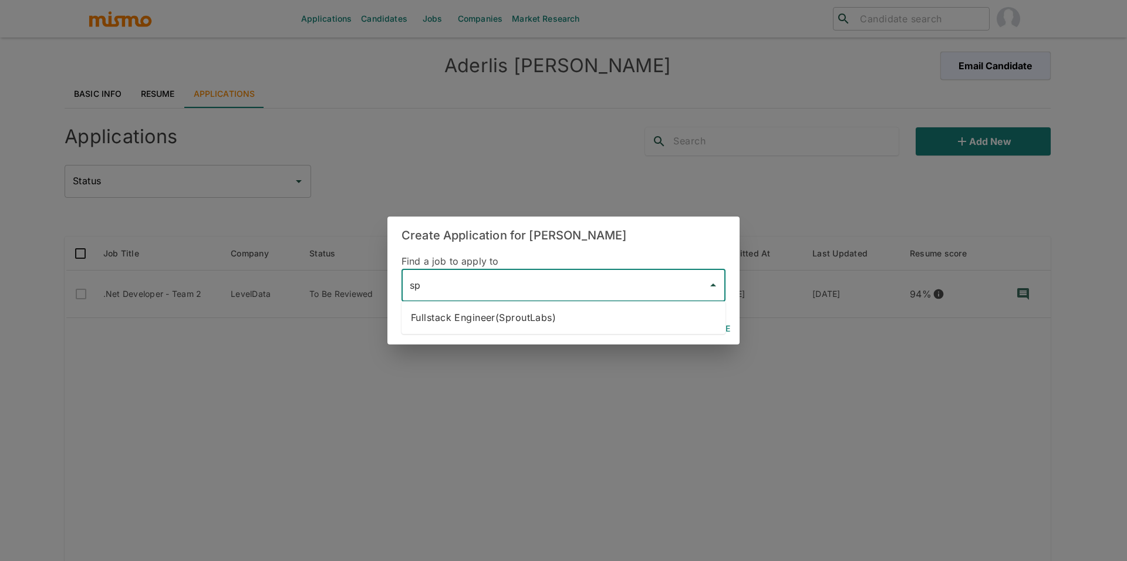
click at [601, 320] on li "Fullstack Engineer(SproutLabs)" at bounding box center [563, 317] width 324 height 23
type input "Fullstack Engineer(SproutLabs)"
click at [700, 325] on button "Continue" at bounding box center [708, 329] width 53 height 22
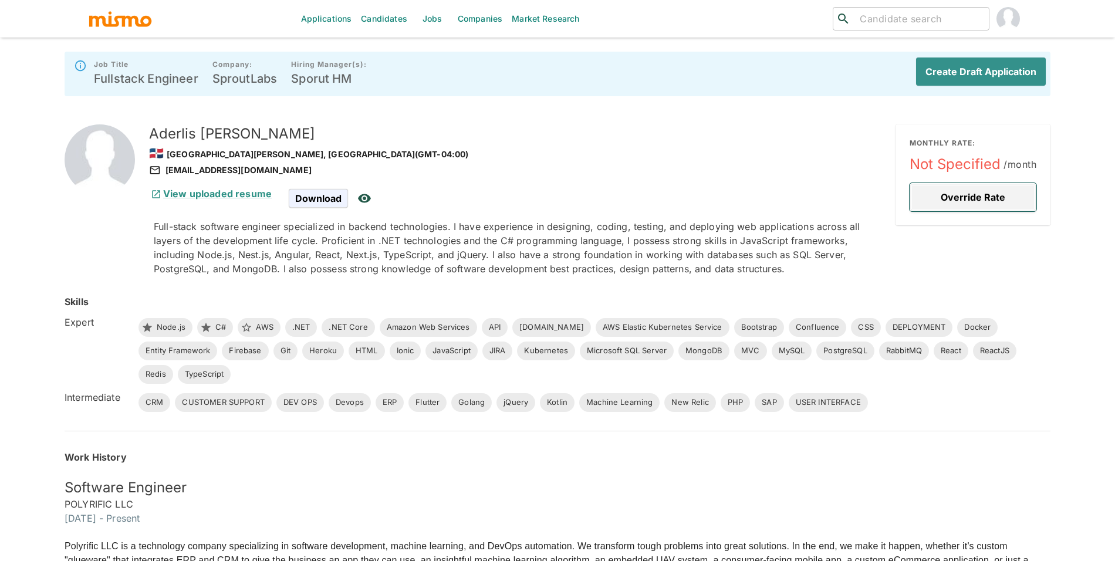
click at [989, 194] on button "Override Rate" at bounding box center [972, 197] width 127 height 28
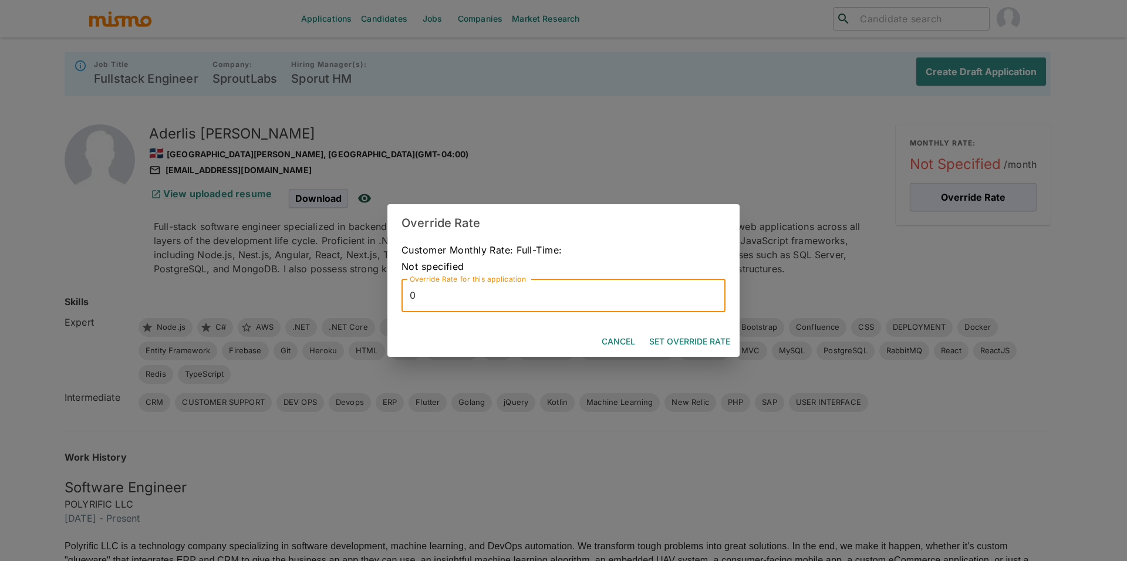
click at [616, 306] on input "0" at bounding box center [563, 295] width 324 height 33
type input "7"
type input "6"
type input "7"
type input "6500"
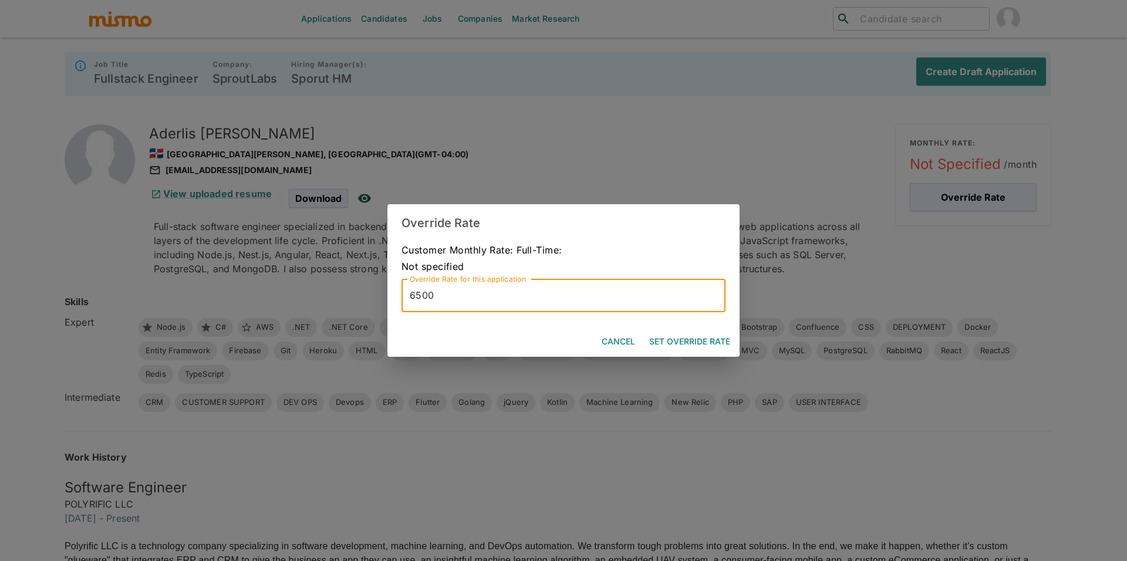
click at [699, 343] on button "Set Override Rate" at bounding box center [689, 342] width 90 height 22
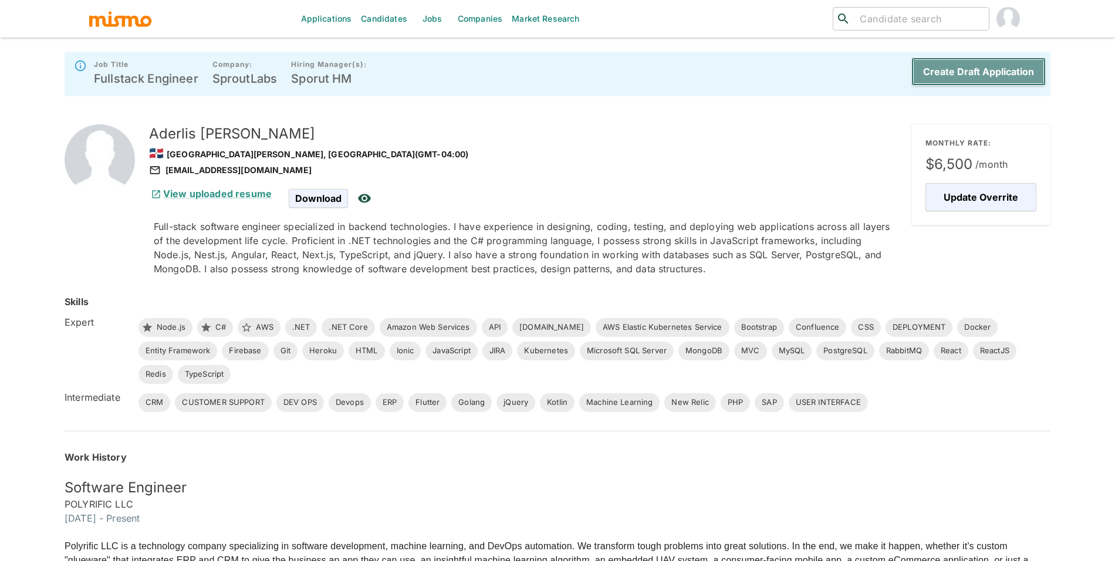
click at [953, 83] on button "Create Draft Application" at bounding box center [978, 72] width 134 height 28
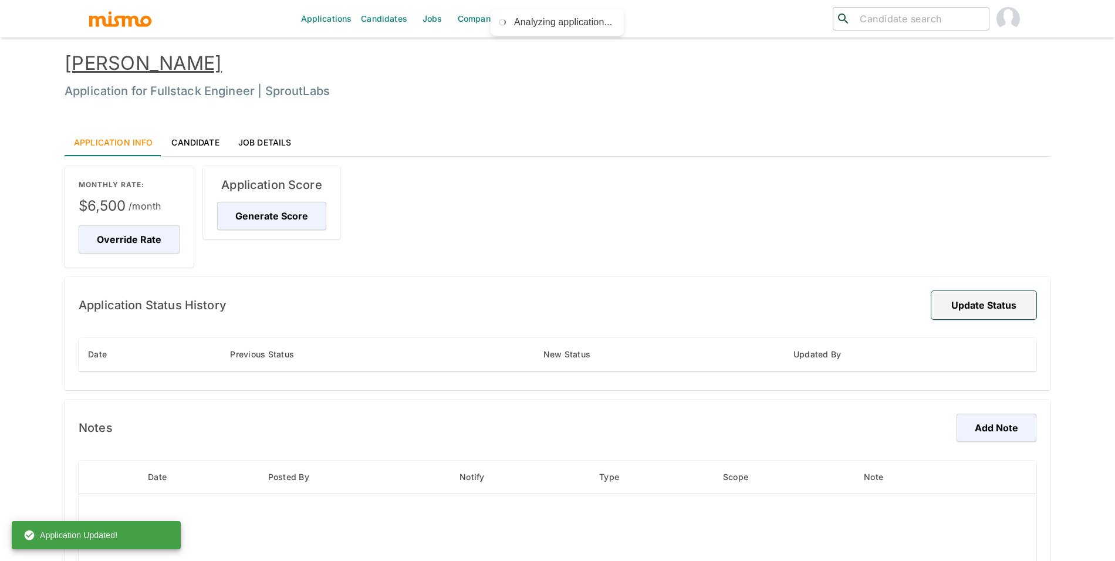
click at [986, 307] on button "Update Status" at bounding box center [983, 305] width 105 height 28
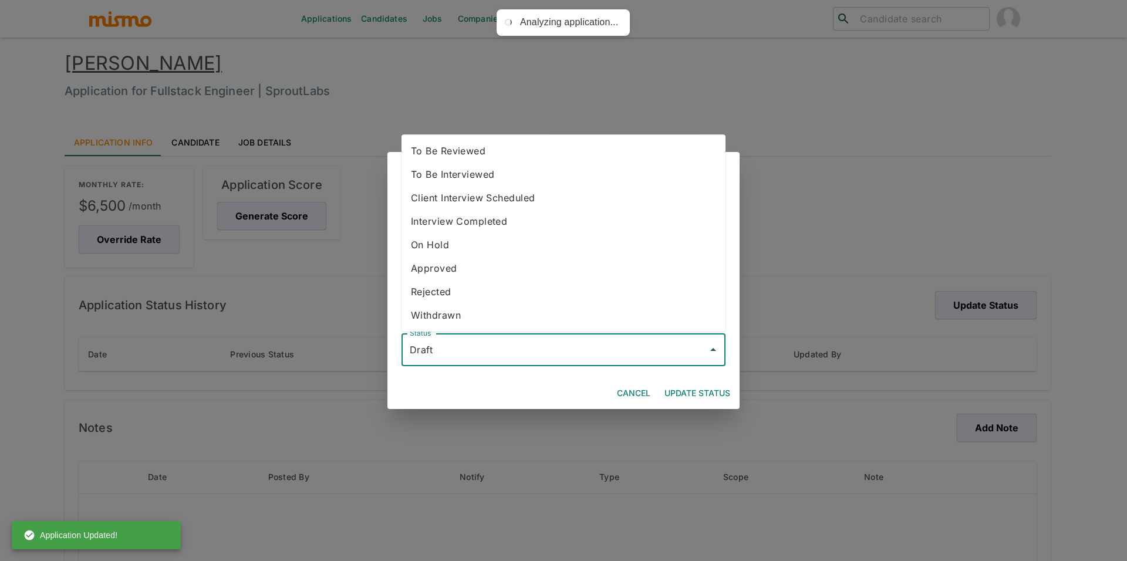
click at [543, 340] on input "Draft" at bounding box center [555, 350] width 296 height 22
click at [505, 154] on li "To Be Reviewed" at bounding box center [563, 150] width 324 height 23
type input "To Be Reviewed"
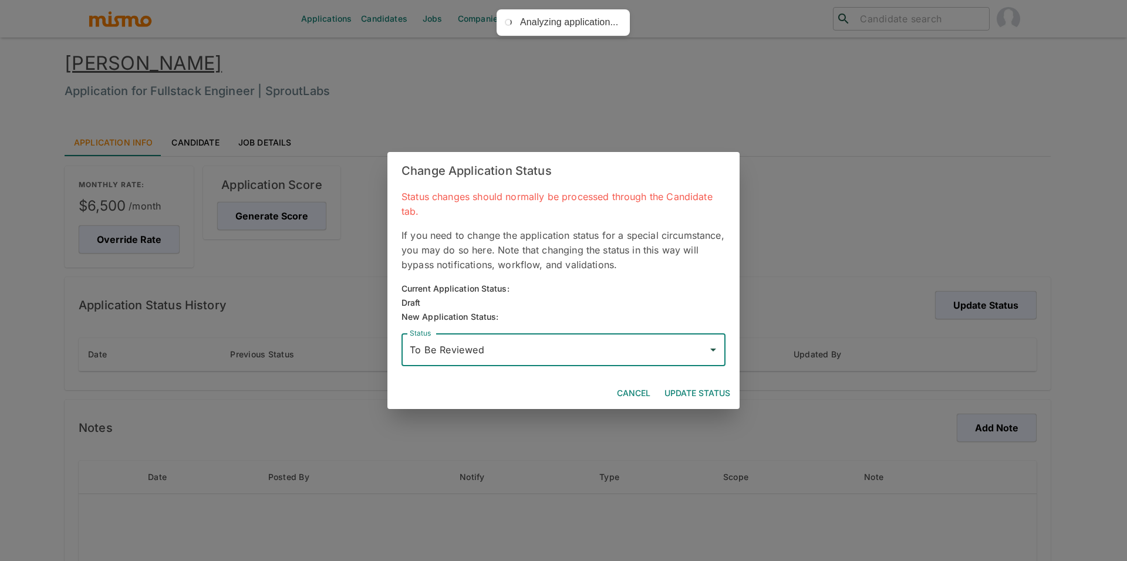
click at [712, 391] on button "Update Status" at bounding box center [697, 394] width 75 height 22
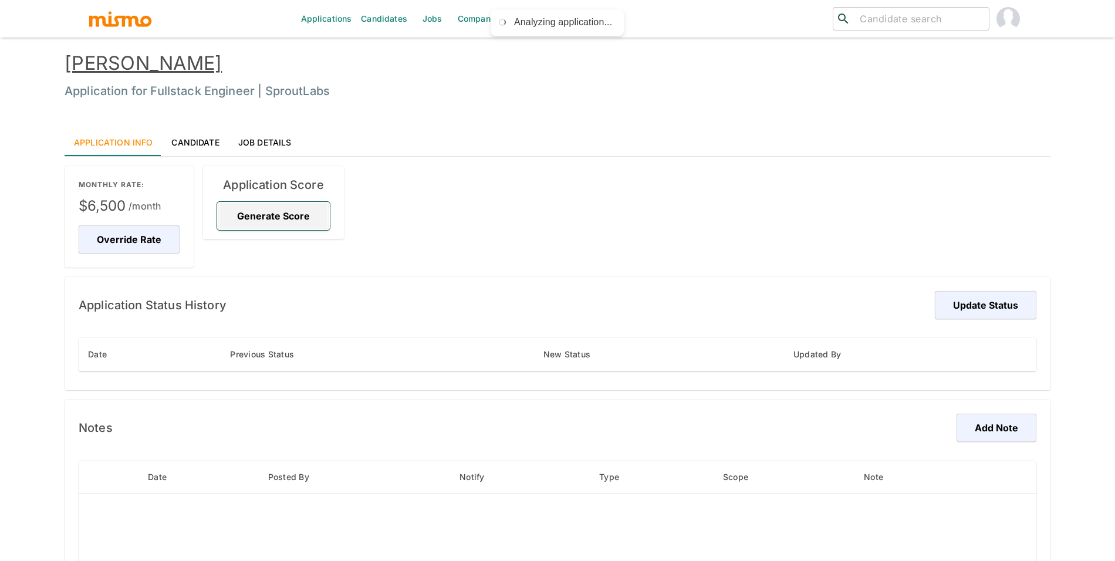
click at [289, 217] on button "Generate Score" at bounding box center [273, 216] width 113 height 28
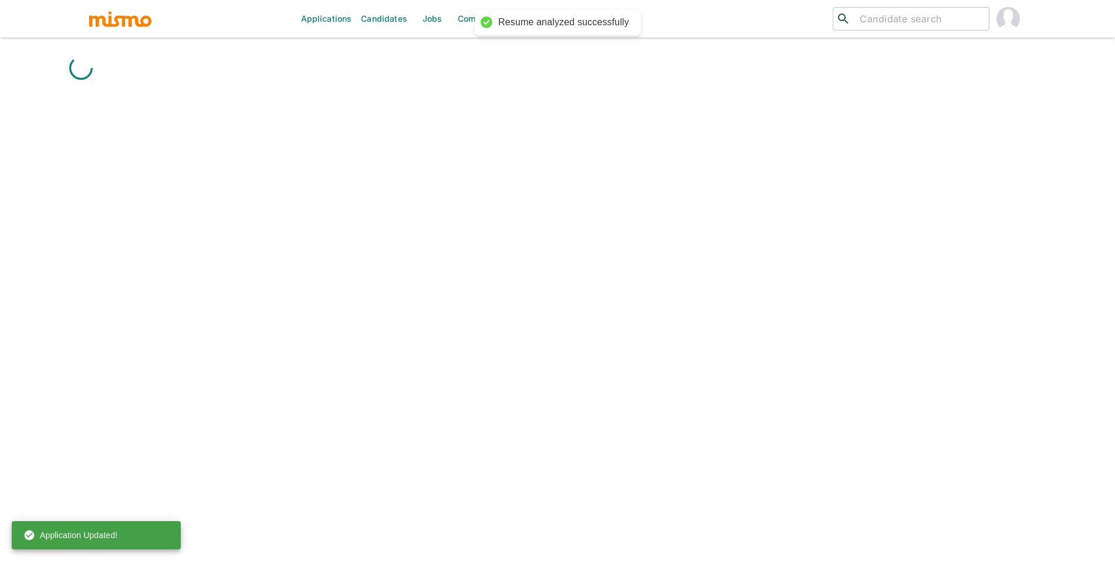
click at [999, 300] on div "Applications Candidates Jobs Companies Market Research ​ ​" at bounding box center [558, 294] width 986 height 561
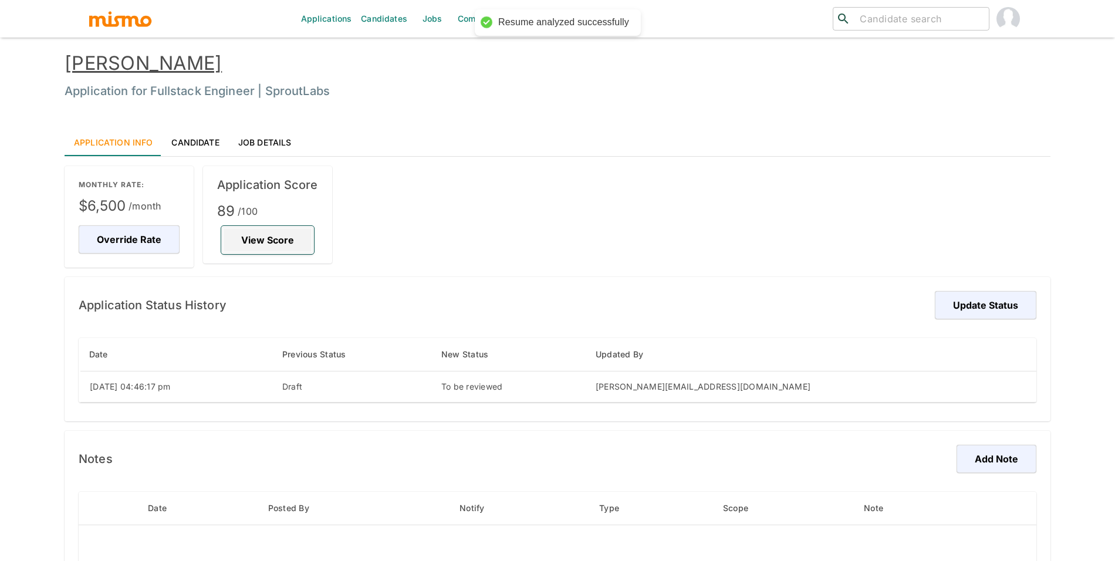
click at [283, 229] on button "View Score" at bounding box center [267, 240] width 93 height 28
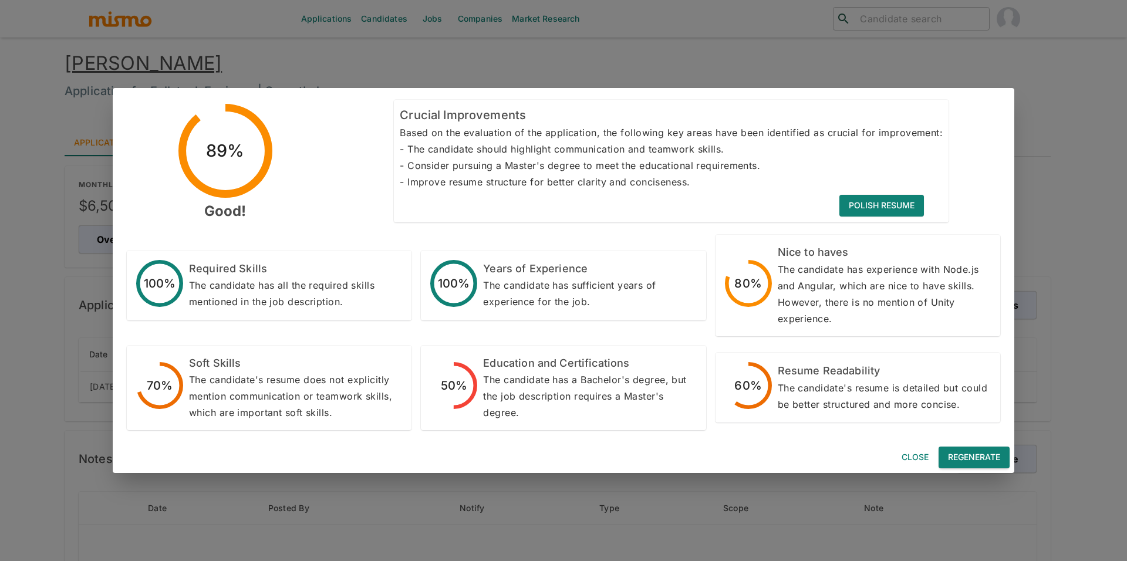
click at [962, 460] on button "Regenerate" at bounding box center [973, 458] width 71 height 22
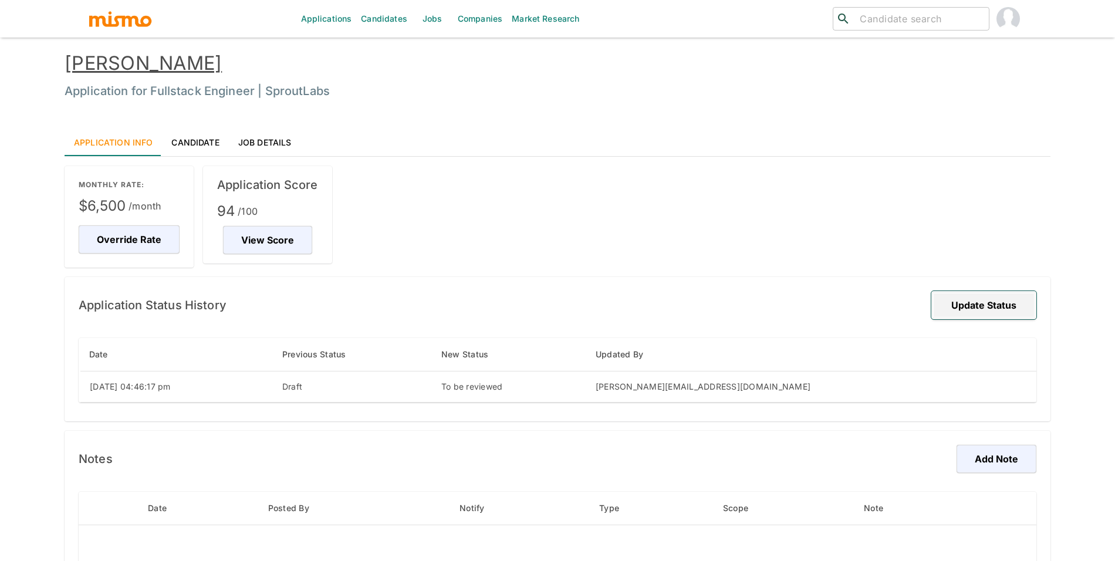
click at [962, 308] on button "Update Status" at bounding box center [983, 305] width 105 height 28
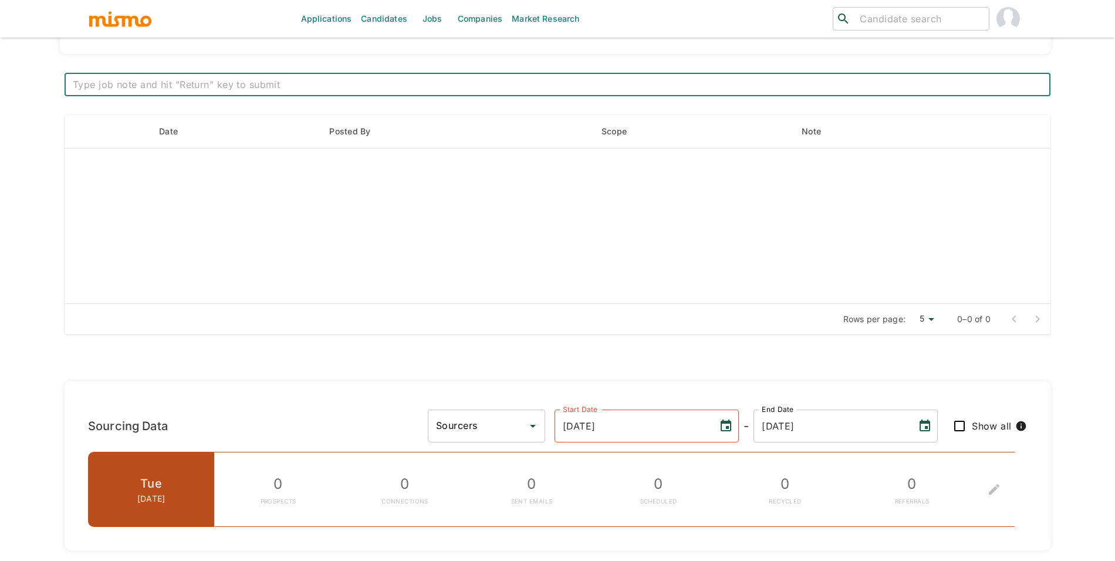
scroll to position [534, 0]
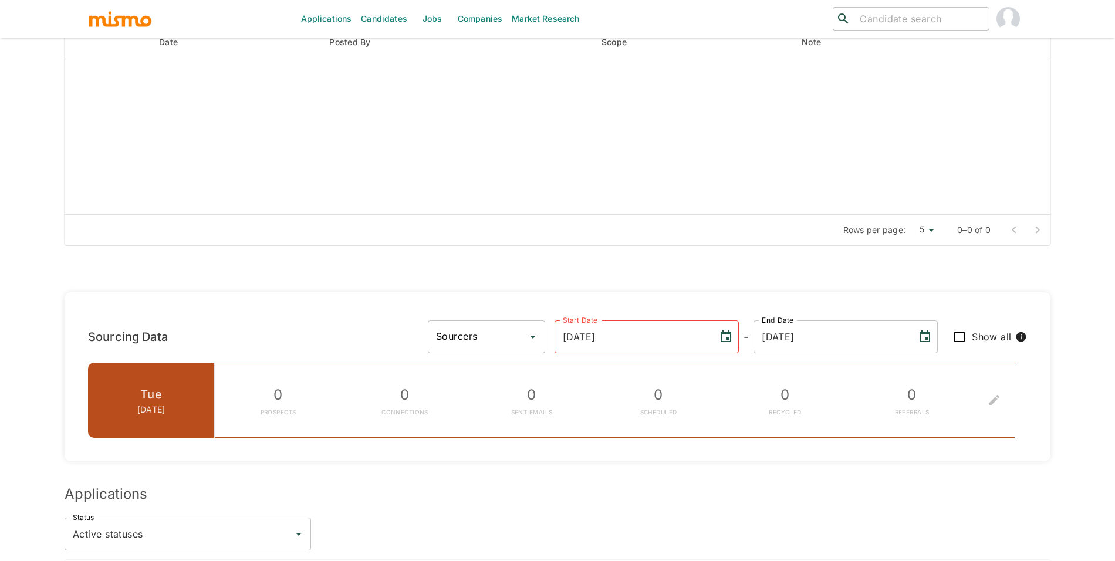
drag, startPoint x: 1114, startPoint y: 213, endPoint x: 1117, endPoint y: 232, distance: 19.0
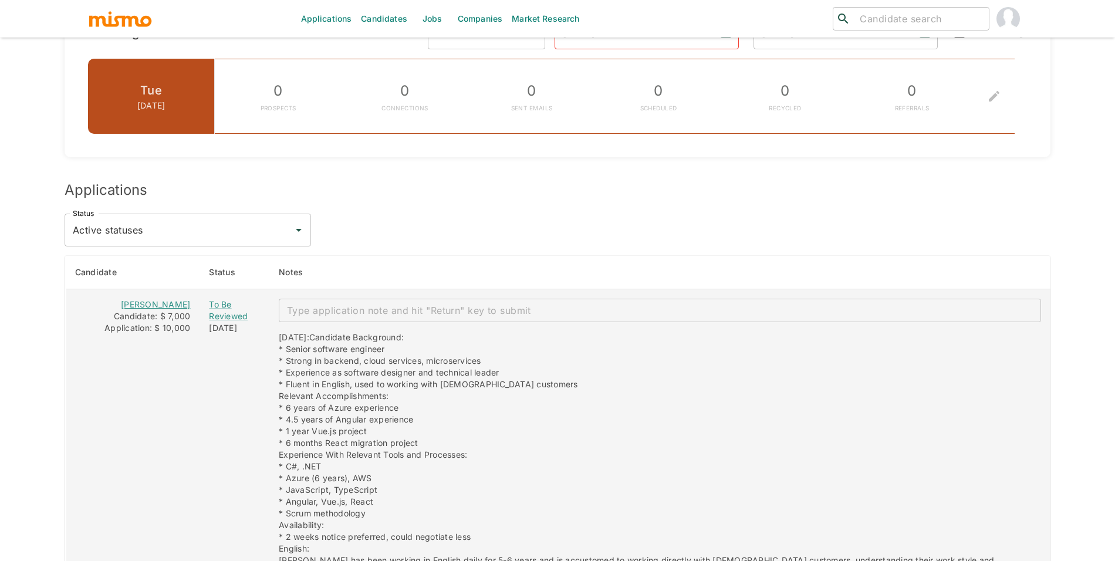
click at [164, 307] on link "Diego Barrios" at bounding box center [155, 304] width 69 height 10
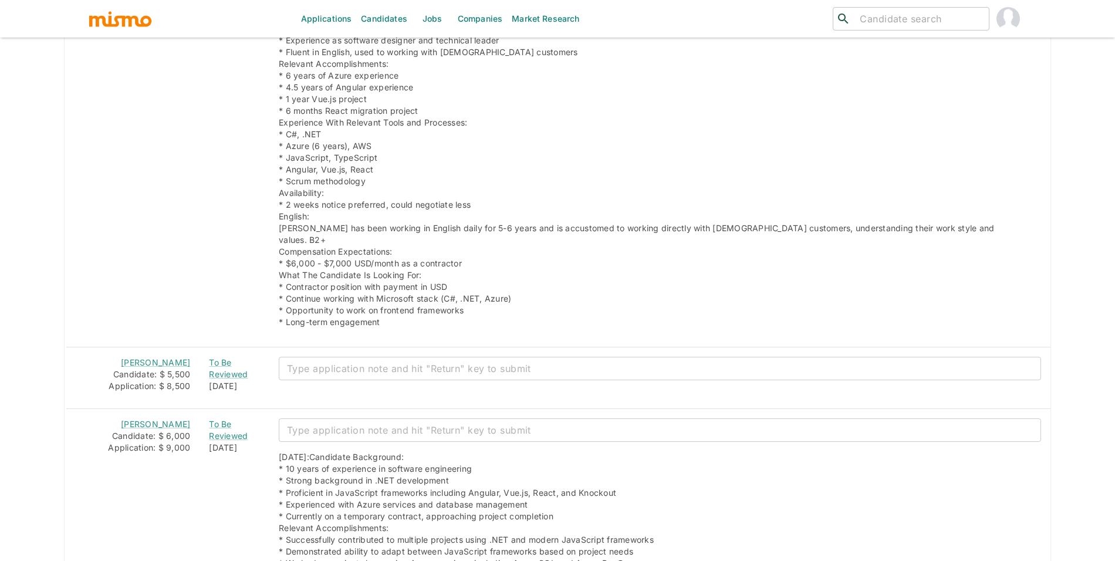
scroll to position [1239, 0]
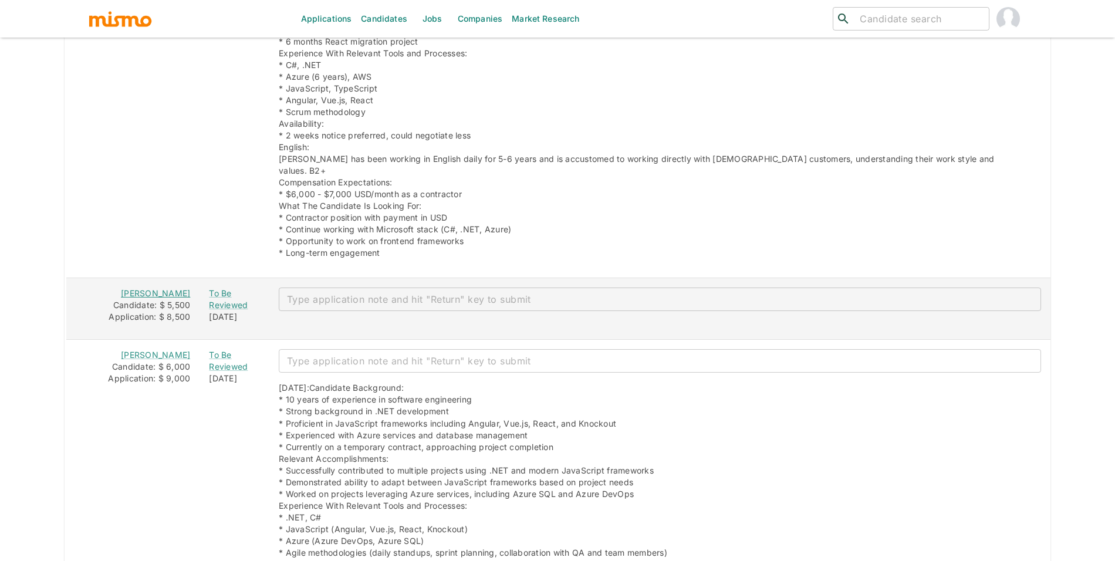
click at [150, 288] on link "Luis Javier" at bounding box center [155, 293] width 69 height 10
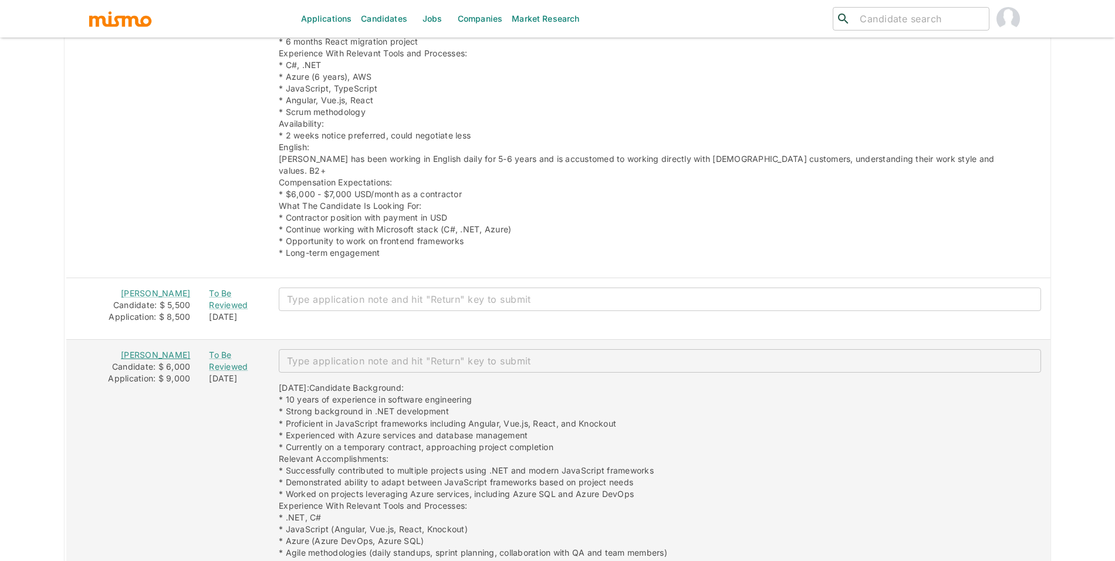
click at [168, 350] on link "Leonel Santiago Báez" at bounding box center [155, 355] width 69 height 10
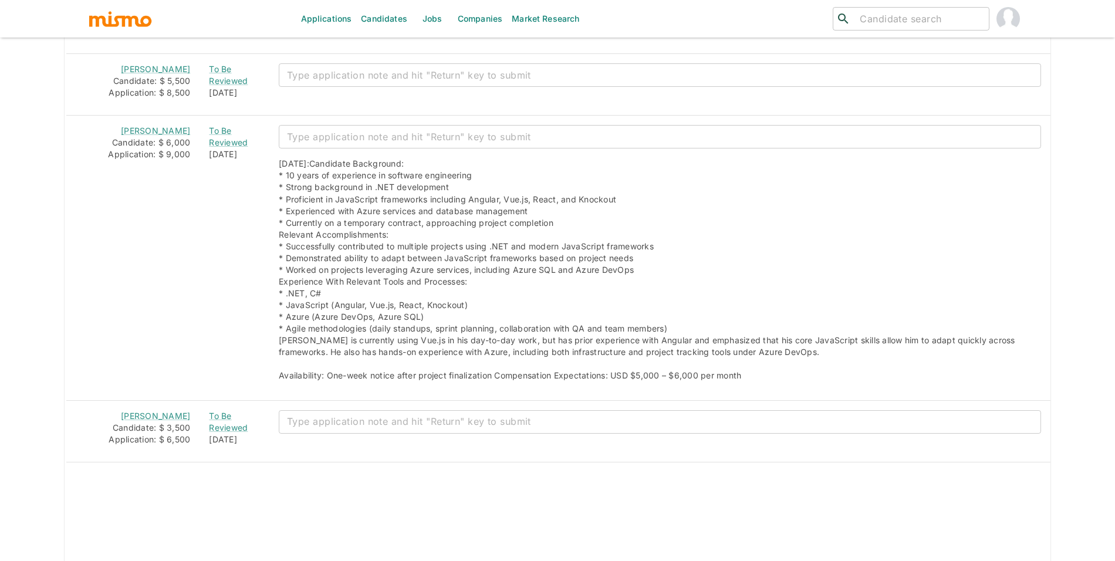
scroll to position [1473, 0]
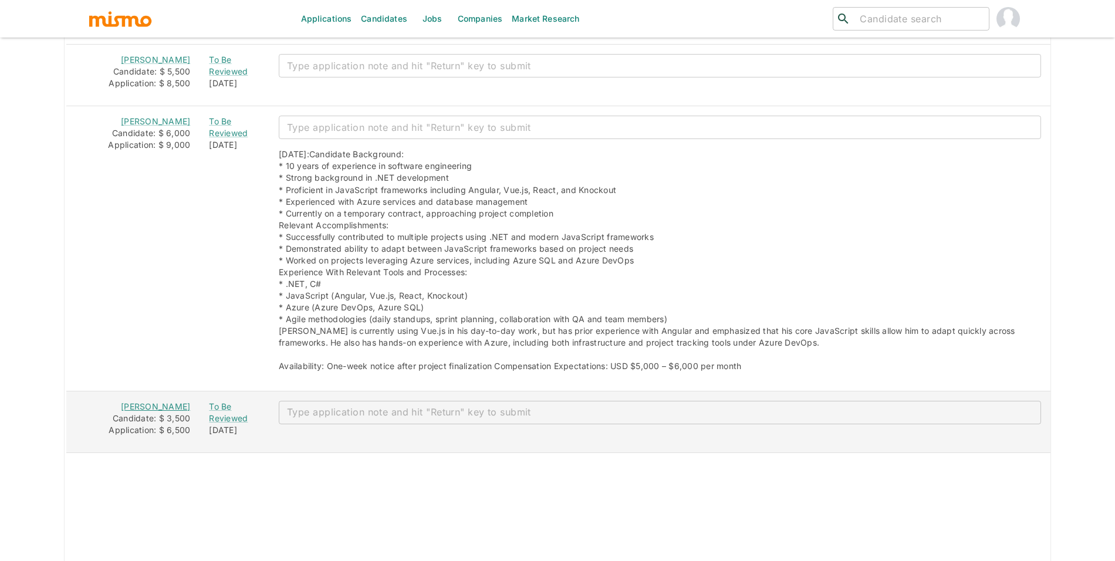
click at [155, 401] on link "[PERSON_NAME]" at bounding box center [155, 406] width 69 height 10
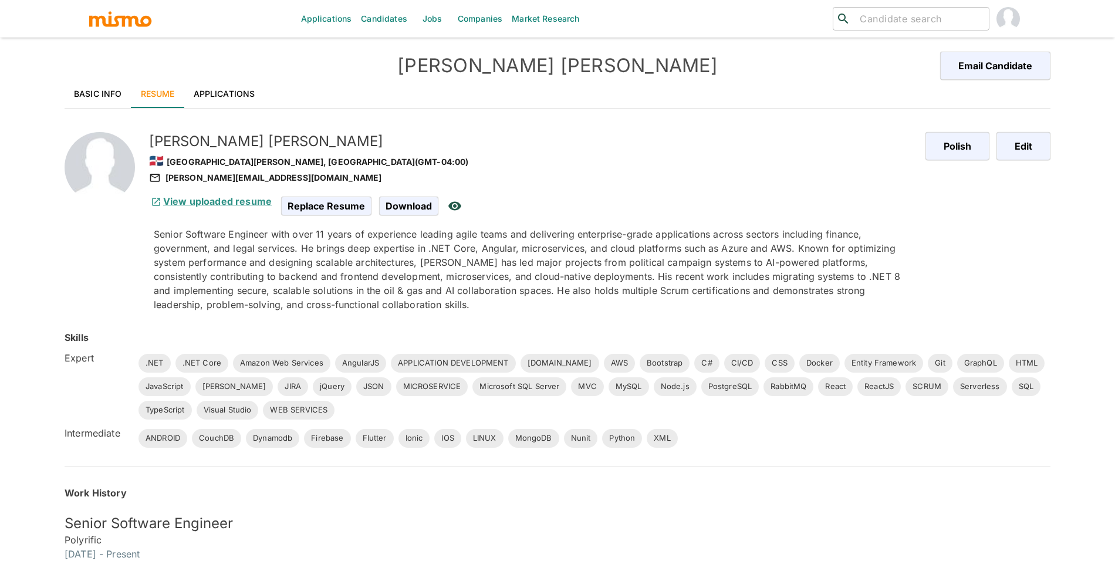
click at [103, 91] on link "Basic Info" at bounding box center [98, 94] width 67 height 28
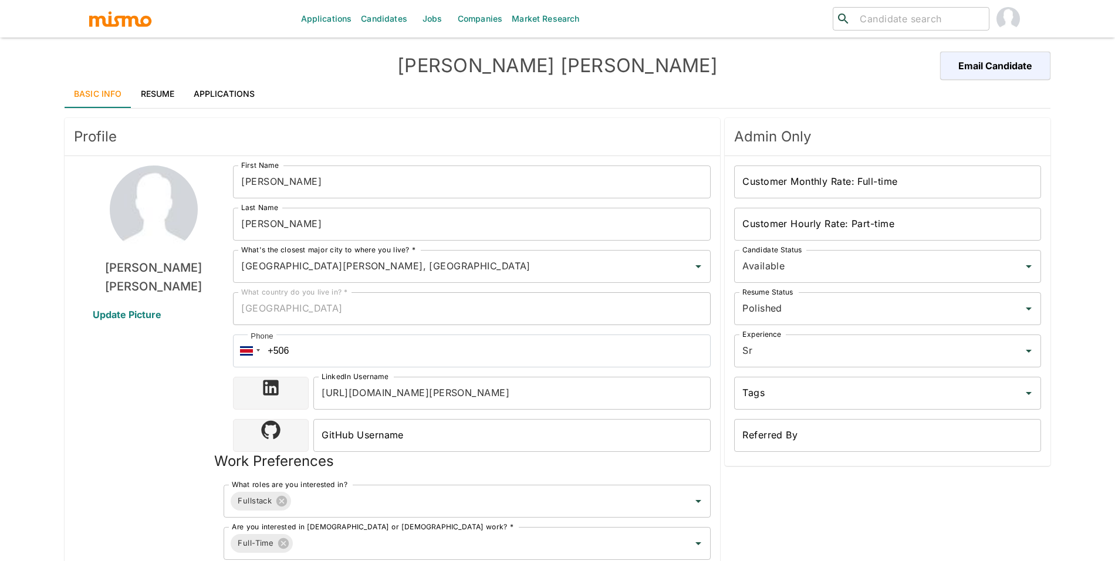
click at [457, 381] on input "[URL][DOMAIN_NAME][PERSON_NAME]" at bounding box center [511, 393] width 397 height 33
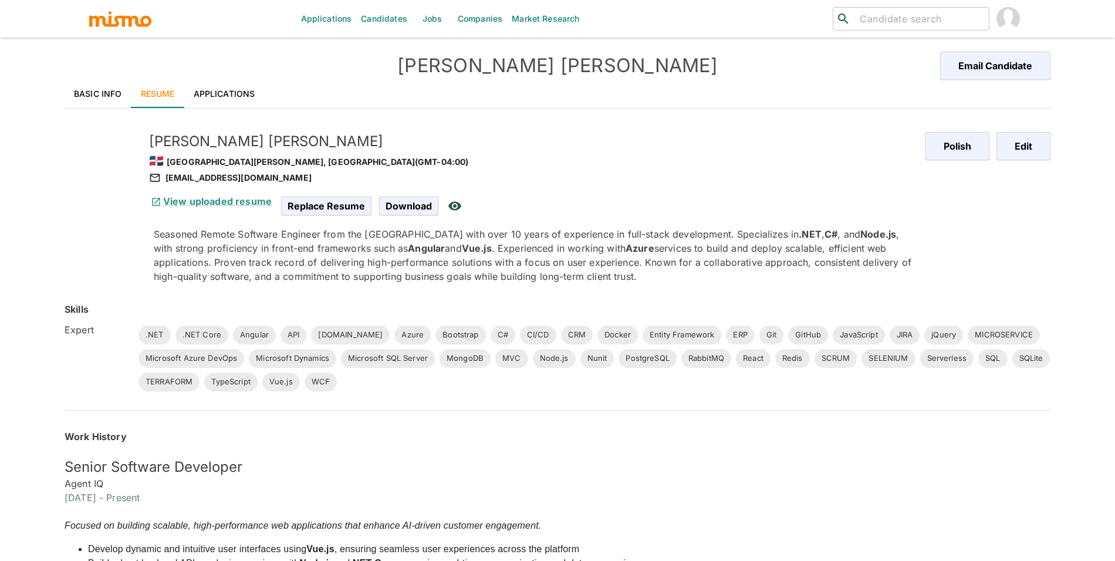
click at [117, 97] on link "Basic Info" at bounding box center [98, 94] width 67 height 28
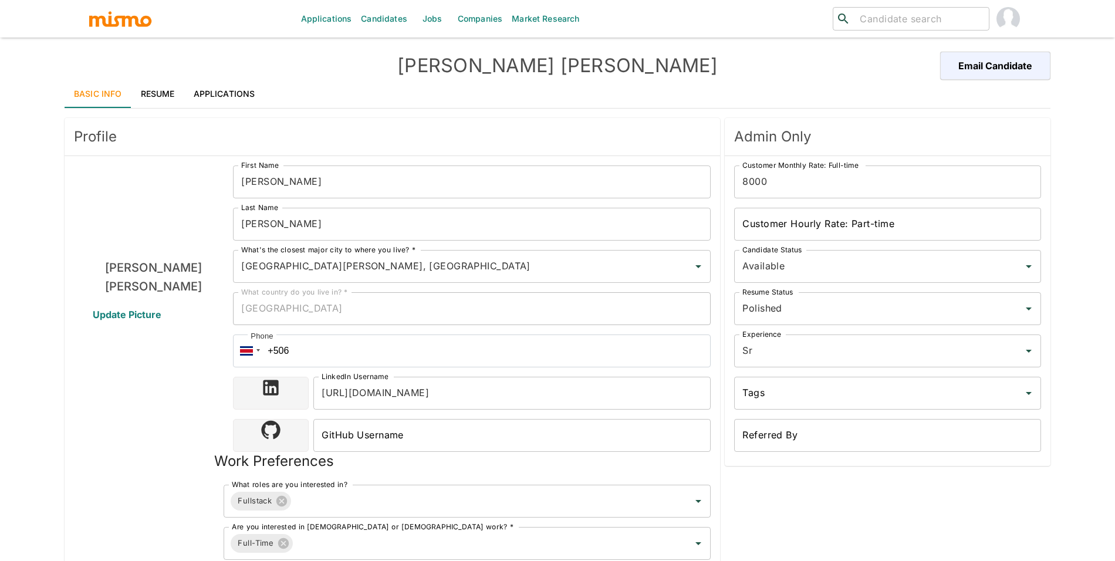
click at [503, 386] on input "[URL][DOMAIN_NAME]" at bounding box center [511, 393] width 397 height 33
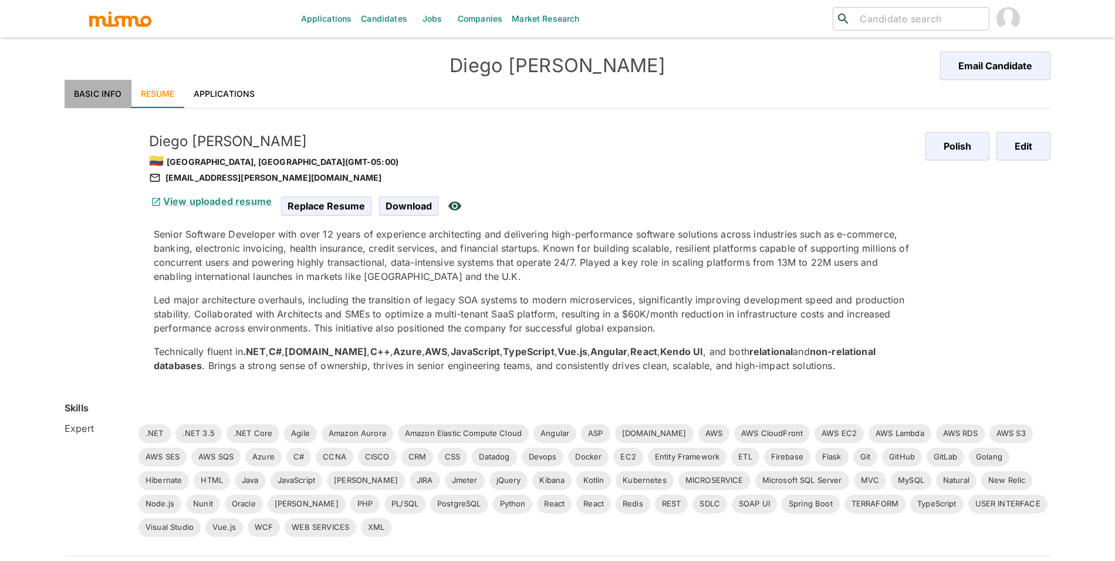
click at [101, 87] on link "Basic Info" at bounding box center [98, 94] width 67 height 28
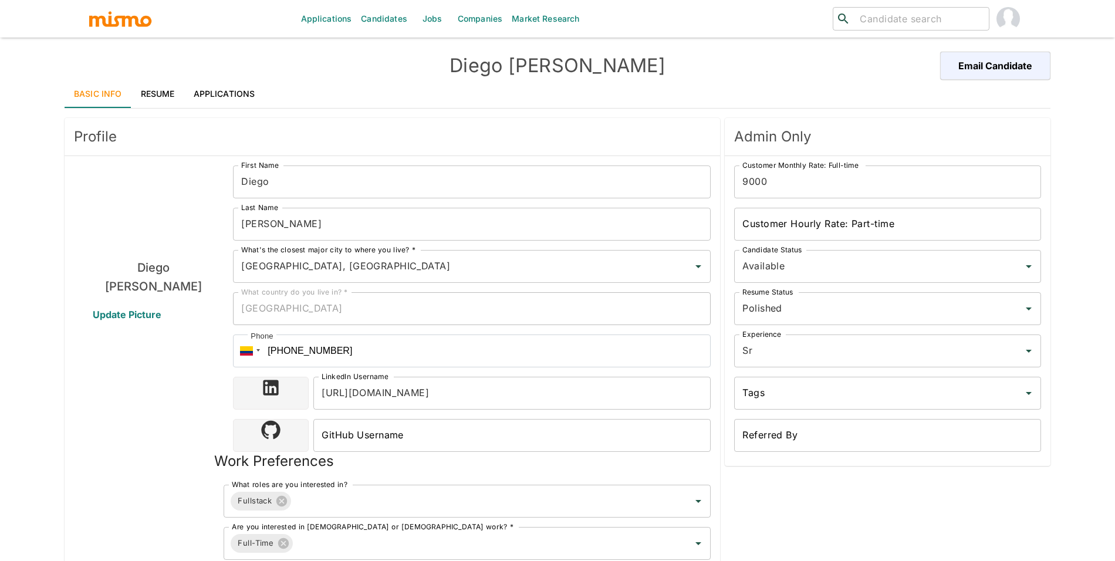
click at [416, 388] on input "https://www.linkedin.com/in/diego-barrios1" at bounding box center [511, 393] width 397 height 33
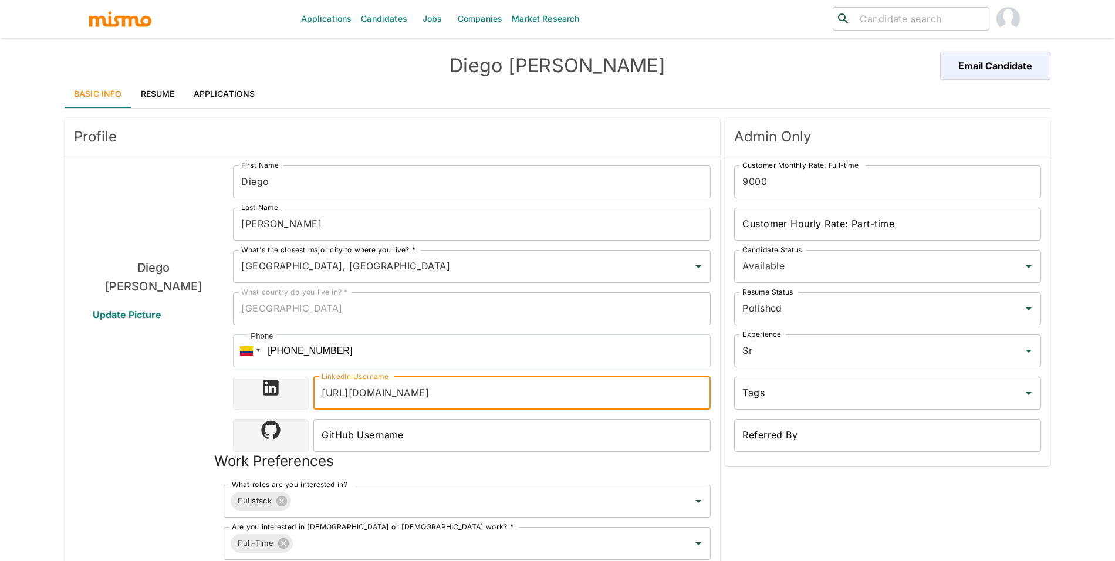
click at [470, 394] on input "https://www.linkedin.com/in/diego-barrios1" at bounding box center [511, 393] width 397 height 33
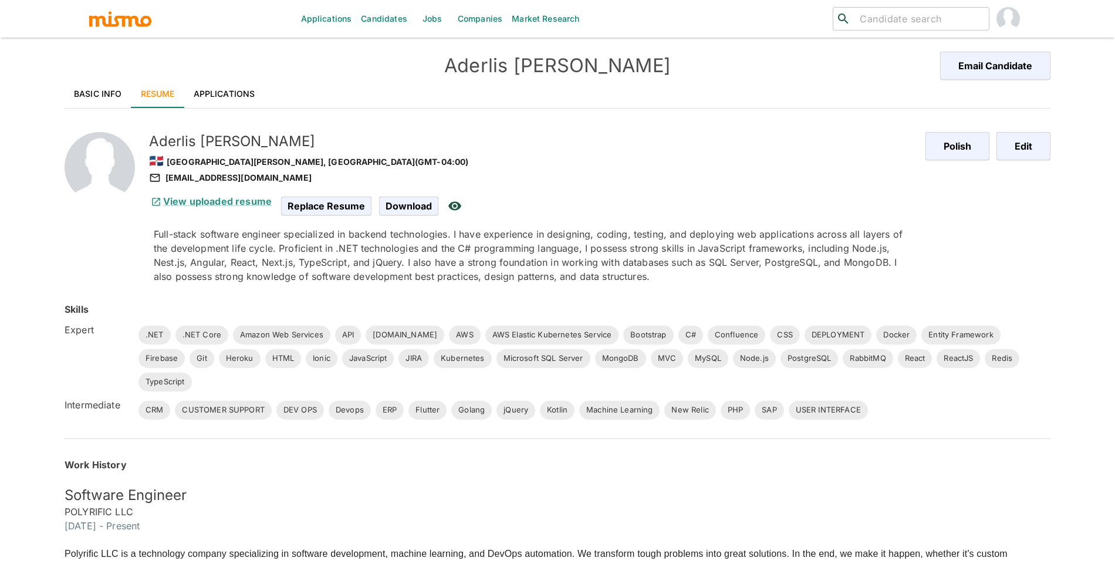
click at [109, 86] on link "Basic Info" at bounding box center [98, 94] width 67 height 28
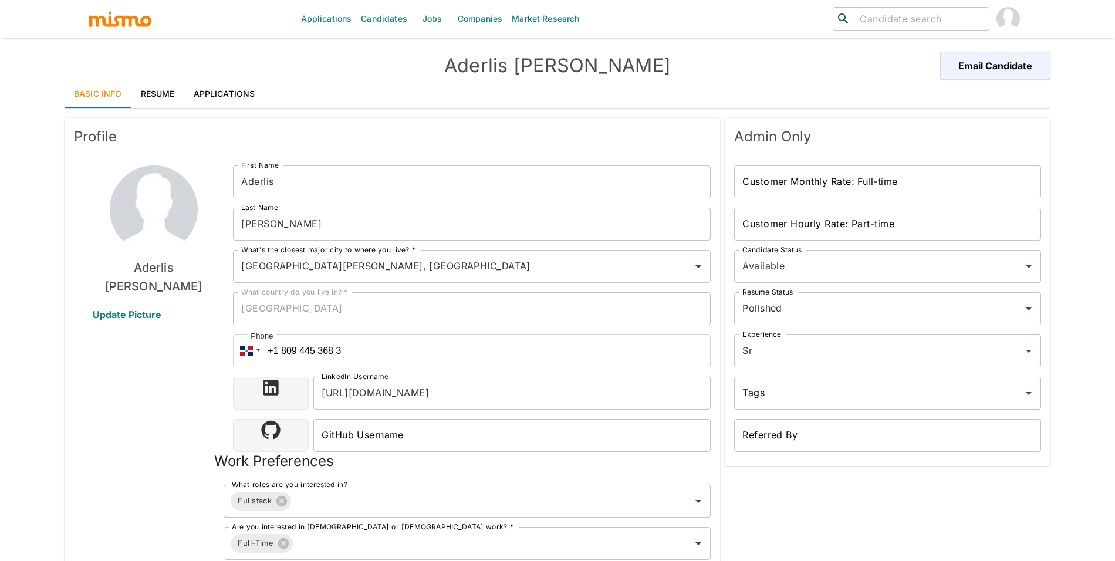
click at [443, 391] on input "[URL][DOMAIN_NAME]" at bounding box center [511, 393] width 397 height 33
click at [209, 92] on link "Applications" at bounding box center [224, 94] width 80 height 28
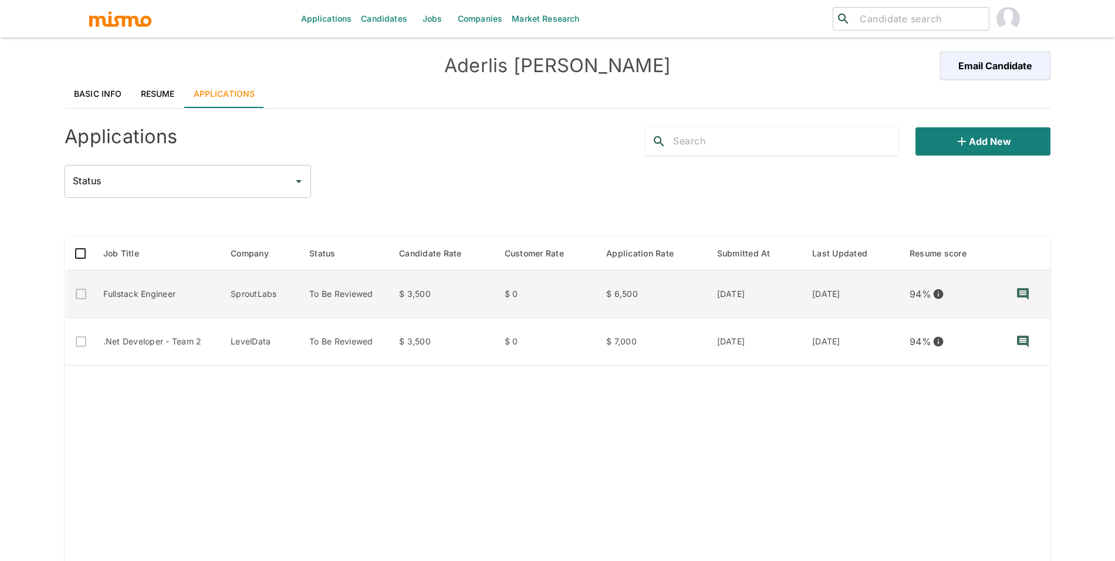
click at [350, 294] on td "To Be Reviewed" at bounding box center [345, 295] width 90 height 48
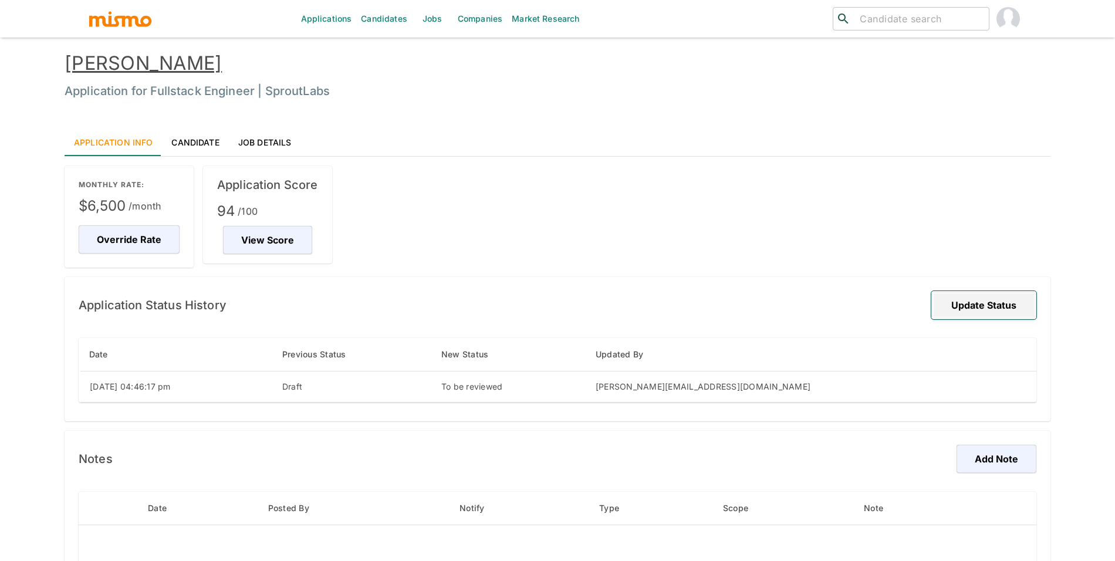
click at [1000, 314] on button "Update Status" at bounding box center [983, 305] width 105 height 28
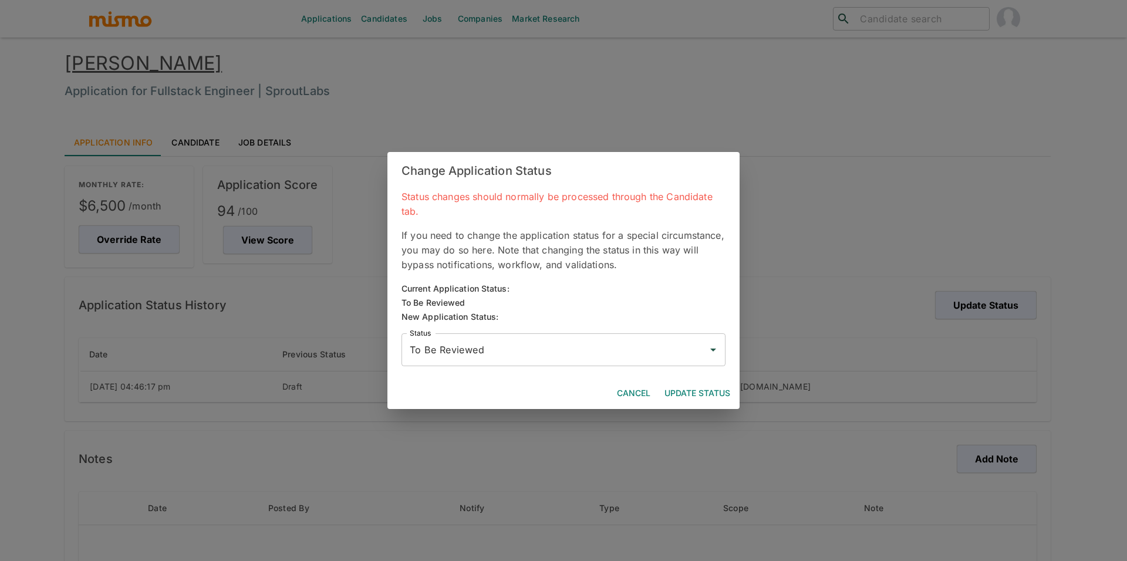
click at [591, 330] on div "Status To Be Reviewed Status" at bounding box center [558, 345] width 333 height 42
click at [585, 339] on input "To Be Reviewed" at bounding box center [555, 350] width 296 height 22
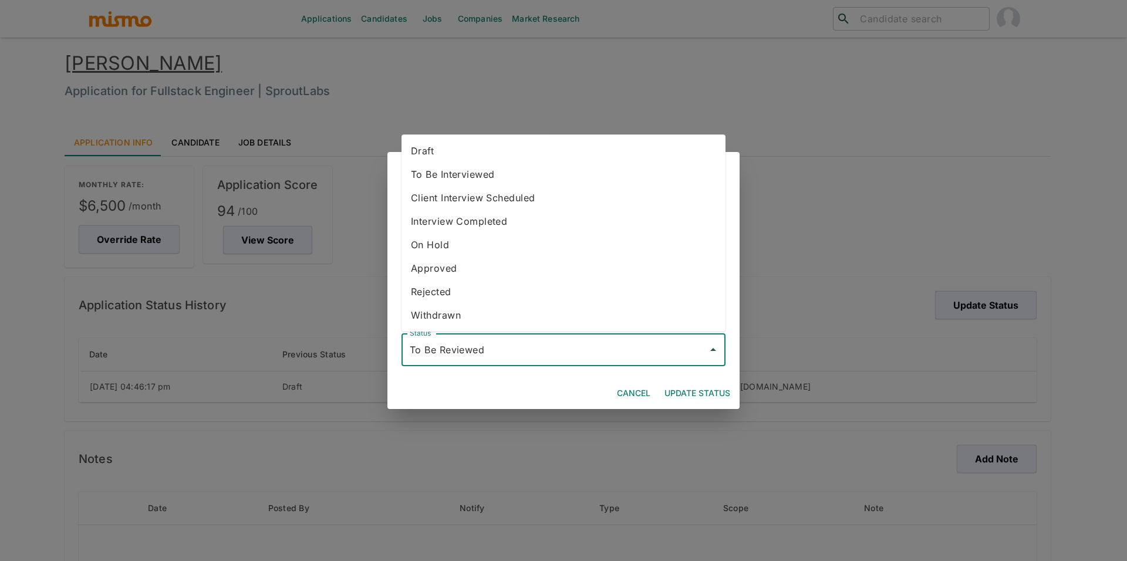
click at [530, 303] on li "Withdrawn" at bounding box center [563, 314] width 324 height 23
type input "Withdrawn"
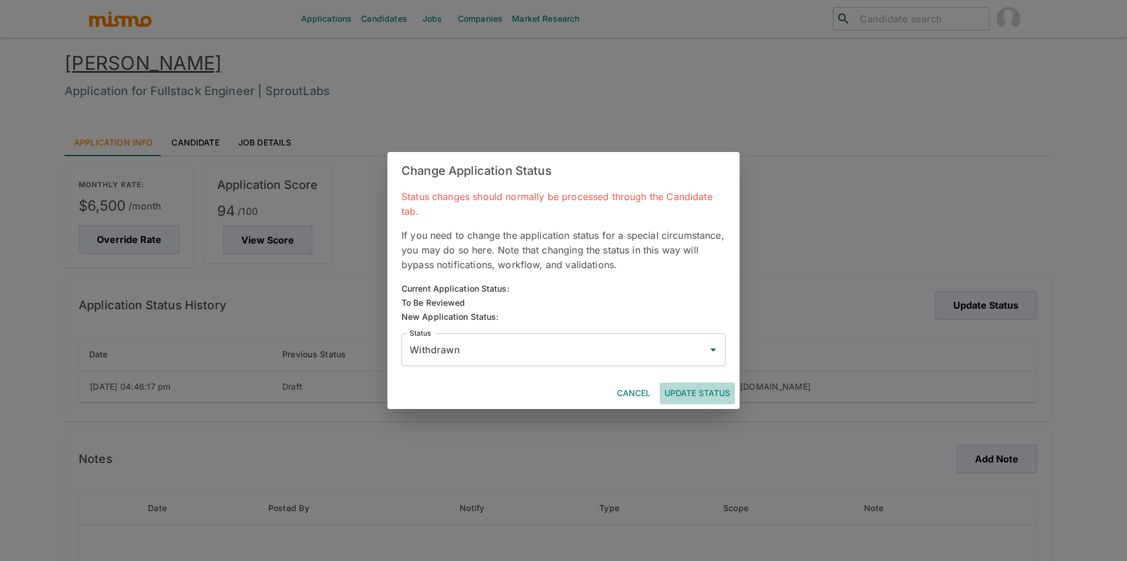
click at [705, 392] on button "Update Status" at bounding box center [697, 394] width 75 height 22
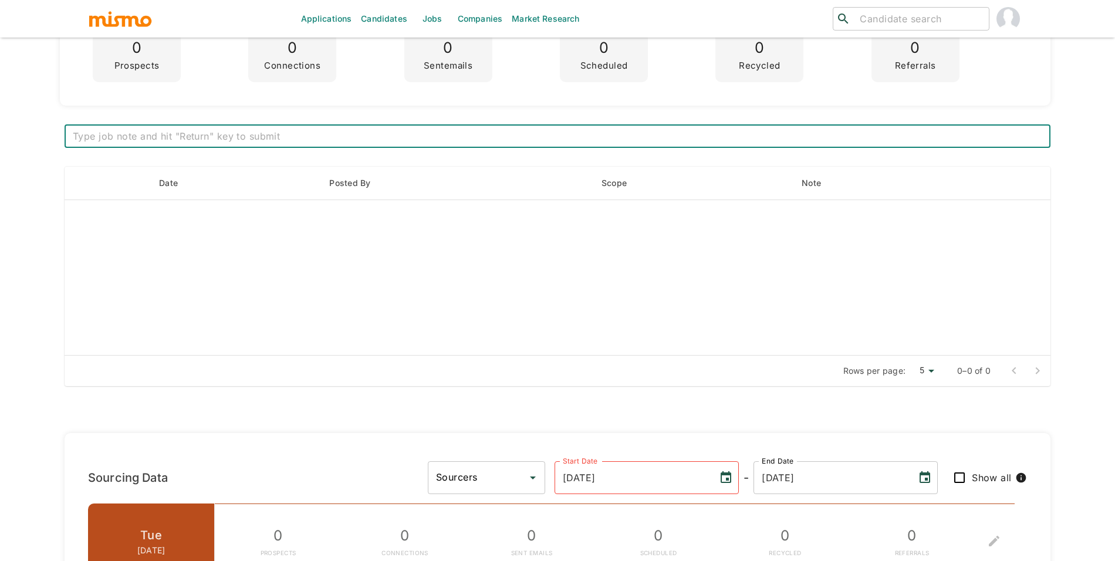
scroll to position [71, 0]
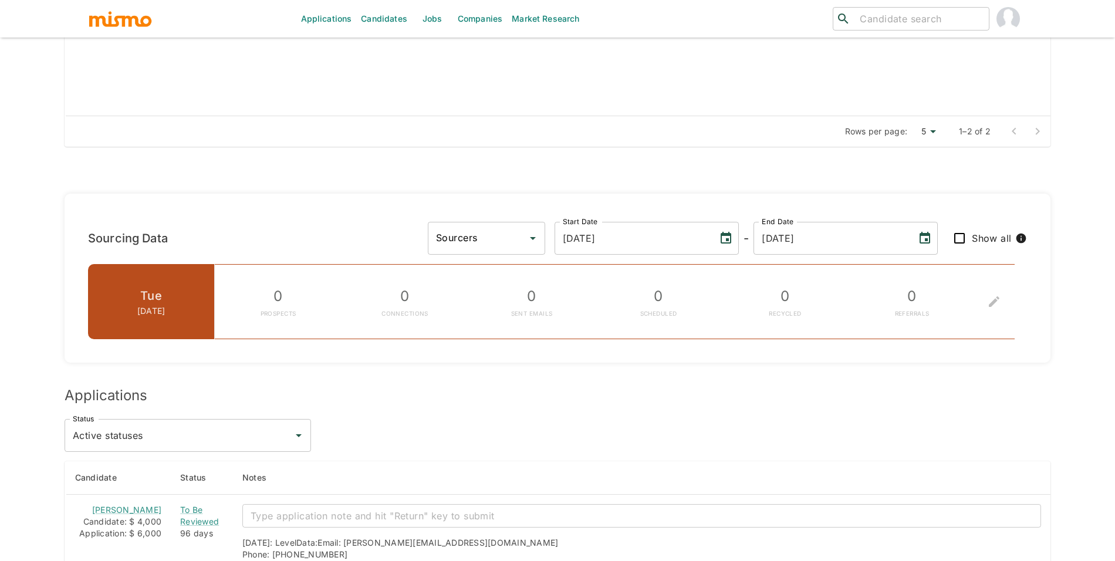
scroll to position [250, 0]
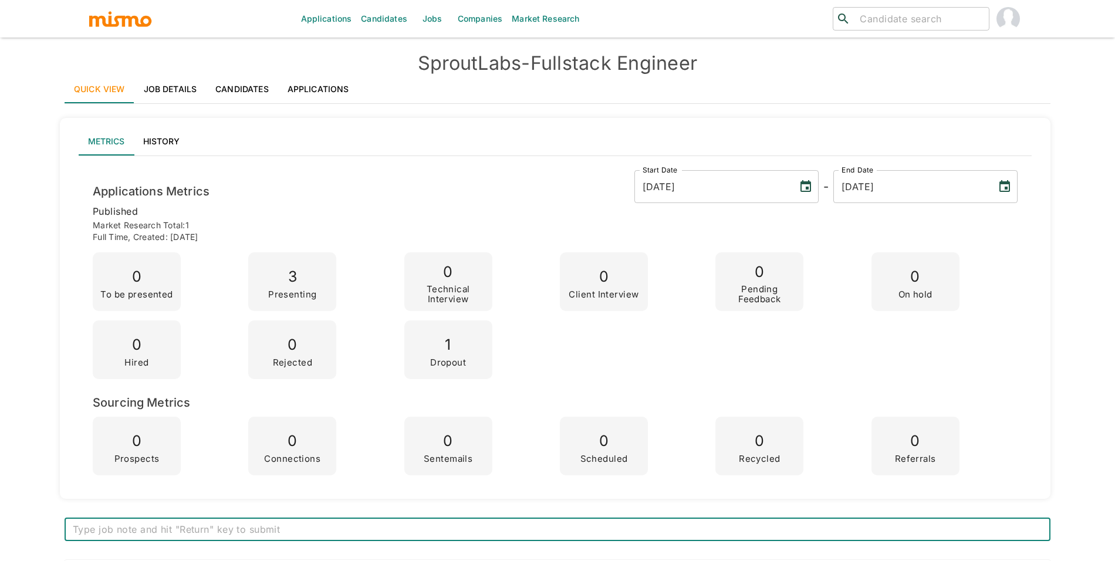
click at [329, 97] on link "Applications" at bounding box center [318, 89] width 80 height 28
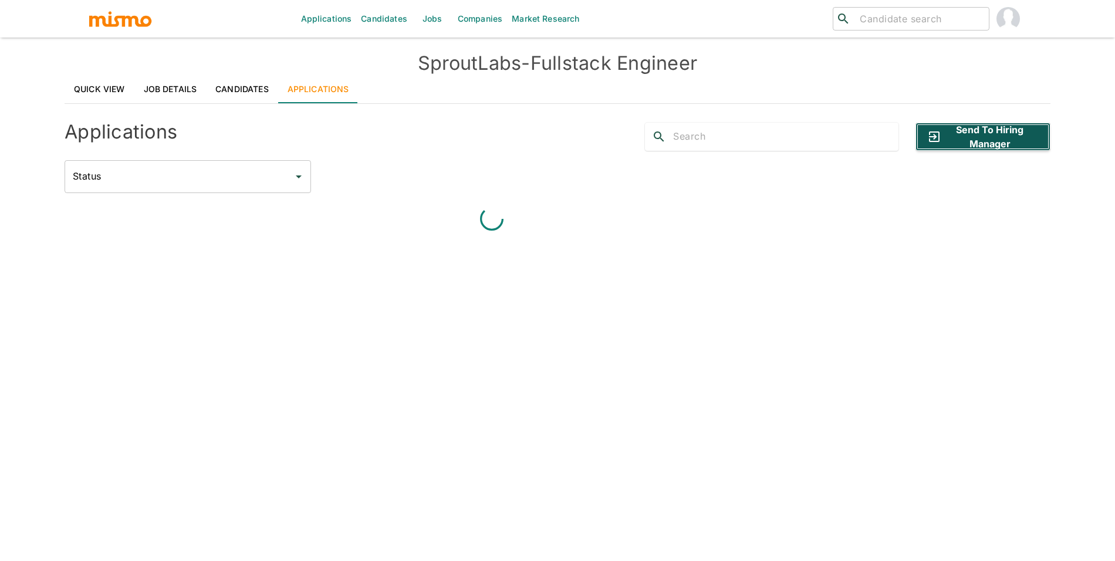
click at [991, 123] on button "Send to Hiring Manager" at bounding box center [982, 137] width 135 height 28
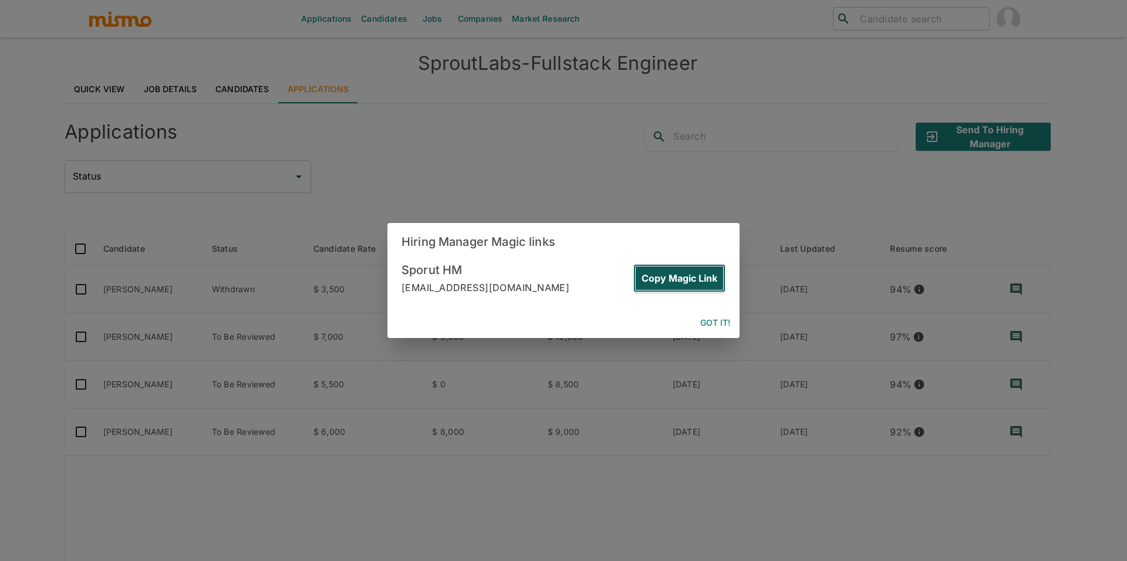
click at [702, 271] on button "Copy Magic Link" at bounding box center [679, 278] width 92 height 28
click at [685, 289] on button "Copy Magic Link" at bounding box center [679, 278] width 92 height 28
